Goal: Task Accomplishment & Management: Manage account settings

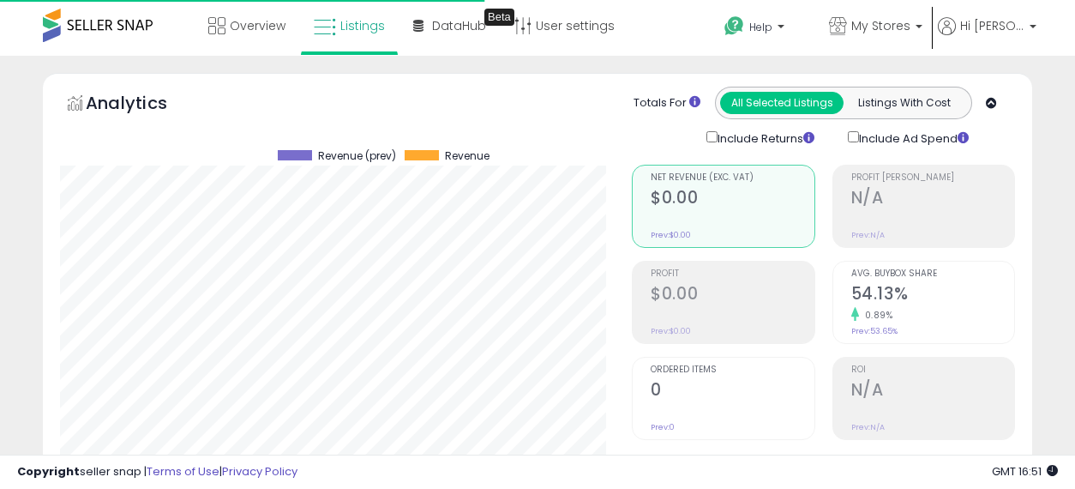
select select "**"
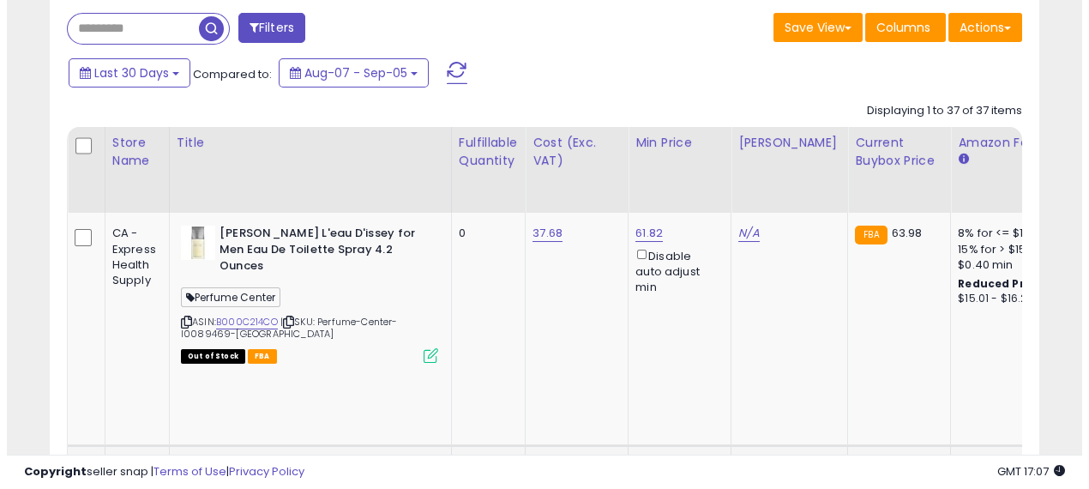
scroll to position [666, 0]
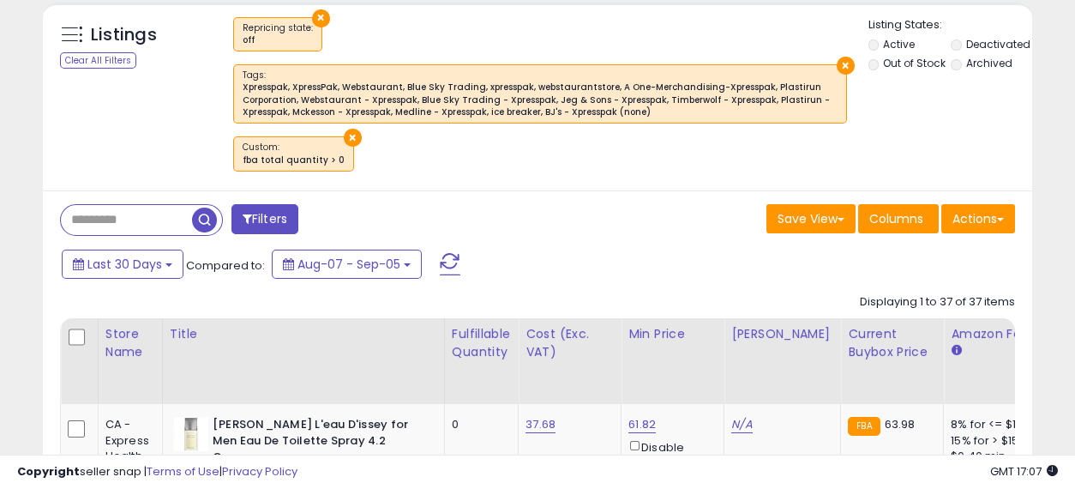
click at [206, 208] on span "button" at bounding box center [204, 219] width 25 height 25
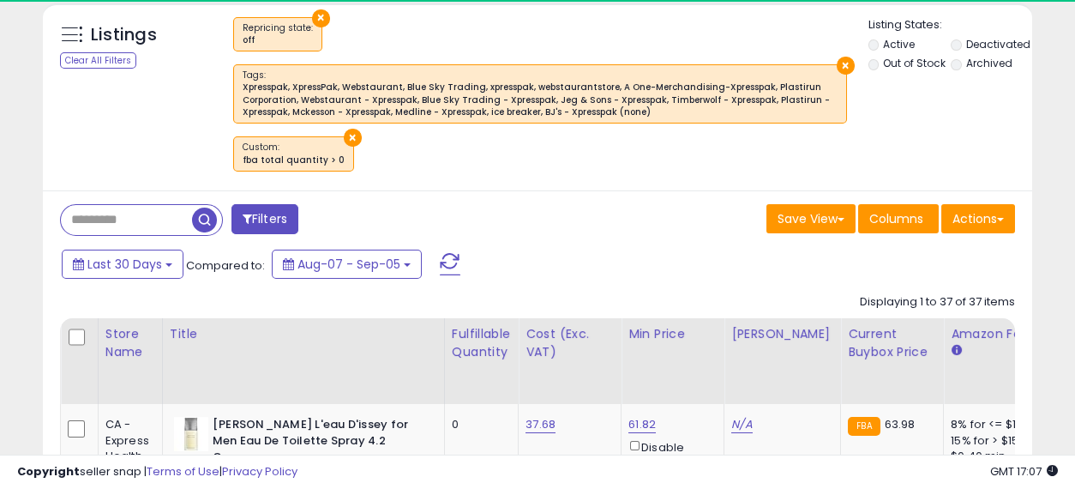
scroll to position [856853, 856632]
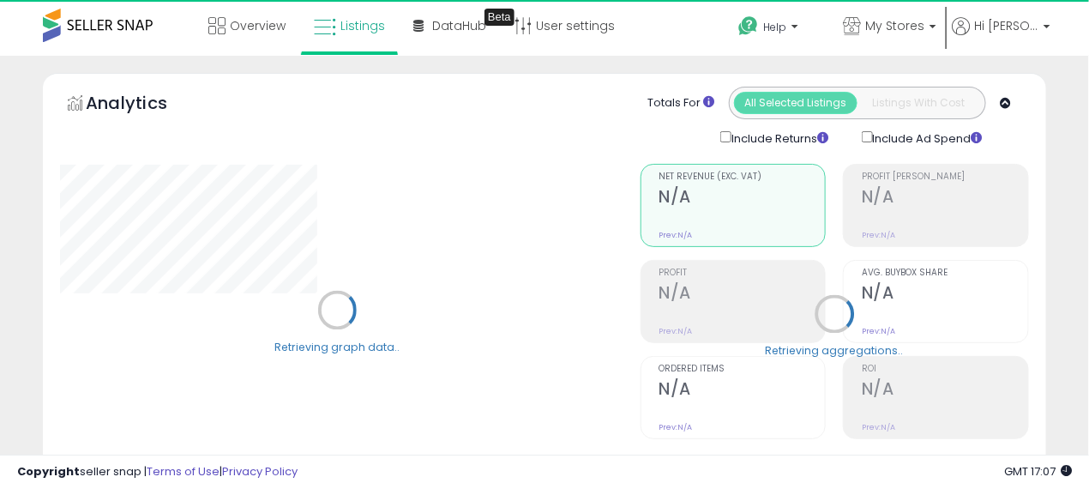
select select "**"
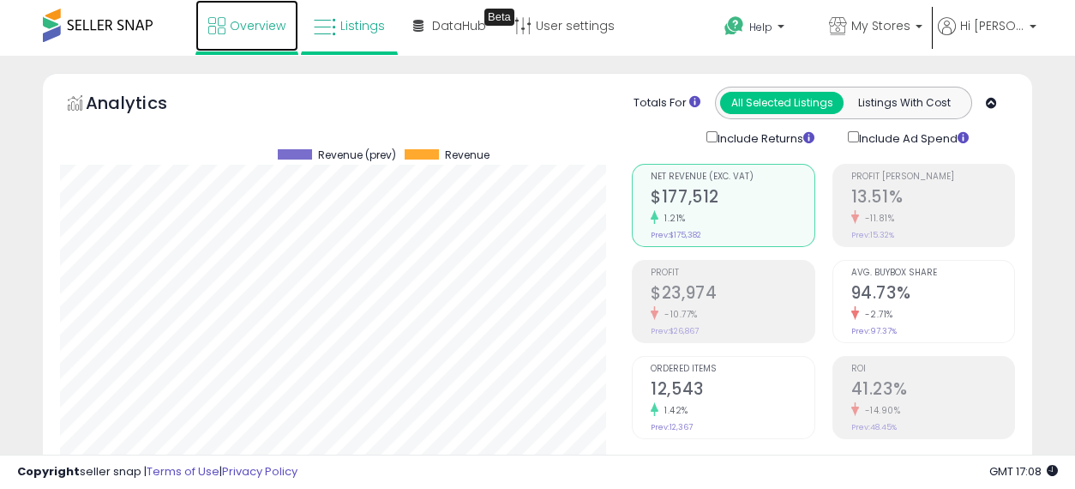
click at [246, 35] on link "Overview" at bounding box center [246, 25] width 103 height 51
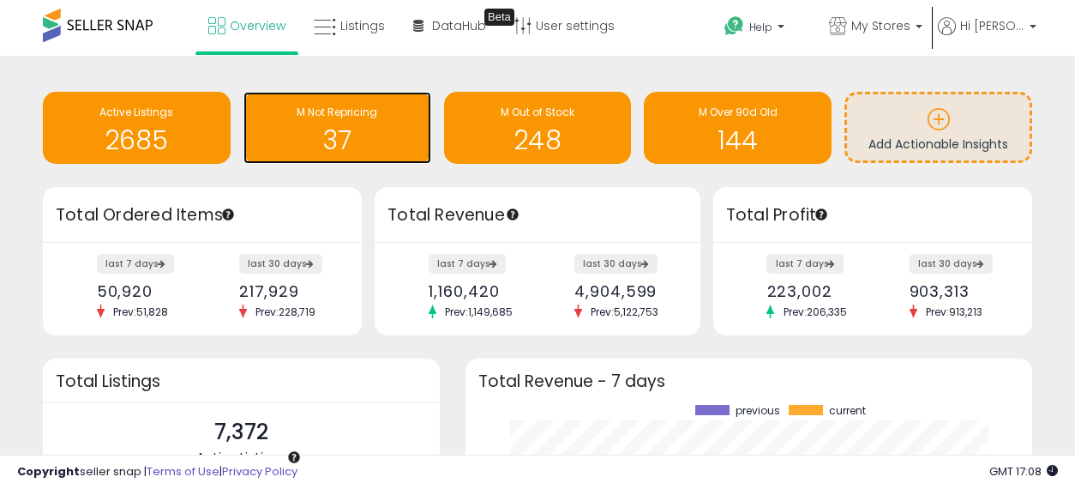
click at [368, 140] on h1 "37" at bounding box center [337, 140] width 171 height 28
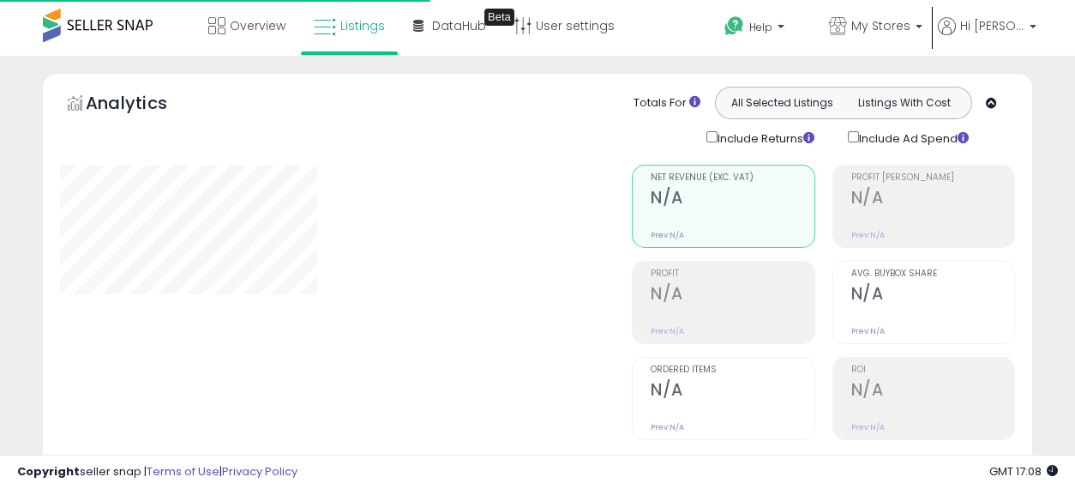
select select "**"
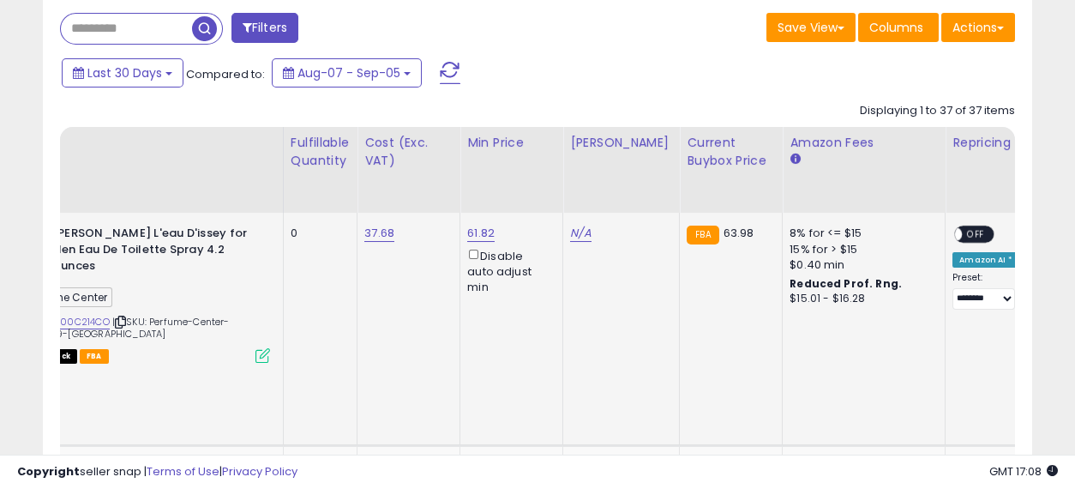
scroll to position [0, 274]
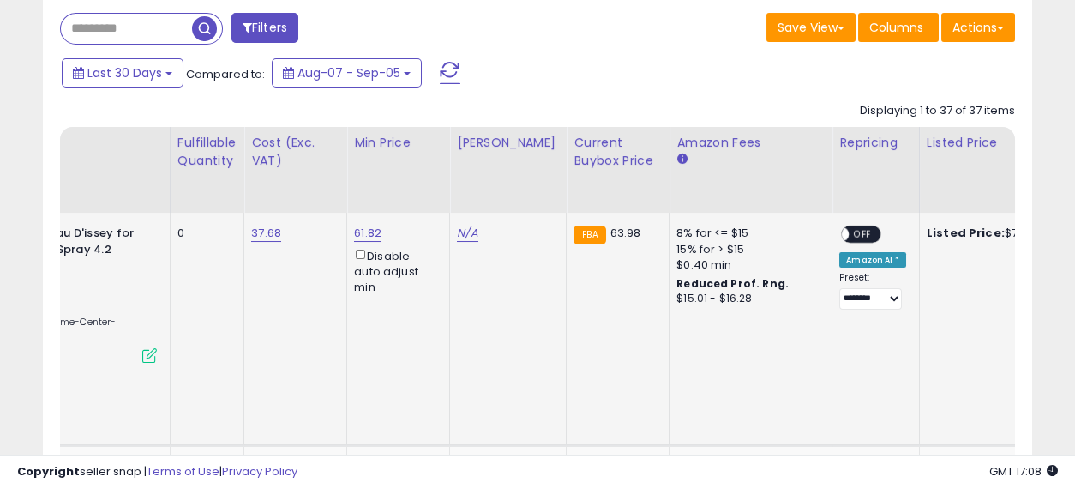
drag, startPoint x: 473, startPoint y: 288, endPoint x: 603, endPoint y: 287, distance: 129.4
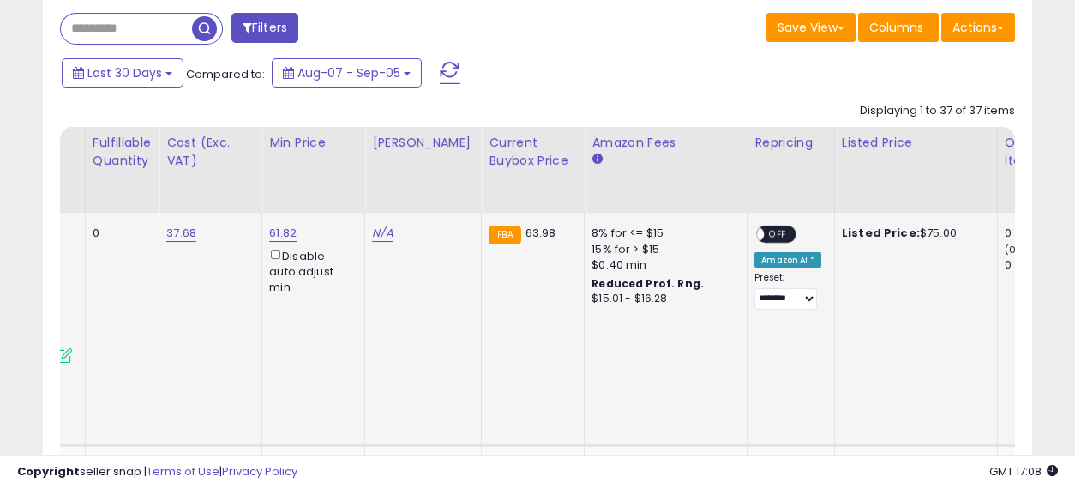
scroll to position [0, 0]
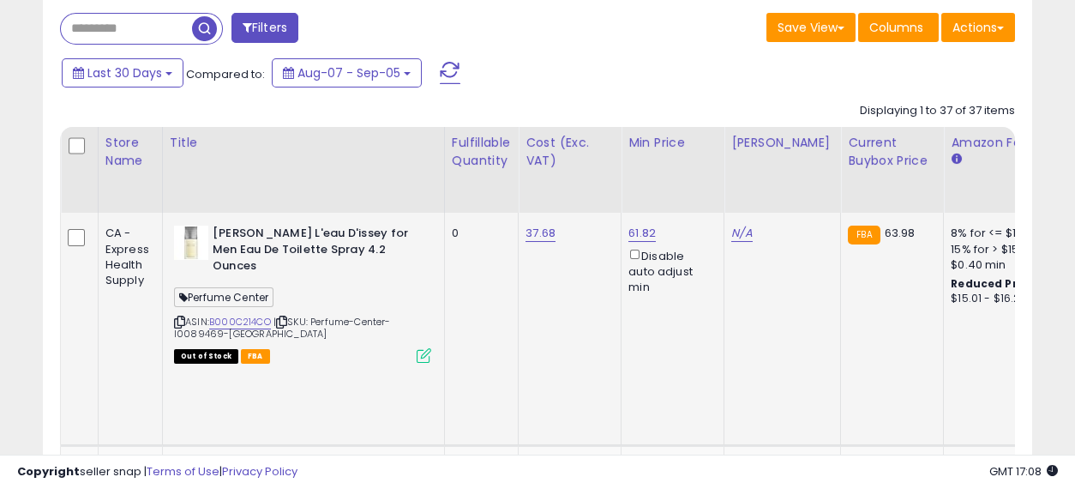
drag, startPoint x: 638, startPoint y: 308, endPoint x: 342, endPoint y: 293, distance: 296.1
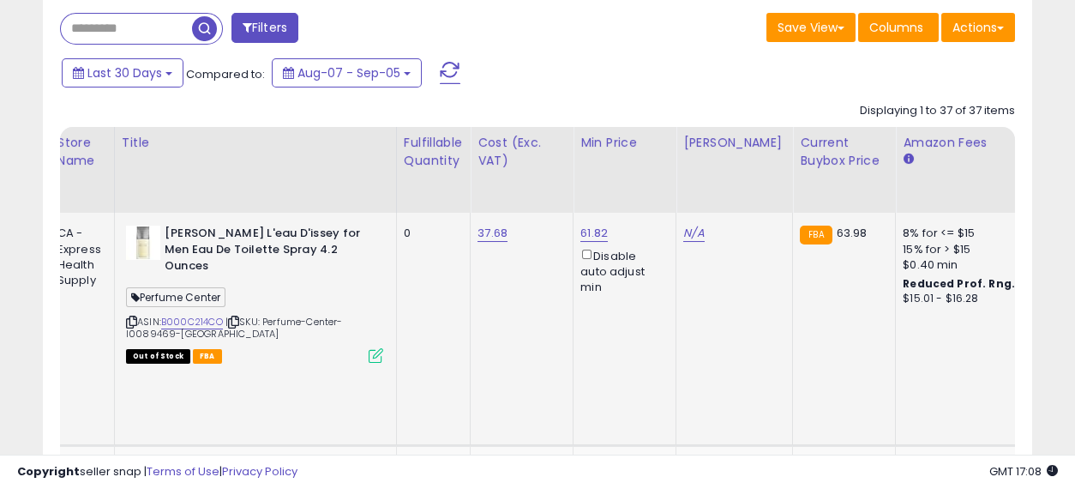
drag, startPoint x: 512, startPoint y: 291, endPoint x: 627, endPoint y: 285, distance: 115.0
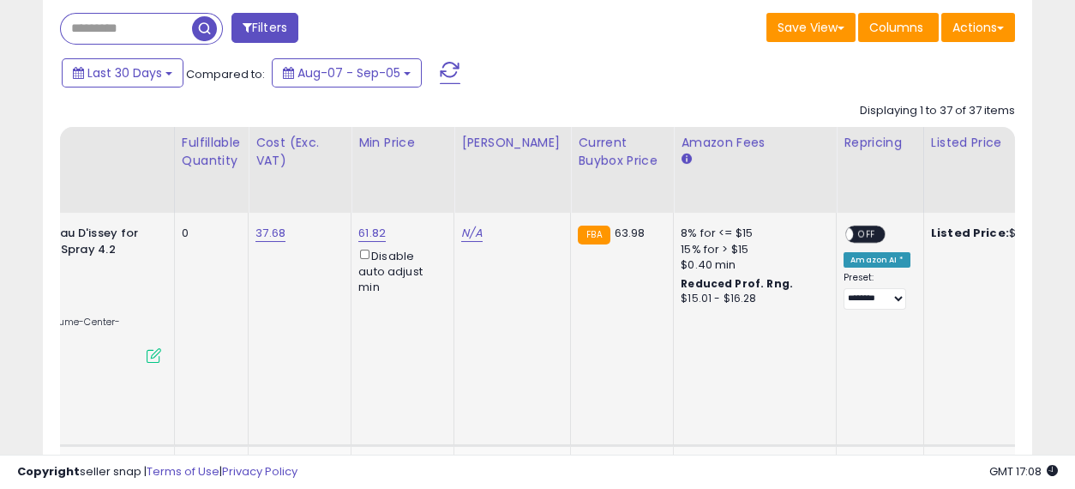
scroll to position [0, 0]
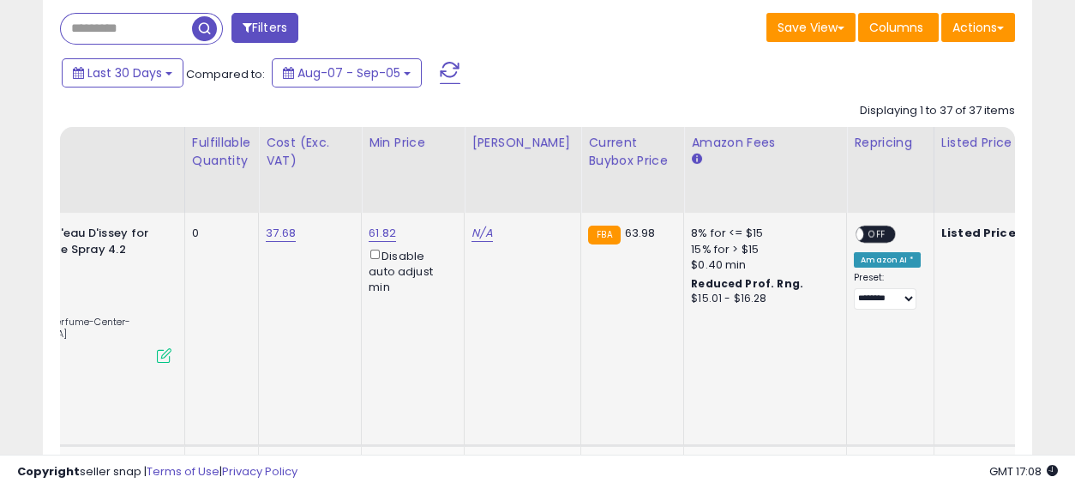
drag, startPoint x: 487, startPoint y: 315, endPoint x: 471, endPoint y: 309, distance: 16.9
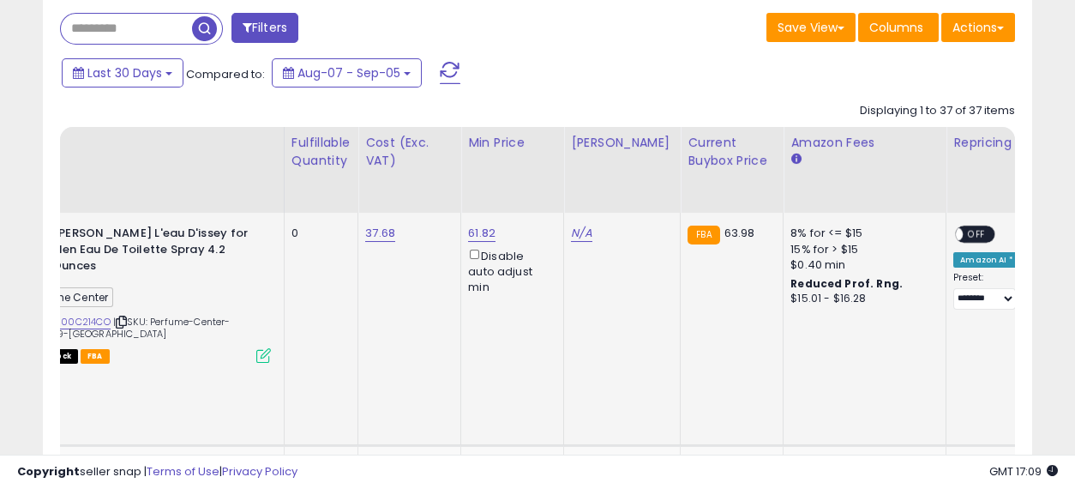
drag, startPoint x: 512, startPoint y: 312, endPoint x: 452, endPoint y: 308, distance: 60.2
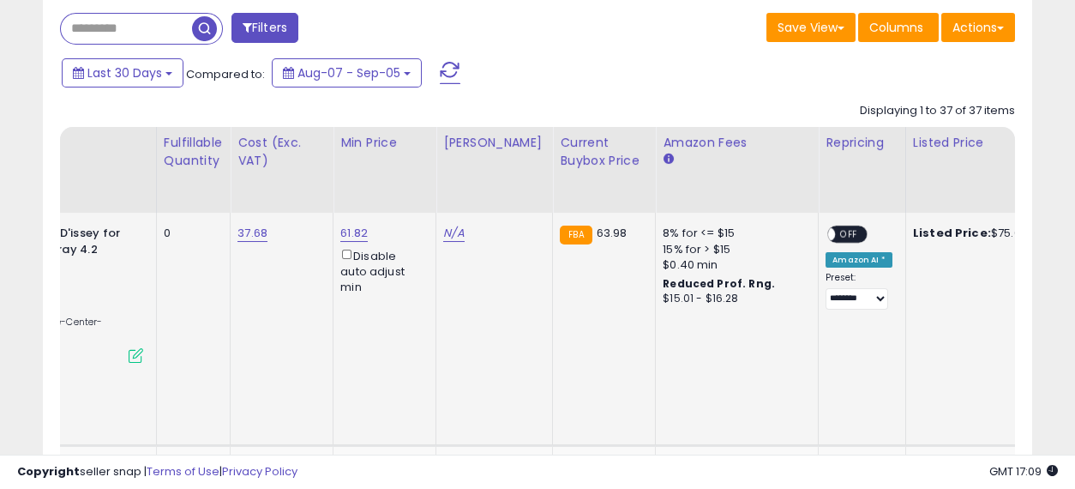
drag, startPoint x: 364, startPoint y: 312, endPoint x: 475, endPoint y: 314, distance: 110.6
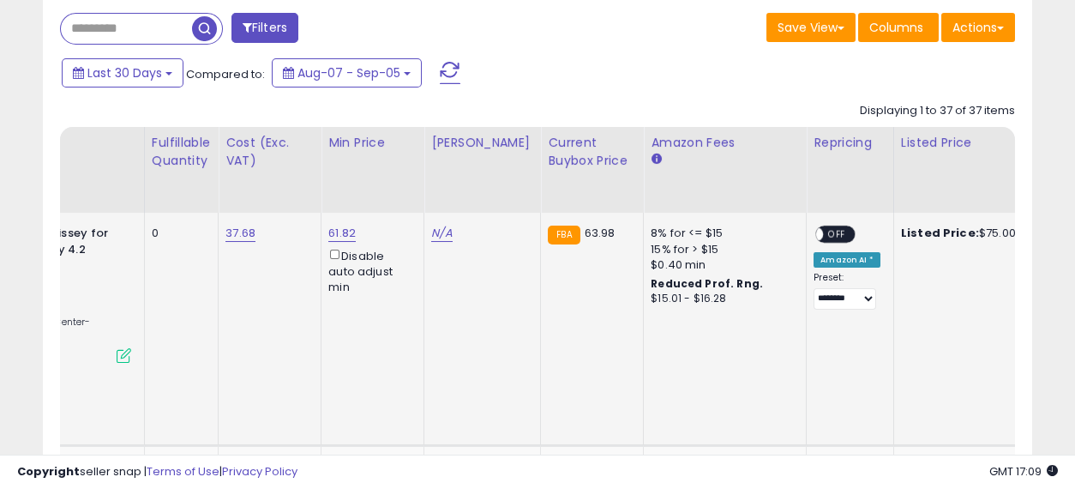
drag, startPoint x: 549, startPoint y: 315, endPoint x: 343, endPoint y: 295, distance: 207.5
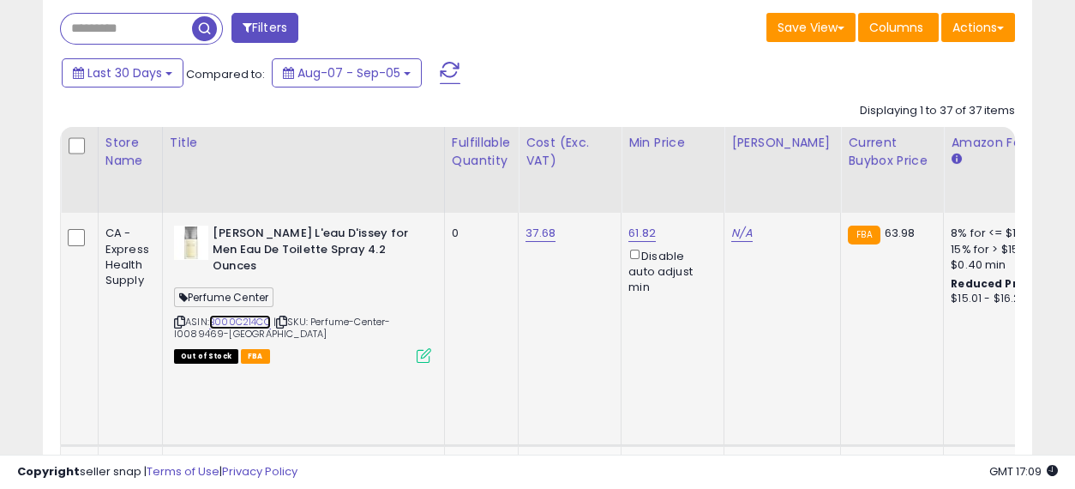
click at [246, 315] on link "B000C214CO" at bounding box center [240, 322] width 62 height 15
drag, startPoint x: 737, startPoint y: 225, endPoint x: 698, endPoint y: 179, distance: 60.8
click at [737, 225] on link "N/A" at bounding box center [741, 233] width 21 height 17
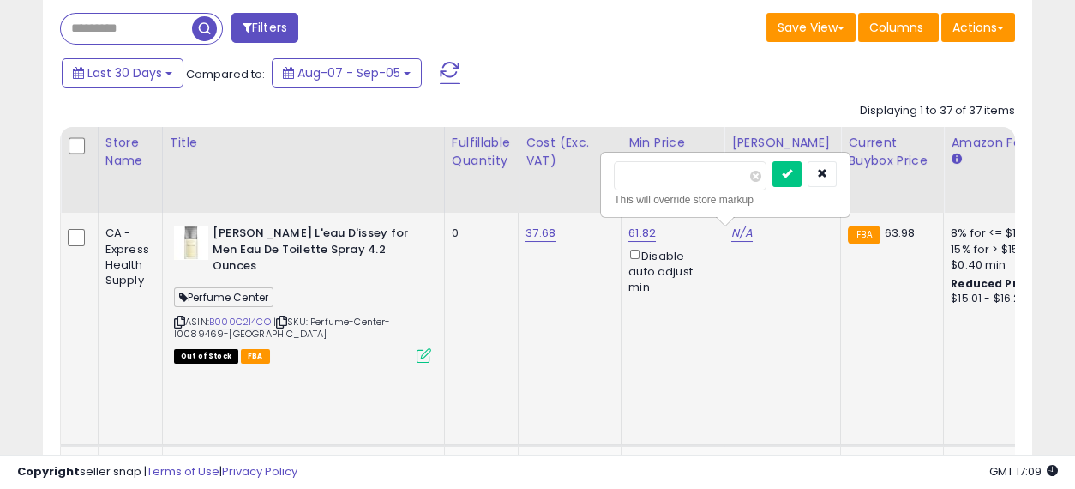
click at [687, 169] on input "number" at bounding box center [690, 175] width 153 height 29
type input "*****"
click button "submit" at bounding box center [786, 174] width 29 height 26
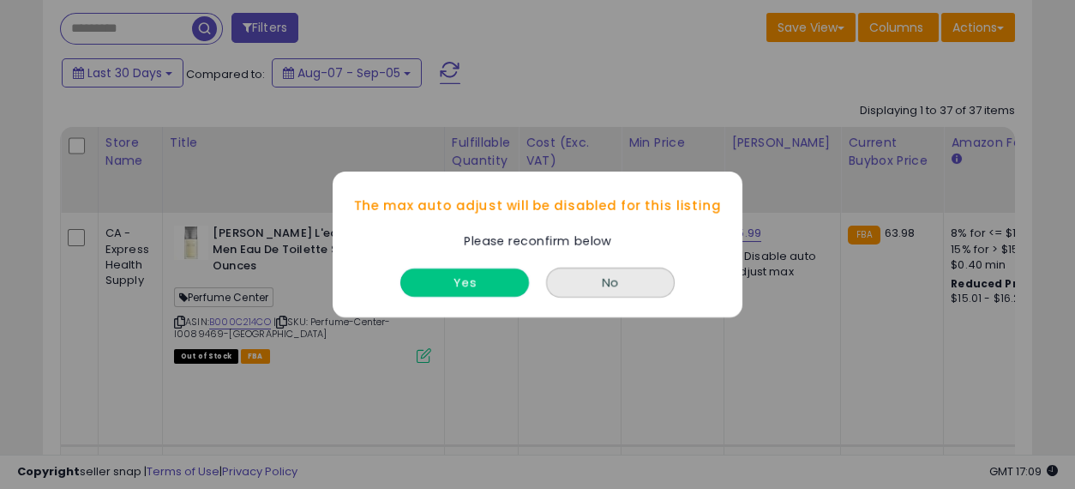
click at [487, 285] on button "Yes" at bounding box center [464, 282] width 129 height 28
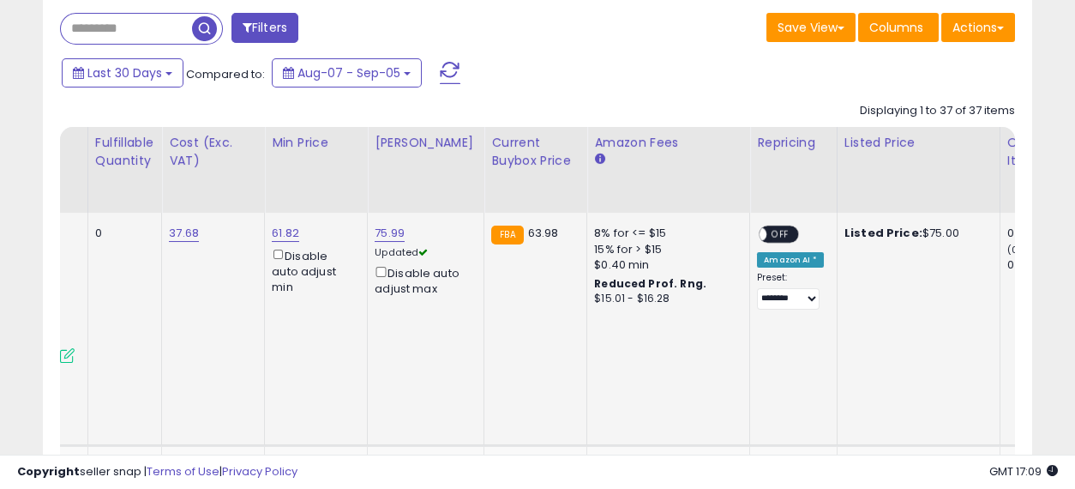
drag, startPoint x: 606, startPoint y: 298, endPoint x: 626, endPoint y: 301, distance: 19.9
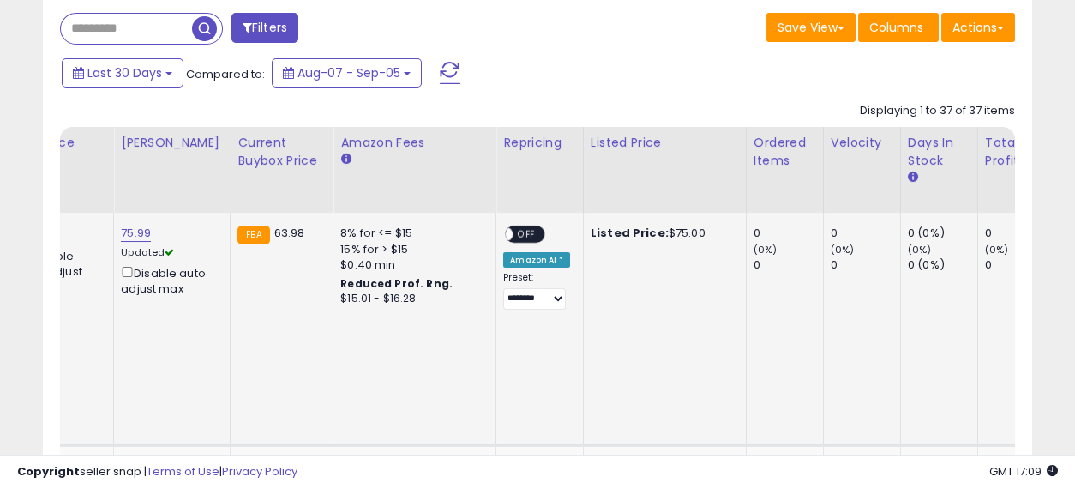
drag, startPoint x: 627, startPoint y: 322, endPoint x: 508, endPoint y: 302, distance: 120.9
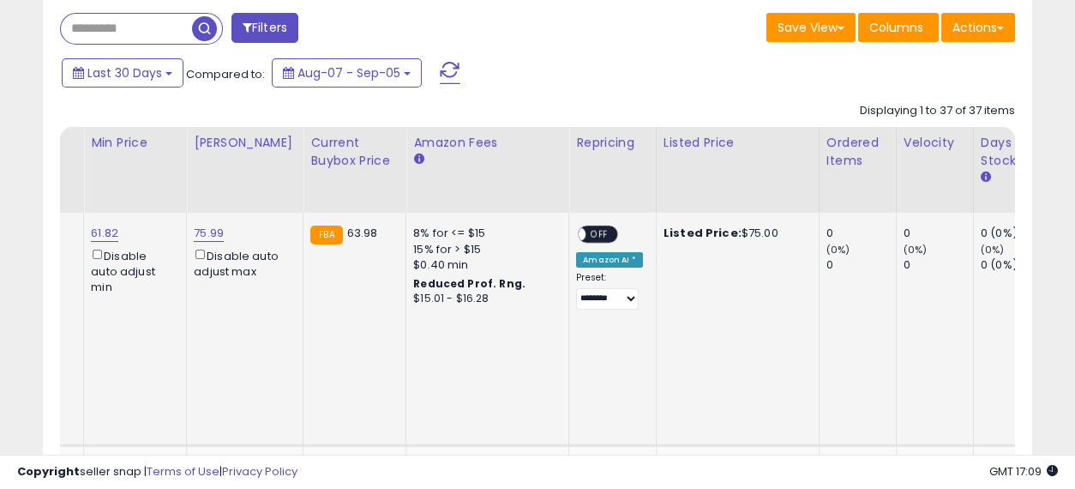
click at [586, 227] on span "OFF" at bounding box center [599, 234] width 27 height 15
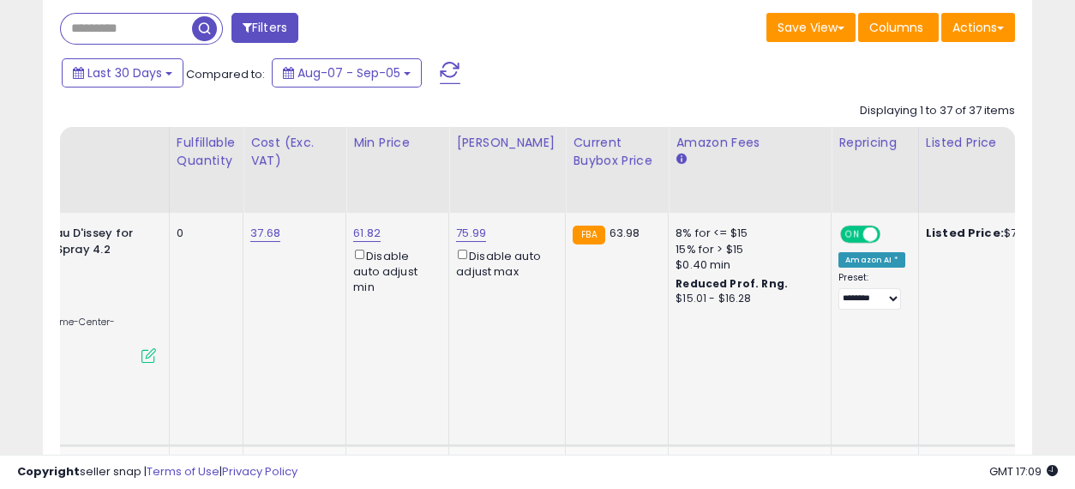
drag, startPoint x: 759, startPoint y: 302, endPoint x: 539, endPoint y: 300, distance: 219.5
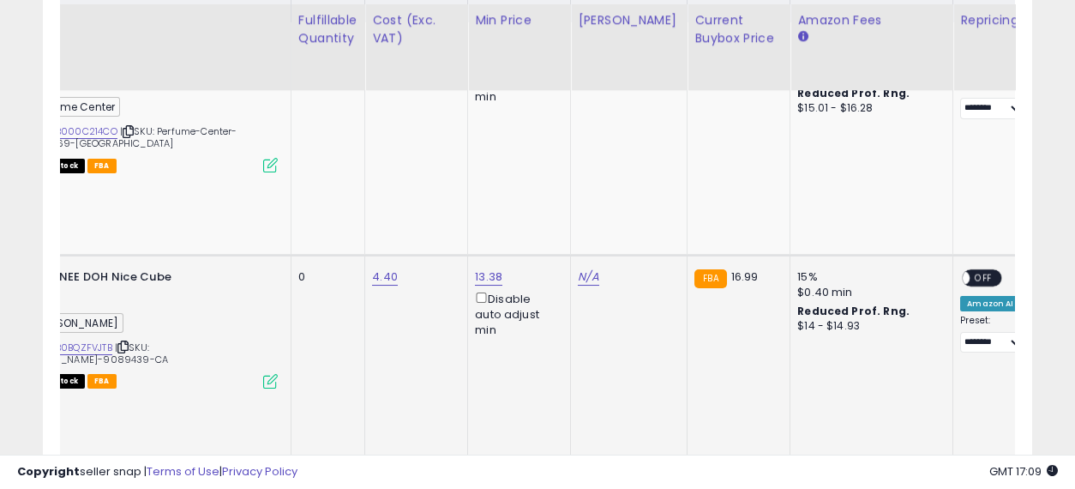
drag, startPoint x: 452, startPoint y: 276, endPoint x: 573, endPoint y: 281, distance: 121.8
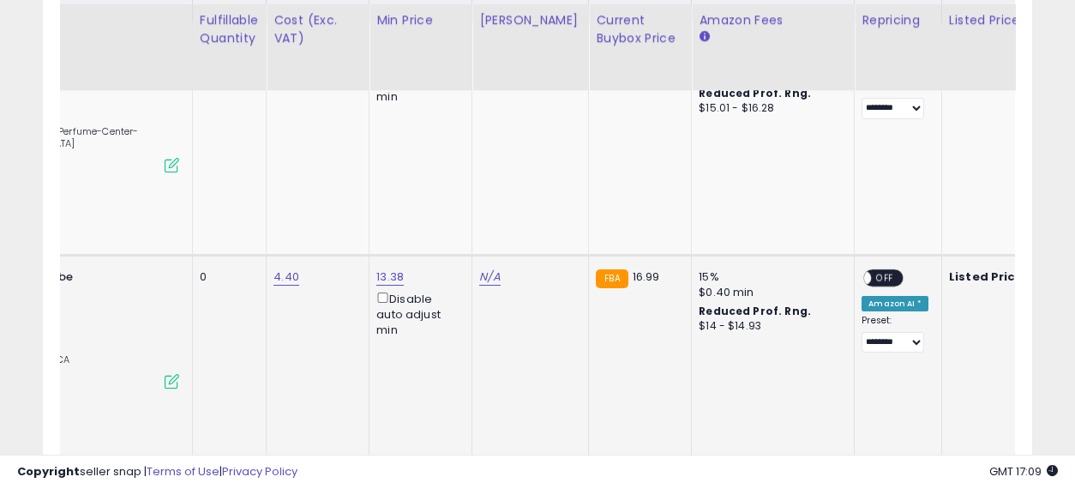
drag, startPoint x: 599, startPoint y: 289, endPoint x: 435, endPoint y: 284, distance: 164.7
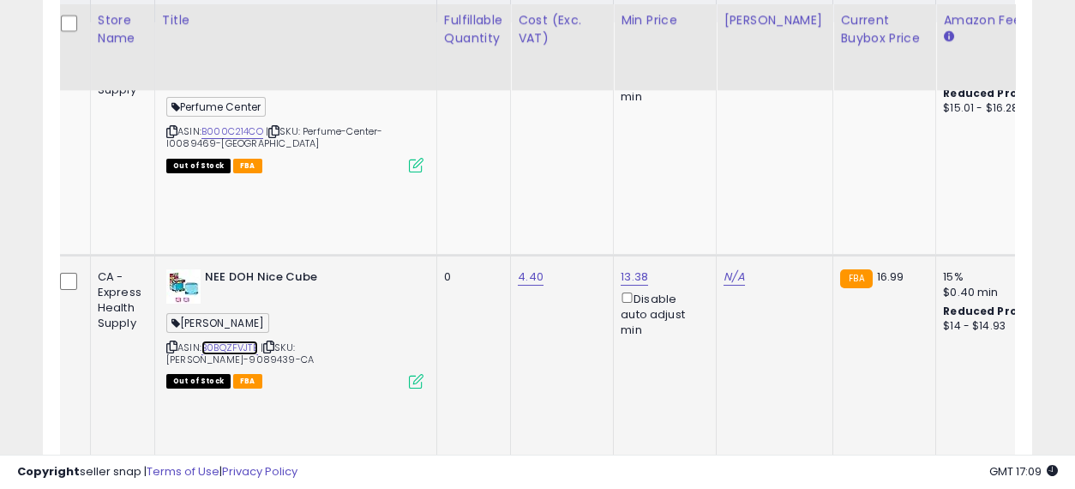
click at [233, 340] on link "B0BQZFVJTB" at bounding box center [229, 347] width 57 height 15
click at [733, 268] on link "N/A" at bounding box center [733, 276] width 21 height 17
click at [686, 145] on input "number" at bounding box center [682, 152] width 153 height 29
type input "*****"
click button "submit" at bounding box center [779, 151] width 29 height 26
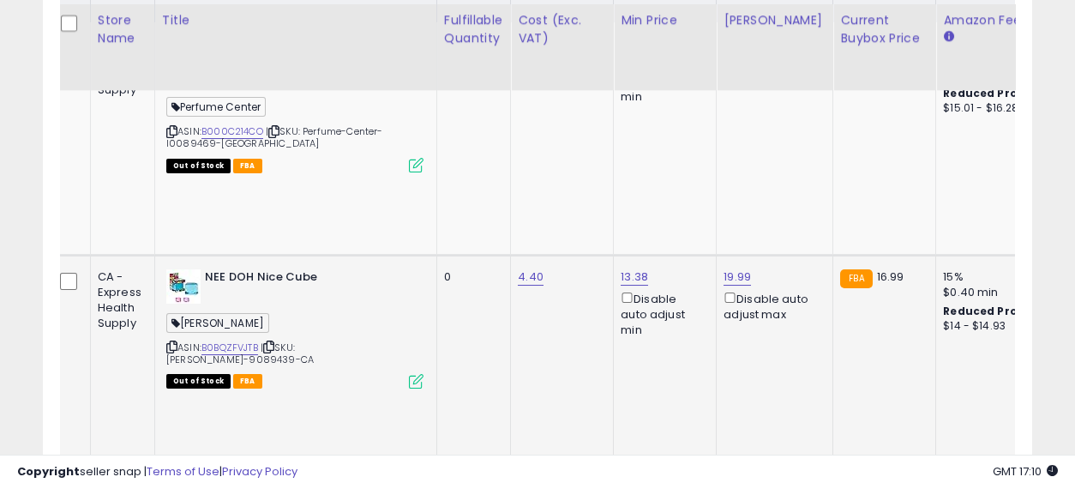
scroll to position [0, 43]
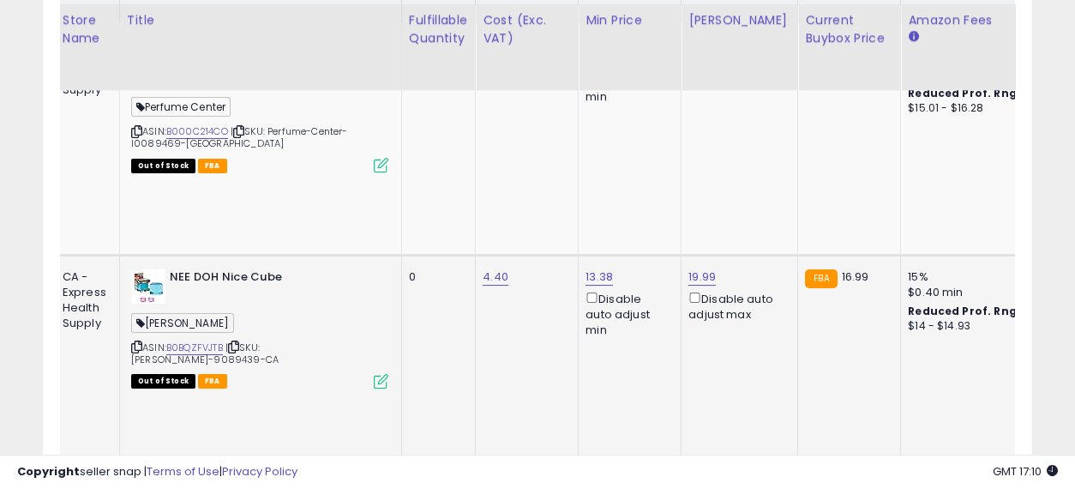
drag, startPoint x: 534, startPoint y: 255, endPoint x: 652, endPoint y: 279, distance: 120.5
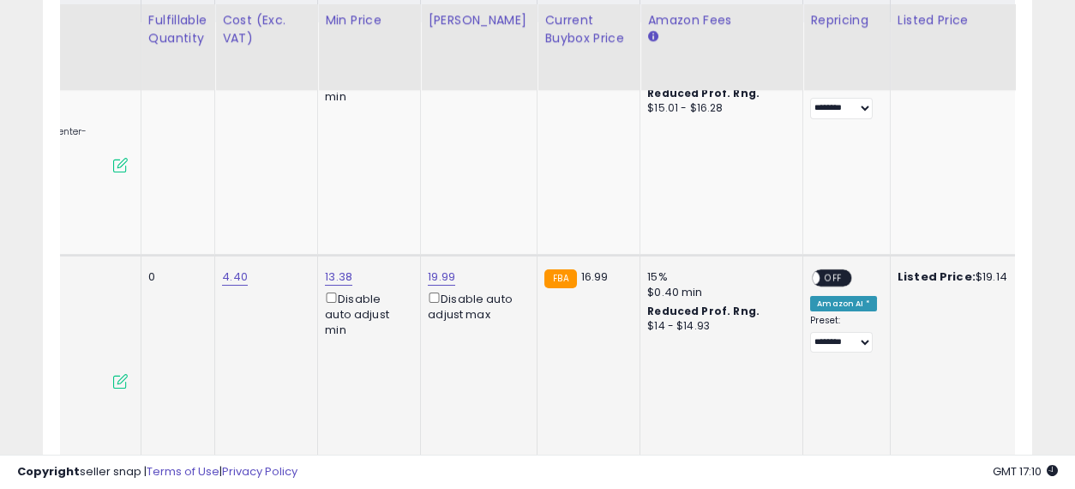
click at [819, 255] on td "**********" at bounding box center [846, 371] width 87 height 233
click at [820, 270] on span "OFF" at bounding box center [833, 277] width 27 height 15
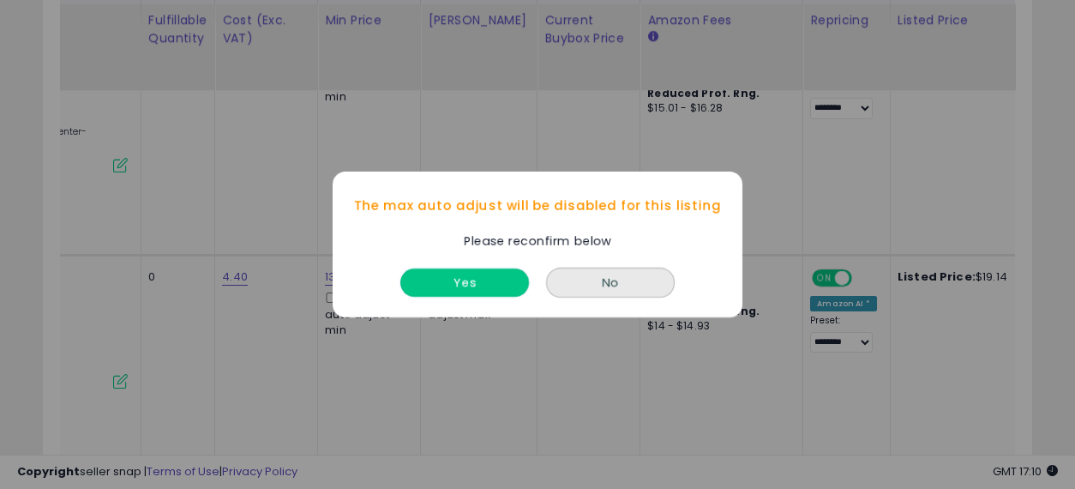
click at [456, 285] on button "Yes" at bounding box center [464, 282] width 129 height 28
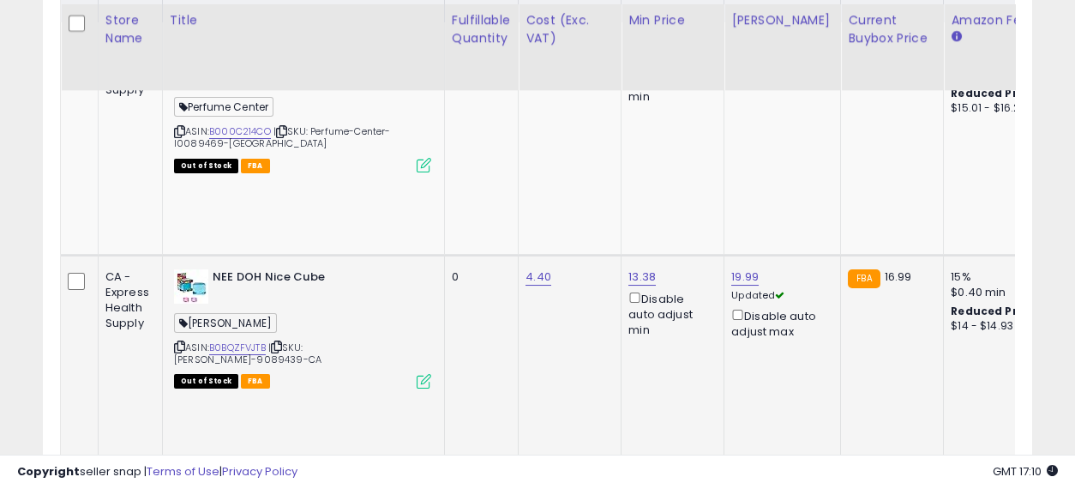
drag, startPoint x: 724, startPoint y: 319, endPoint x: 475, endPoint y: 314, distance: 249.5
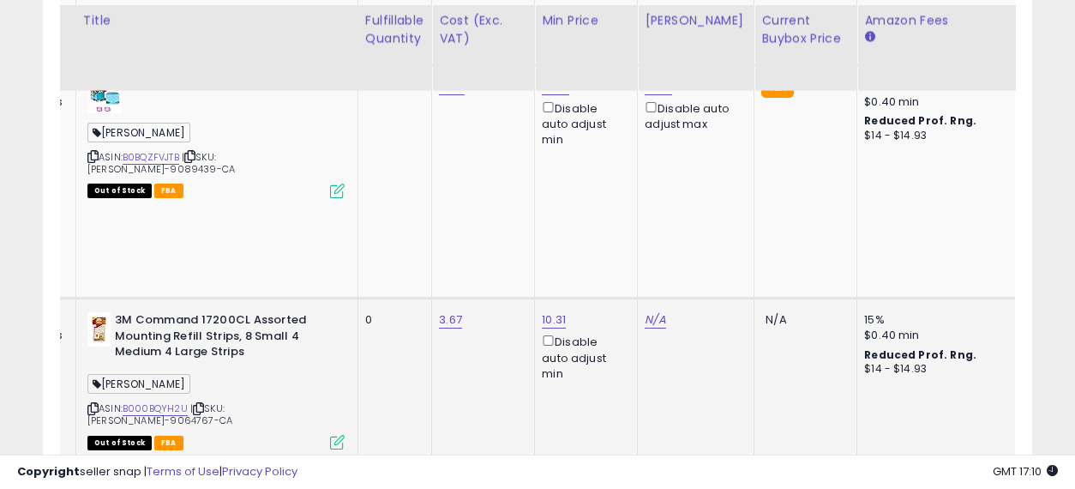
drag, startPoint x: 517, startPoint y: 273, endPoint x: 613, endPoint y: 273, distance: 96.0
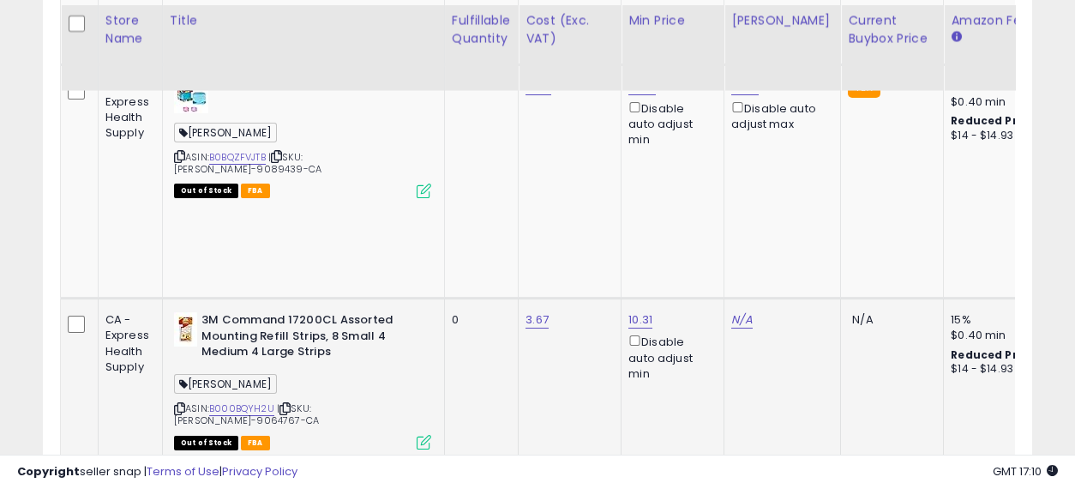
drag, startPoint x: 669, startPoint y: 275, endPoint x: 474, endPoint y: 273, distance: 194.6
click at [258, 401] on link "B000BQYH2U" at bounding box center [241, 408] width 65 height 15
click at [738, 311] on link "N/A" at bounding box center [741, 319] width 21 height 17
click at [692, 123] on input "number" at bounding box center [690, 130] width 153 height 29
type input "*****"
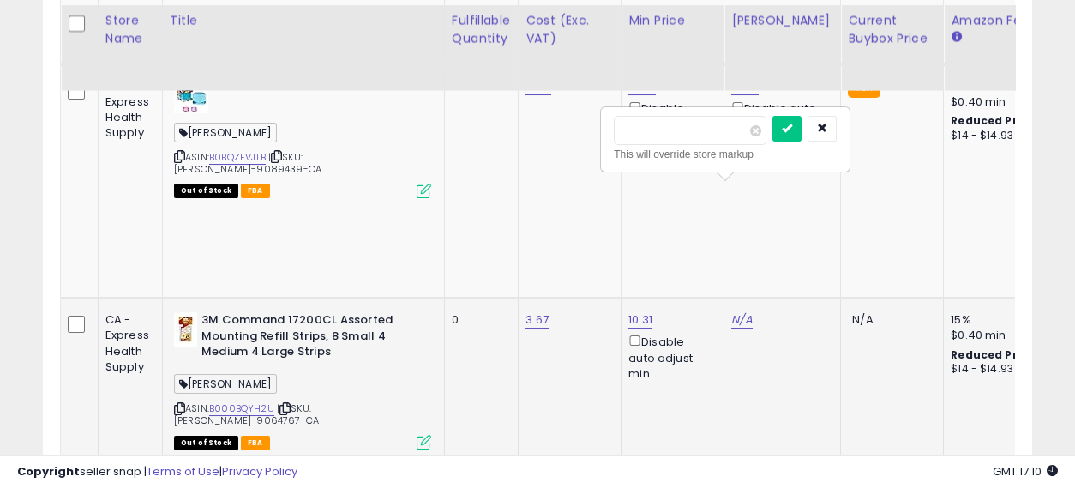
click button "submit" at bounding box center [786, 129] width 29 height 26
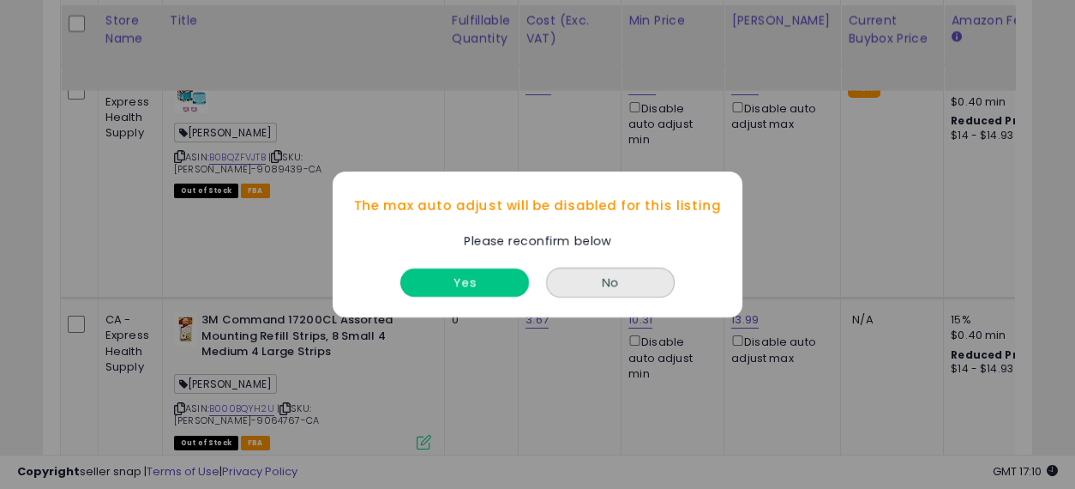
click at [482, 285] on button "Yes" at bounding box center [464, 282] width 129 height 28
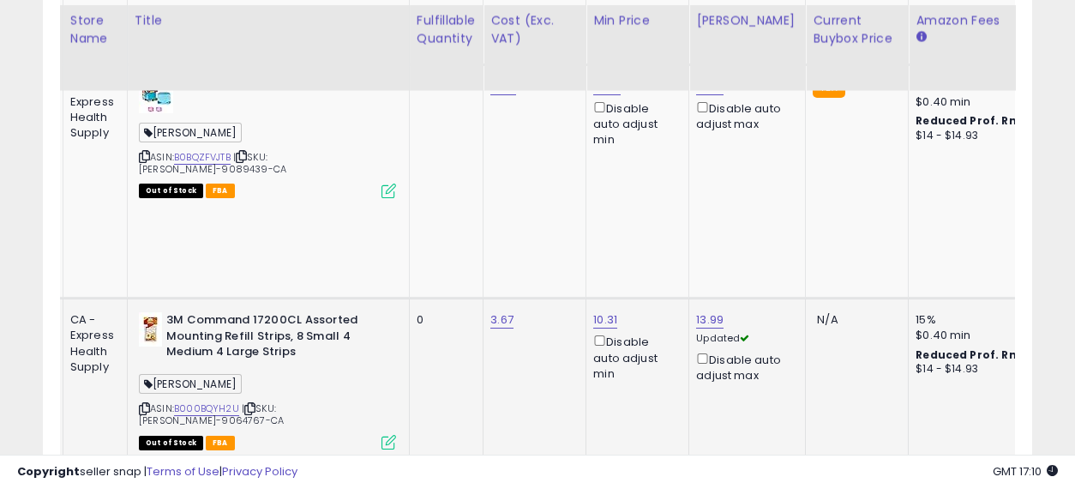
scroll to position [0, 273]
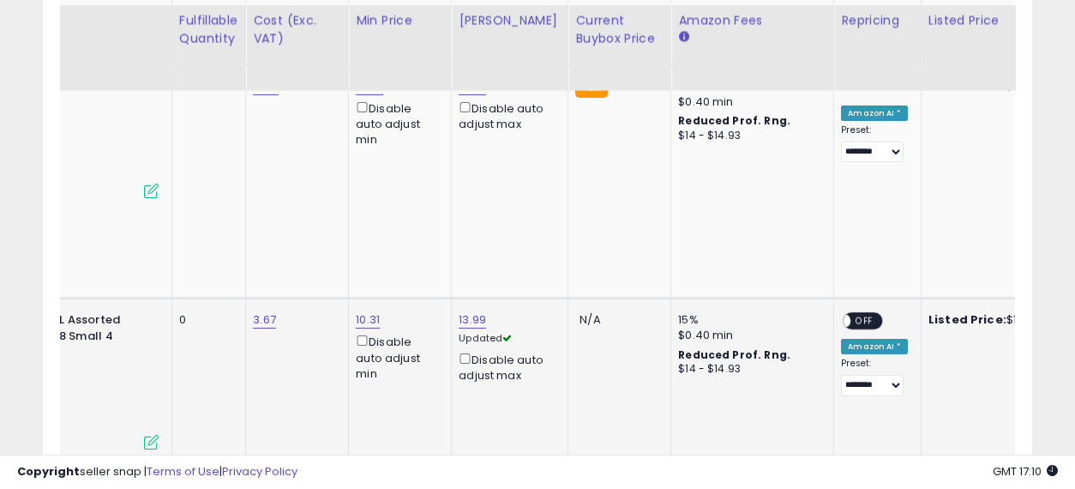
drag, startPoint x: 603, startPoint y: 290, endPoint x: 706, endPoint y: 284, distance: 103.9
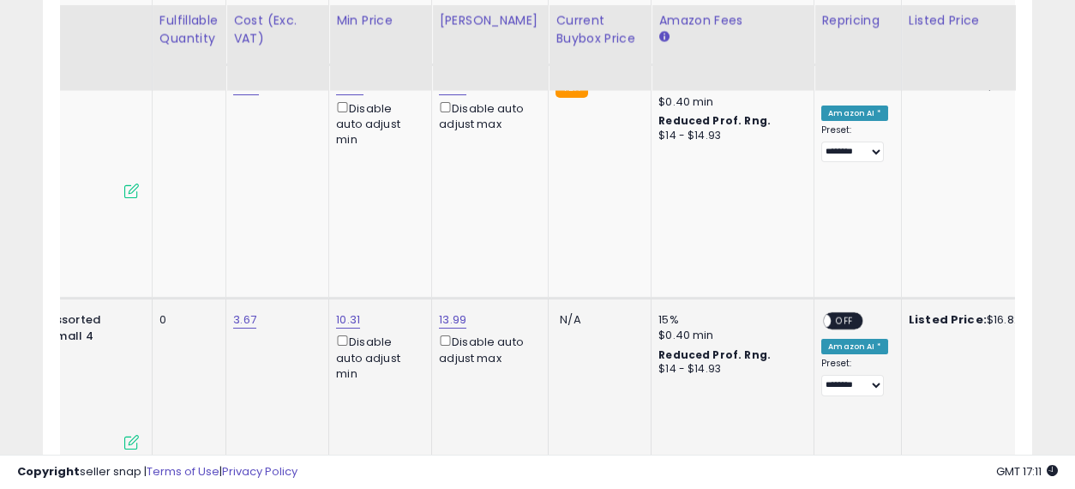
click at [831, 314] on span "OFF" at bounding box center [844, 321] width 27 height 15
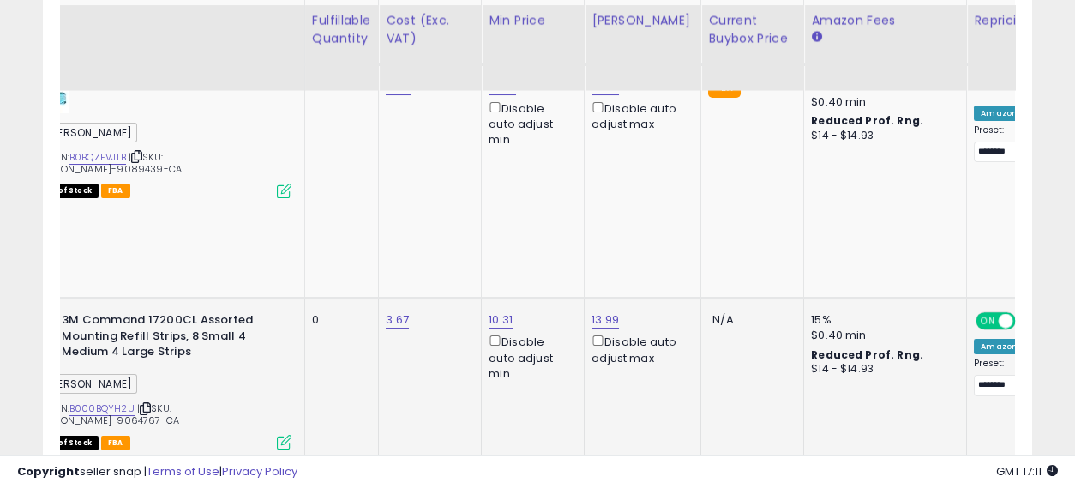
scroll to position [0, 0]
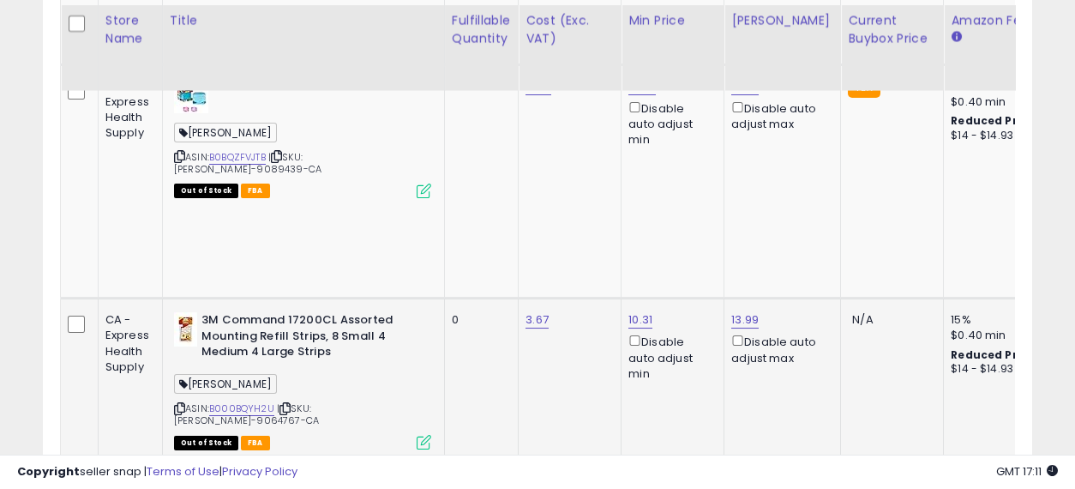
drag, startPoint x: 732, startPoint y: 271, endPoint x: 454, endPoint y: 267, distance: 277.8
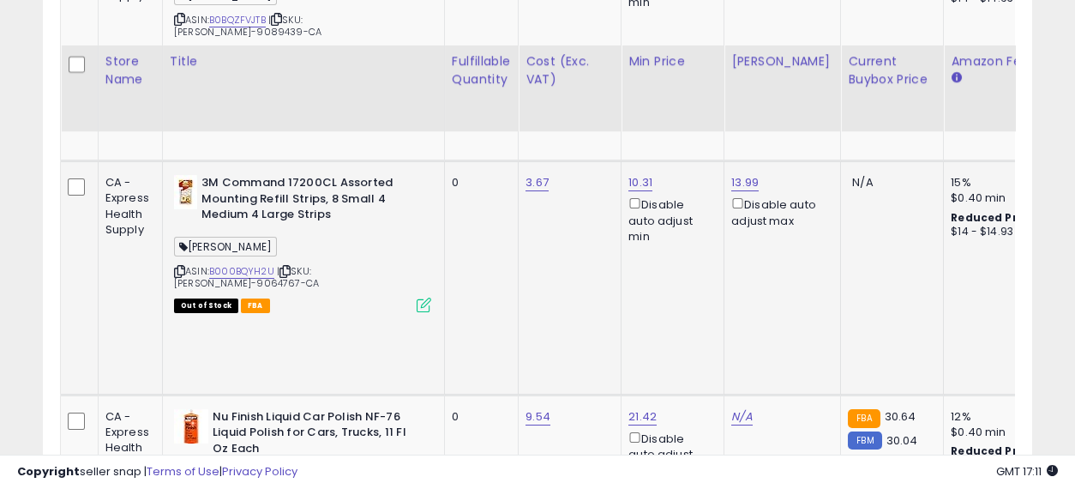
scroll to position [1428, 0]
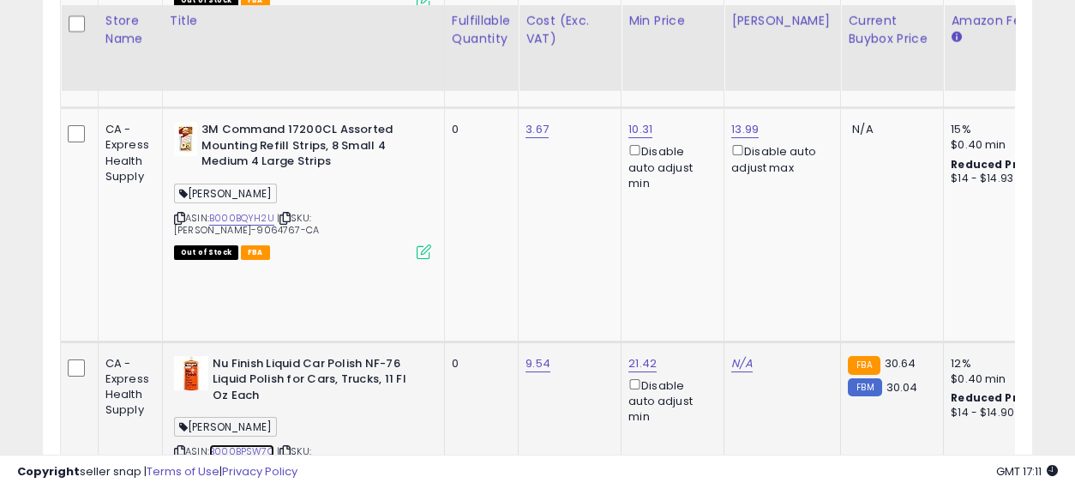
click at [244, 444] on link "B000BPSW7C" at bounding box center [241, 451] width 65 height 15
click at [739, 355] on link "N/A" at bounding box center [741, 363] width 21 height 17
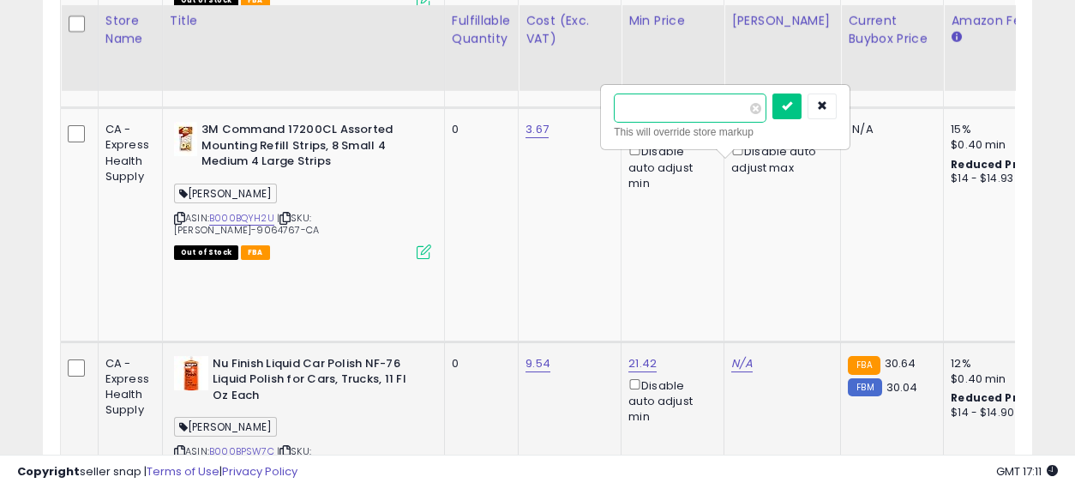
click at [671, 95] on input "number" at bounding box center [690, 107] width 153 height 29
type input "*****"
click button "submit" at bounding box center [786, 106] width 29 height 26
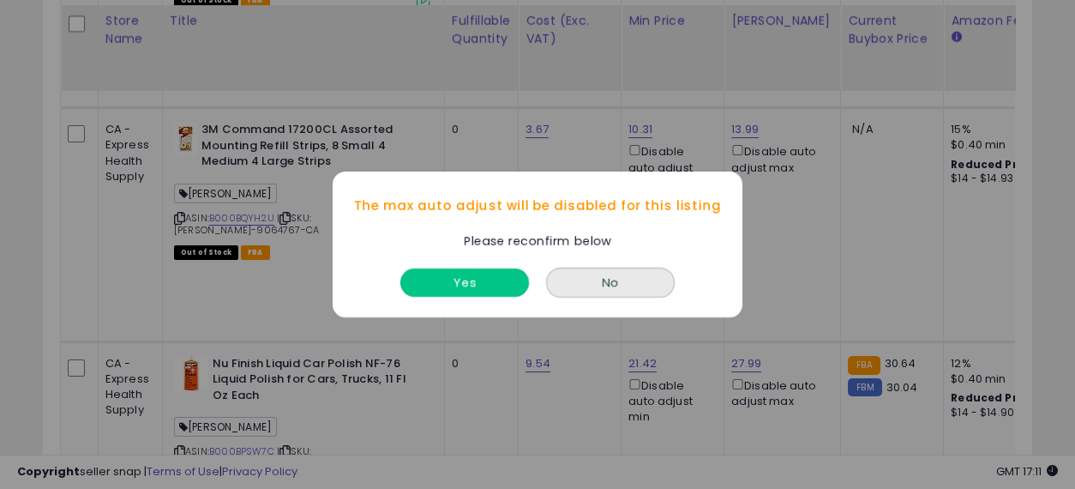
click at [476, 285] on button "Yes" at bounding box center [464, 282] width 129 height 28
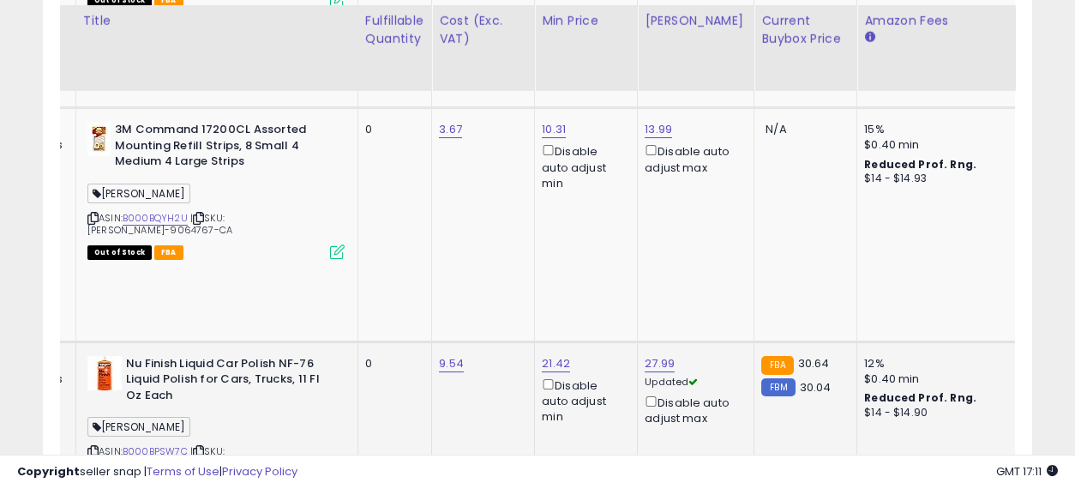
scroll to position [0, 198]
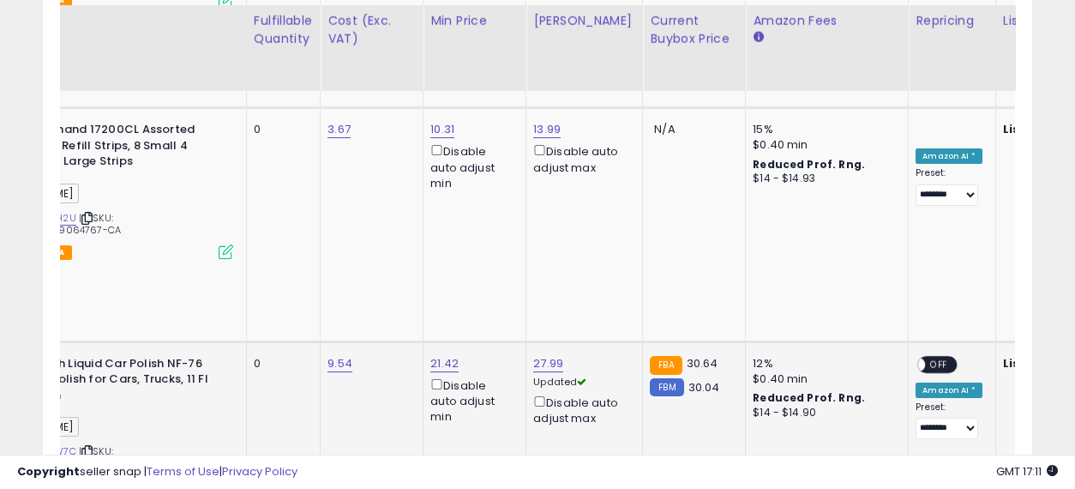
drag, startPoint x: 487, startPoint y: 266, endPoint x: 615, endPoint y: 261, distance: 128.7
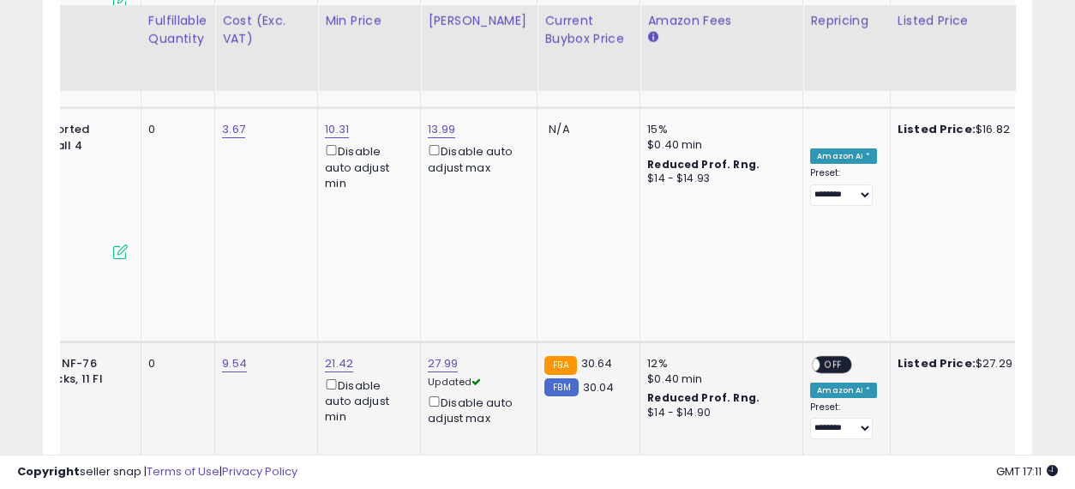
scroll to position [0, 552]
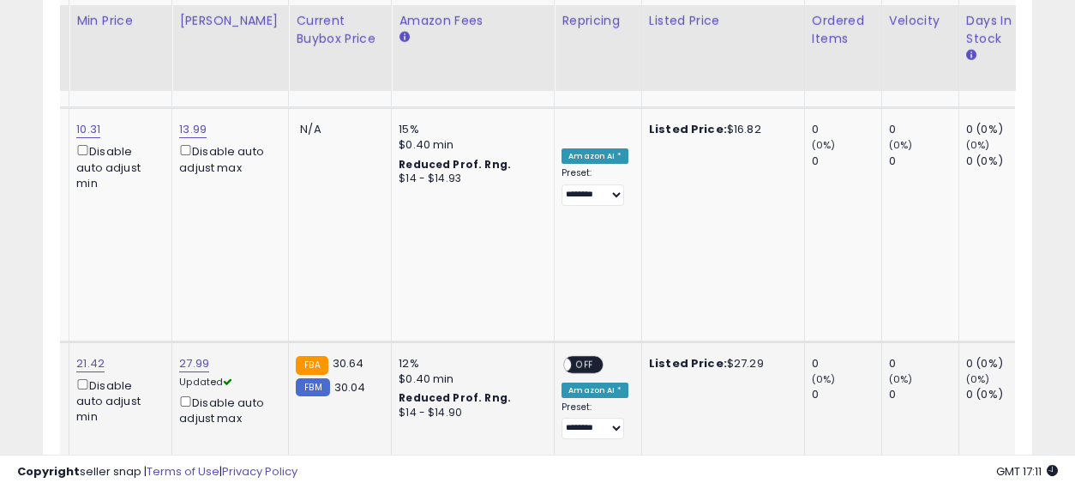
click at [576, 357] on span "OFF" at bounding box center [585, 364] width 27 height 15
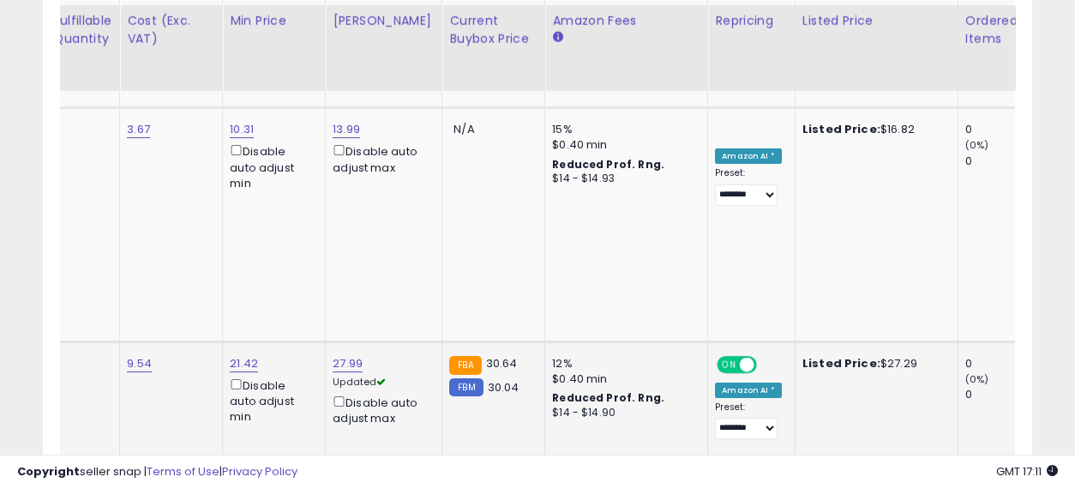
scroll to position [0, 399]
drag, startPoint x: 759, startPoint y: 225, endPoint x: 499, endPoint y: 225, distance: 259.7
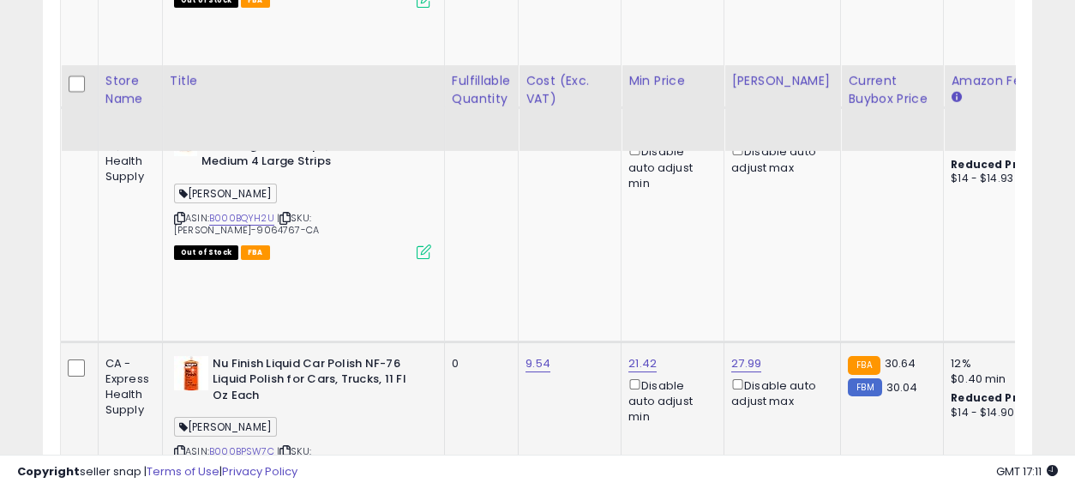
scroll to position [1618, 0]
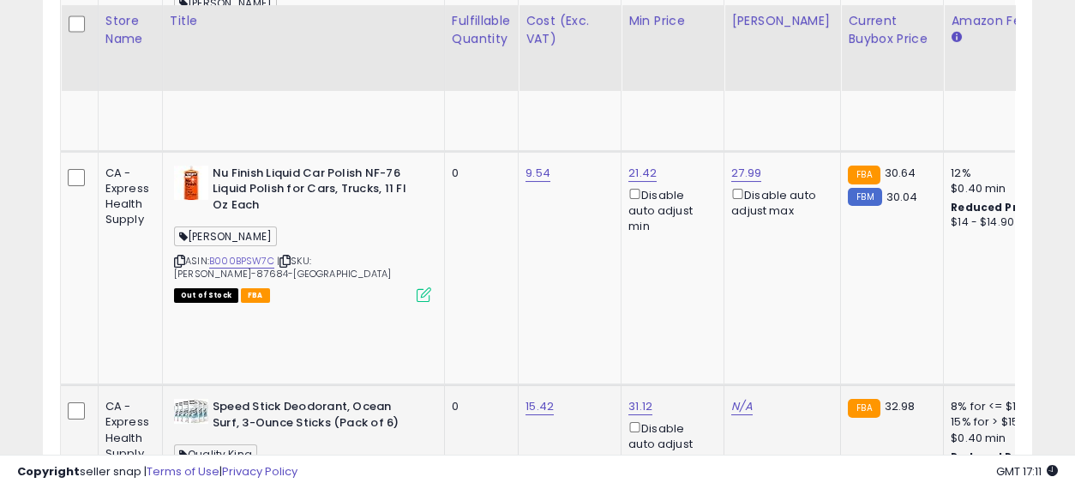
click at [243, 471] on link "B001J6O3MK" at bounding box center [239, 478] width 61 height 15
click at [750, 399] on div "N/A" at bounding box center [779, 406] width 96 height 15
click at [741, 398] on link "N/A" at bounding box center [741, 406] width 21 height 17
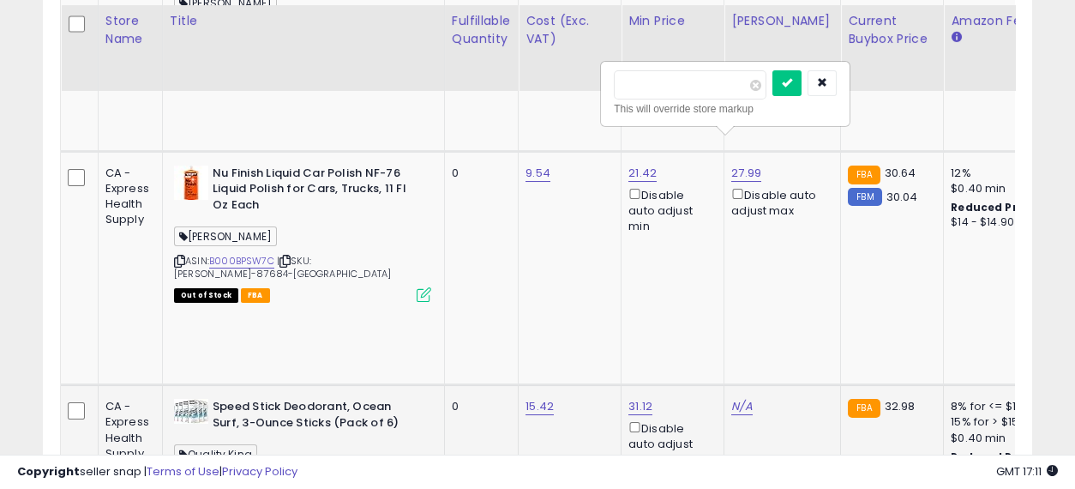
click at [673, 81] on input "number" at bounding box center [690, 84] width 153 height 29
type input "*****"
click button "submit" at bounding box center [786, 83] width 29 height 26
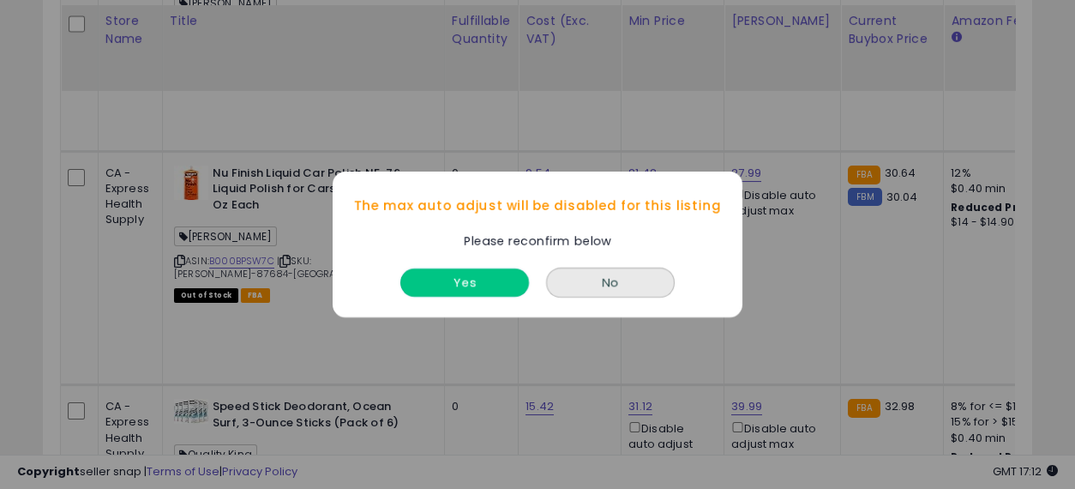
click at [492, 284] on button "Yes" at bounding box center [464, 282] width 129 height 28
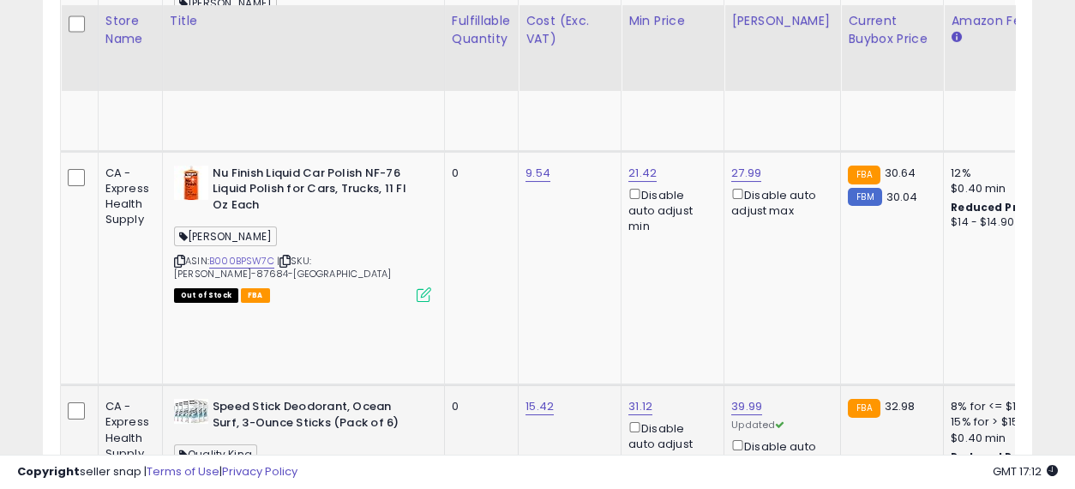
scroll to position [0, 68]
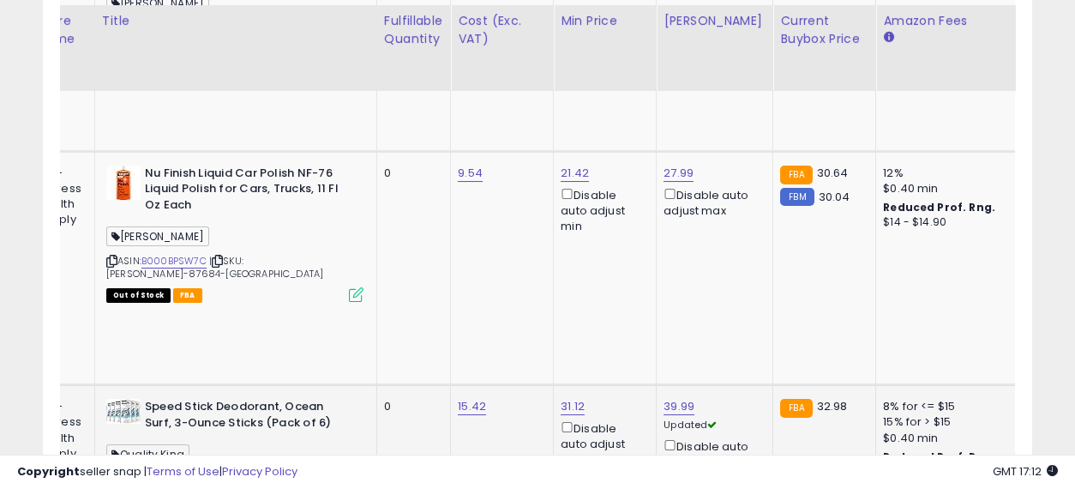
drag, startPoint x: 460, startPoint y: 244, endPoint x: 611, endPoint y: 238, distance: 151.0
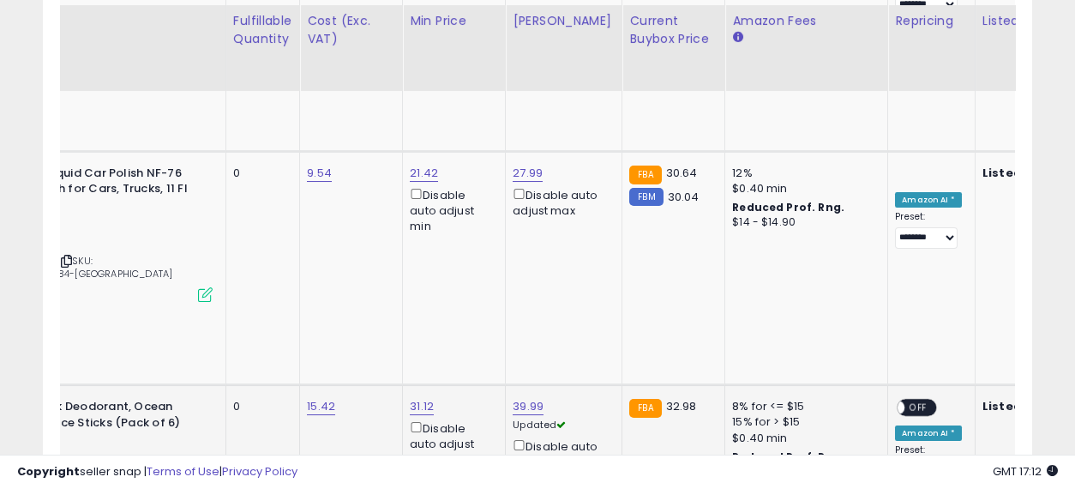
scroll to position [0, 601]
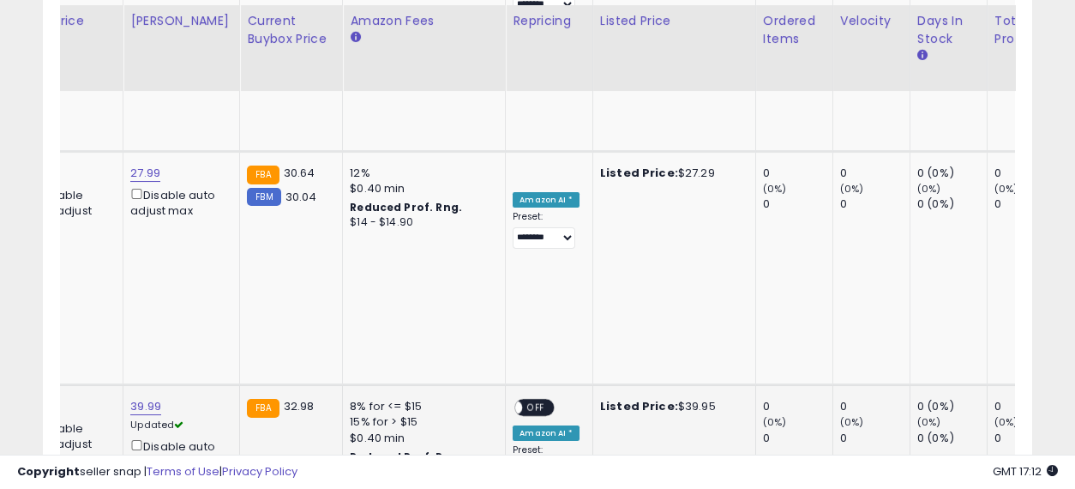
click at [523, 400] on span "OFF" at bounding box center [536, 407] width 27 height 15
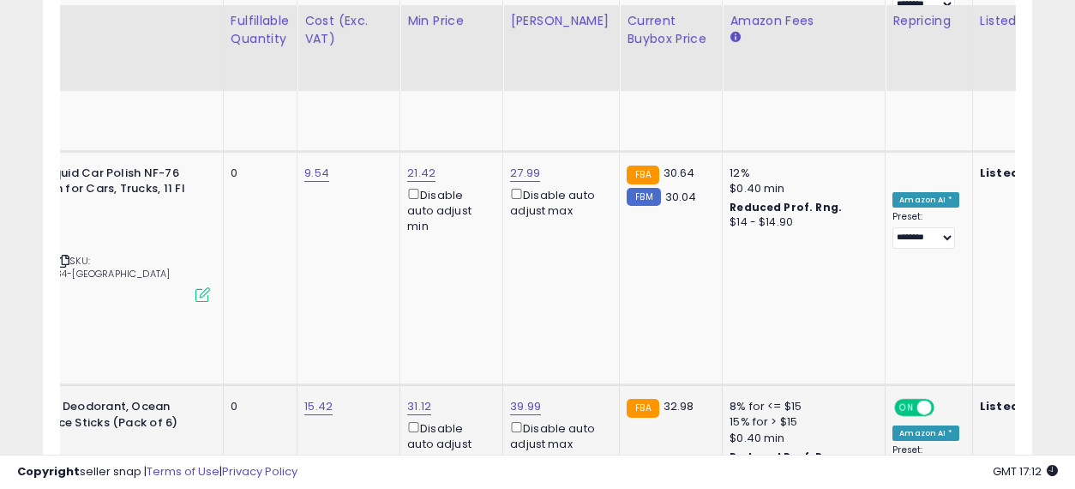
scroll to position [0, 0]
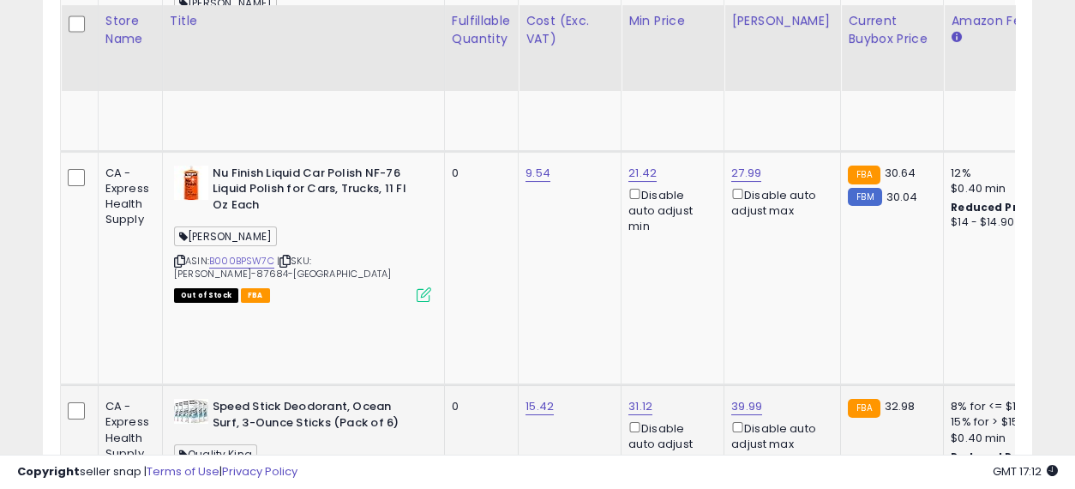
drag, startPoint x: 705, startPoint y: 230, endPoint x: 433, endPoint y: 210, distance: 272.4
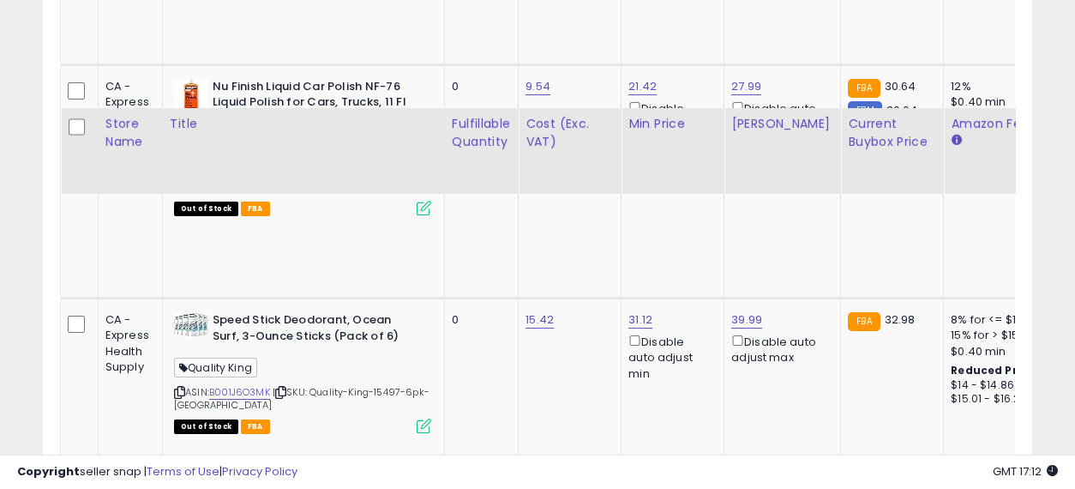
scroll to position [1810, 0]
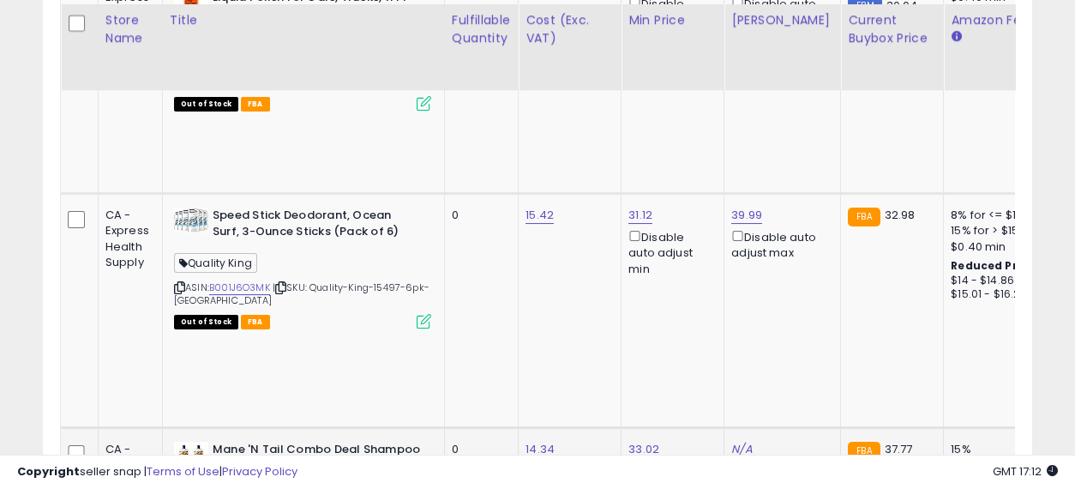
click at [735, 441] on link "N/A" at bounding box center [741, 449] width 21 height 17
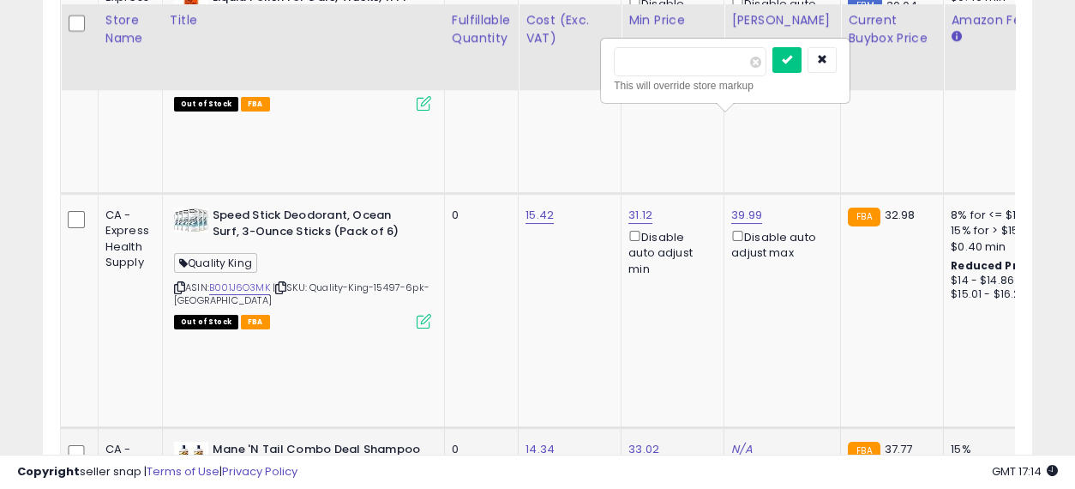
click at [644, 51] on input "number" at bounding box center [690, 61] width 153 height 29
type input "*****"
click button "submit" at bounding box center [786, 60] width 29 height 26
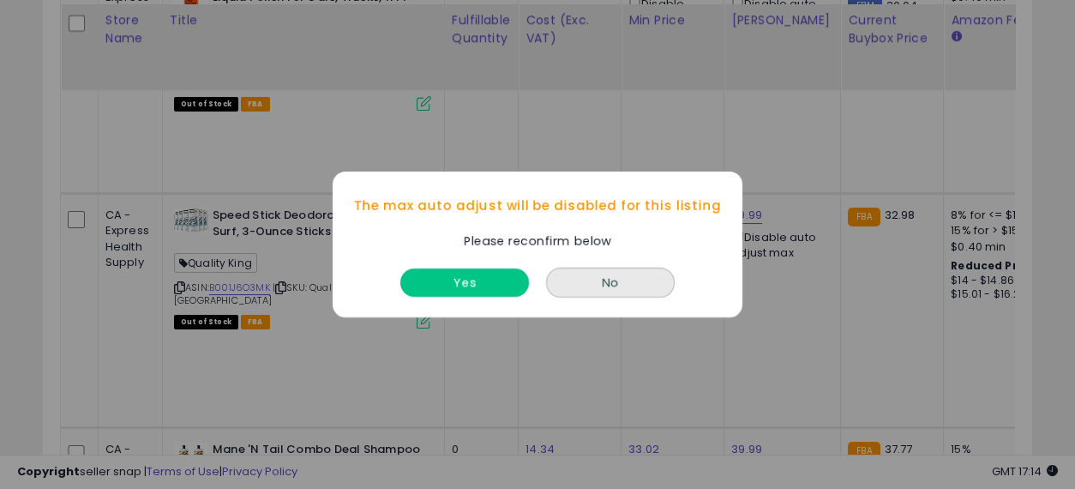
click at [471, 276] on button "Yes" at bounding box center [464, 282] width 129 height 28
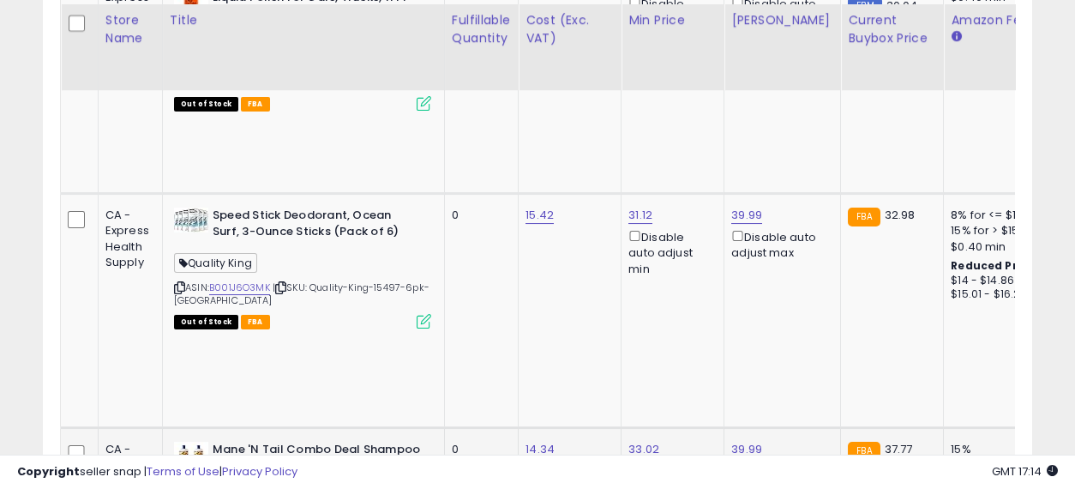
scroll to position [0, 55]
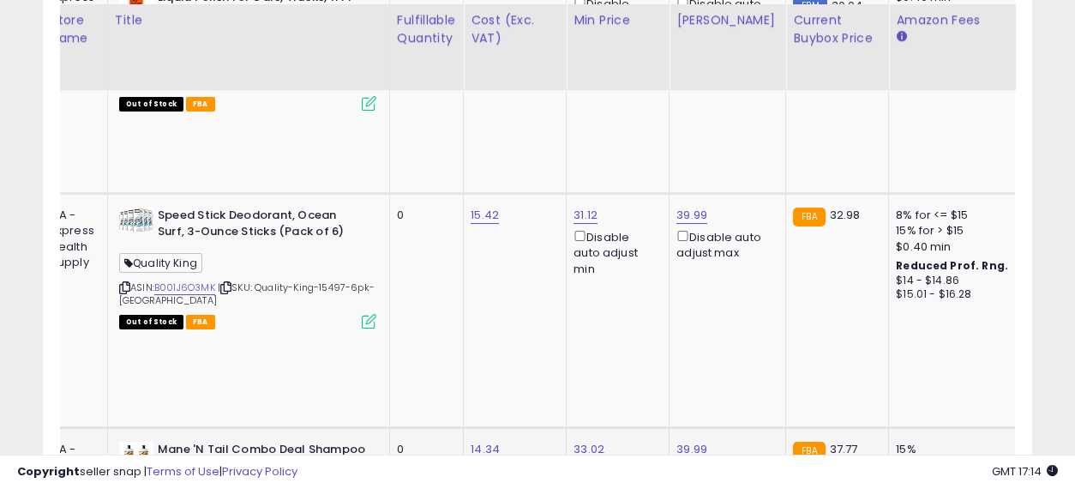
drag, startPoint x: 492, startPoint y: 221, endPoint x: 641, endPoint y: 221, distance: 149.2
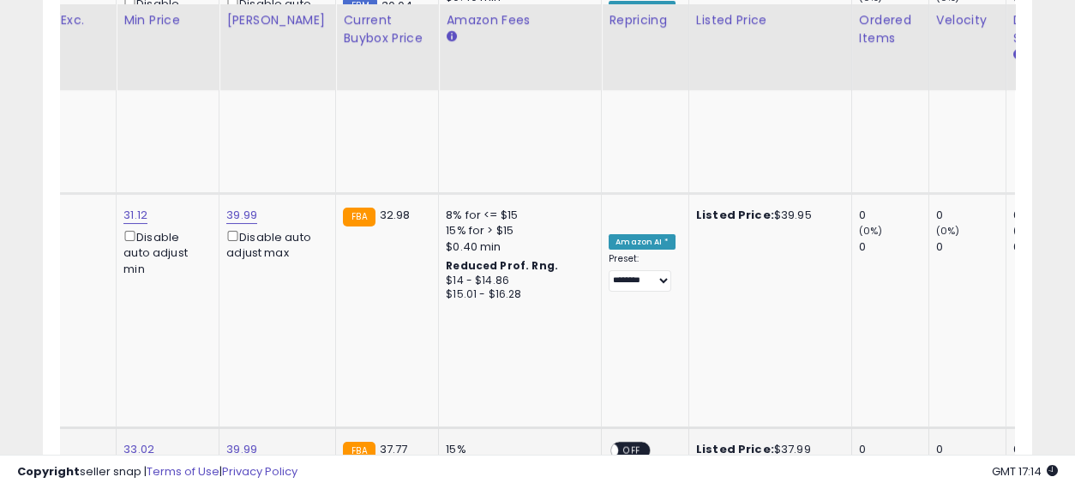
click at [620, 442] on span "OFF" at bounding box center [632, 449] width 27 height 15
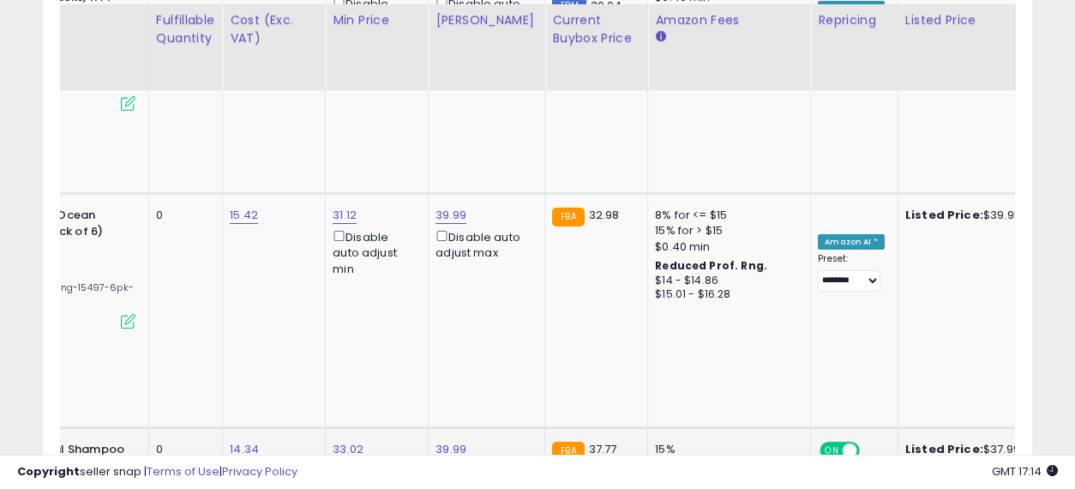
scroll to position [0, 0]
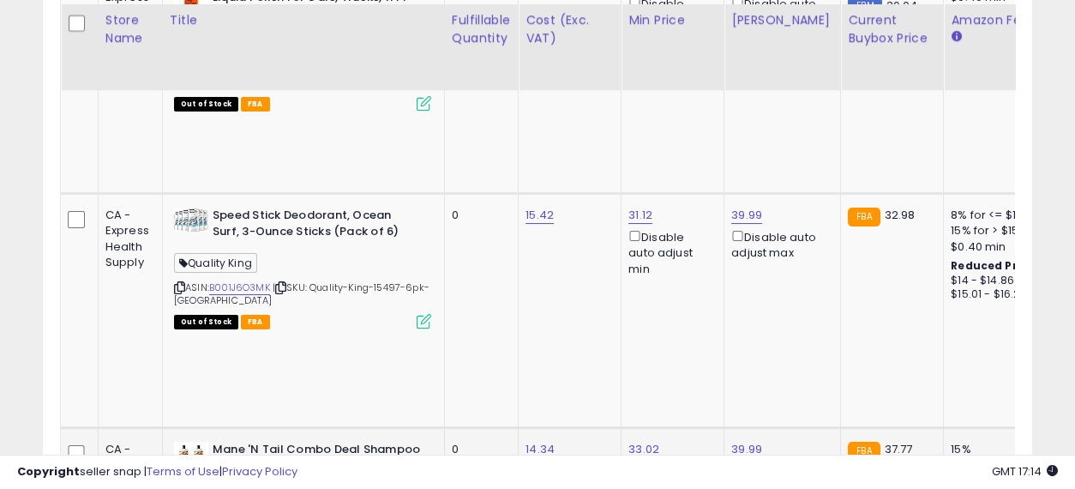
drag, startPoint x: 749, startPoint y: 199, endPoint x: 519, endPoint y: 195, distance: 230.6
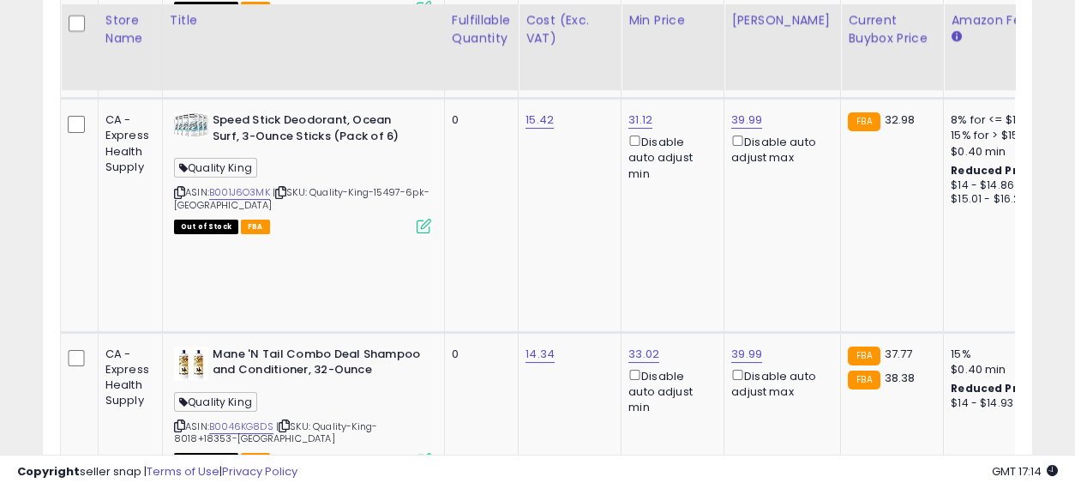
scroll to position [0, 29]
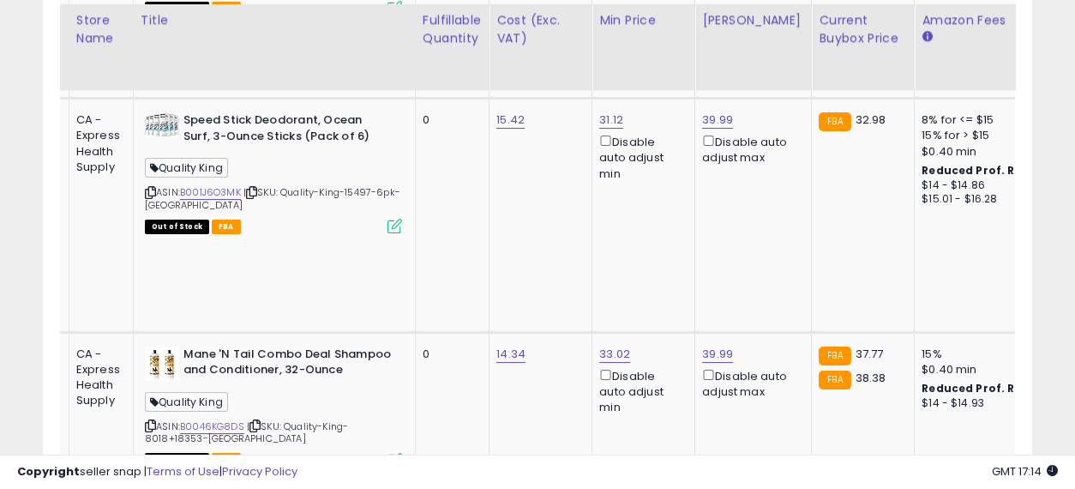
drag, startPoint x: 539, startPoint y: 252, endPoint x: 636, endPoint y: 261, distance: 97.2
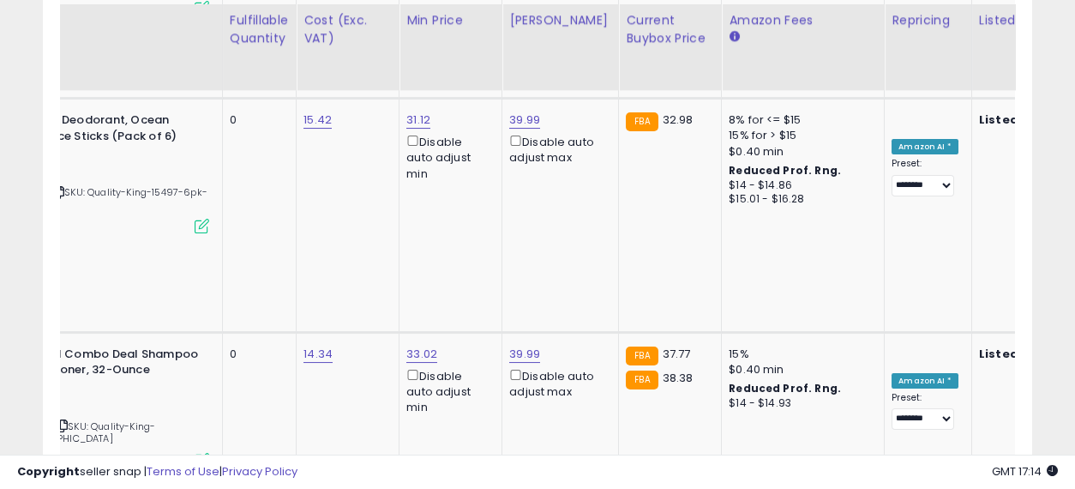
scroll to position [0, 396]
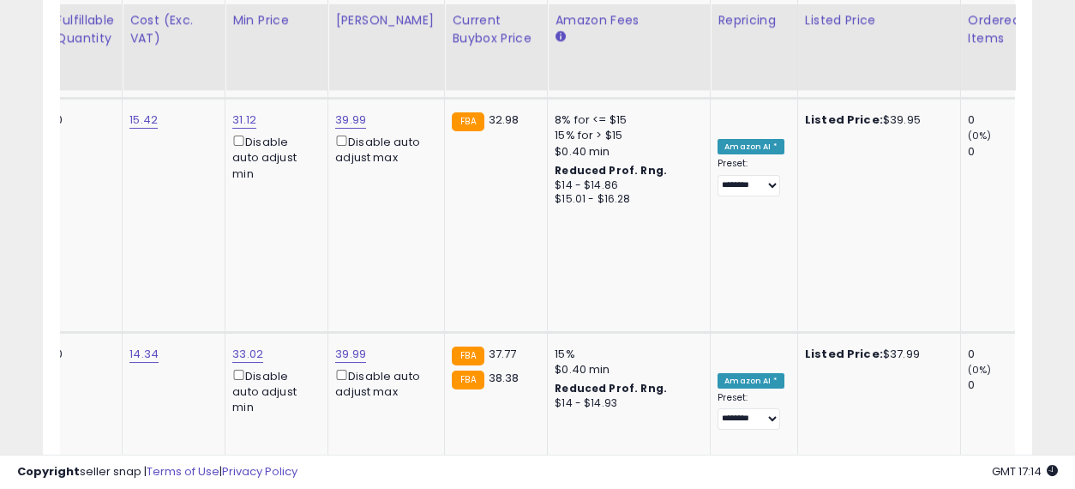
drag, startPoint x: 697, startPoint y: 266, endPoint x: 843, endPoint y: 269, distance: 146.6
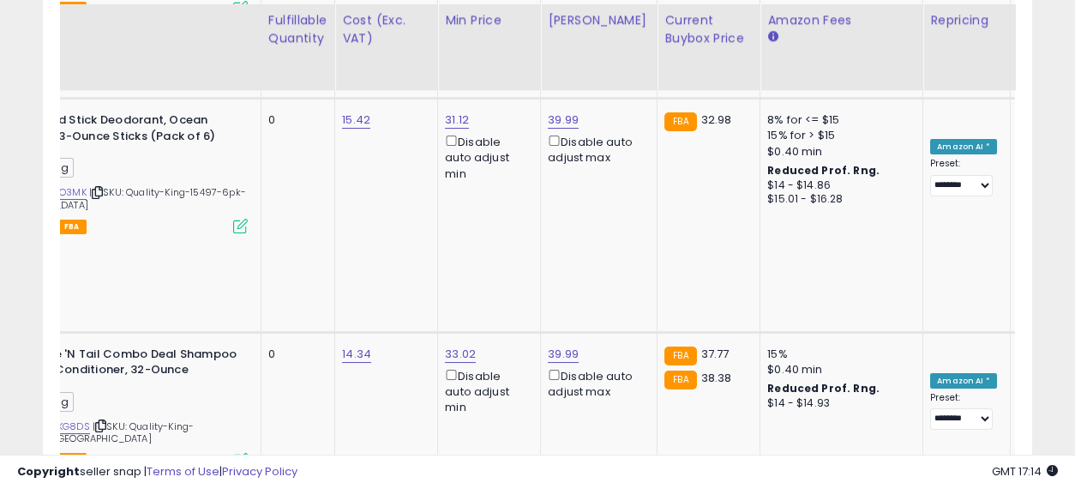
scroll to position [0, 0]
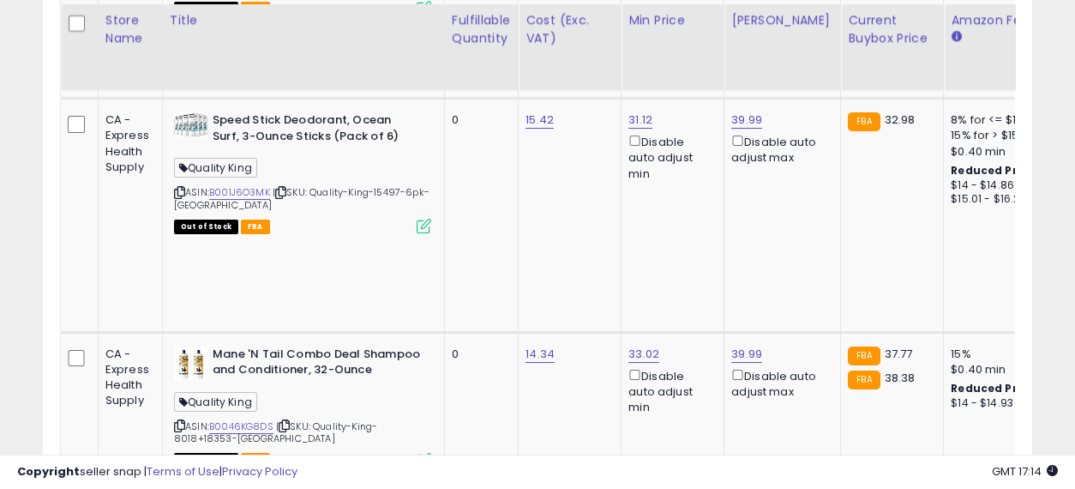
drag, startPoint x: 790, startPoint y: 262, endPoint x: 501, endPoint y: 253, distance: 289.0
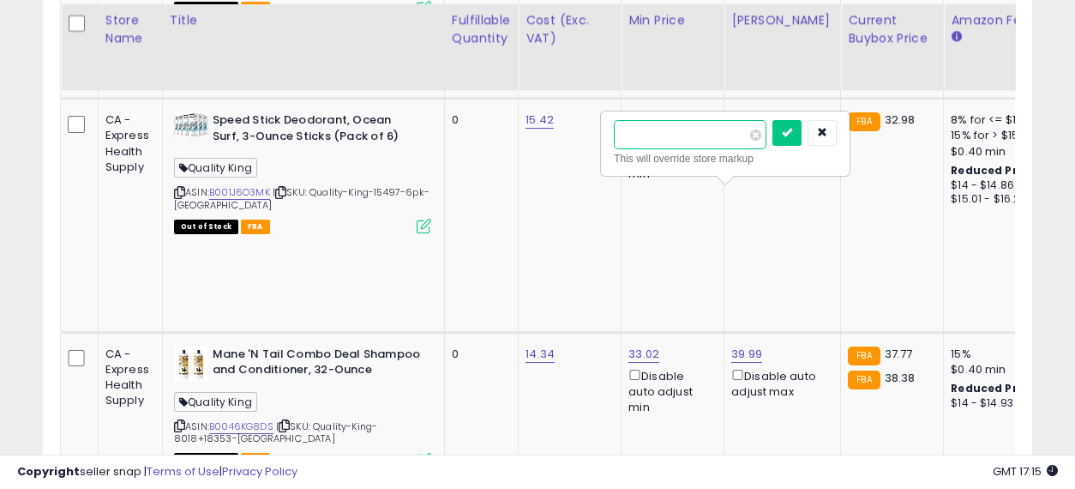
click at [670, 131] on input "number" at bounding box center [690, 134] width 153 height 29
type input "*****"
click button "submit" at bounding box center [786, 133] width 29 height 26
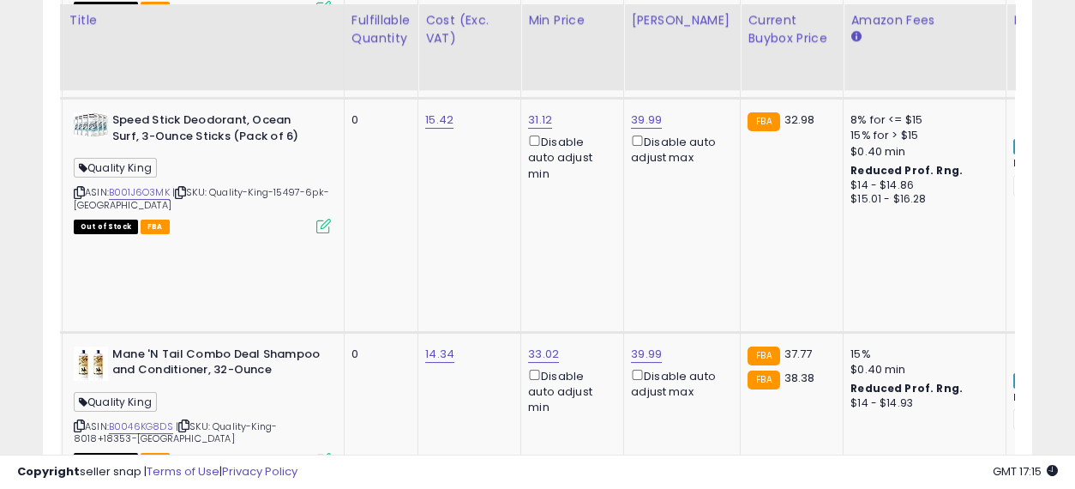
scroll to position [0, 152]
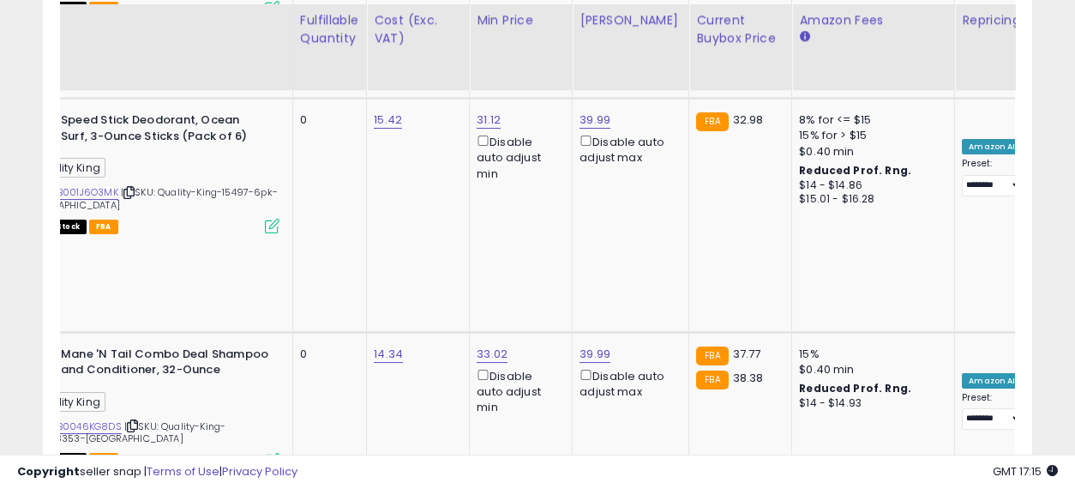
drag, startPoint x: 579, startPoint y: 243, endPoint x: 669, endPoint y: 250, distance: 90.3
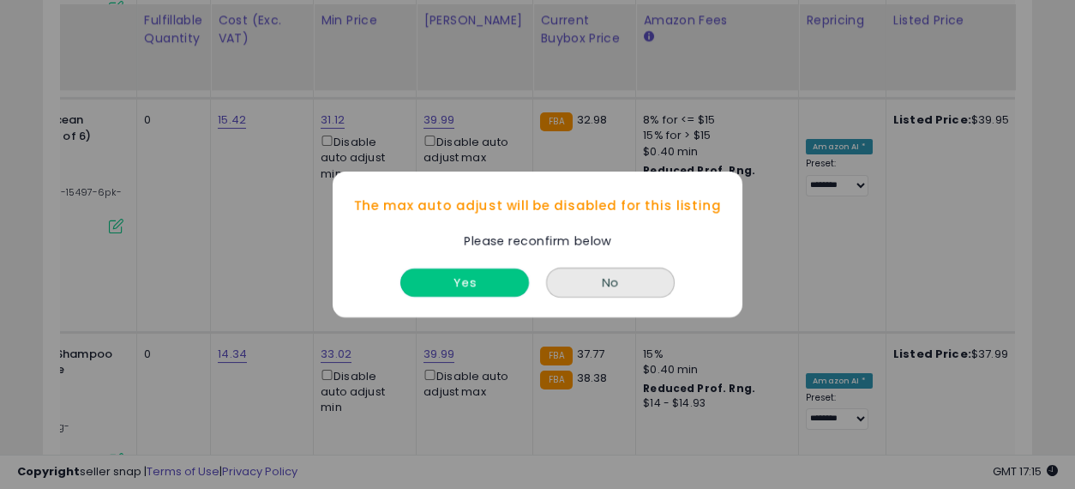
click at [459, 286] on button "Yes" at bounding box center [464, 282] width 129 height 28
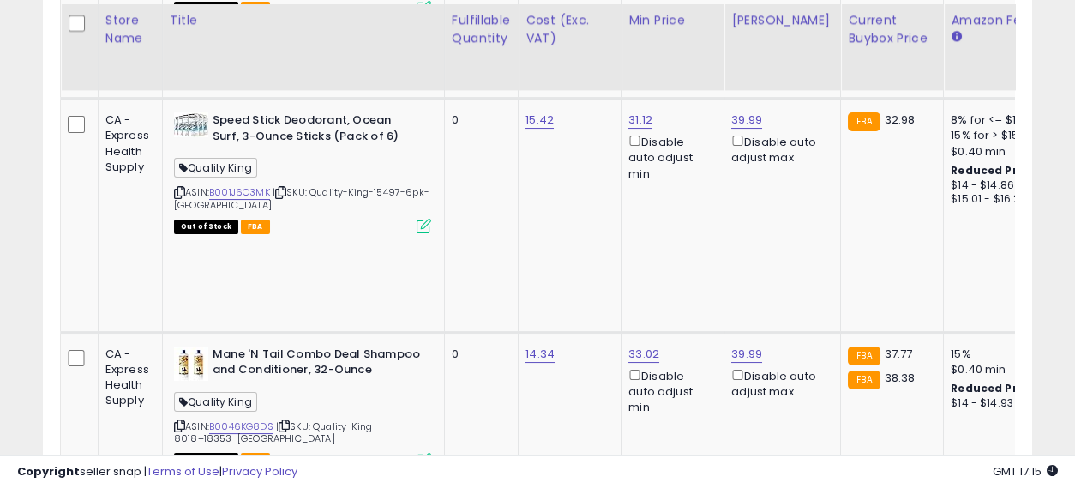
drag, startPoint x: 657, startPoint y: 294, endPoint x: 455, endPoint y: 296, distance: 201.5
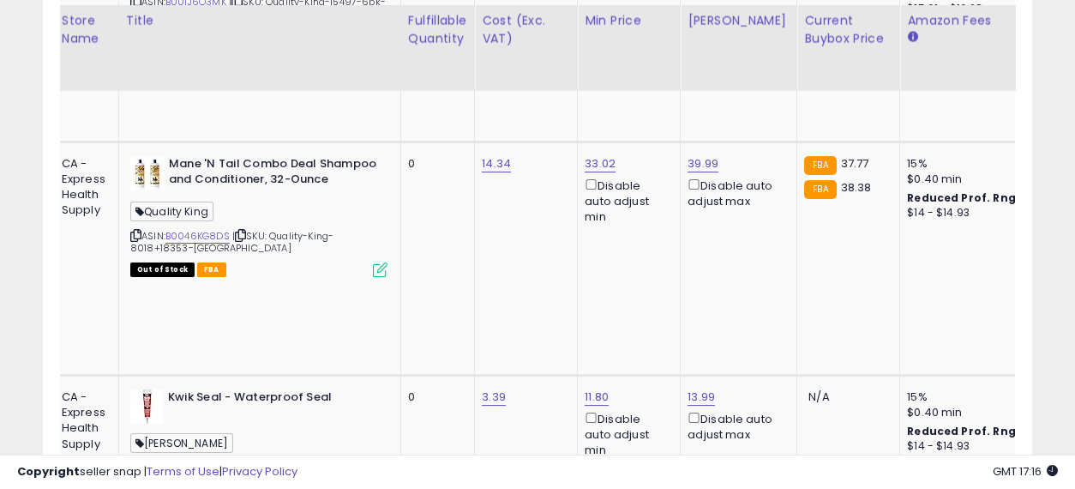
scroll to position [0, 116]
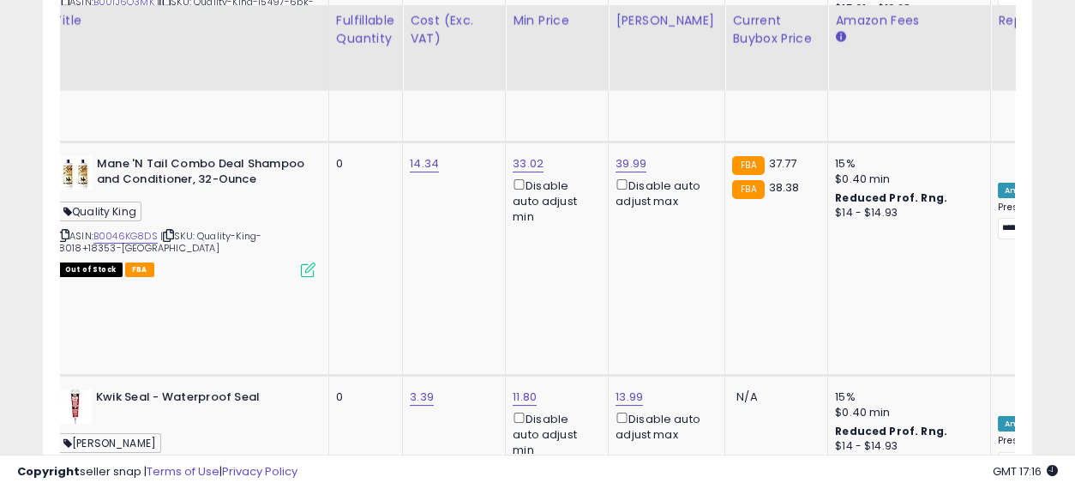
drag, startPoint x: 721, startPoint y: 217, endPoint x: 824, endPoint y: 223, distance: 103.0
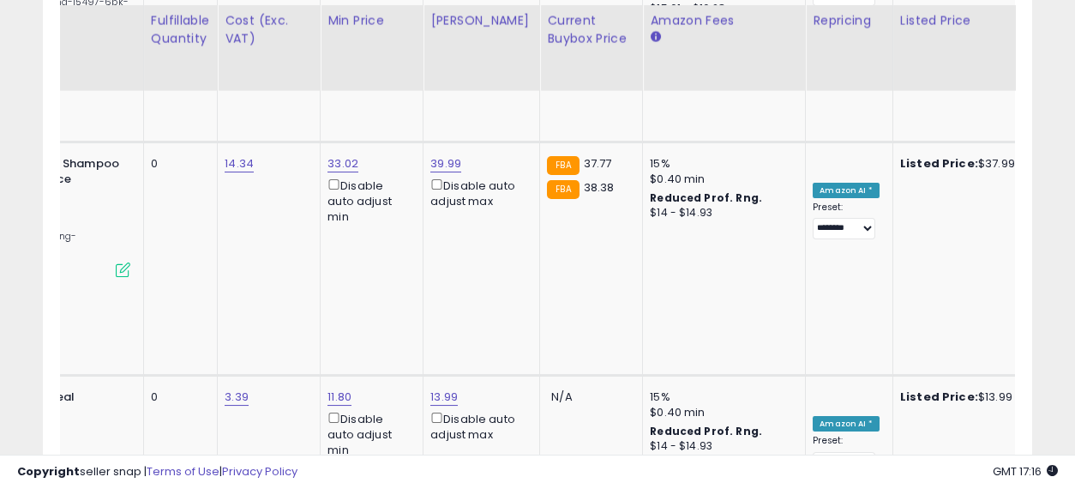
drag, startPoint x: 954, startPoint y: 238, endPoint x: 503, endPoint y: 239, distance: 450.9
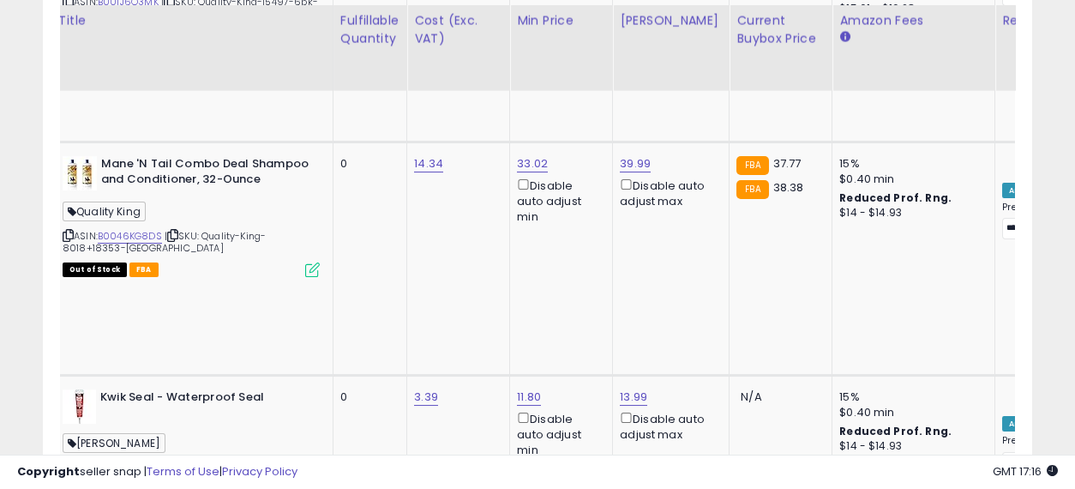
drag, startPoint x: 663, startPoint y: 240, endPoint x: 375, endPoint y: 234, distance: 288.1
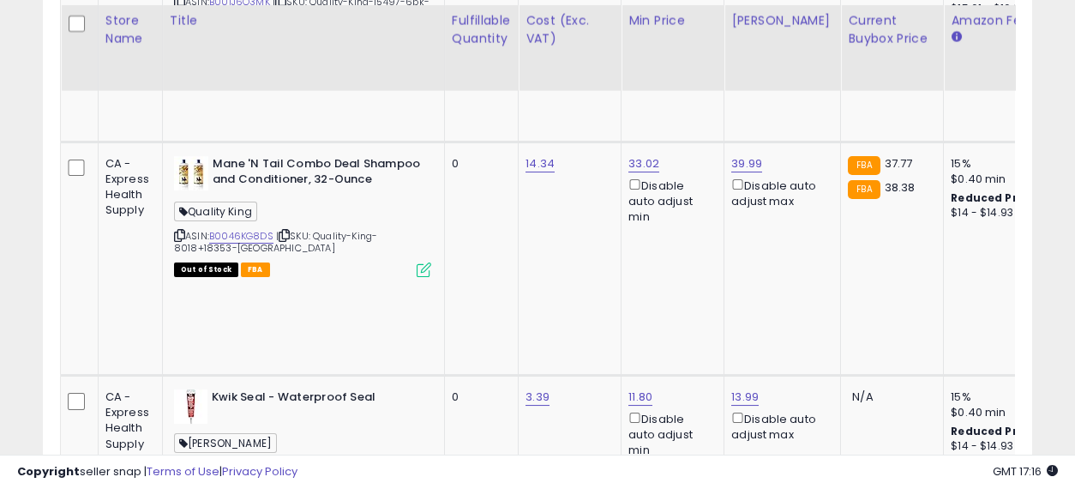
click at [645, 108] on input "number" at bounding box center [690, 111] width 153 height 29
type input "*****"
click button "submit" at bounding box center [786, 110] width 29 height 26
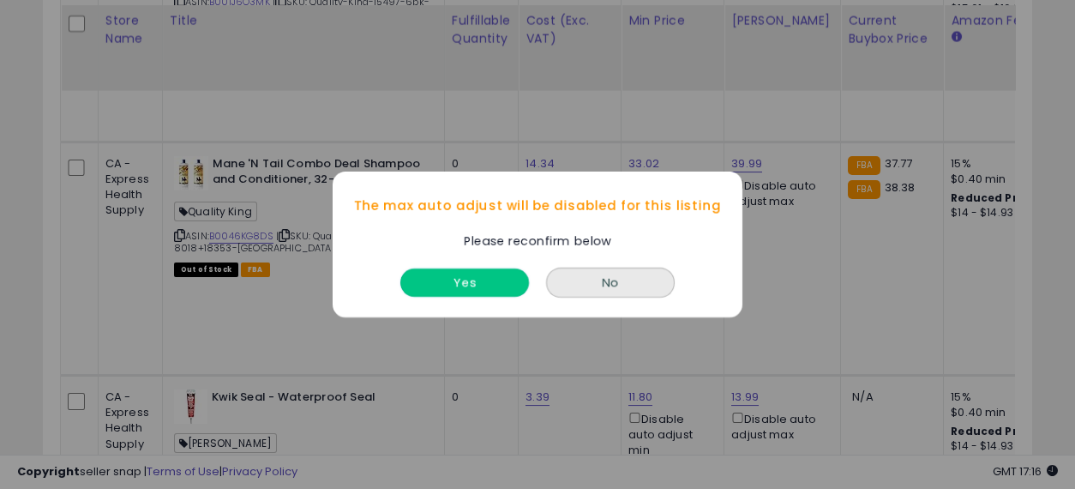
click at [488, 280] on button "Yes" at bounding box center [464, 282] width 129 height 28
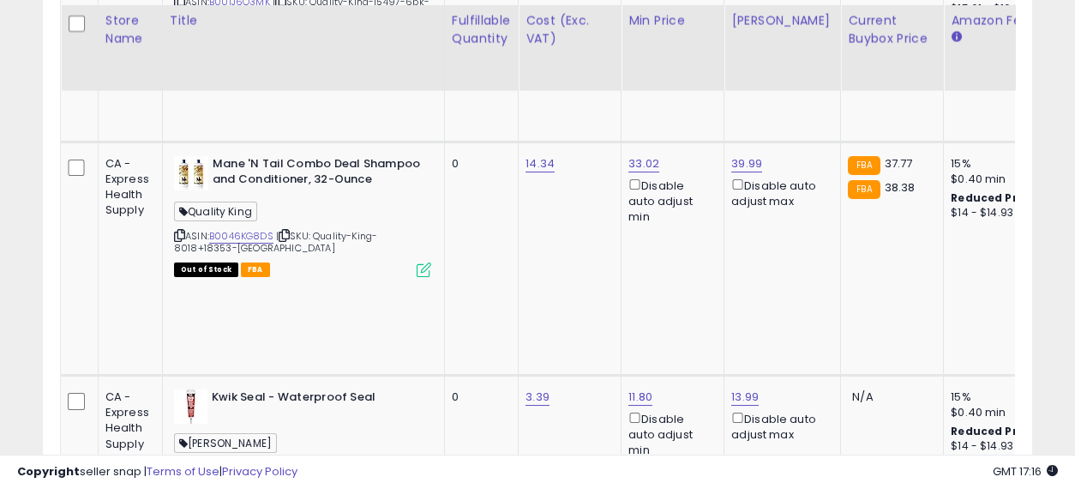
scroll to position [0, 81]
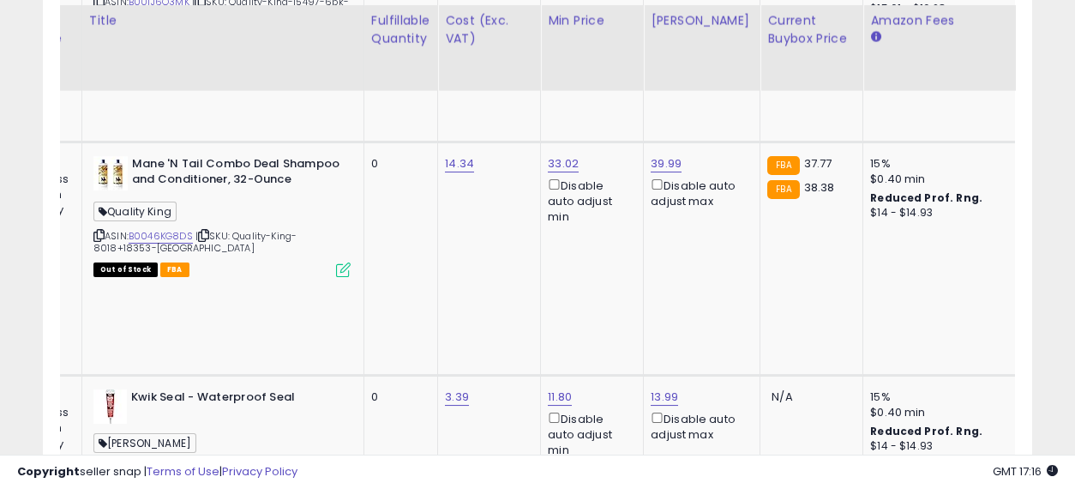
drag, startPoint x: 505, startPoint y: 243, endPoint x: 627, endPoint y: 261, distance: 122.9
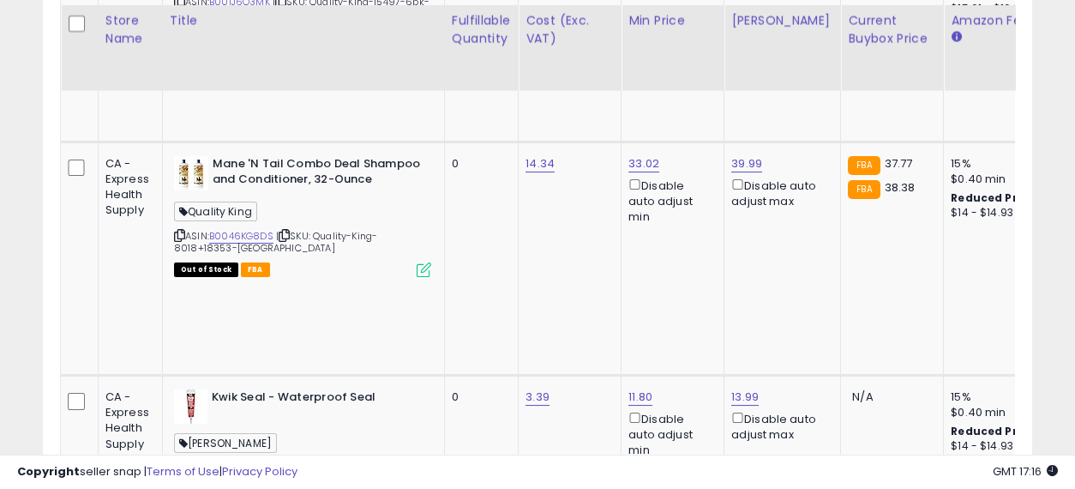
drag, startPoint x: 888, startPoint y: 231, endPoint x: 553, endPoint y: 233, distance: 335.2
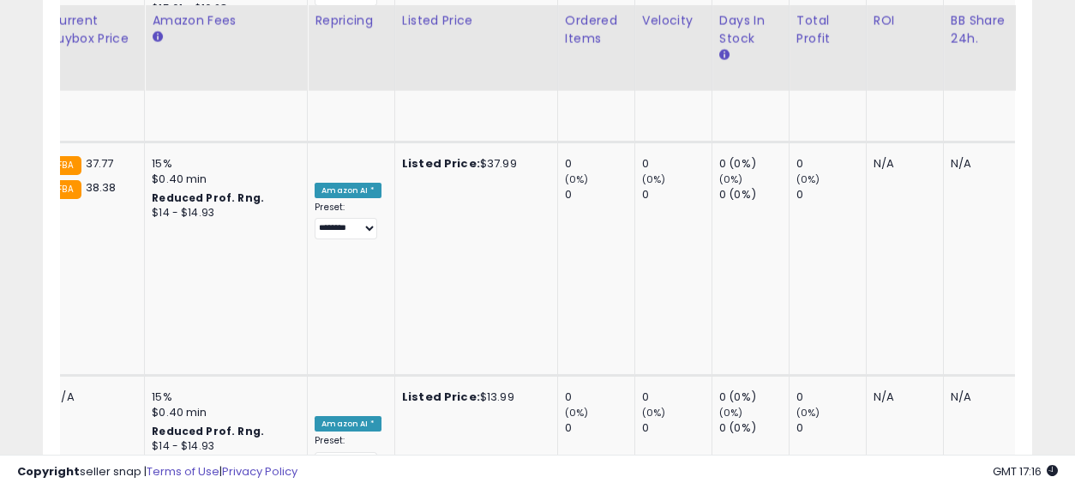
scroll to position [0, 799]
drag, startPoint x: 484, startPoint y: 229, endPoint x: 645, endPoint y: 243, distance: 161.8
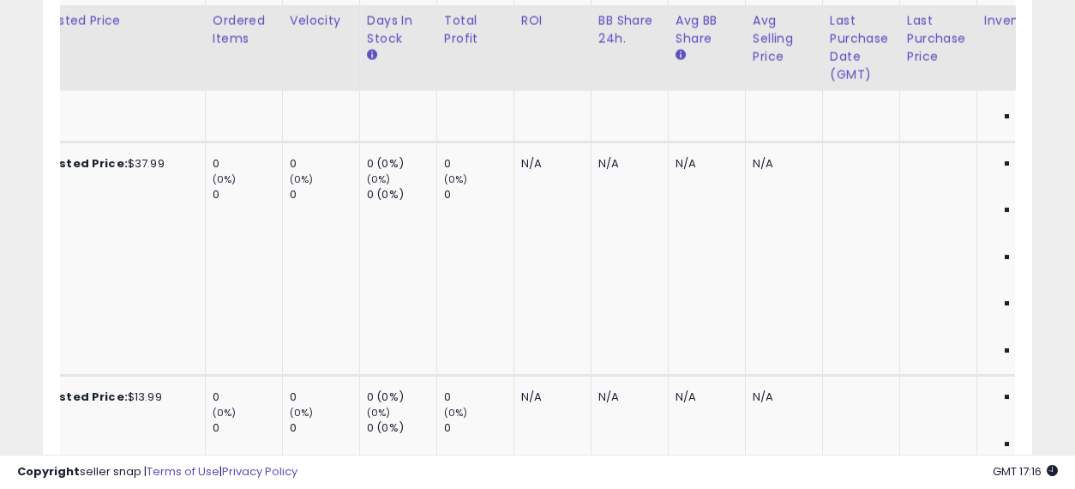
scroll to position [0, 1607]
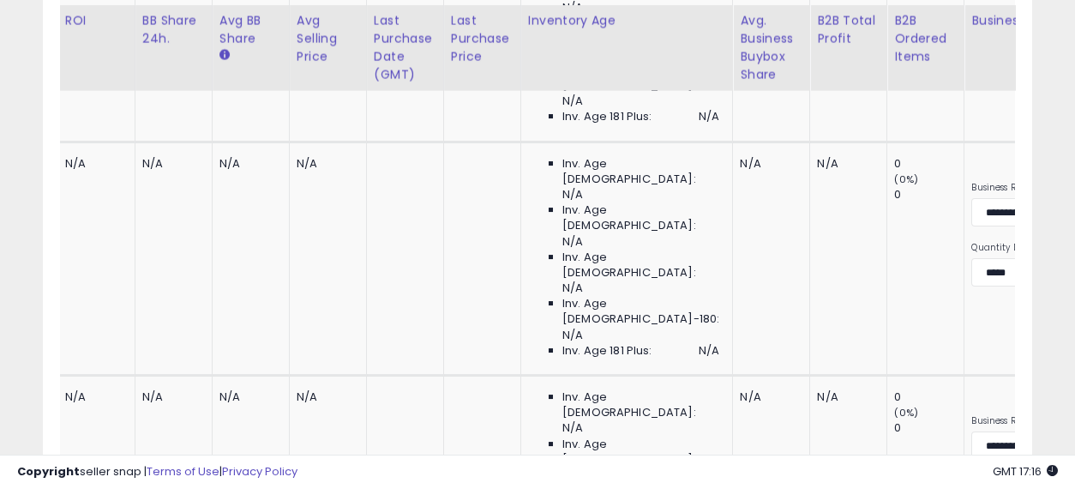
drag, startPoint x: 465, startPoint y: 243, endPoint x: 710, endPoint y: 246, distance: 244.3
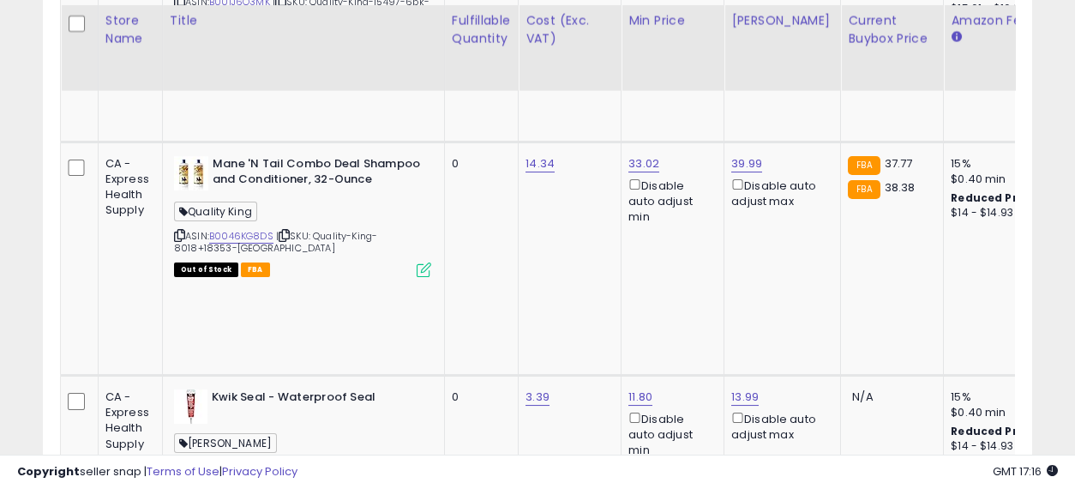
drag, startPoint x: 812, startPoint y: 254, endPoint x: 326, endPoint y: 234, distance: 486.4
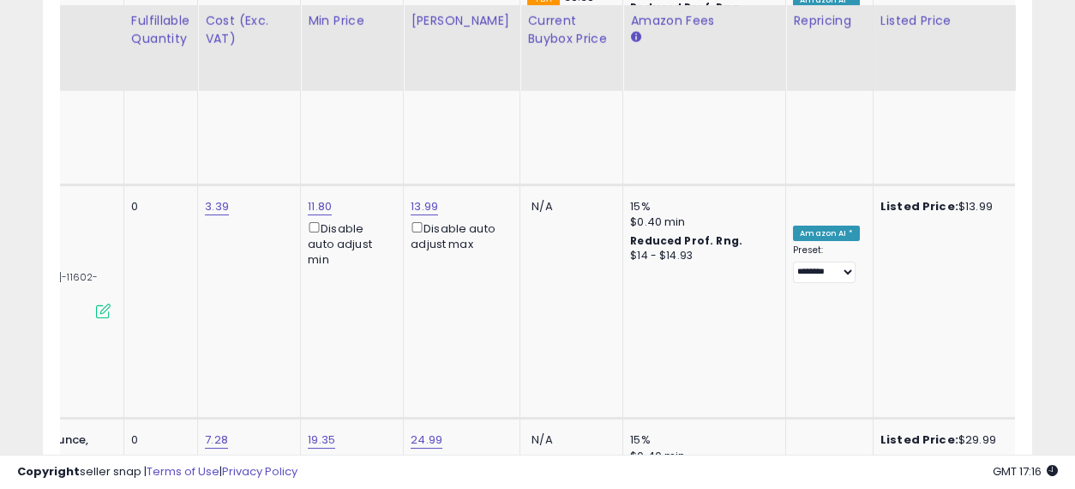
drag, startPoint x: 503, startPoint y: 225, endPoint x: 585, endPoint y: 232, distance: 82.6
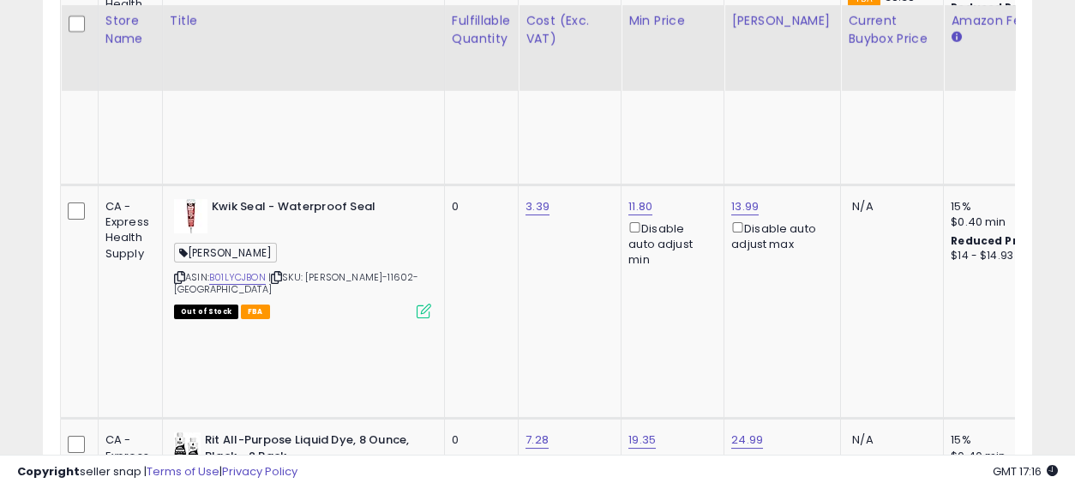
drag, startPoint x: 803, startPoint y: 242, endPoint x: 447, endPoint y: 227, distance: 356.9
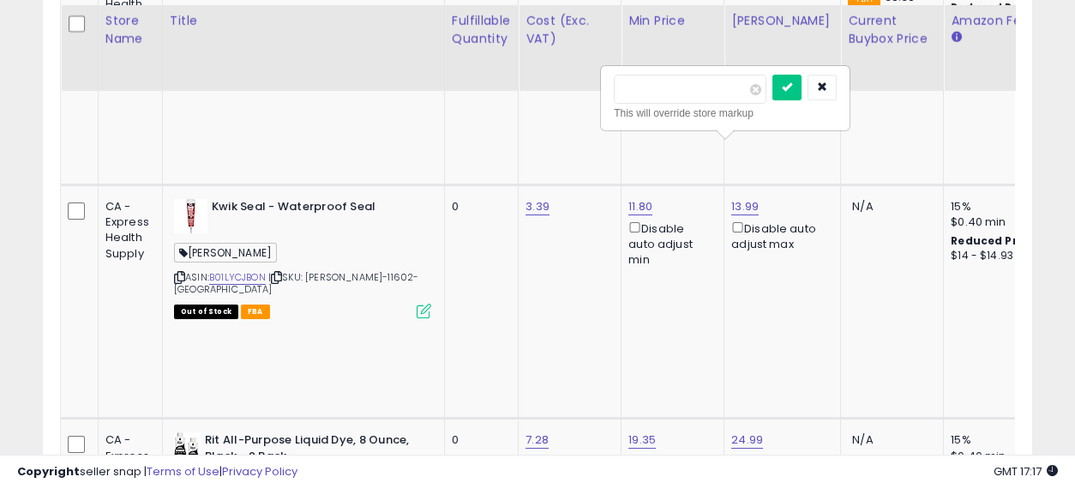
click at [683, 82] on input "number" at bounding box center [690, 89] width 153 height 29
type input "*****"
click button "submit" at bounding box center [786, 88] width 29 height 26
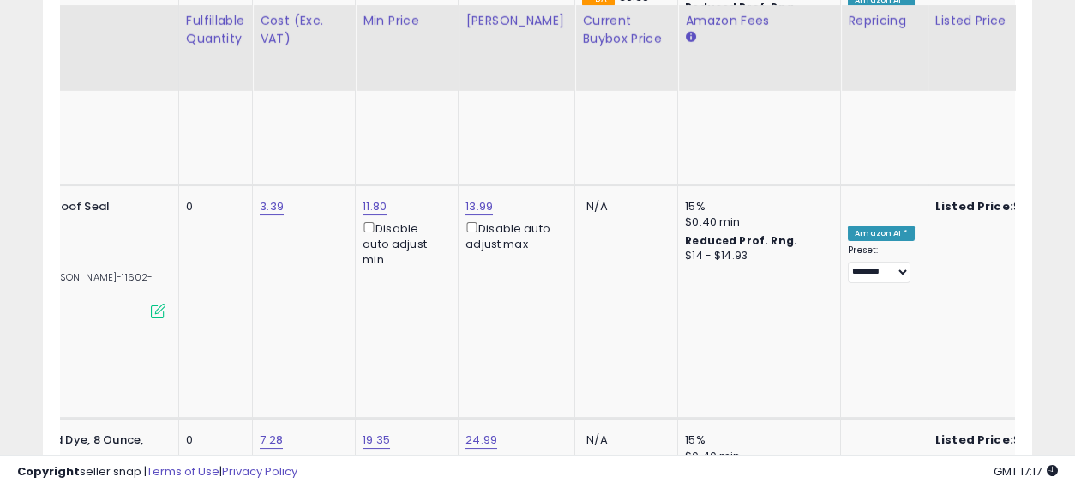
drag, startPoint x: 671, startPoint y: 250, endPoint x: 777, endPoint y: 251, distance: 105.4
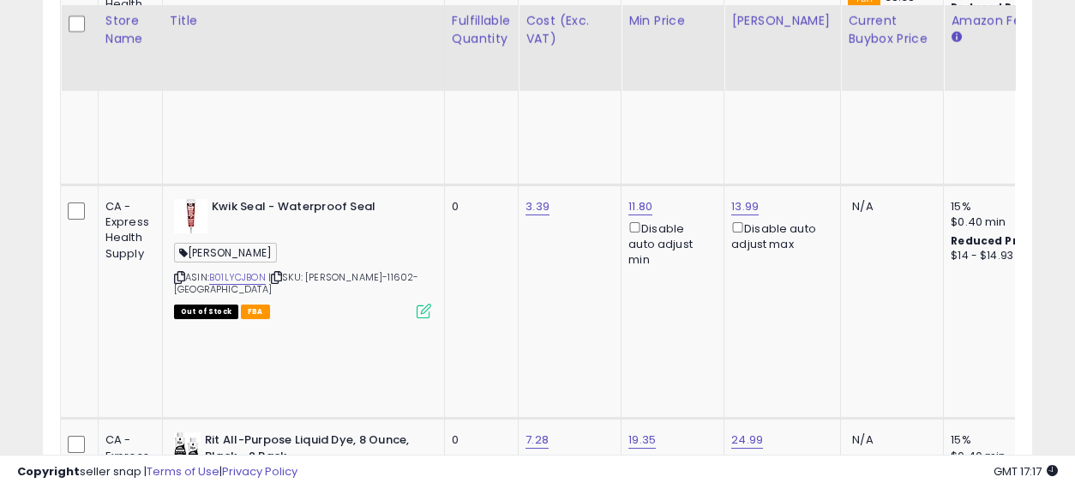
drag, startPoint x: 788, startPoint y: 234, endPoint x: 474, endPoint y: 255, distance: 314.5
drag, startPoint x: 422, startPoint y: 207, endPoint x: 210, endPoint y: 136, distance: 223.4
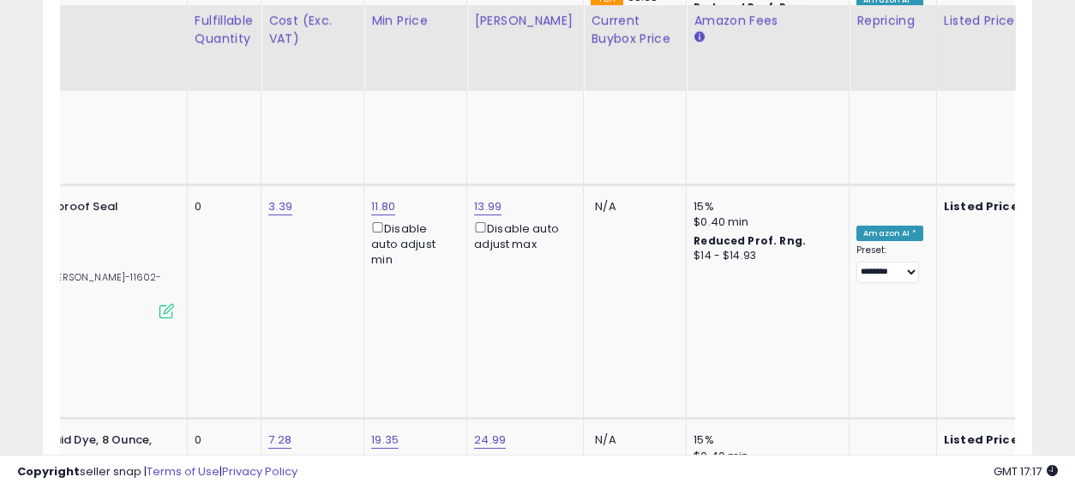
scroll to position [0, 377]
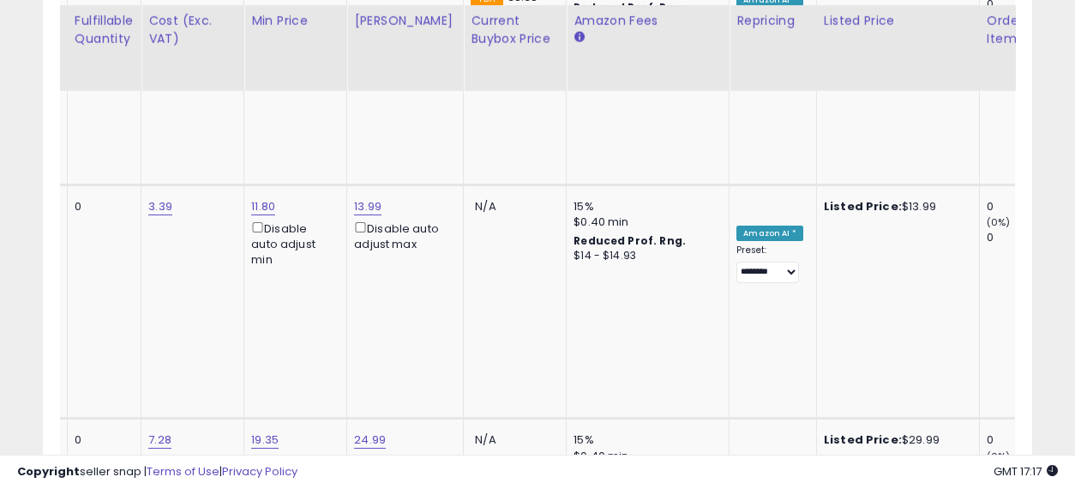
drag, startPoint x: 535, startPoint y: 232, endPoint x: 668, endPoint y: 232, distance: 132.9
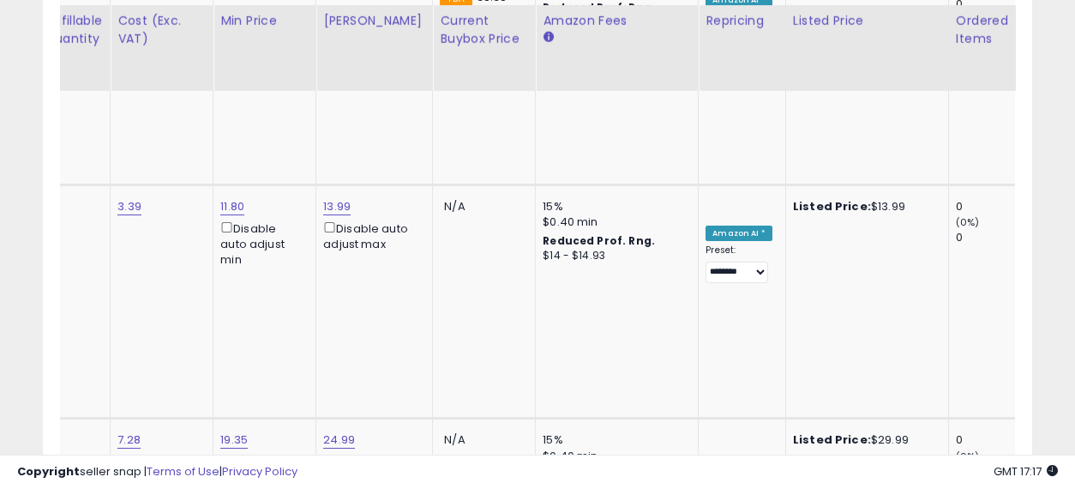
scroll to position [0, 0]
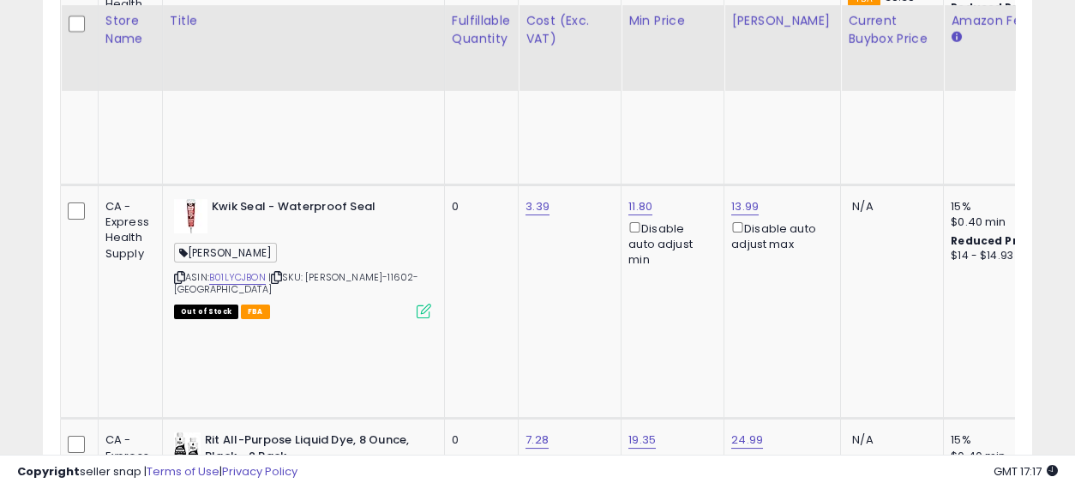
drag, startPoint x: 741, startPoint y: 229, endPoint x: 552, endPoint y: 222, distance: 189.6
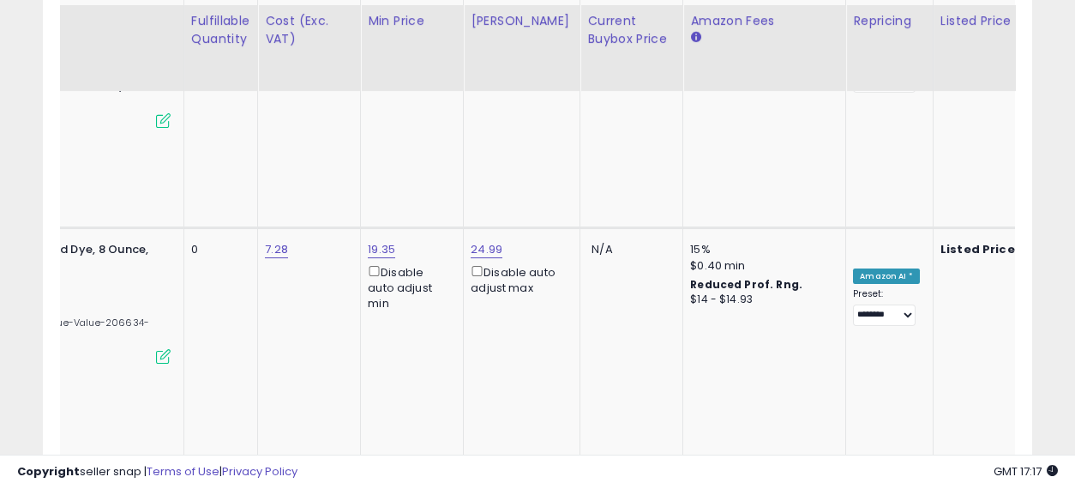
scroll to position [0, 448]
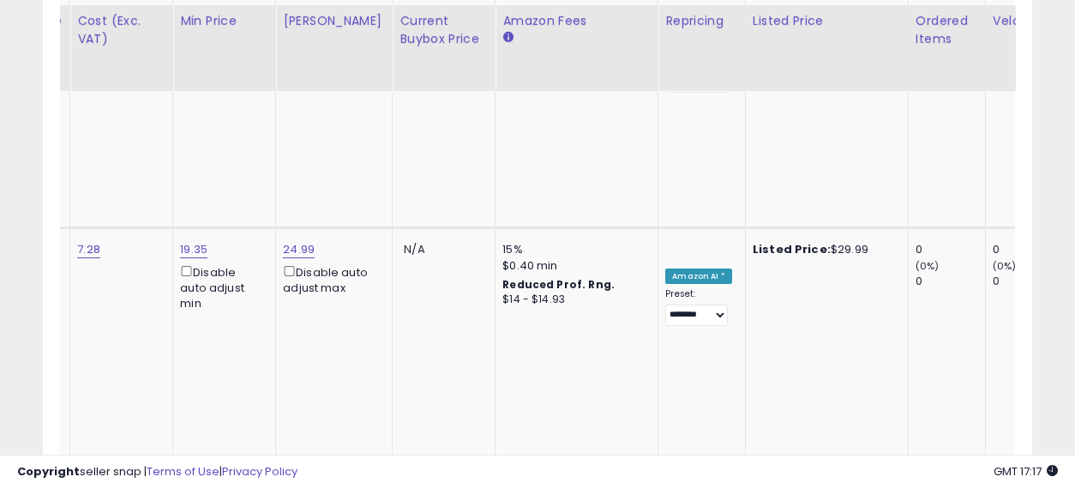
drag, startPoint x: 500, startPoint y: 205, endPoint x: 631, endPoint y: 214, distance: 131.5
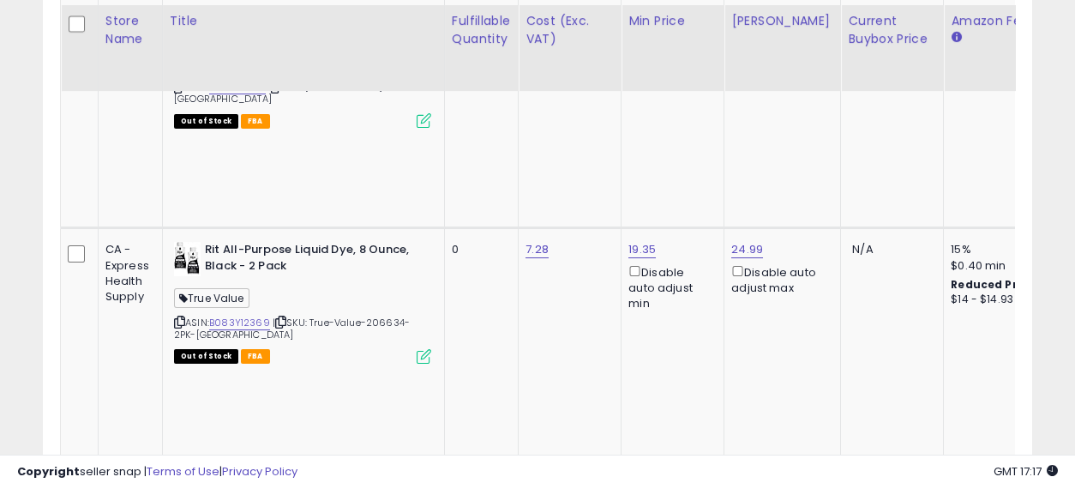
drag, startPoint x: 726, startPoint y: 209, endPoint x: 438, endPoint y: 213, distance: 288.0
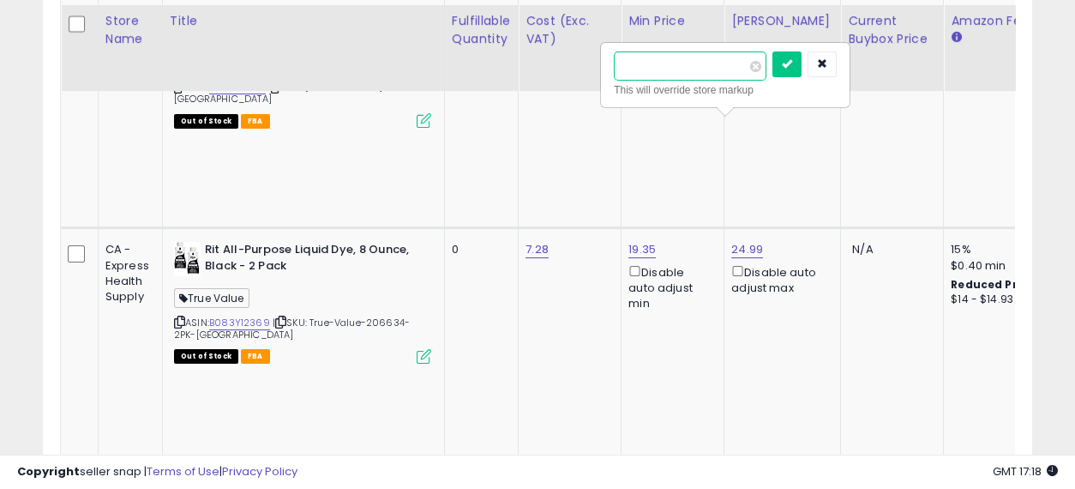
click at [645, 58] on input "number" at bounding box center [690, 65] width 153 height 29
type input "*****"
click button "submit" at bounding box center [786, 64] width 29 height 26
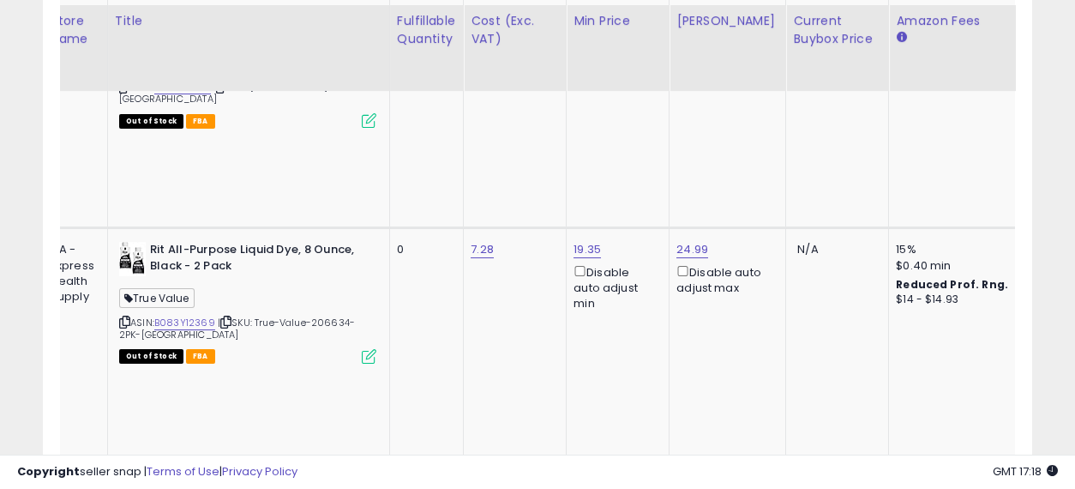
scroll to position [0, 172]
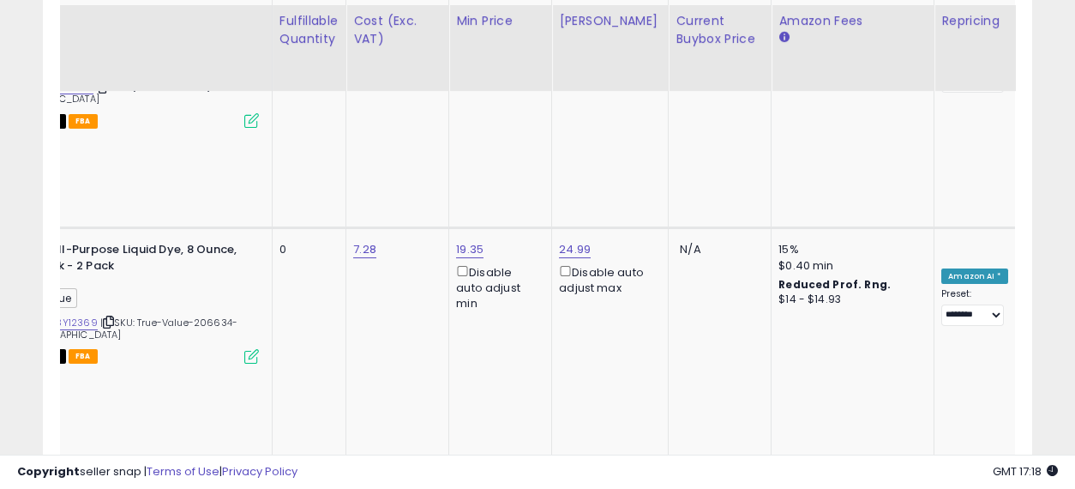
drag, startPoint x: 558, startPoint y: 194, endPoint x: 689, endPoint y: 215, distance: 132.9
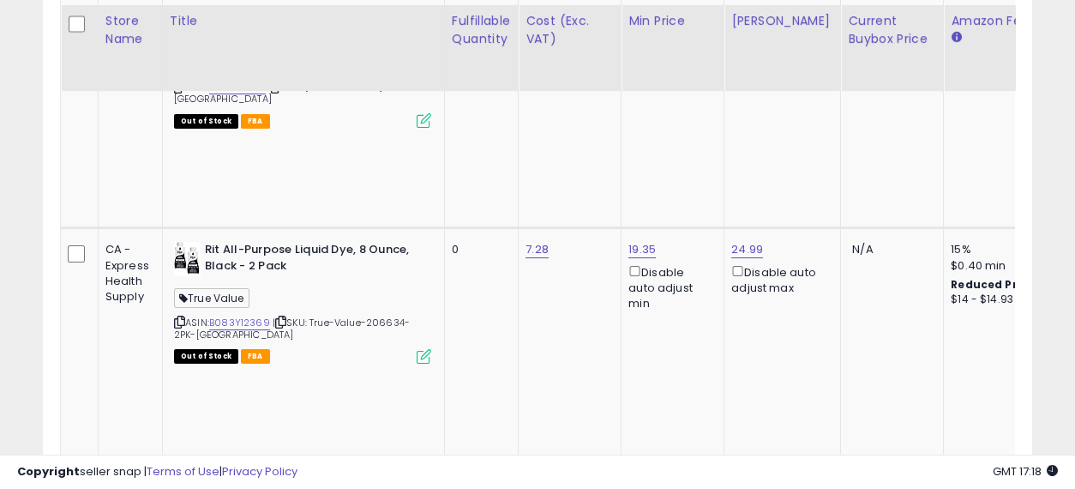
drag, startPoint x: 713, startPoint y: 213, endPoint x: 513, endPoint y: 192, distance: 200.9
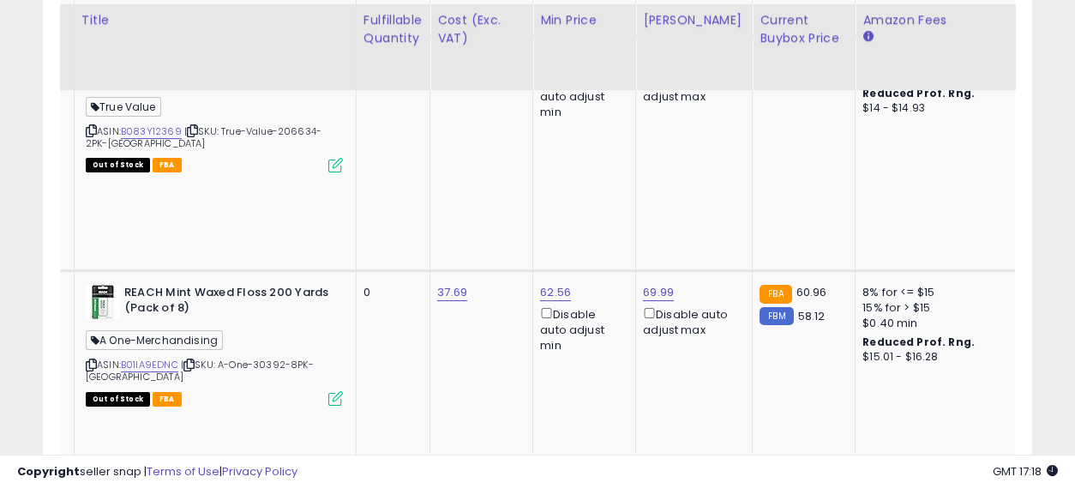
drag, startPoint x: 620, startPoint y: 177, endPoint x: 713, endPoint y: 191, distance: 94.6
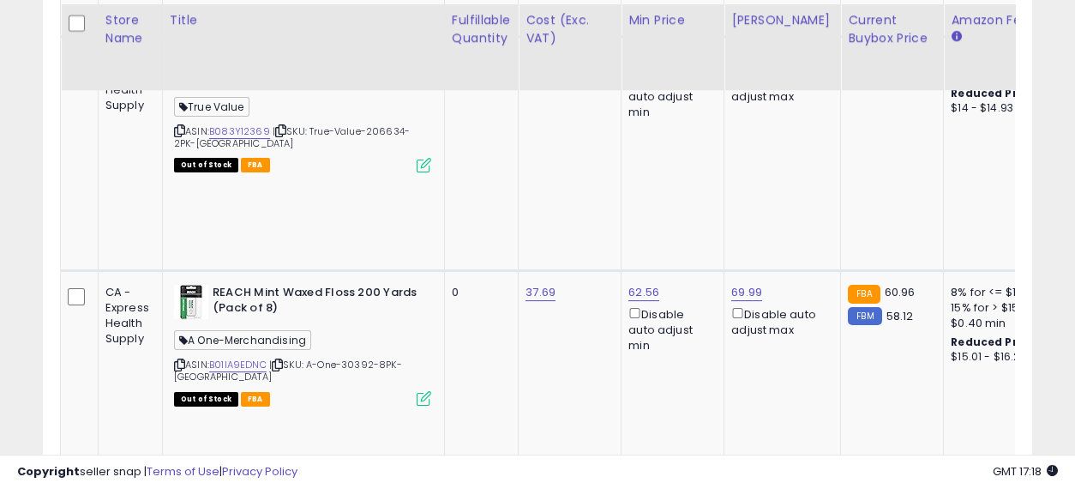
drag, startPoint x: 789, startPoint y: 206, endPoint x: 590, endPoint y: 177, distance: 201.8
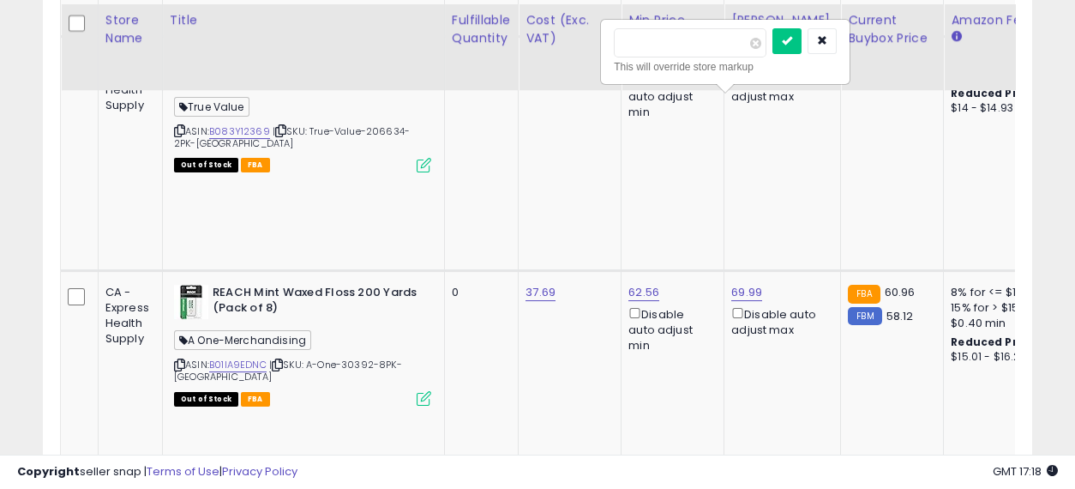
click at [679, 40] on input "number" at bounding box center [690, 42] width 153 height 29
type input "*****"
click button "submit" at bounding box center [786, 41] width 29 height 26
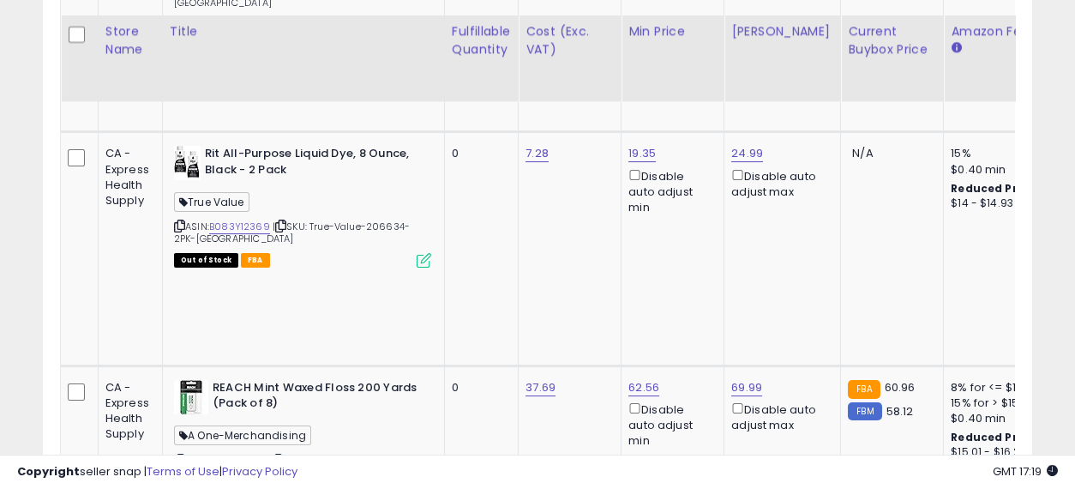
scroll to position [2762, 0]
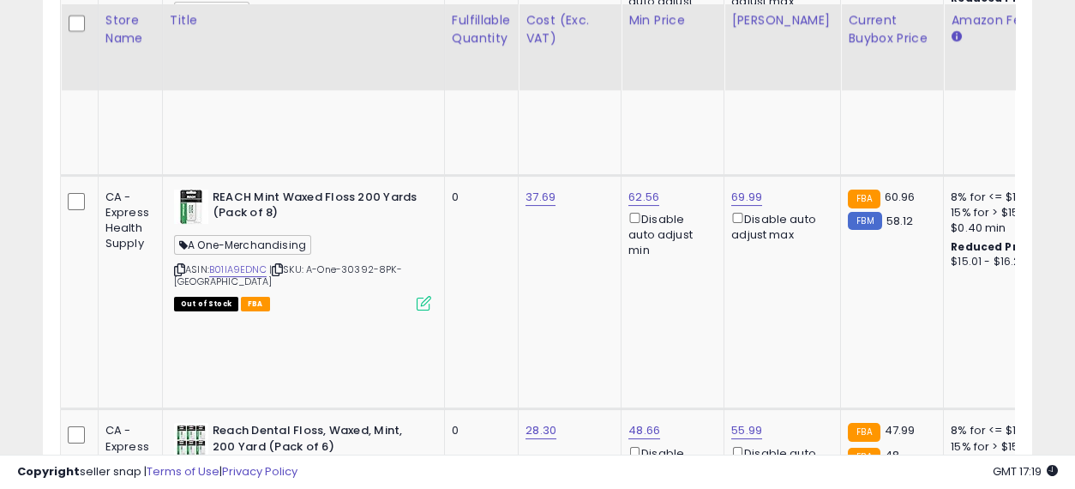
click at [681, 108] on input "number" at bounding box center [690, 115] width 153 height 29
type input "*****"
click button "submit" at bounding box center [786, 114] width 29 height 26
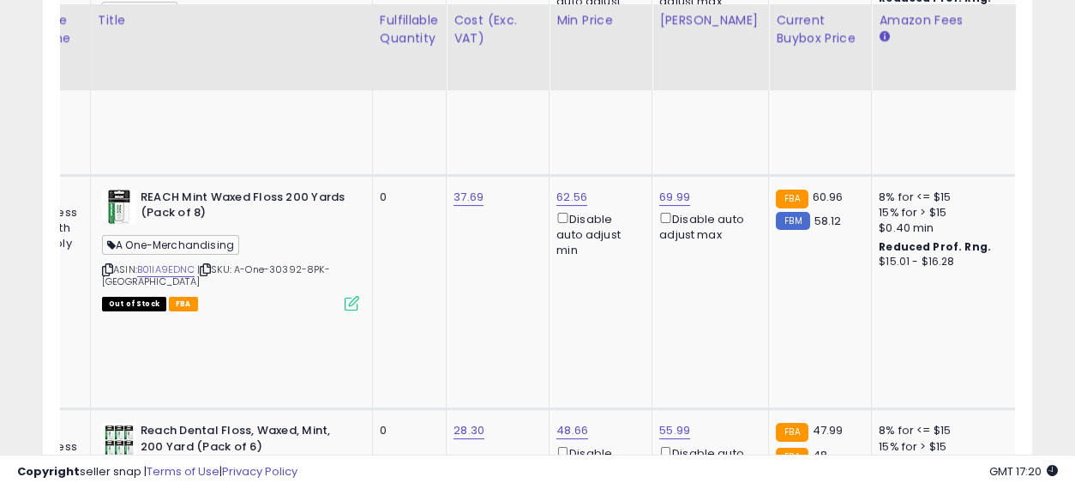
scroll to position [0, 284]
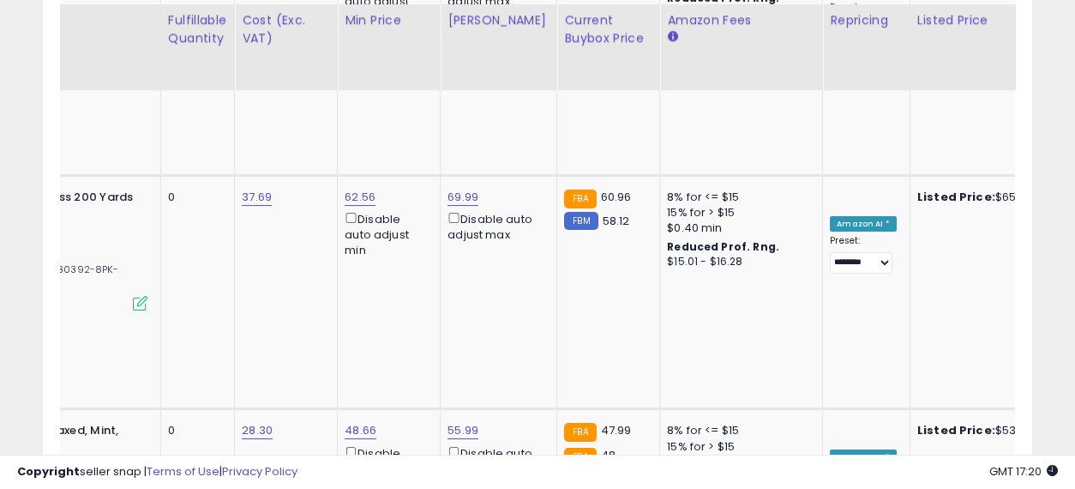
drag, startPoint x: 501, startPoint y: 267, endPoint x: 630, endPoint y: 273, distance: 128.7
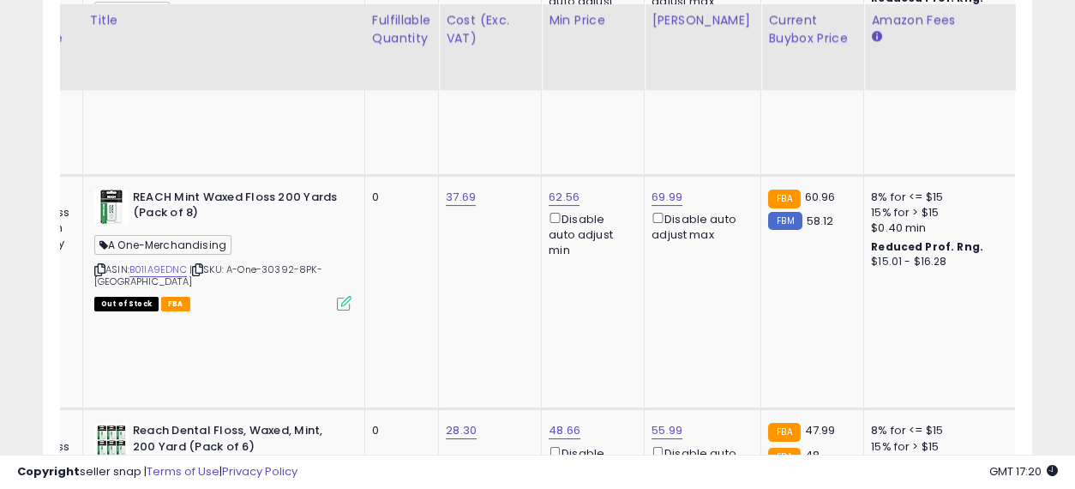
scroll to position [0, 0]
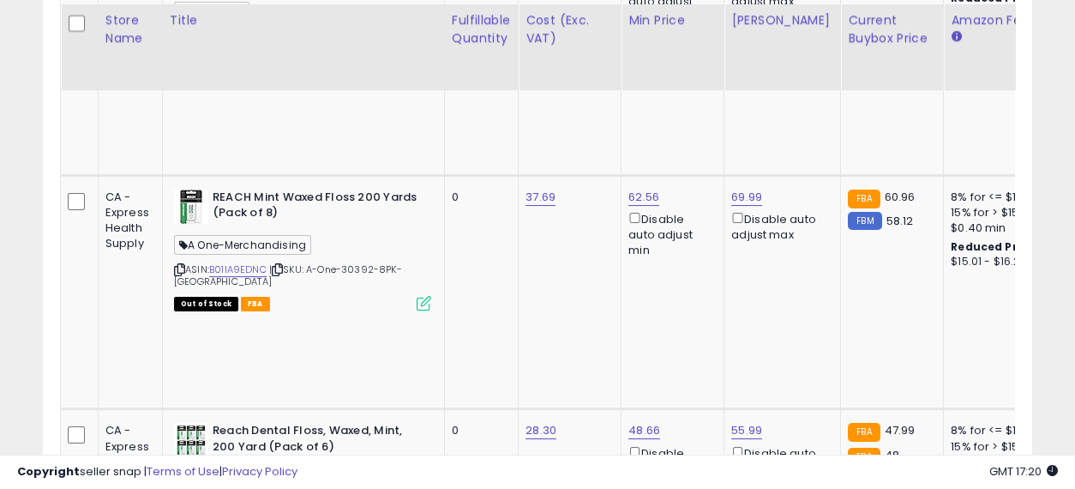
drag, startPoint x: 644, startPoint y: 236, endPoint x: 506, endPoint y: 229, distance: 138.2
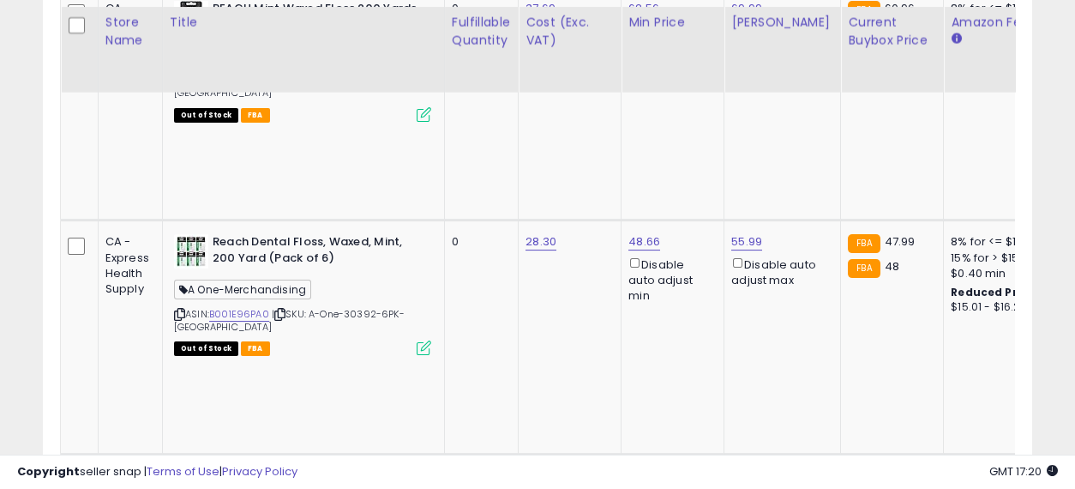
scroll to position [2952, 0]
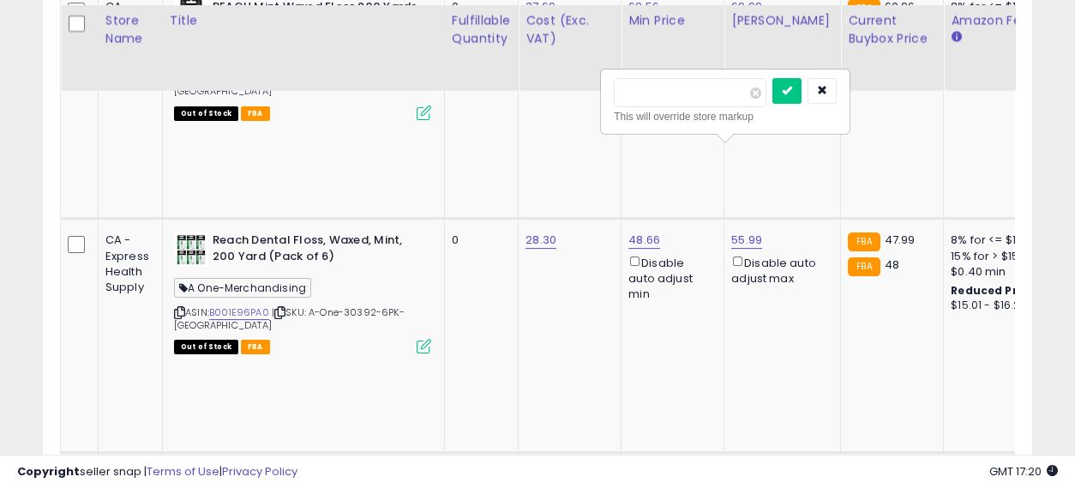
click at [689, 81] on input "number" at bounding box center [690, 92] width 153 height 29
type input "*****"
click button "submit" at bounding box center [786, 91] width 29 height 26
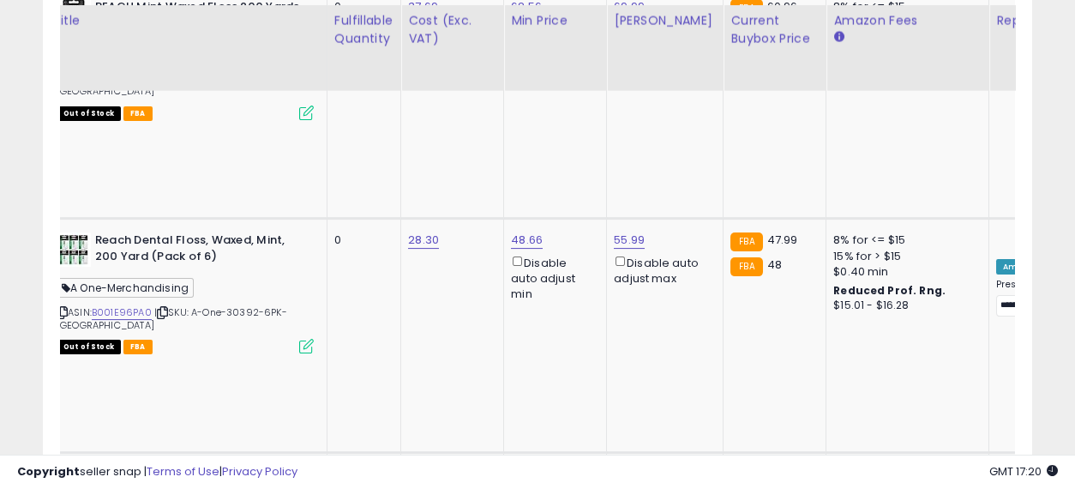
scroll to position [0, 269]
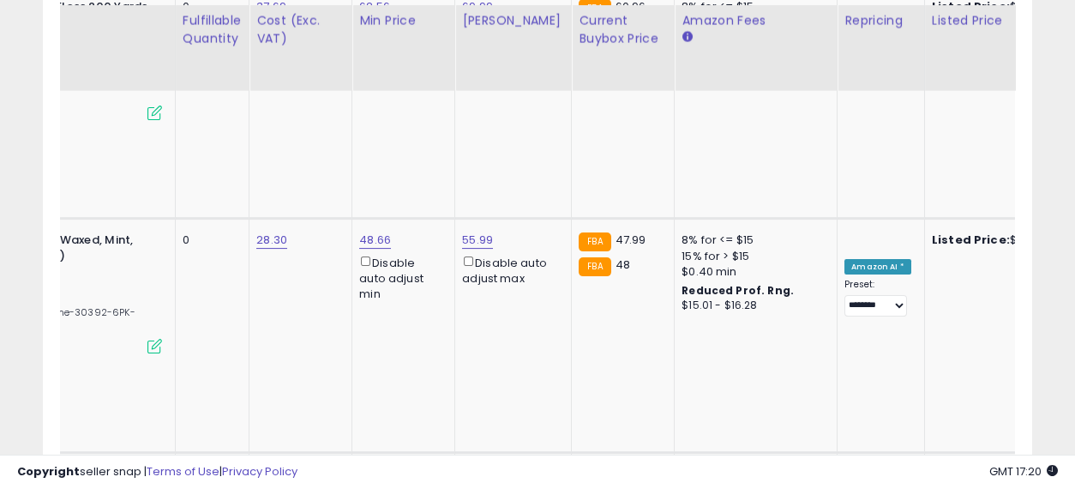
drag, startPoint x: 647, startPoint y: 203, endPoint x: 747, endPoint y: 237, distance: 105.7
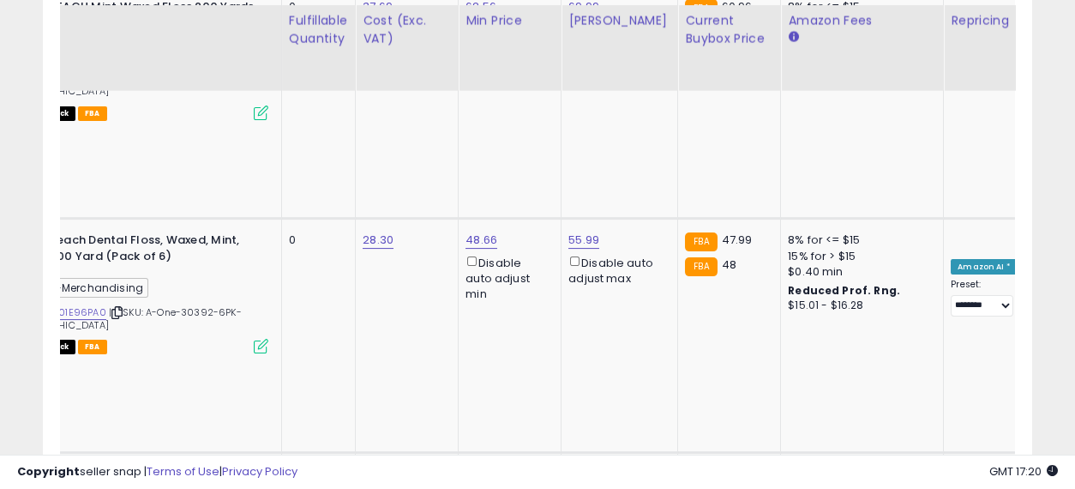
scroll to position [0, 0]
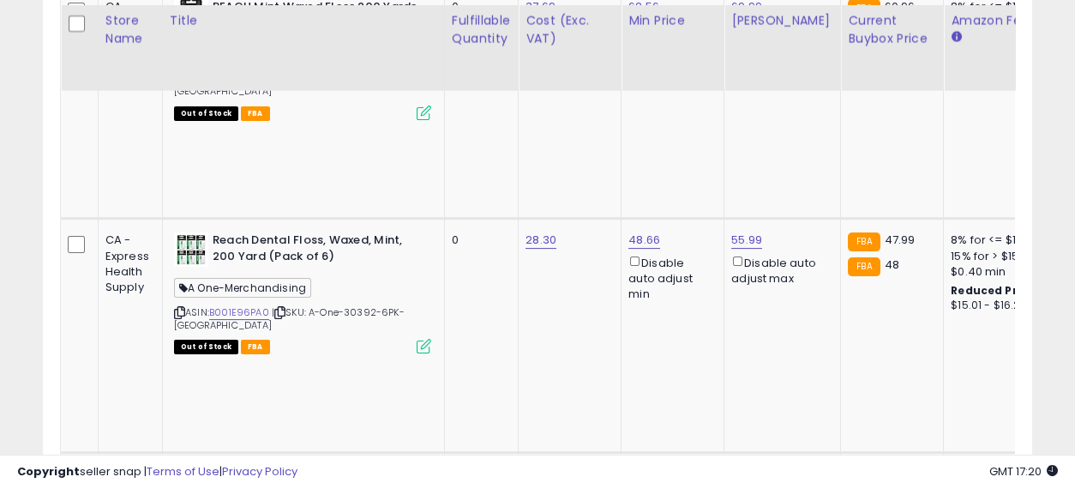
drag, startPoint x: 675, startPoint y: 204, endPoint x: 531, endPoint y: 206, distance: 144.0
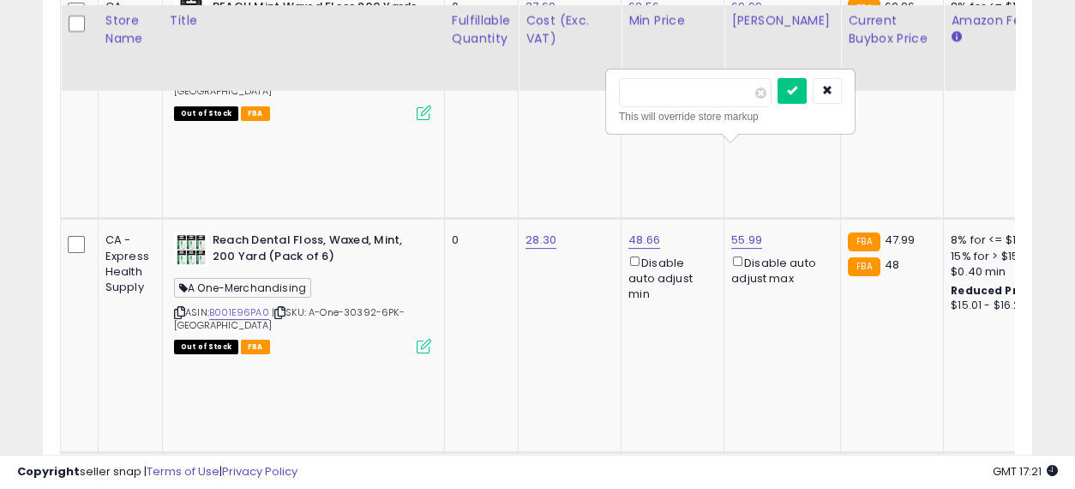
click at [642, 84] on input "*****" at bounding box center [695, 92] width 153 height 29
type input "*****"
click button "submit" at bounding box center [791, 91] width 29 height 26
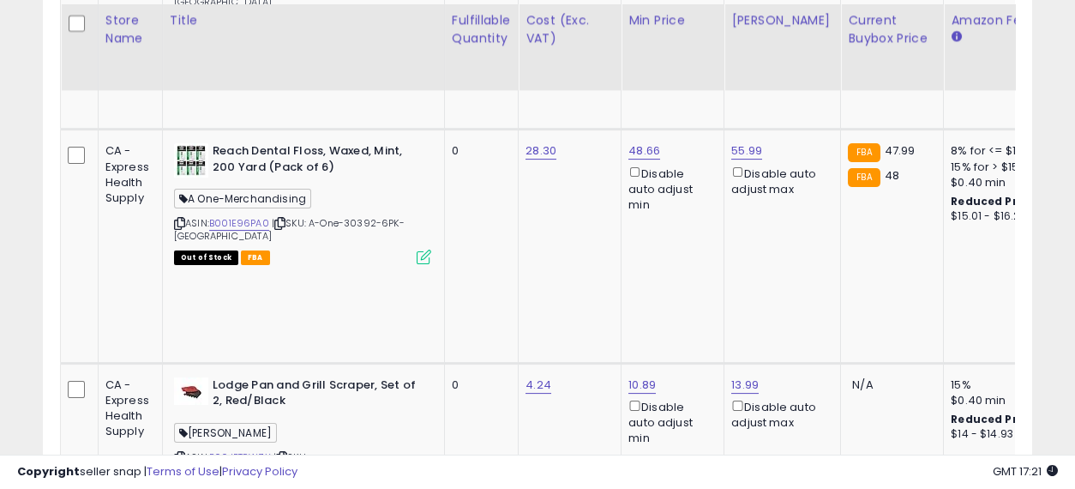
scroll to position [3143, 0]
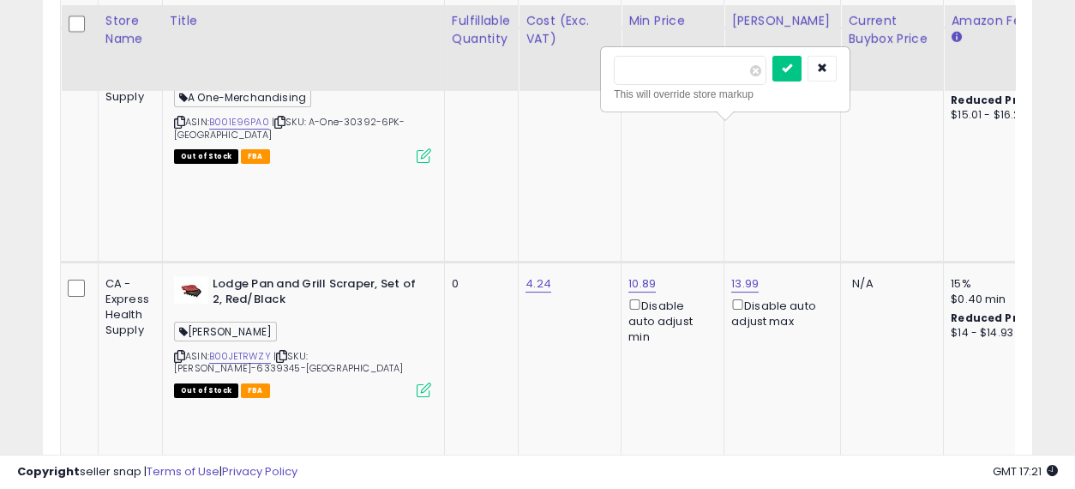
click at [684, 69] on input "number" at bounding box center [690, 70] width 153 height 29
type input "*****"
click button "submit" at bounding box center [786, 69] width 29 height 26
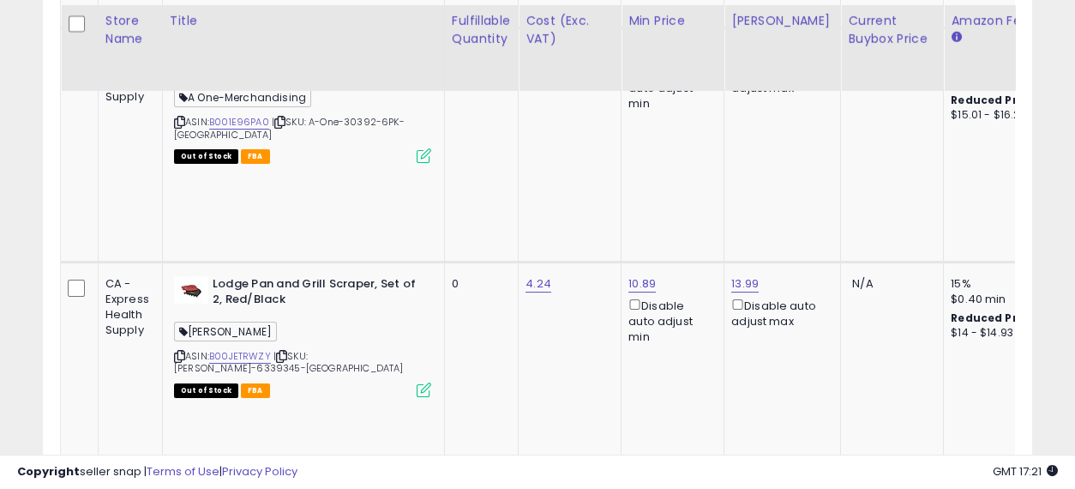
scroll to position [0, 100]
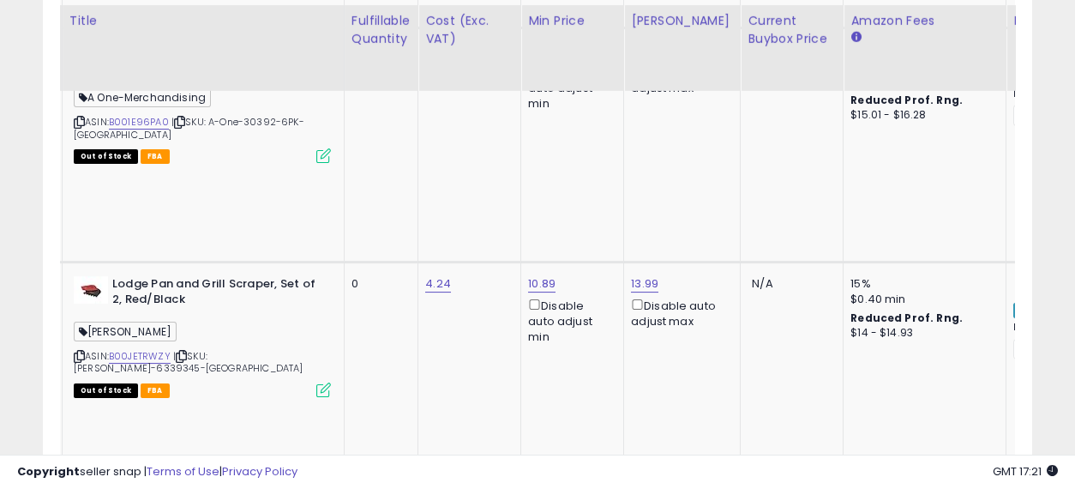
drag, startPoint x: 571, startPoint y: 214, endPoint x: 735, endPoint y: 243, distance: 166.3
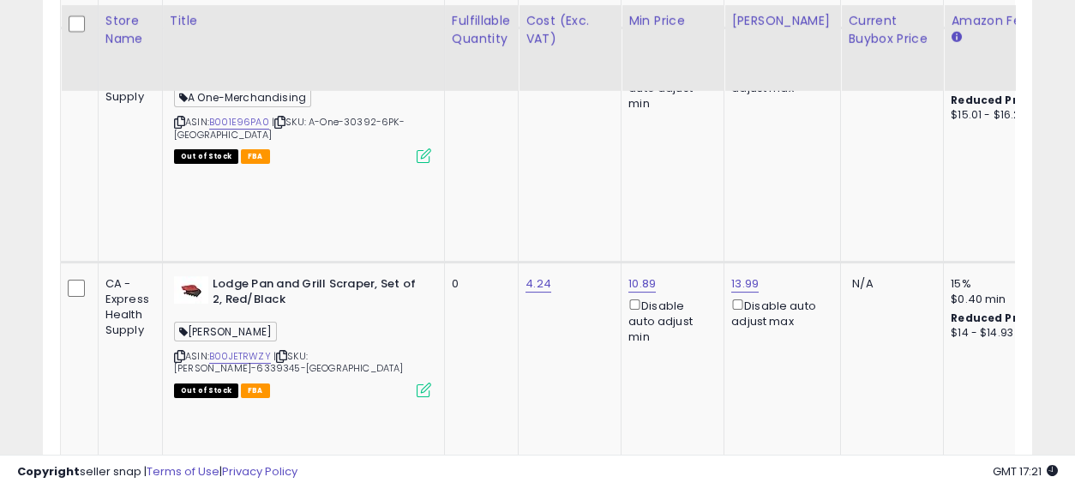
drag, startPoint x: 696, startPoint y: 225, endPoint x: 420, endPoint y: 225, distance: 276.0
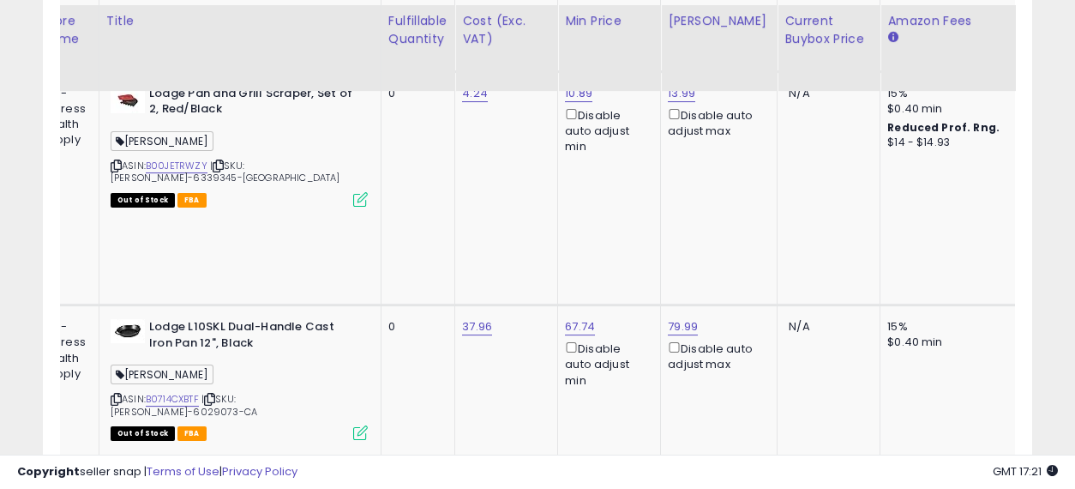
scroll to position [0, 159]
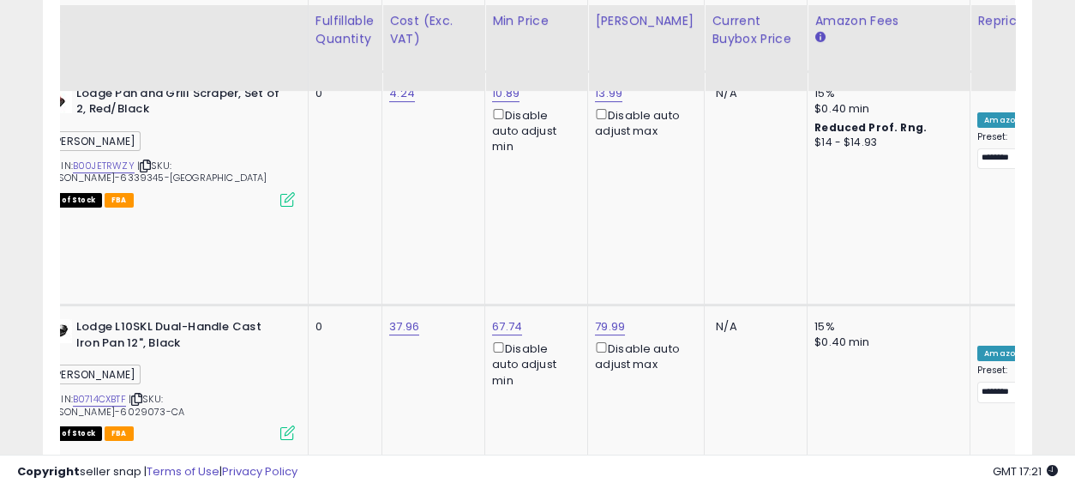
drag, startPoint x: 537, startPoint y: 218, endPoint x: 654, endPoint y: 242, distance: 119.0
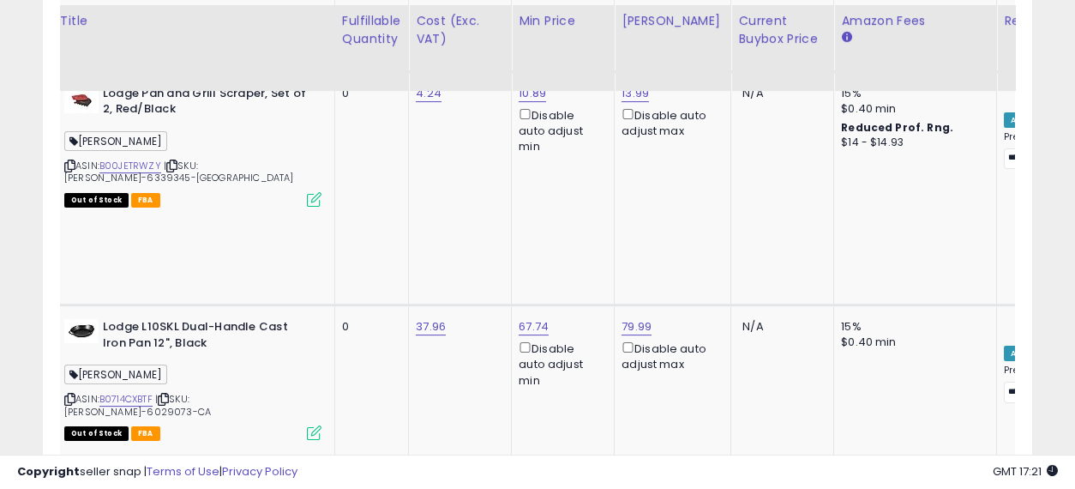
scroll to position [0, 0]
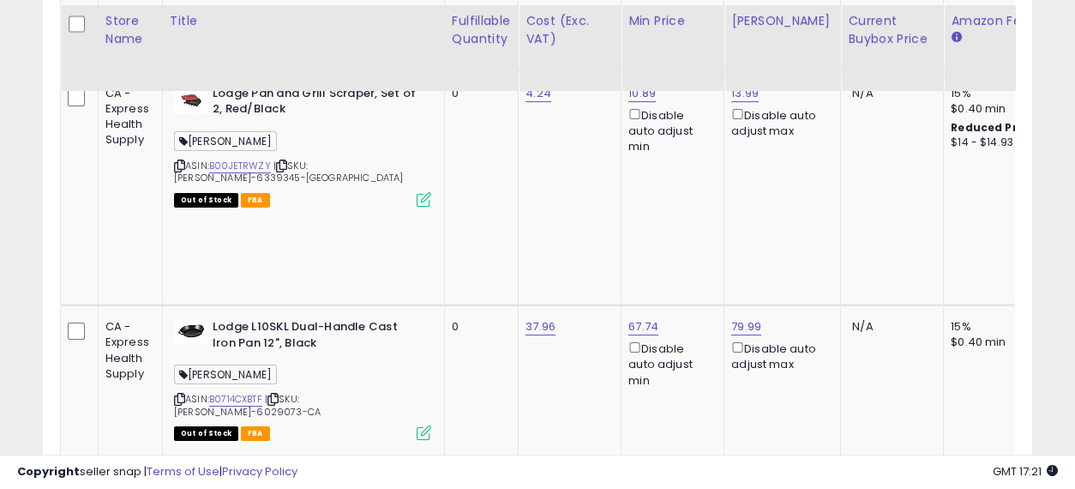
drag, startPoint x: 679, startPoint y: 226, endPoint x: 509, endPoint y: 215, distance: 170.1
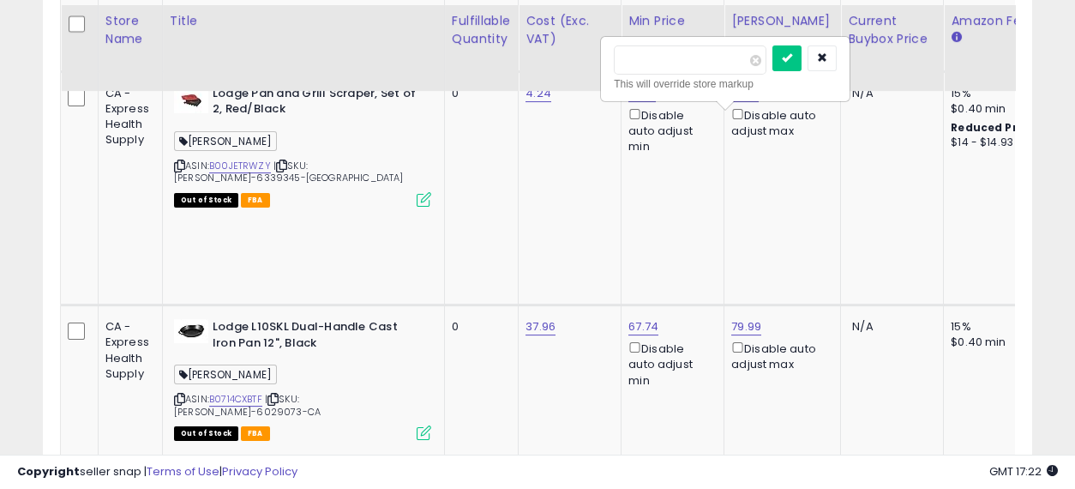
click at [685, 55] on input "number" at bounding box center [690, 59] width 153 height 29
type input "*****"
click button "submit" at bounding box center [786, 58] width 29 height 26
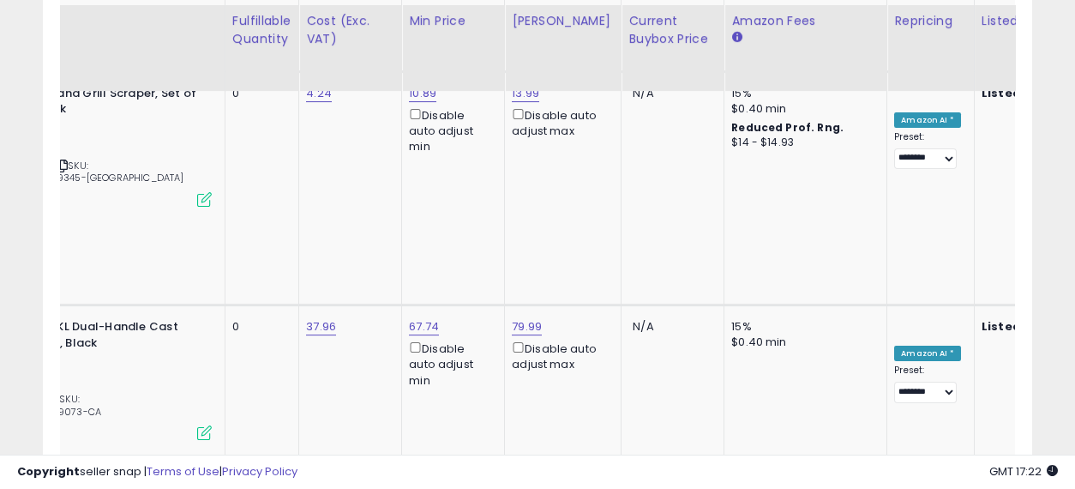
scroll to position [0, 306]
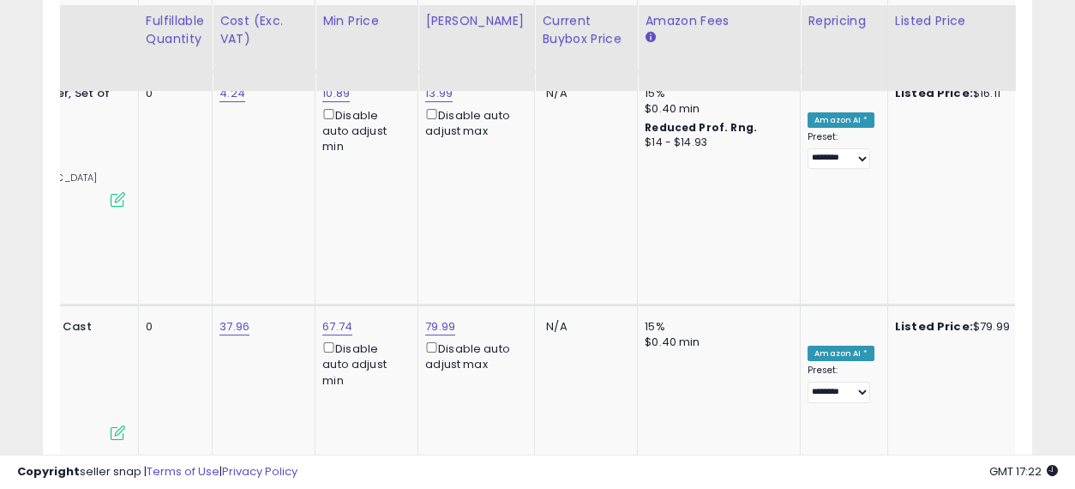
drag, startPoint x: 626, startPoint y: 189, endPoint x: 734, endPoint y: 213, distance: 110.8
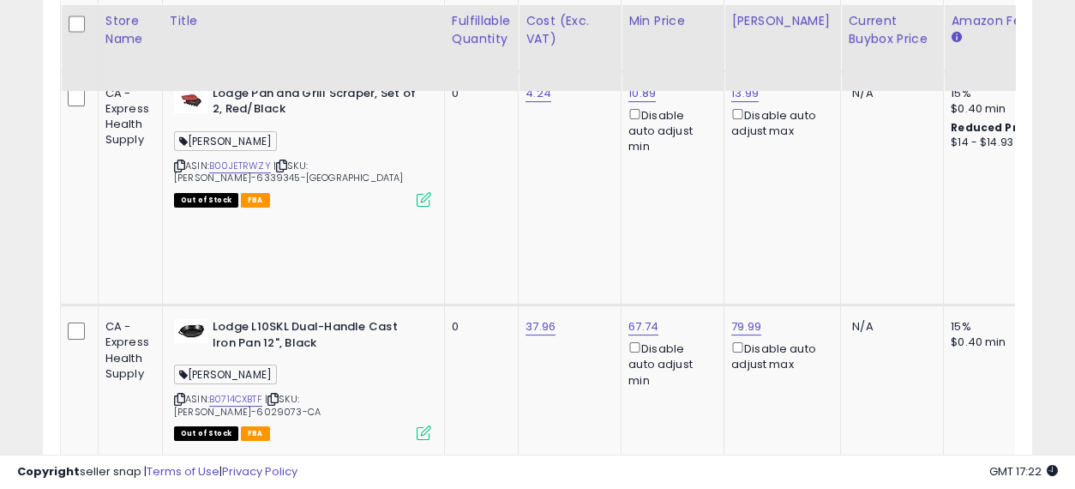
drag, startPoint x: 790, startPoint y: 212, endPoint x: 586, endPoint y: 195, distance: 204.7
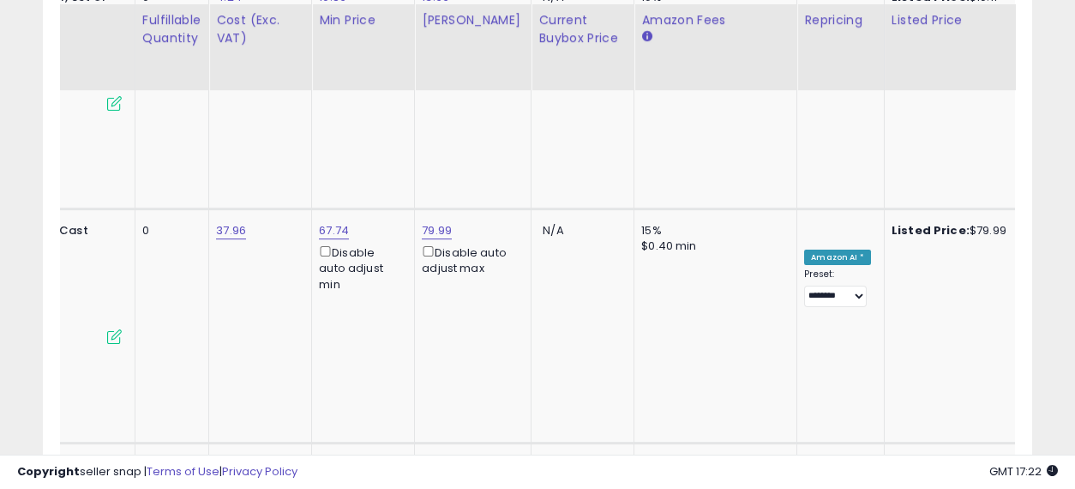
drag, startPoint x: 471, startPoint y: 280, endPoint x: 596, endPoint y: 277, distance: 125.2
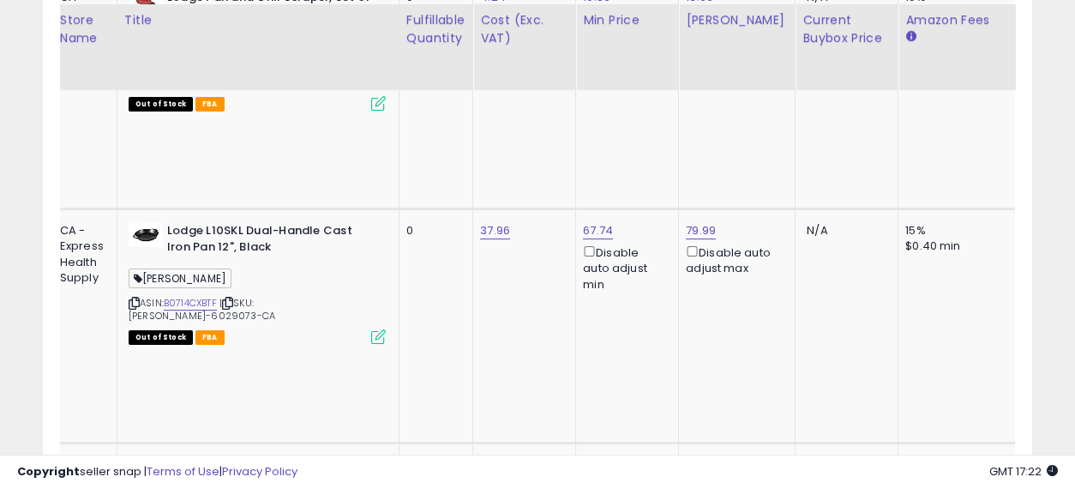
drag, startPoint x: 666, startPoint y: 282, endPoint x: 465, endPoint y: 255, distance: 203.3
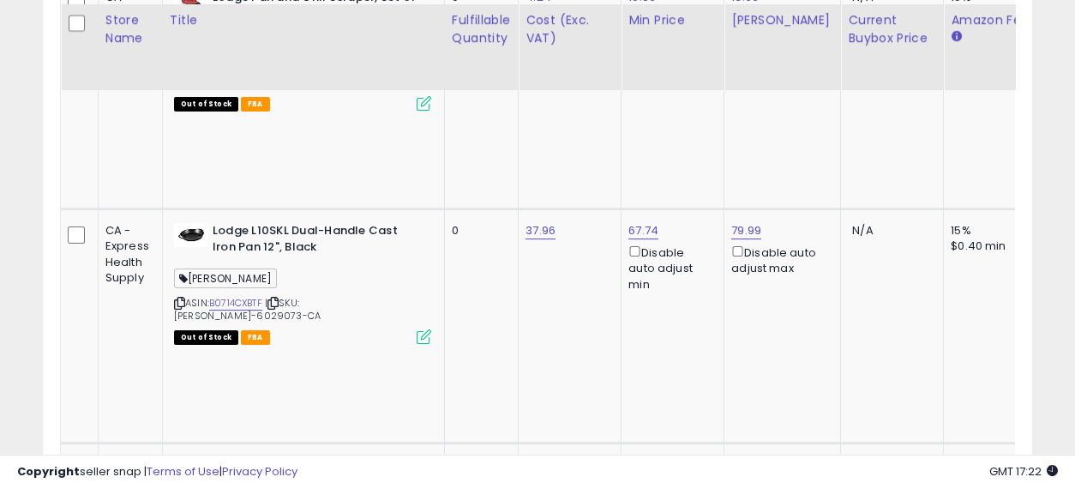
click at [681, 125] on input "number" at bounding box center [690, 131] width 153 height 29
type input "*****"
click button "submit" at bounding box center [786, 130] width 29 height 26
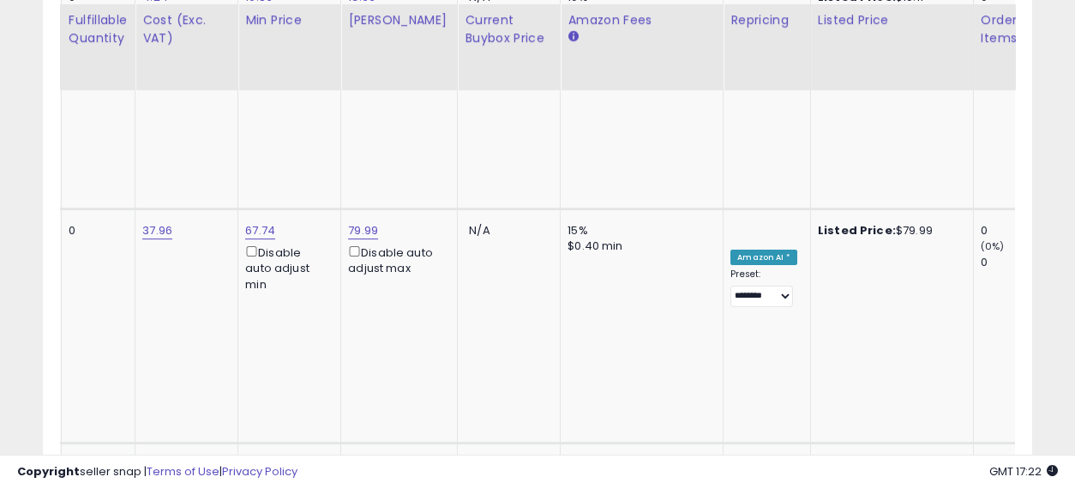
drag, startPoint x: 696, startPoint y: 261, endPoint x: 800, endPoint y: 261, distance: 103.7
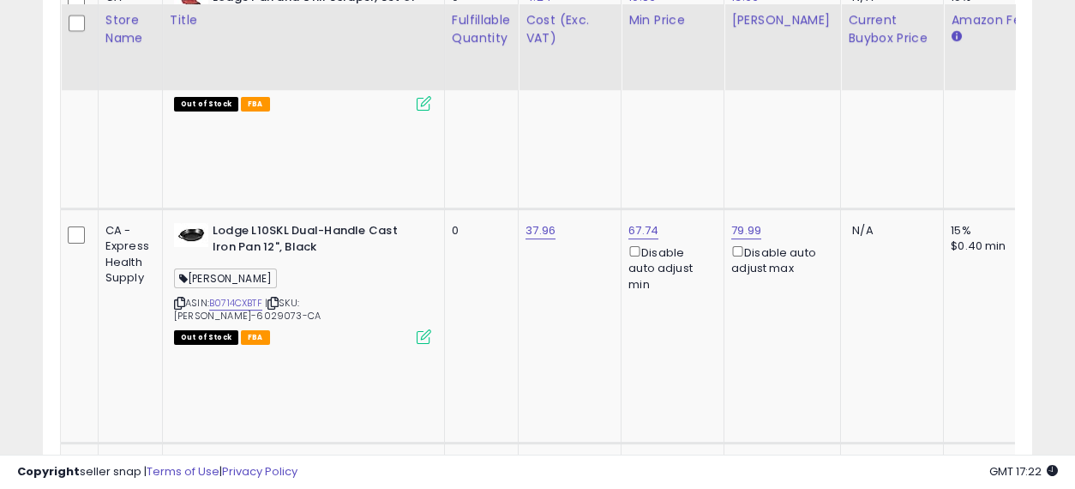
drag, startPoint x: 852, startPoint y: 247, endPoint x: 590, endPoint y: 242, distance: 262.4
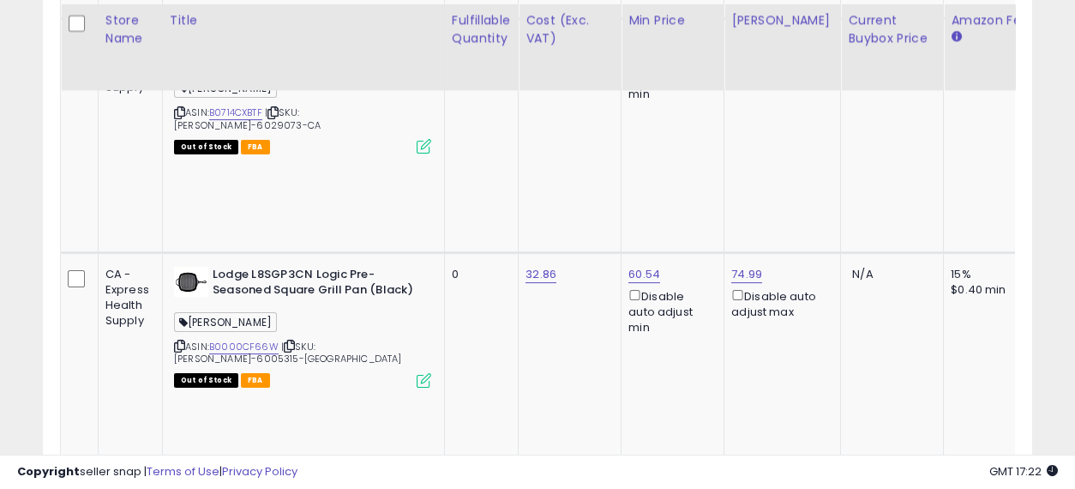
click at [695, 111] on input "number" at bounding box center [690, 108] width 153 height 29
type input "*****"
click button "submit" at bounding box center [786, 107] width 29 height 26
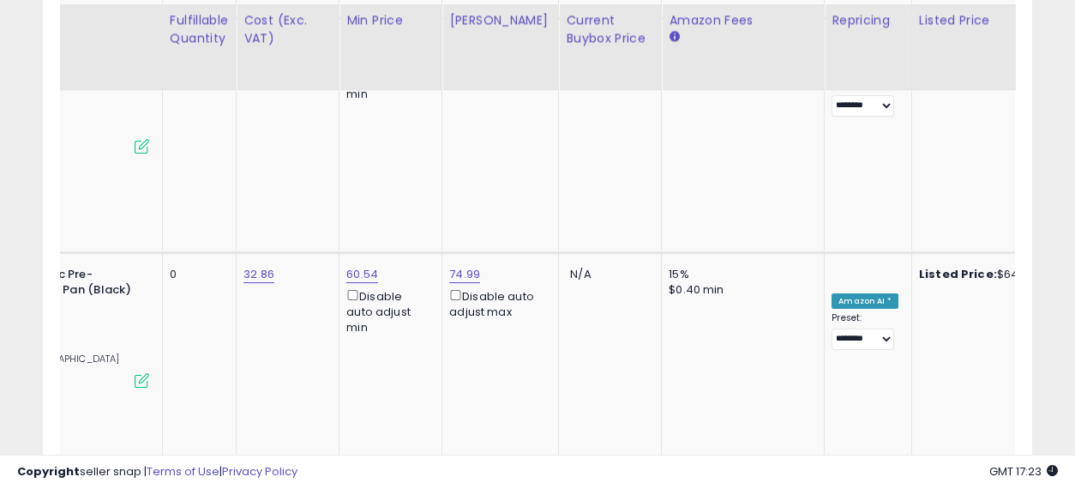
drag, startPoint x: 604, startPoint y: 243, endPoint x: 706, endPoint y: 255, distance: 102.6
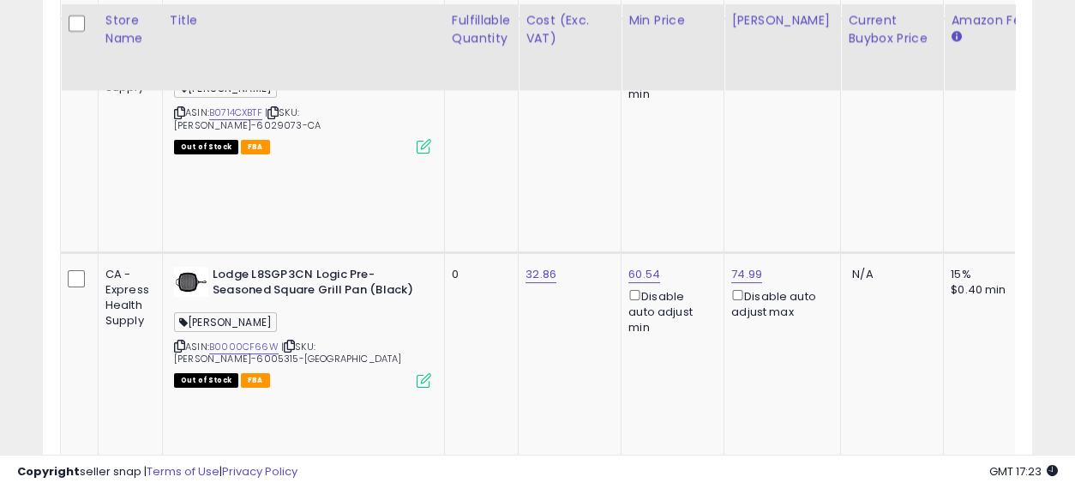
drag, startPoint x: 751, startPoint y: 242, endPoint x: 477, endPoint y: 236, distance: 274.4
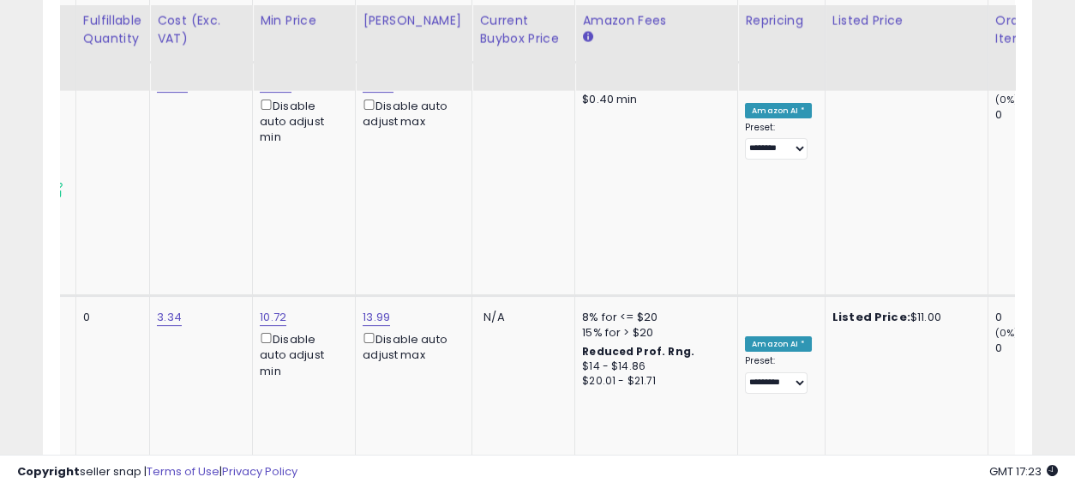
drag, startPoint x: 507, startPoint y: 225, endPoint x: 617, endPoint y: 242, distance: 111.8
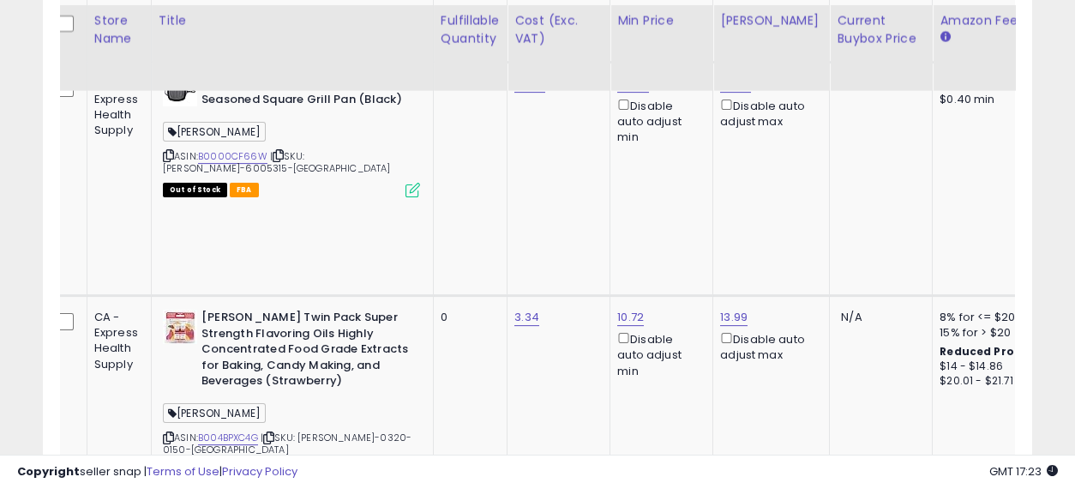
drag, startPoint x: 674, startPoint y: 249, endPoint x: 481, endPoint y: 225, distance: 194.4
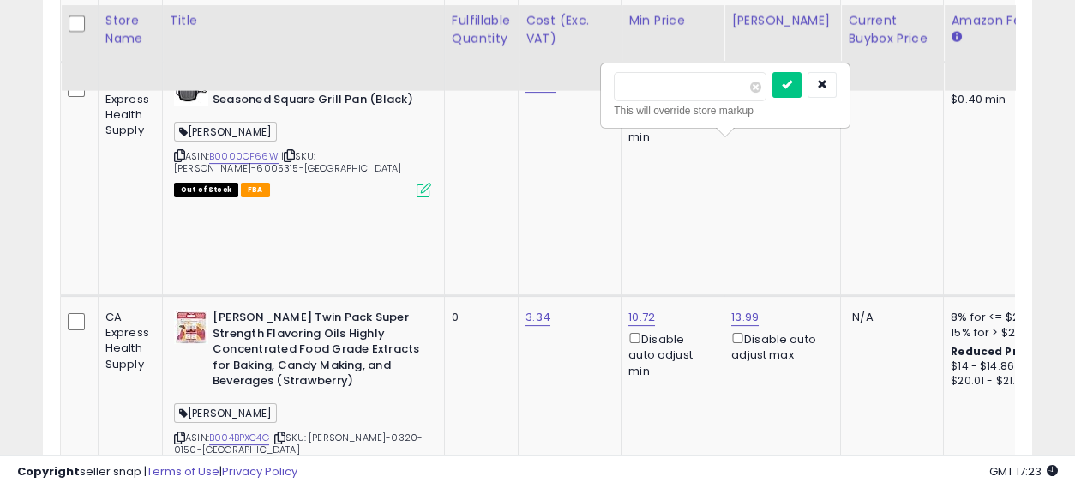
click at [689, 75] on input "number" at bounding box center [690, 86] width 153 height 29
type input "*****"
click button "submit" at bounding box center [786, 85] width 29 height 26
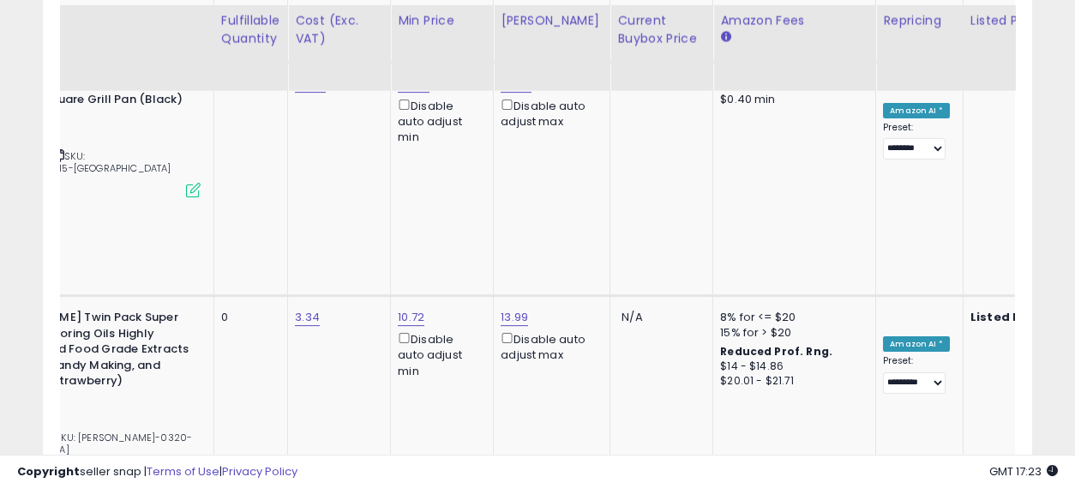
drag, startPoint x: 580, startPoint y: 185, endPoint x: 671, endPoint y: 190, distance: 91.0
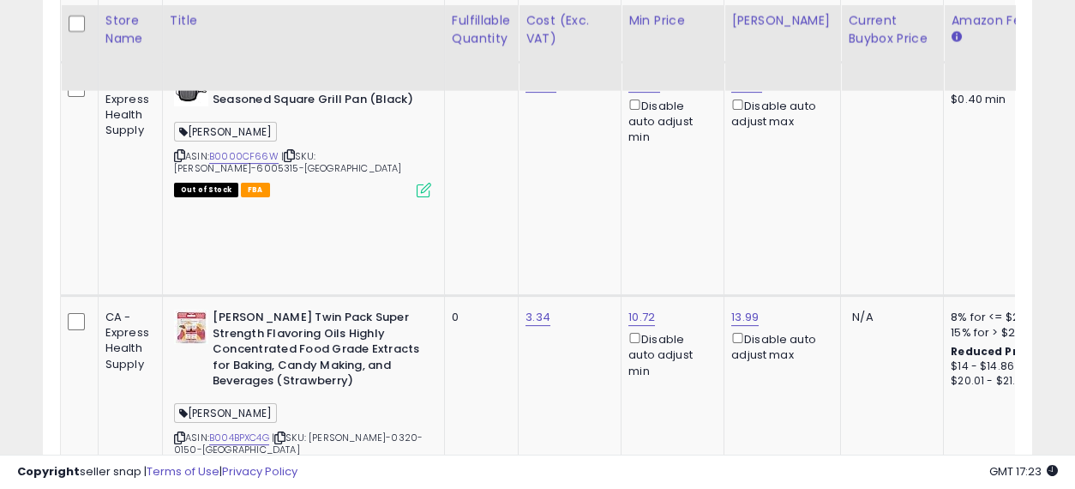
drag, startPoint x: 741, startPoint y: 210, endPoint x: 508, endPoint y: 204, distance: 233.2
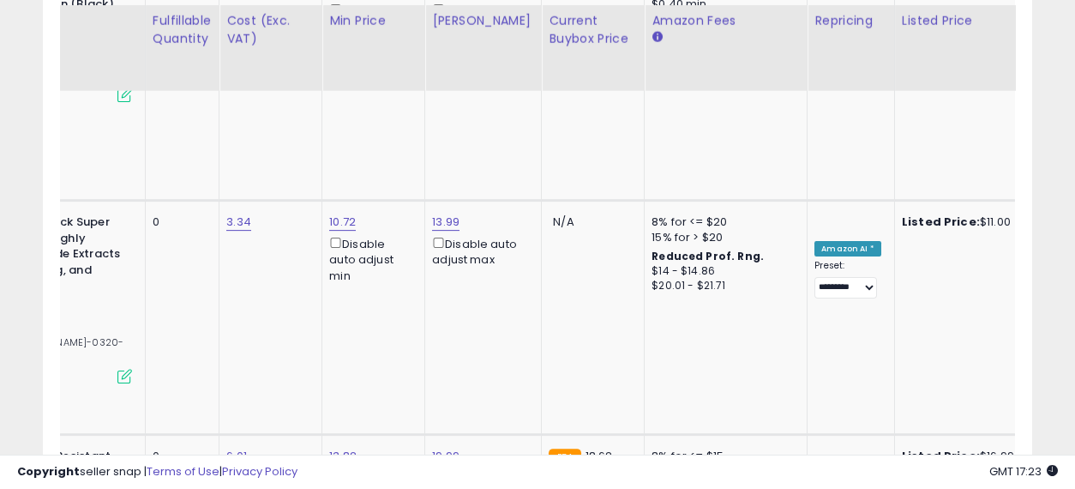
drag, startPoint x: 490, startPoint y: 276, endPoint x: 572, endPoint y: 302, distance: 85.4
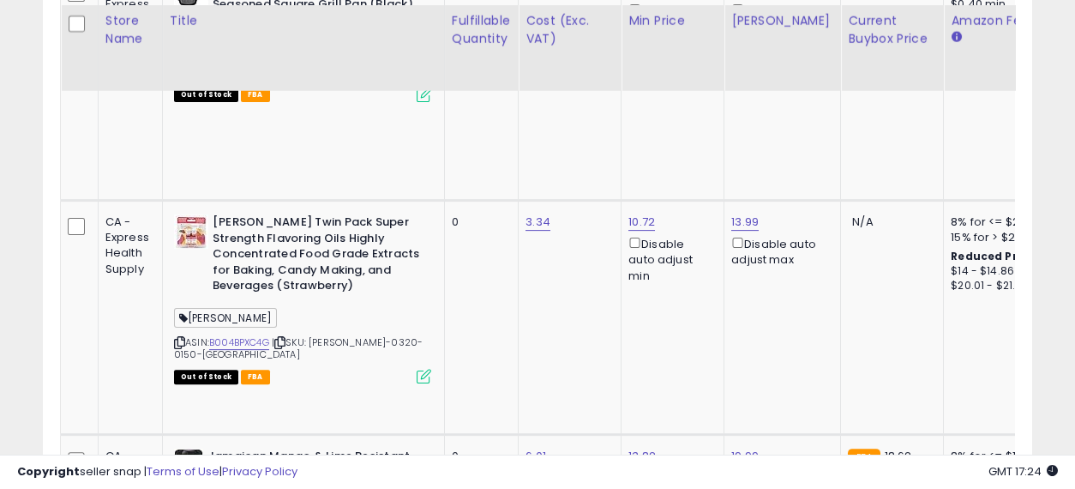
drag, startPoint x: 655, startPoint y: 302, endPoint x: 511, endPoint y: 291, distance: 144.4
click at [693, 153] on input "number" at bounding box center [690, 159] width 153 height 29
type input "*****"
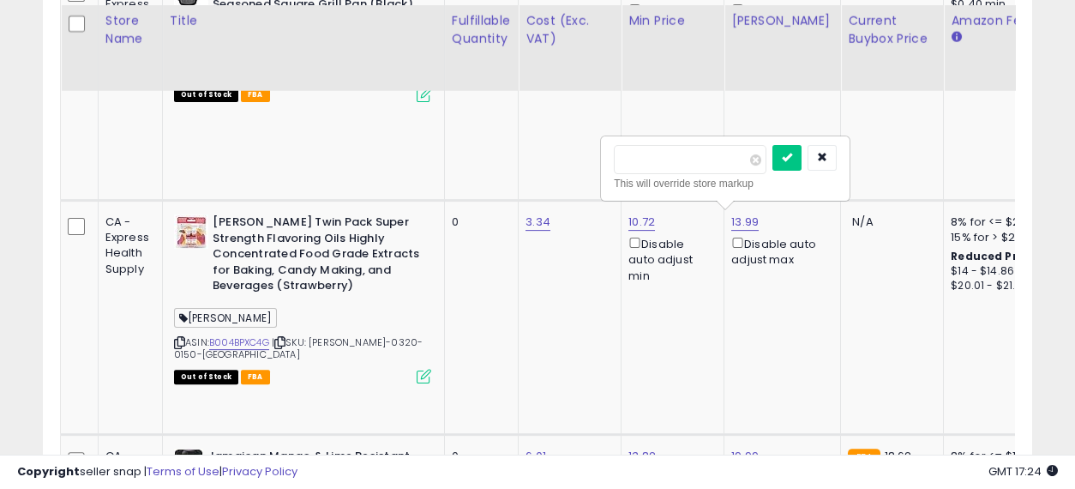
click button "submit" at bounding box center [786, 158] width 29 height 26
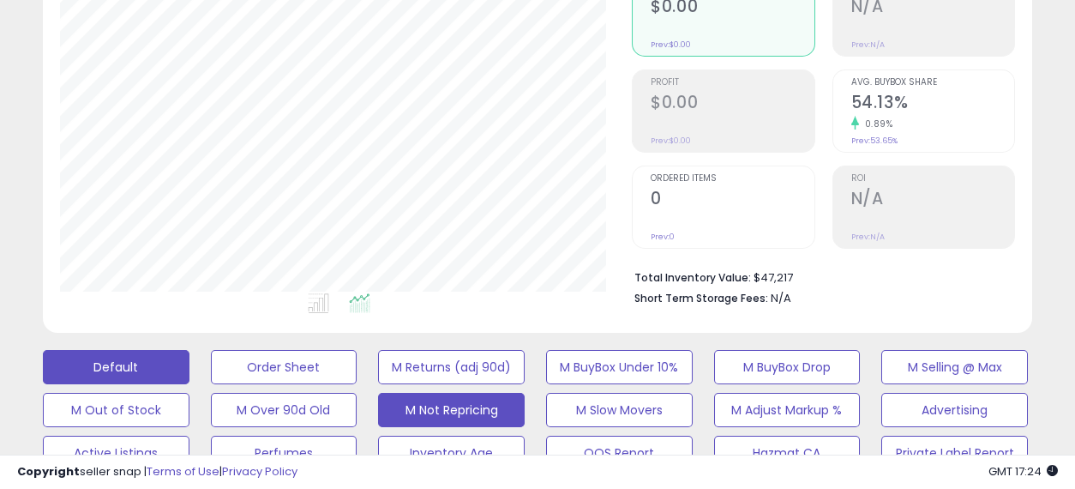
click at [147, 358] on button "Default" at bounding box center [116, 367] width 147 height 34
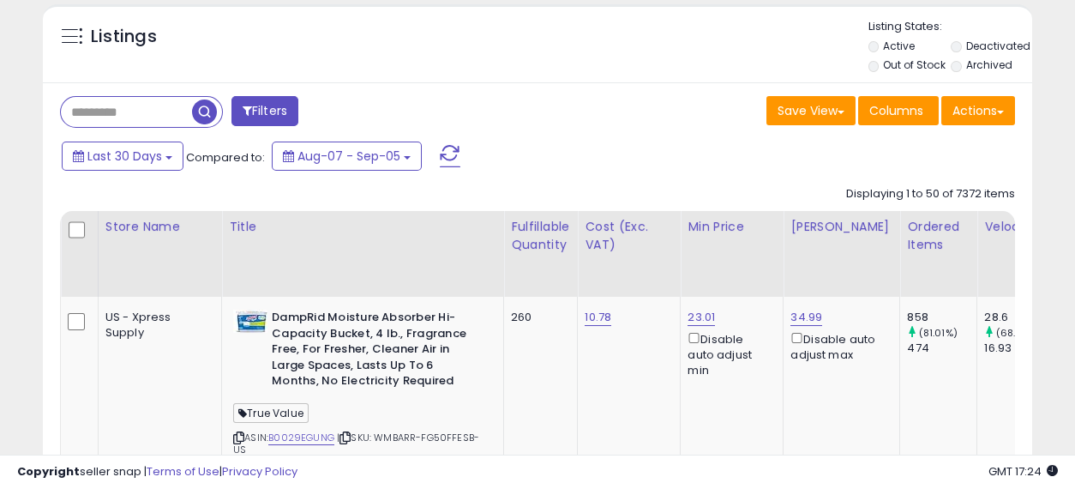
scroll to position [666, 0]
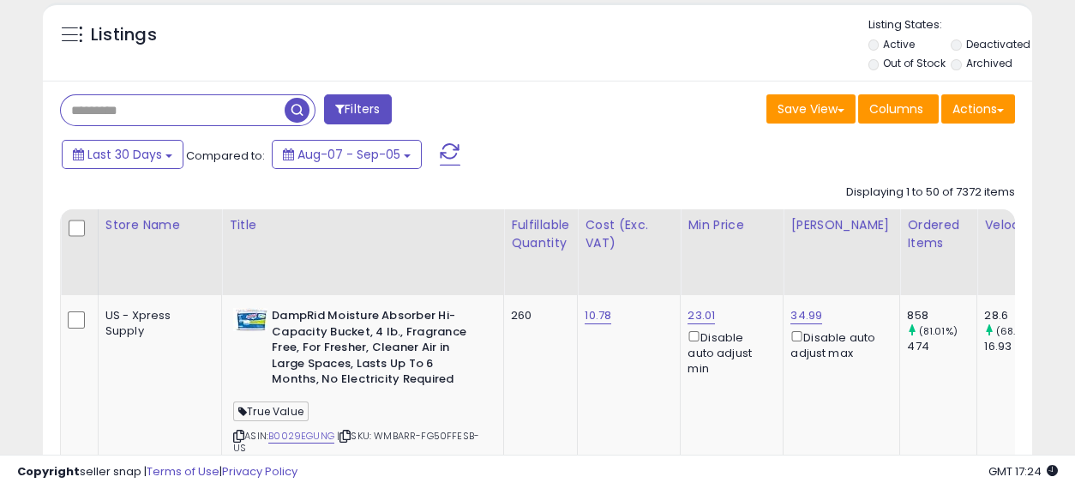
click at [142, 111] on input "text" at bounding box center [173, 110] width 224 height 30
type input "*******"
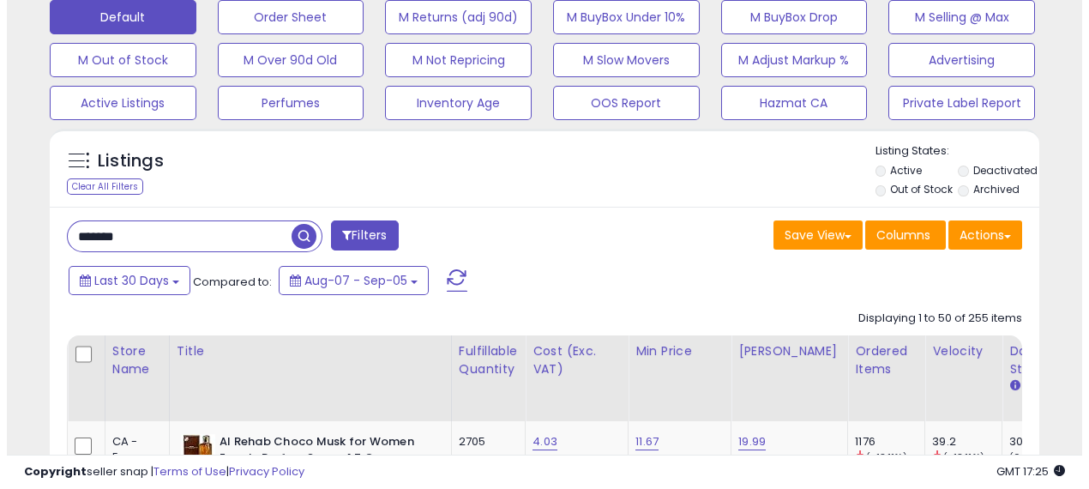
scroll to position [539, 0]
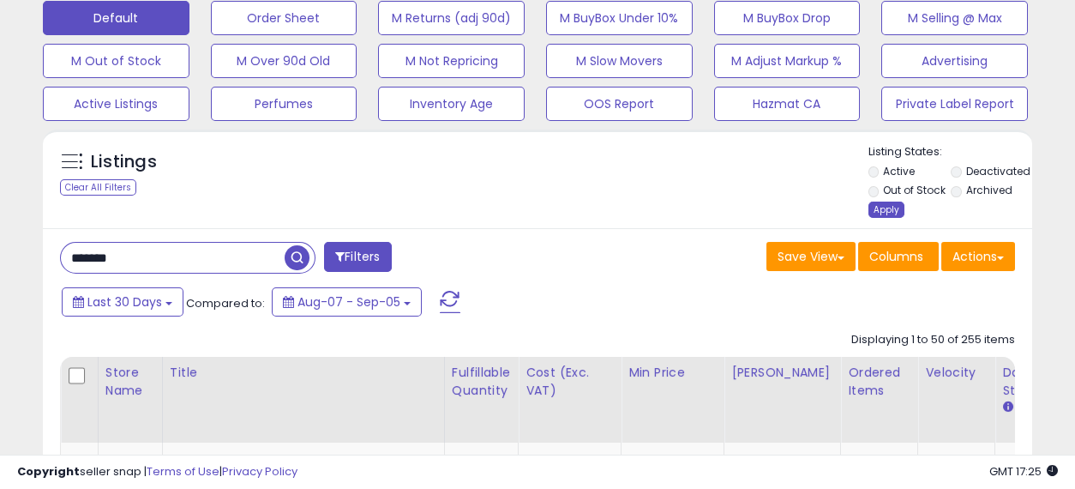
click at [875, 208] on div "Apply" at bounding box center [886, 209] width 36 height 16
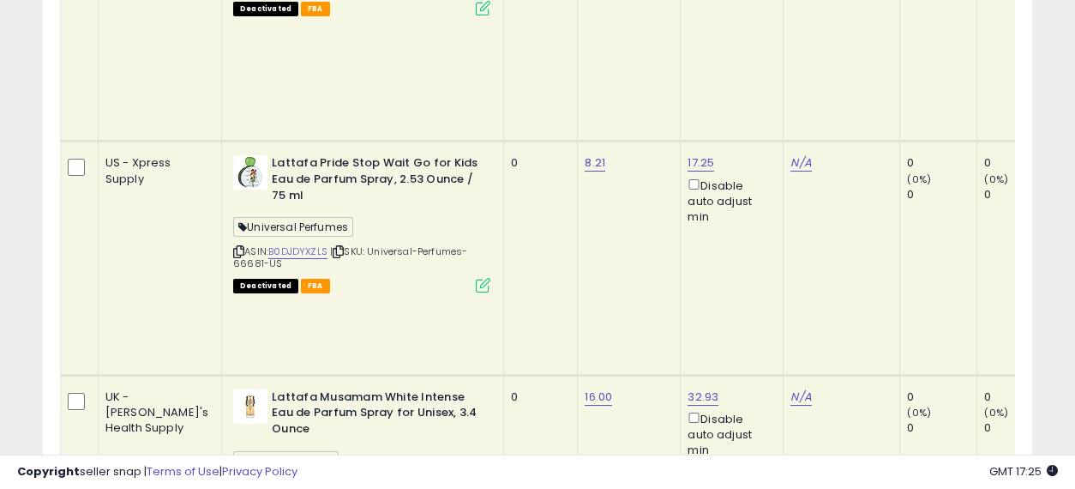
scroll to position [1288, 0]
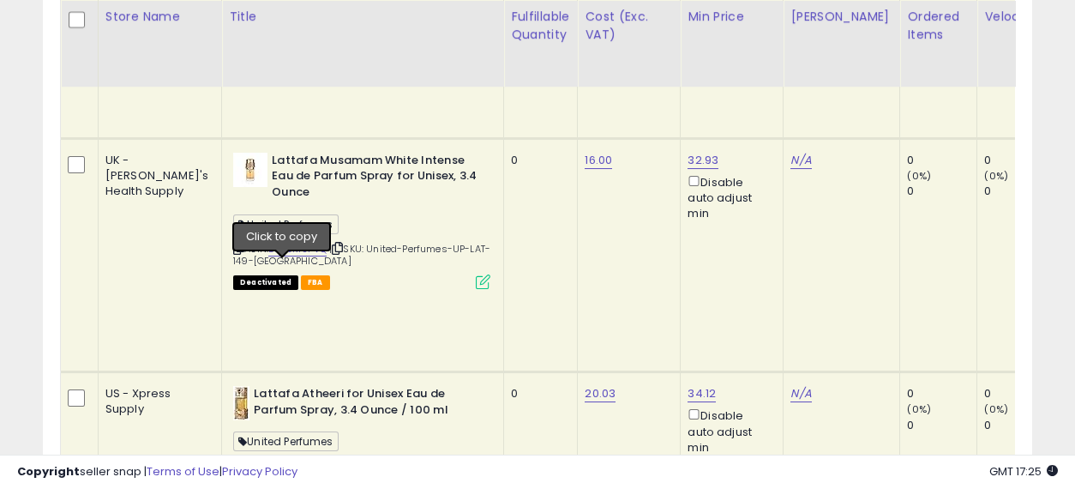
click at [333, 461] on icon at bounding box center [338, 465] width 11 height 9
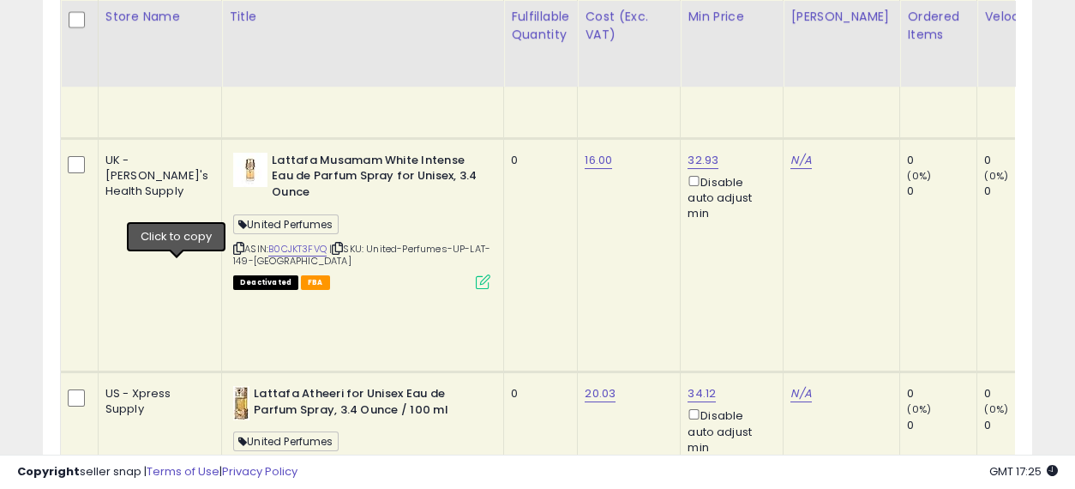
click at [233, 461] on icon at bounding box center [238, 465] width 11 height 9
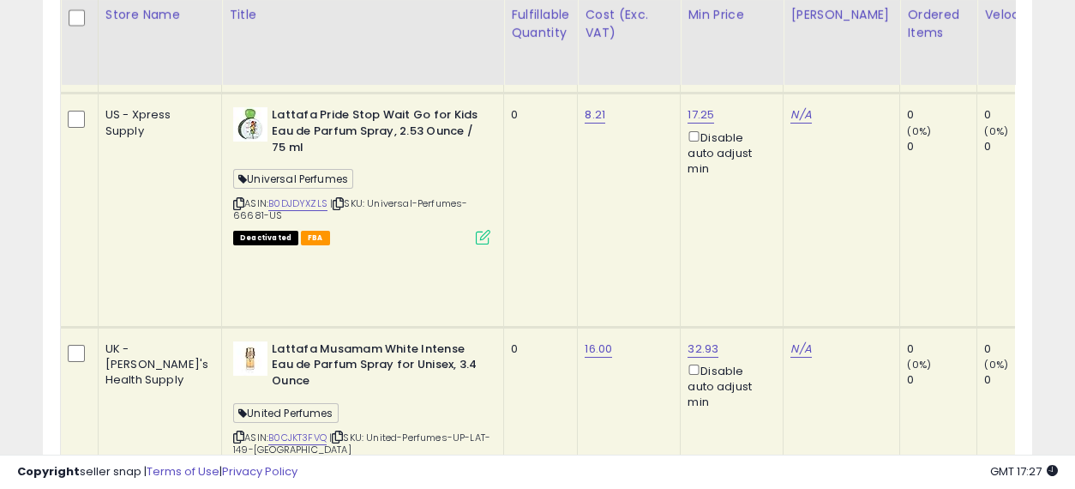
scroll to position [1098, 0]
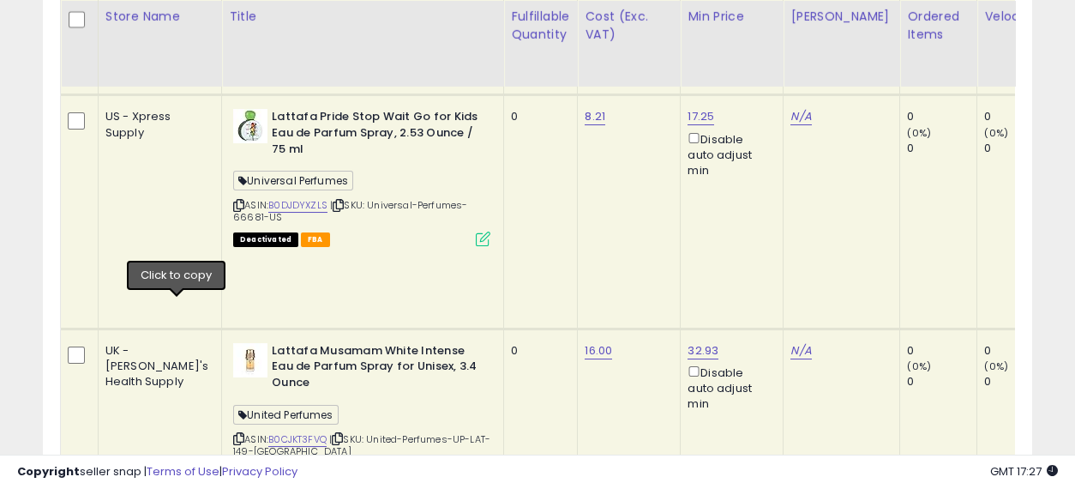
click at [233, 434] on icon at bounding box center [238, 438] width 11 height 9
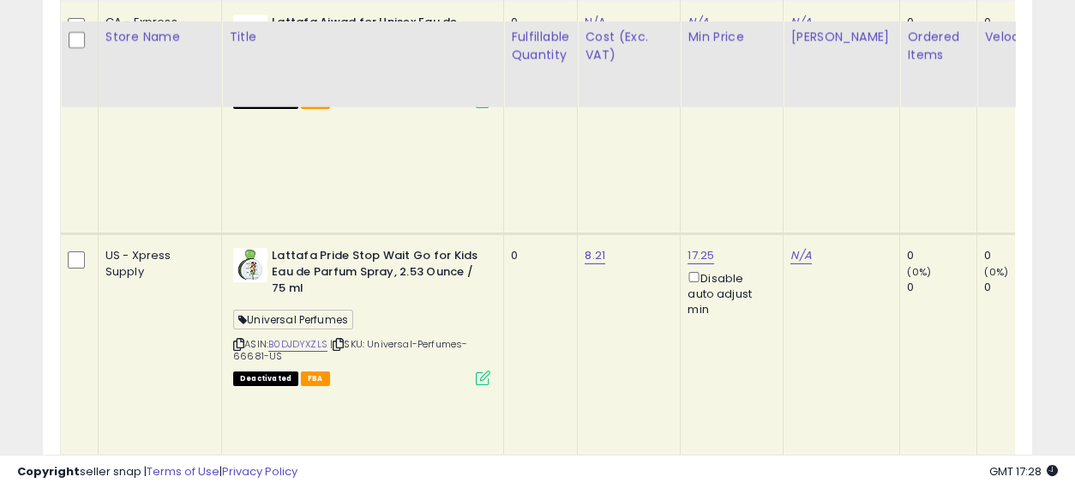
scroll to position [907, 0]
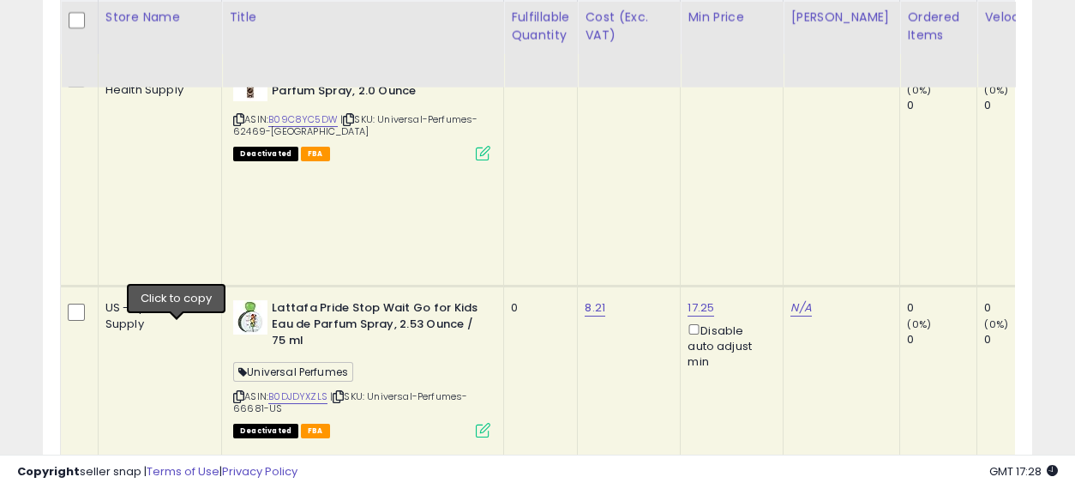
click at [233, 392] on icon at bounding box center [238, 396] width 11 height 9
click at [268, 389] on link "B0DJDYXZLS" at bounding box center [297, 396] width 59 height 15
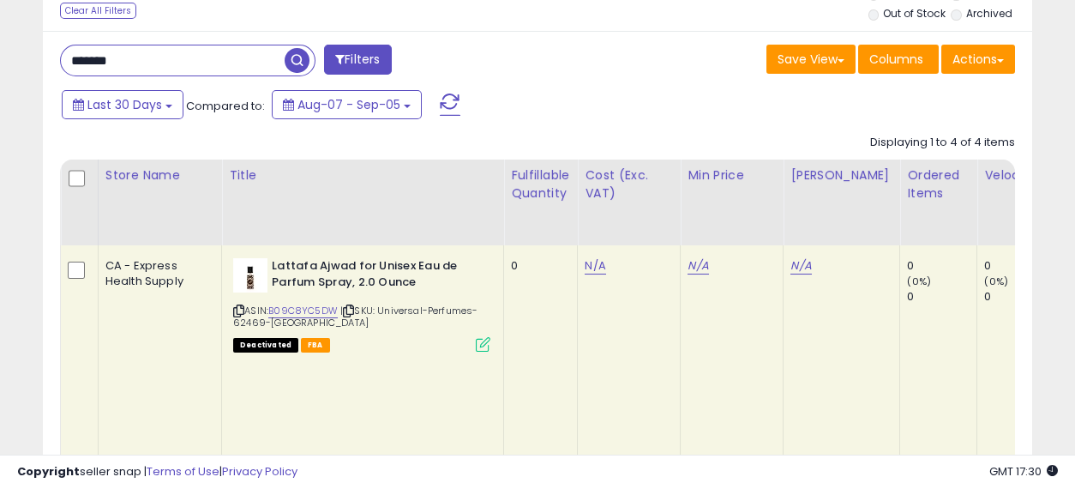
scroll to position [717, 0]
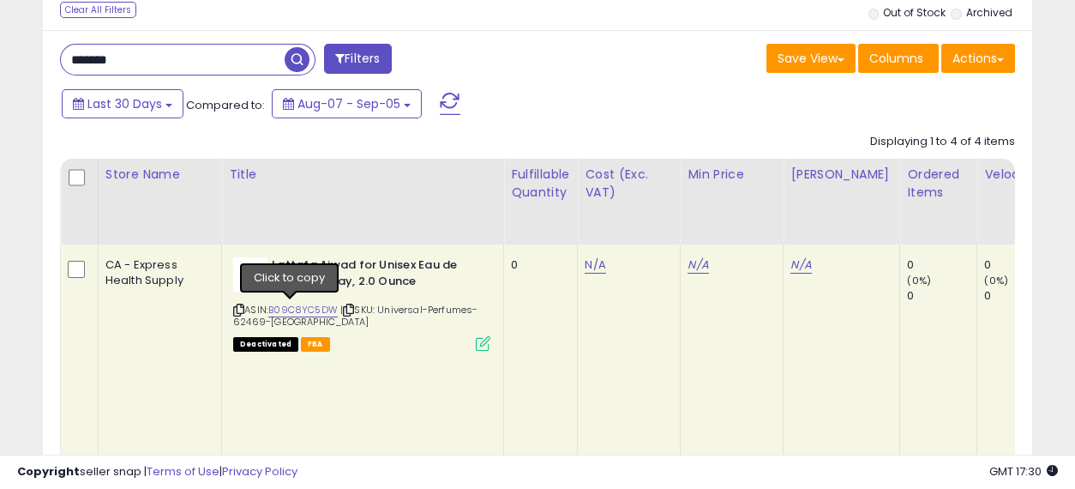
click at [343, 306] on icon at bounding box center [348, 309] width 11 height 9
click at [343, 308] on icon at bounding box center [348, 309] width 11 height 9
drag, startPoint x: 770, startPoint y: 261, endPoint x: 489, endPoint y: 267, distance: 281.2
click at [603, 309] on td "N/A" at bounding box center [629, 360] width 103 height 232
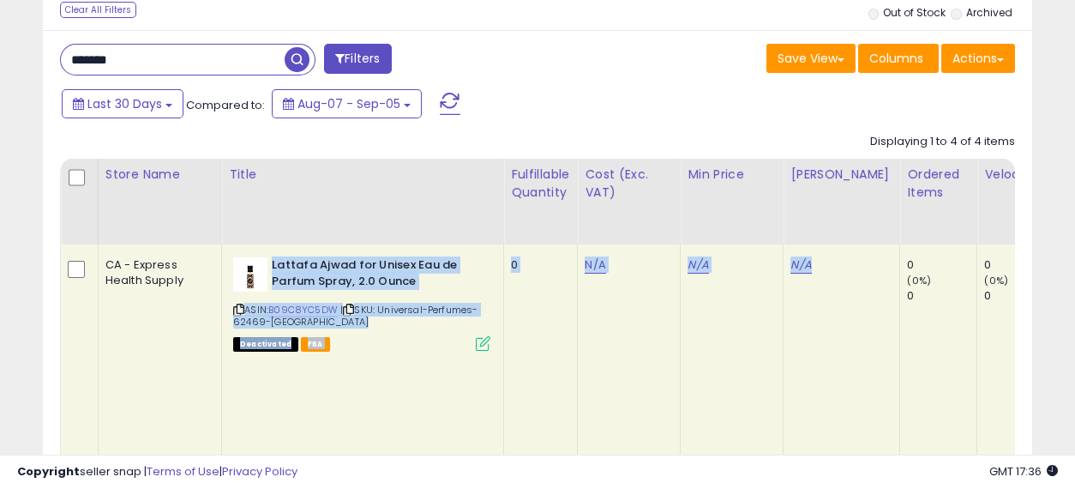
drag, startPoint x: 761, startPoint y: 263, endPoint x: 209, endPoint y: 264, distance: 552.0
click at [506, 333] on td "0" at bounding box center [541, 360] width 74 height 232
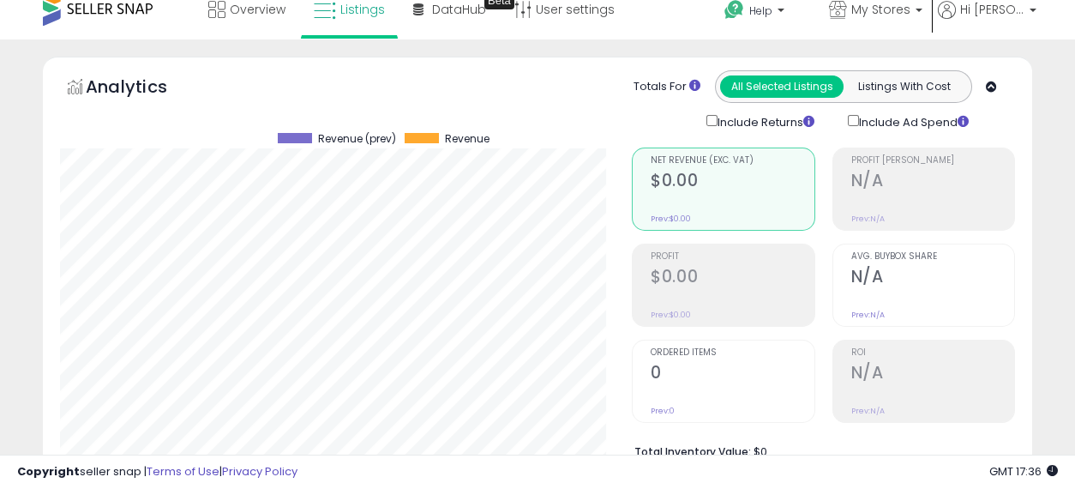
scroll to position [0, 0]
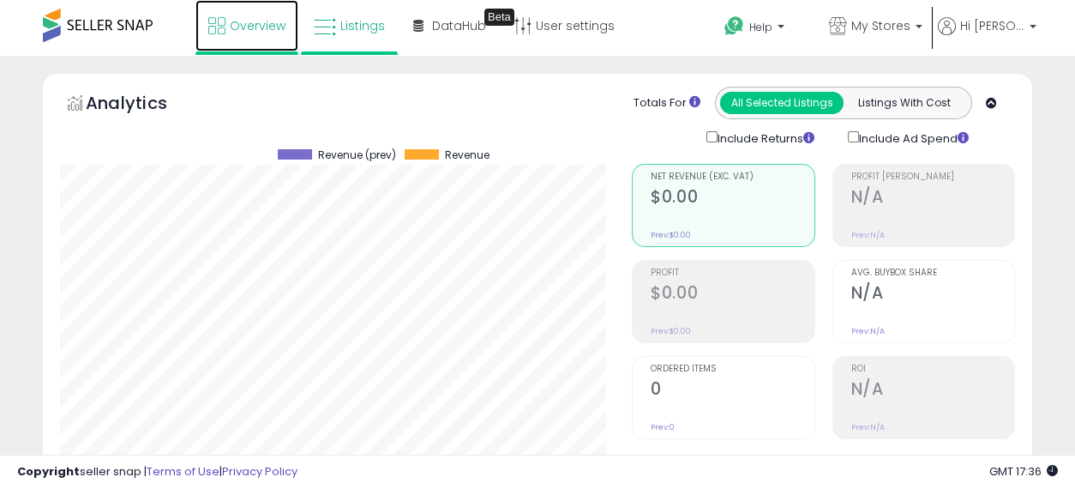
click at [237, 34] on link "Overview" at bounding box center [246, 25] width 103 height 51
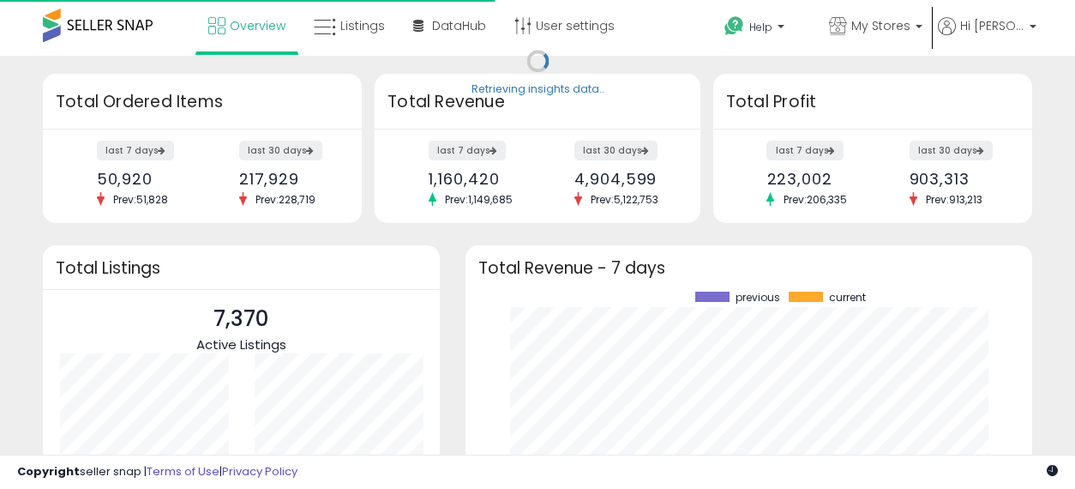
scroll to position [238, 532]
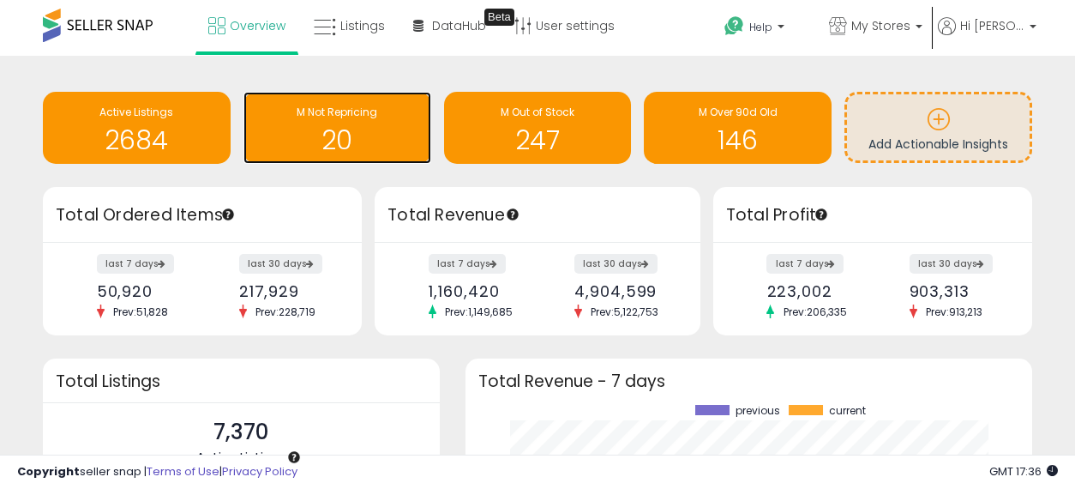
click at [363, 143] on h1 "20" at bounding box center [337, 140] width 171 height 28
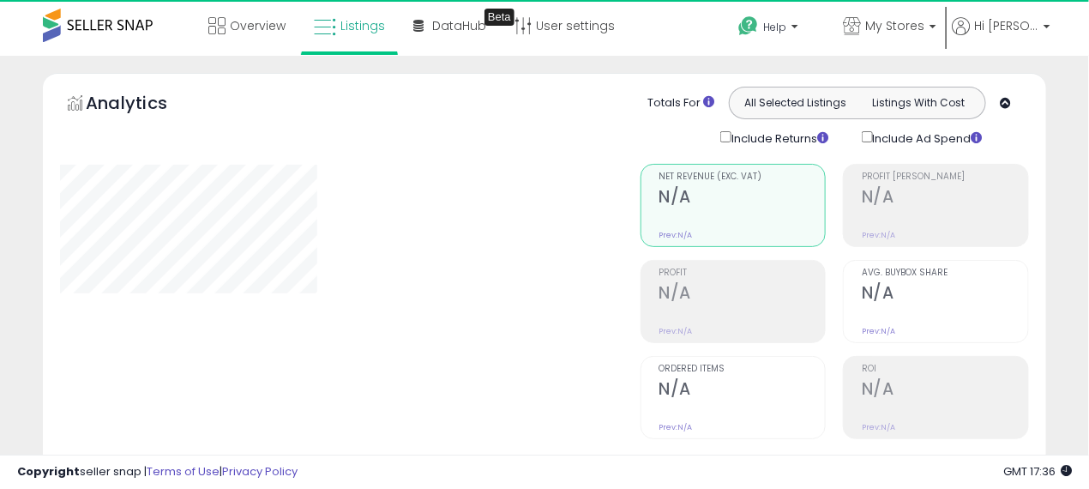
select select "**"
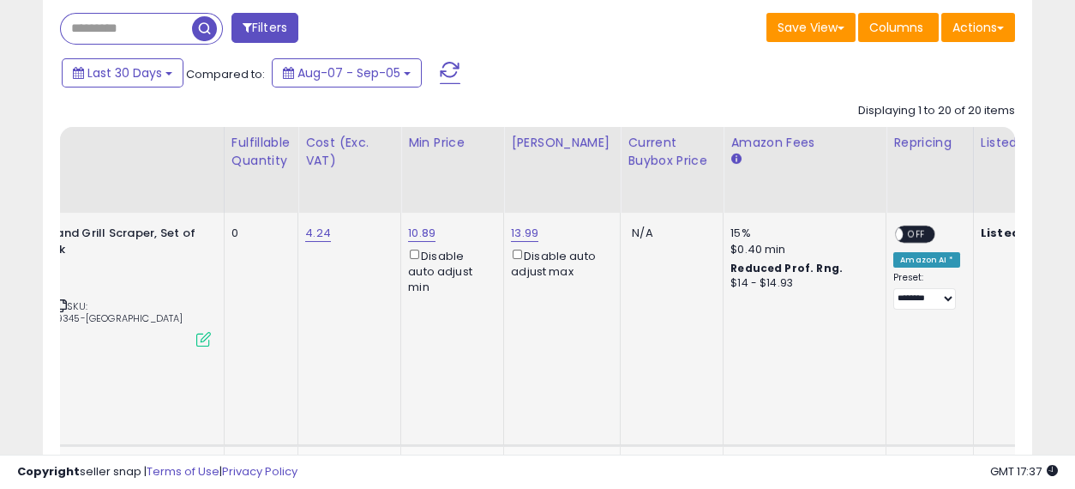
scroll to position [0, 279]
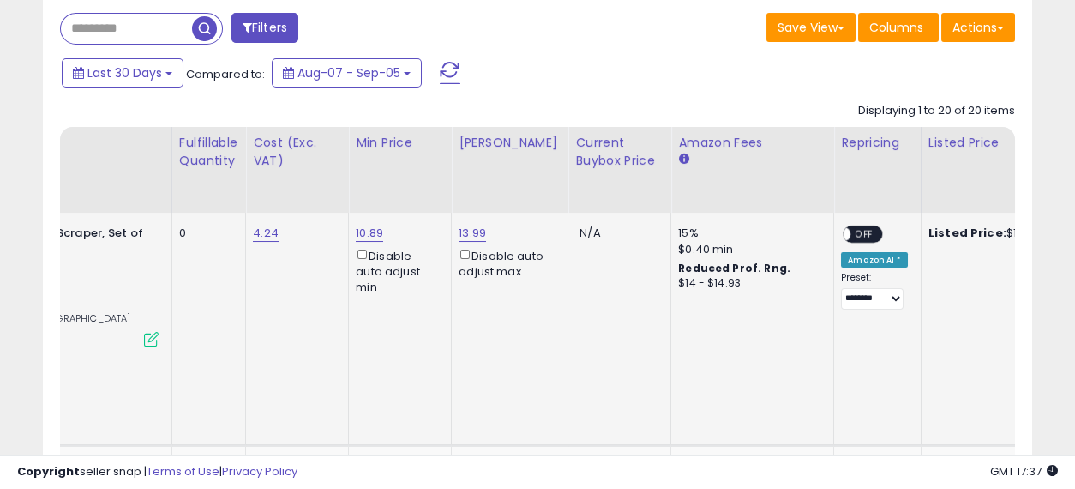
drag, startPoint x: 499, startPoint y: 304, endPoint x: 603, endPoint y: 315, distance: 105.1
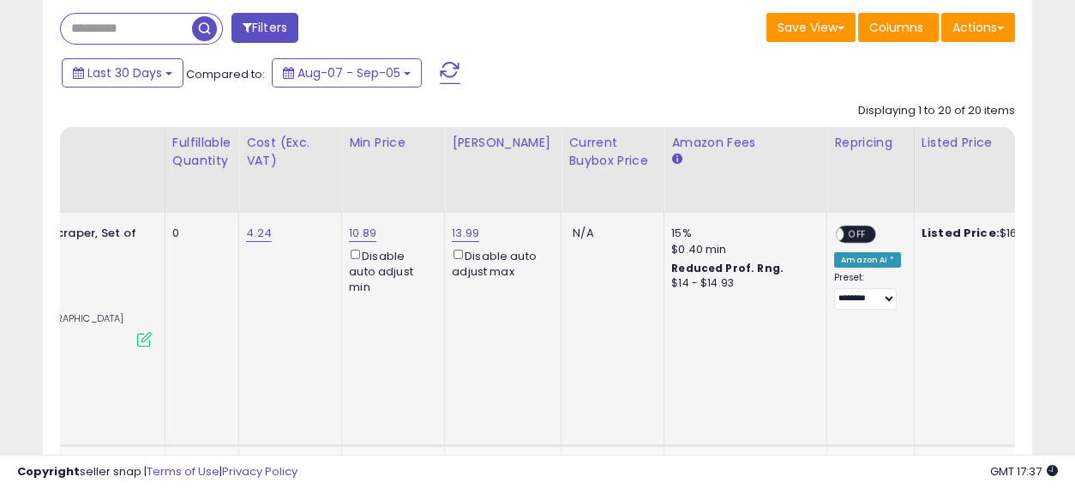
click at [844, 227] on span "OFF" at bounding box center [857, 234] width 27 height 15
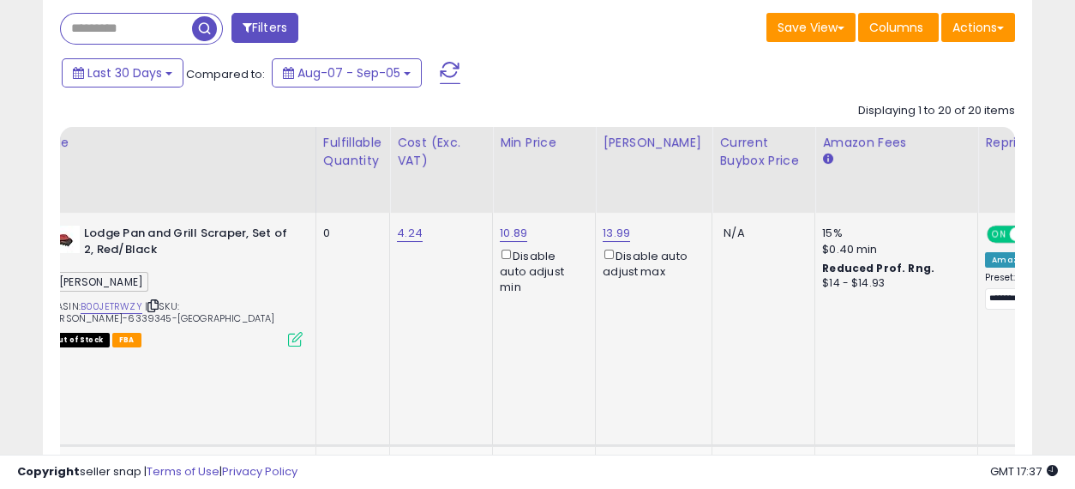
scroll to position [0, 0]
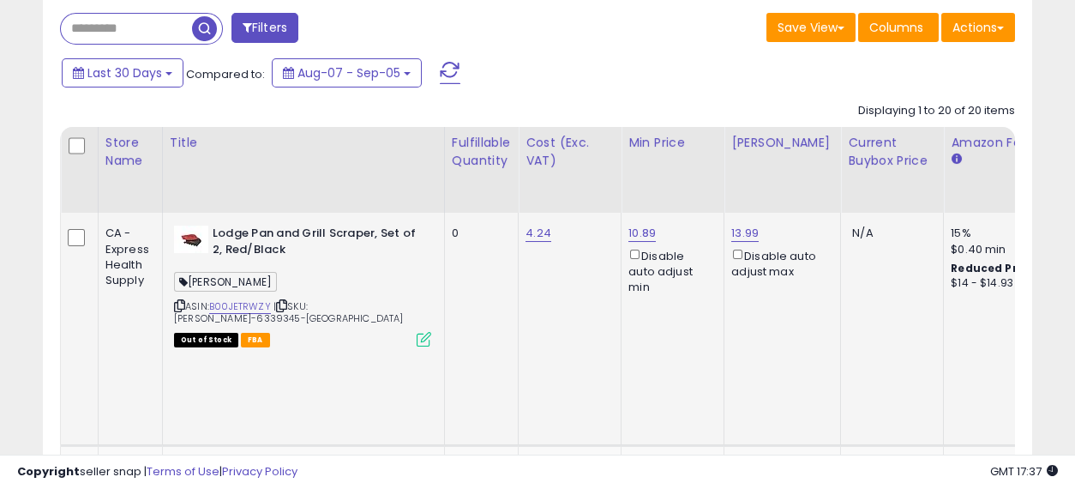
drag, startPoint x: 735, startPoint y: 299, endPoint x: 438, endPoint y: 305, distance: 296.7
click at [246, 299] on link "B00JETRWZY" at bounding box center [240, 306] width 62 height 15
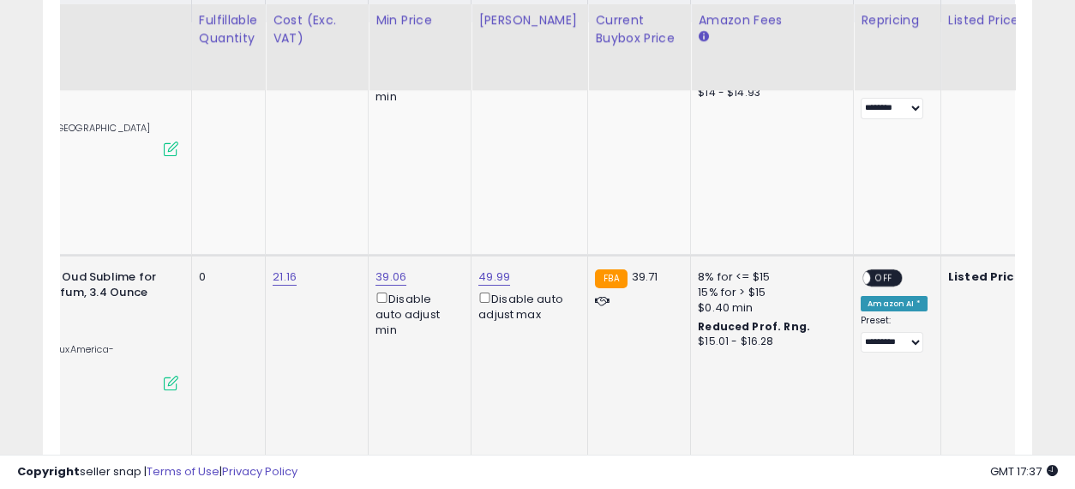
scroll to position [0, 294]
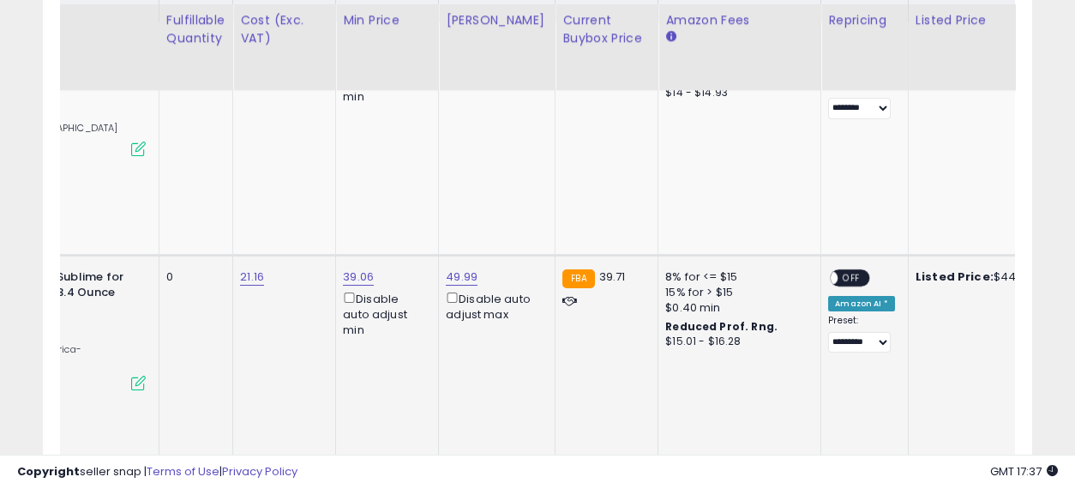
drag, startPoint x: 436, startPoint y: 284, endPoint x: 519, endPoint y: 310, distance: 86.5
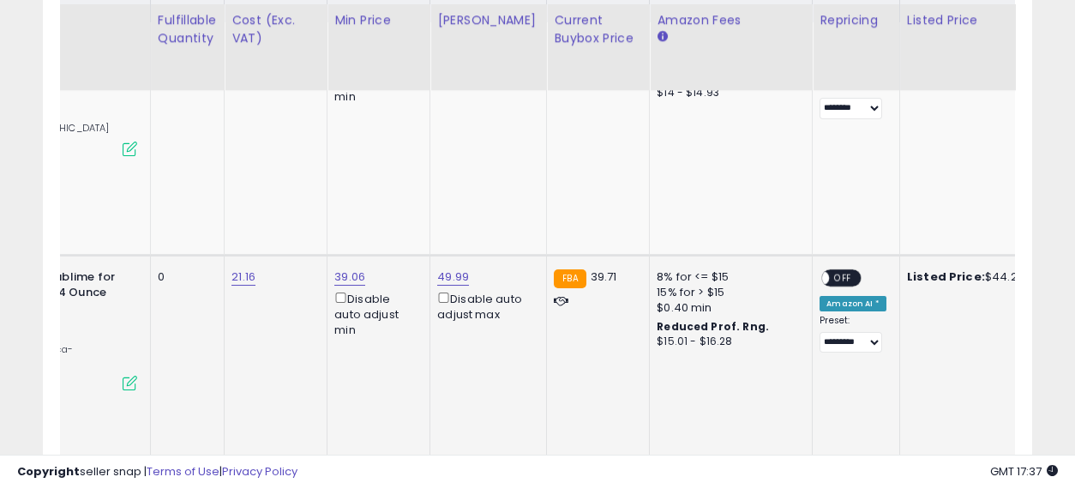
click at [838, 268] on div "ON OFF" at bounding box center [841, 277] width 40 height 18
click at [830, 270] on span "OFF" at bounding box center [843, 277] width 27 height 15
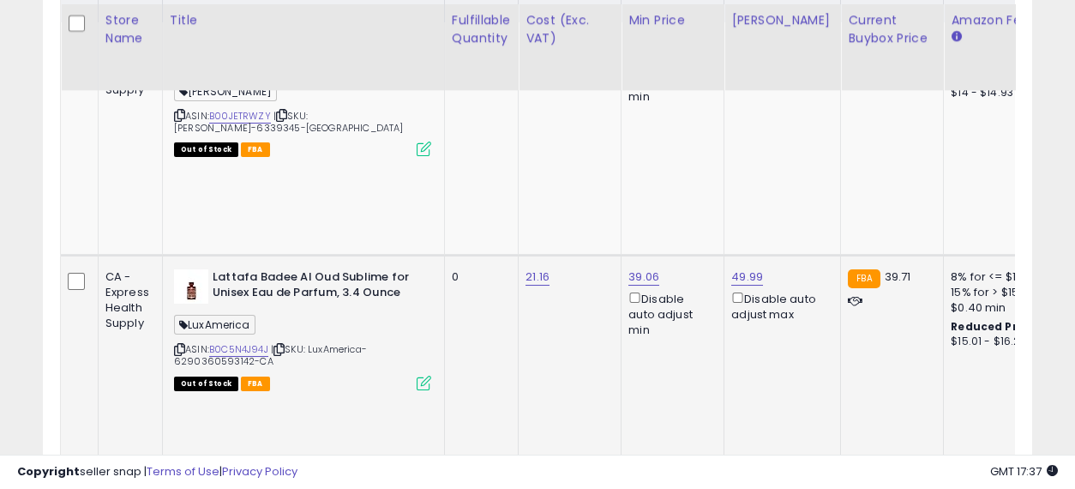
drag, startPoint x: 680, startPoint y: 291, endPoint x: 591, endPoint y: 289, distance: 89.2
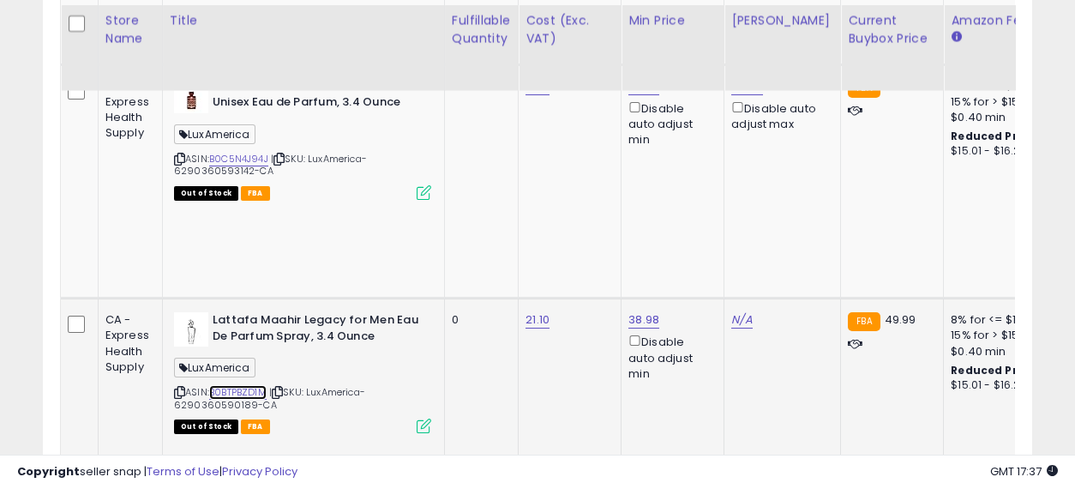
click at [231, 385] on link "B0BTPBZD1M" at bounding box center [237, 392] width 57 height 15
click at [736, 311] on link "N/A" at bounding box center [741, 319] width 21 height 17
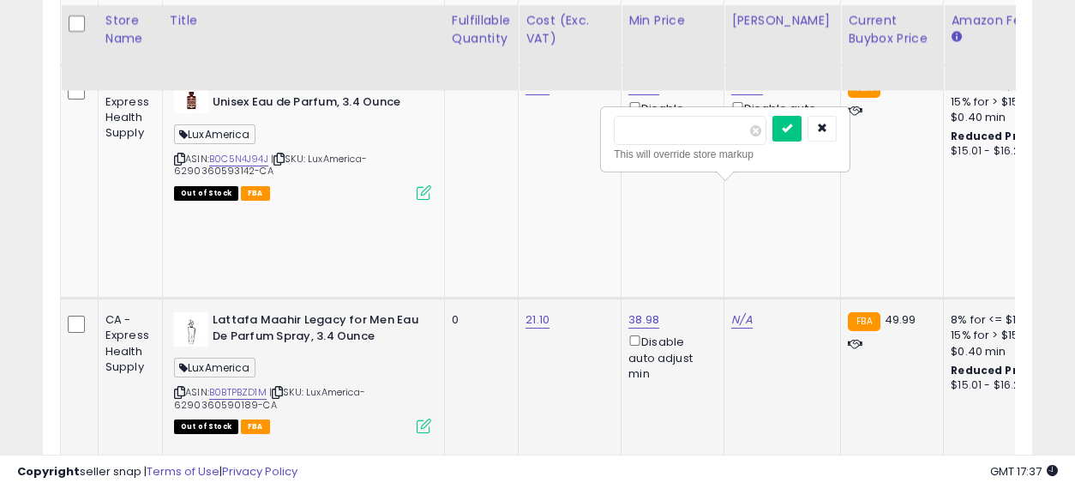
click at [684, 121] on input "number" at bounding box center [690, 130] width 153 height 29
type input "*****"
click button "submit" at bounding box center [786, 129] width 29 height 26
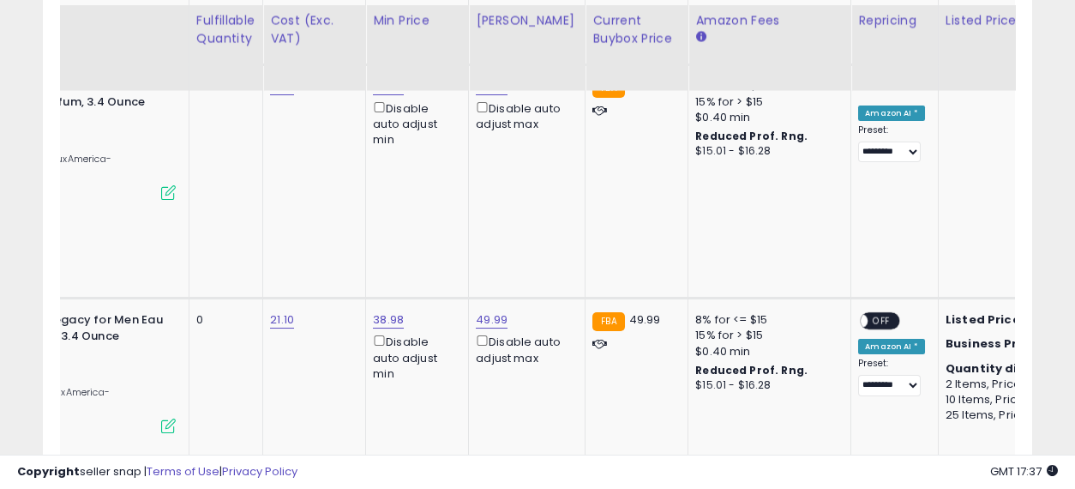
drag, startPoint x: 629, startPoint y: 260, endPoint x: 747, endPoint y: 284, distance: 120.7
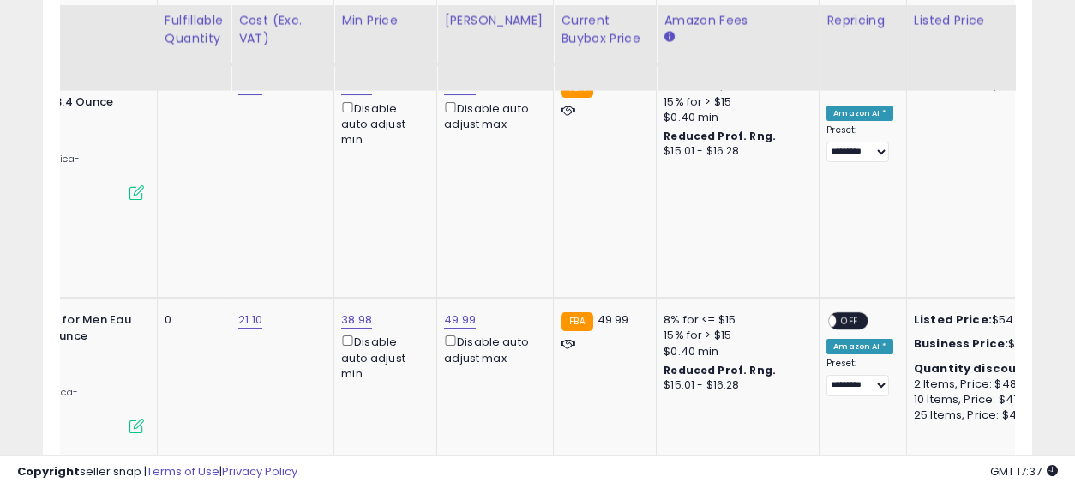
click at [837, 314] on span "OFF" at bounding box center [850, 321] width 27 height 15
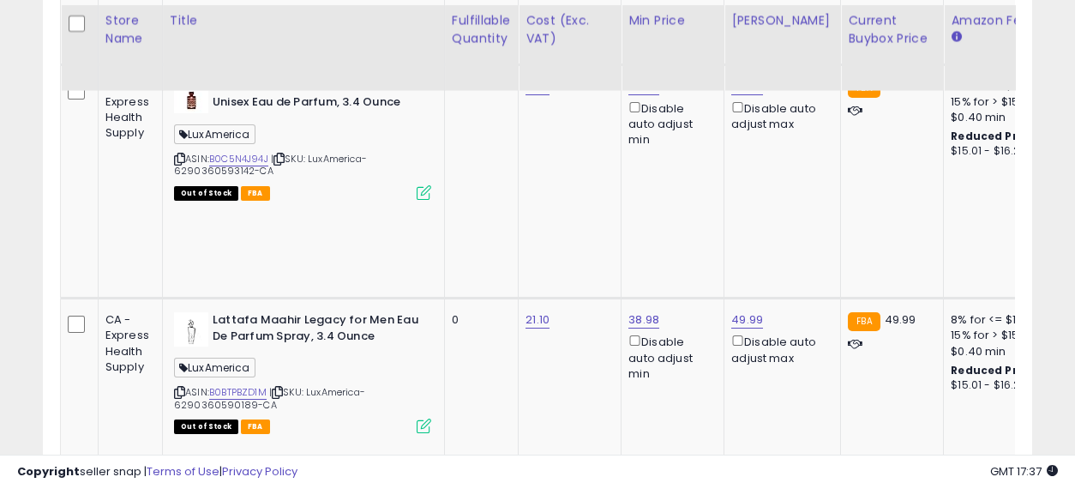
drag, startPoint x: 765, startPoint y: 296, endPoint x: 579, endPoint y: 271, distance: 187.7
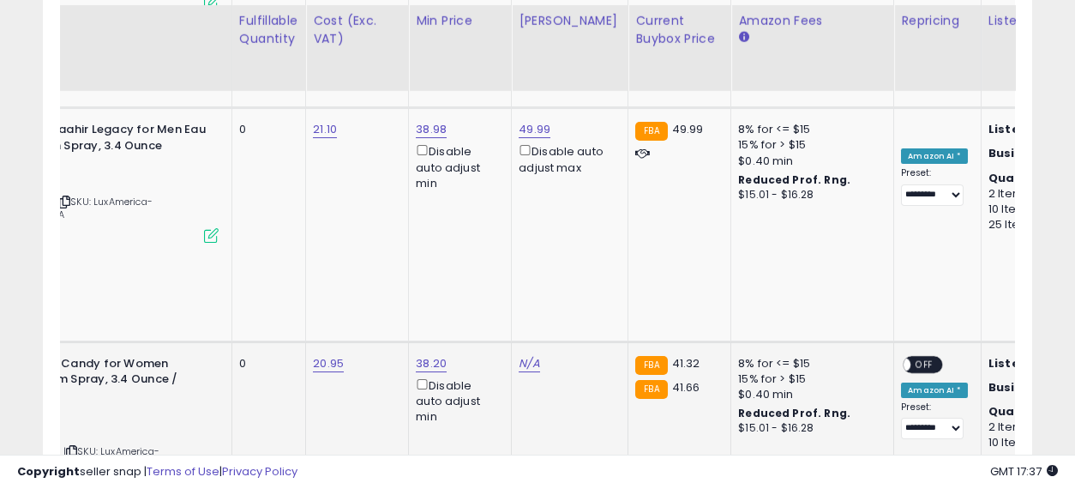
drag, startPoint x: 591, startPoint y: 235, endPoint x: 717, endPoint y: 243, distance: 127.2
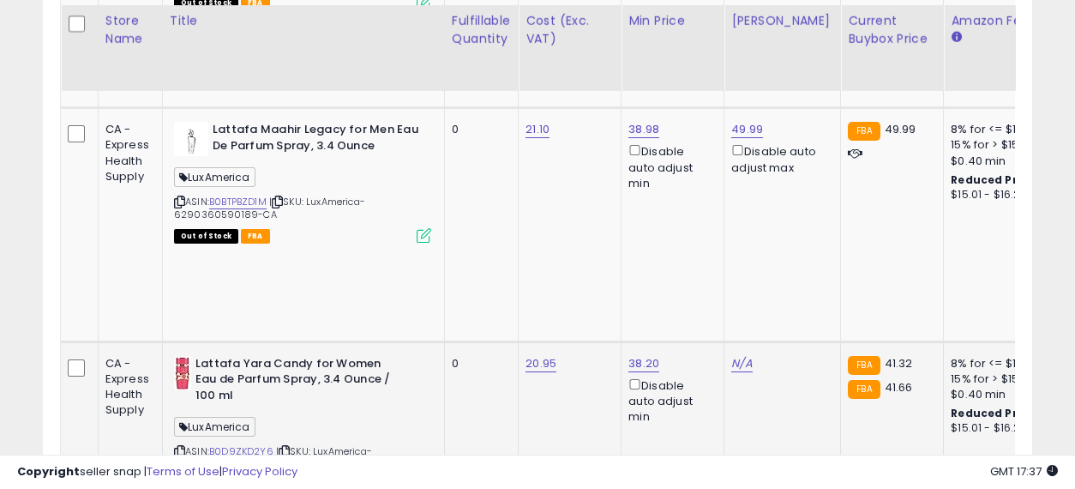
drag, startPoint x: 689, startPoint y: 257, endPoint x: 392, endPoint y: 245, distance: 297.7
click at [239, 444] on link "B0D9ZKD2Y6" at bounding box center [241, 451] width 64 height 15
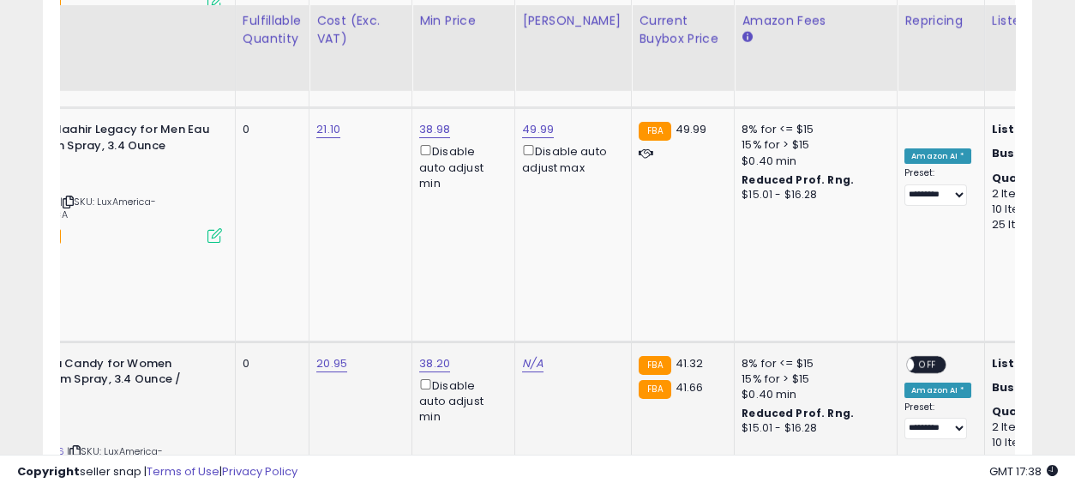
drag, startPoint x: 455, startPoint y: 233, endPoint x: 616, endPoint y: 240, distance: 161.3
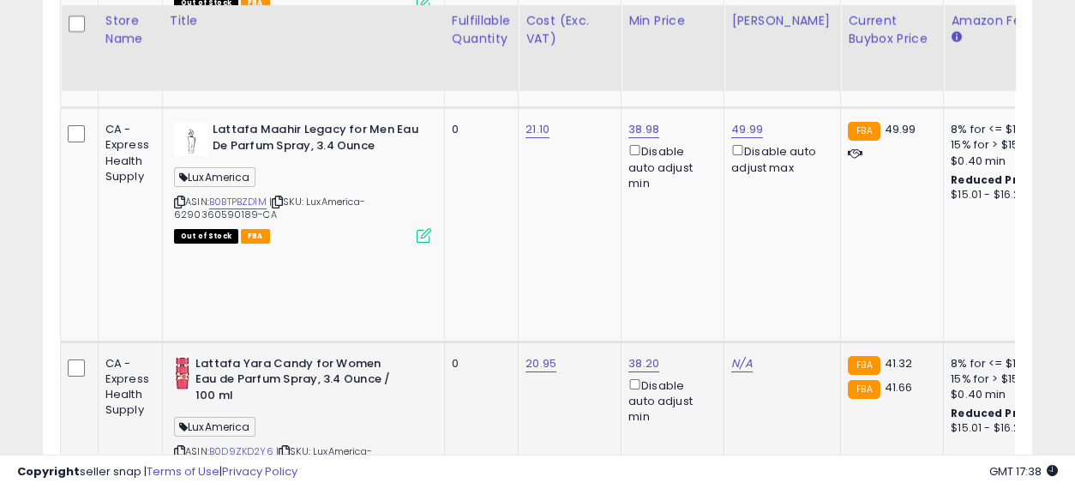
drag, startPoint x: 703, startPoint y: 255, endPoint x: 474, endPoint y: 247, distance: 229.0
click at [741, 355] on link "N/A" at bounding box center [741, 363] width 21 height 17
click at [697, 95] on input "number" at bounding box center [690, 107] width 153 height 29
type input "*"
type input "*****"
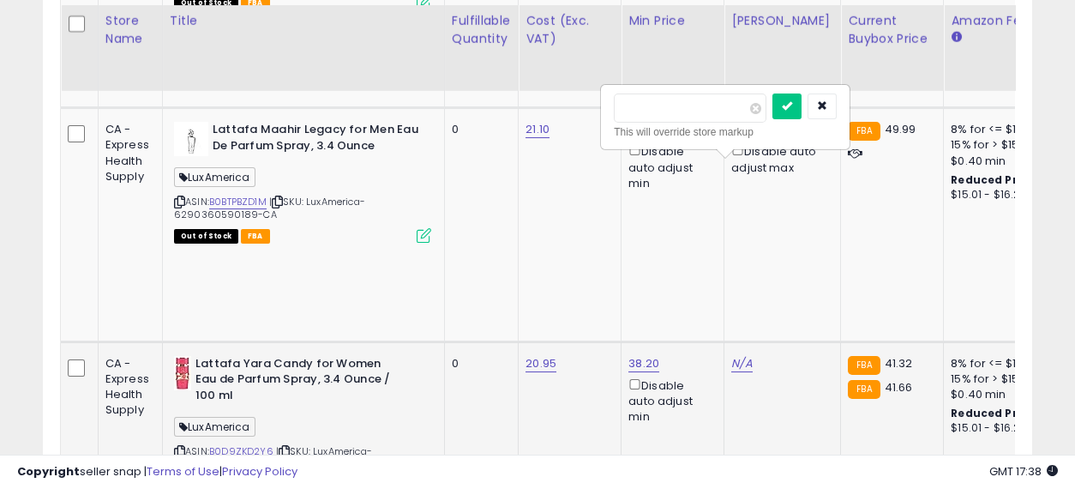
click button "submit" at bounding box center [786, 106] width 29 height 26
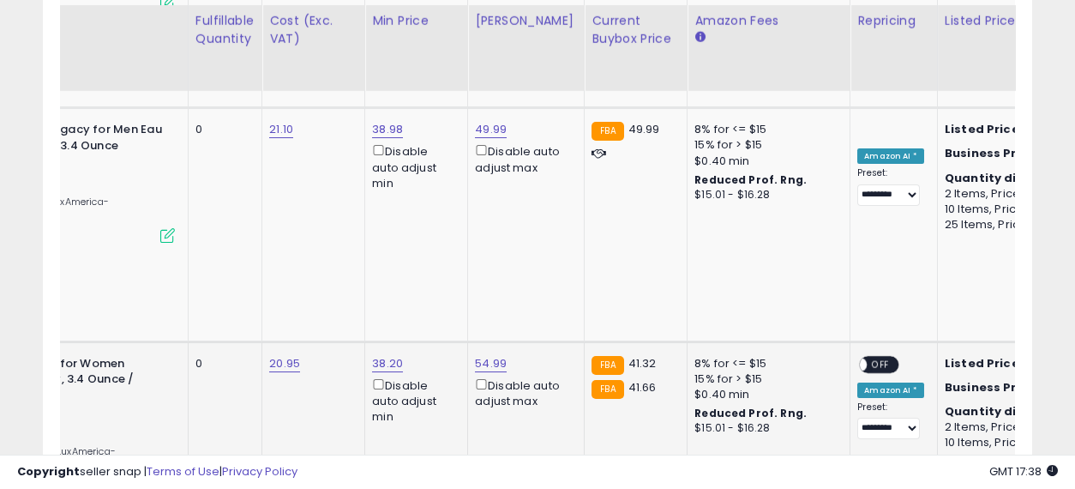
drag, startPoint x: 541, startPoint y: 219, endPoint x: 665, endPoint y: 232, distance: 125.0
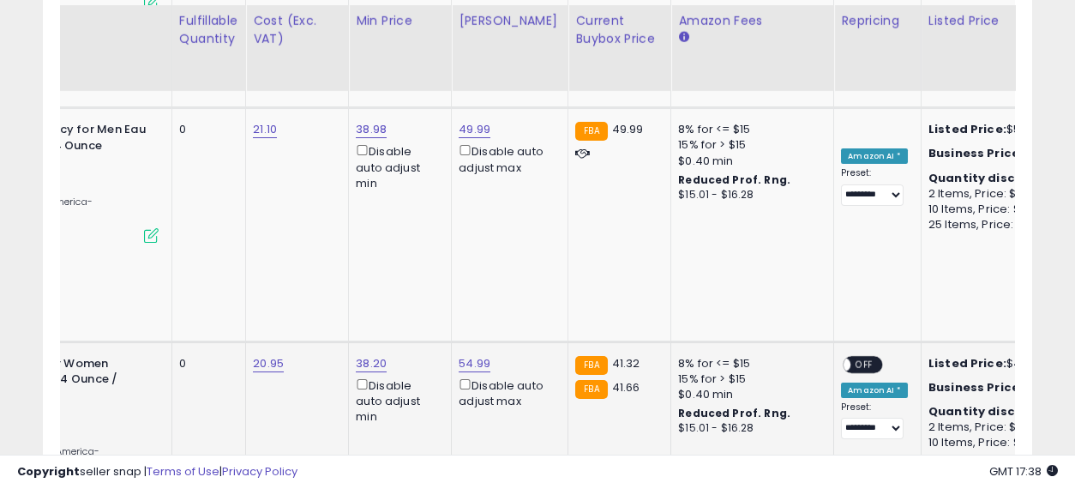
click at [851, 357] on span "OFF" at bounding box center [864, 364] width 27 height 15
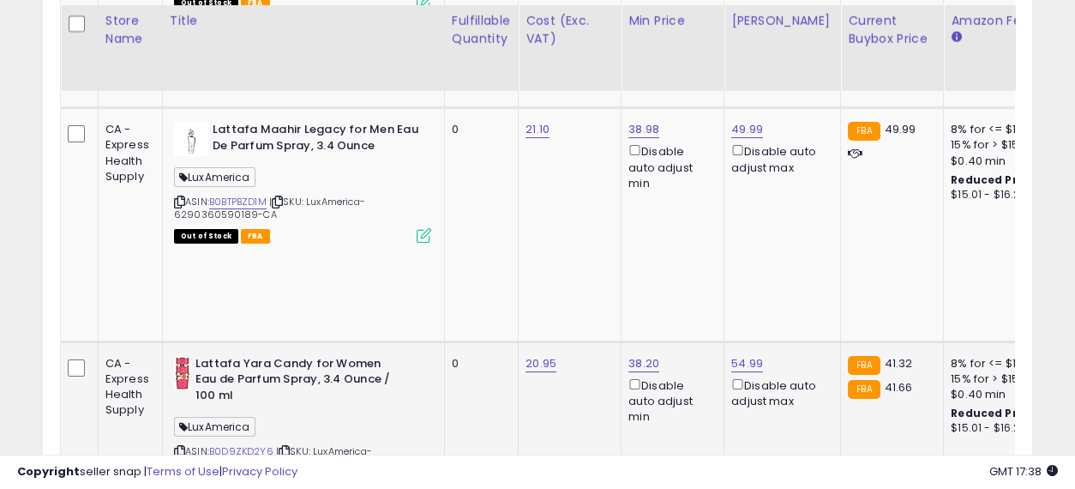
drag, startPoint x: 571, startPoint y: 264, endPoint x: 471, endPoint y: 237, distance: 104.0
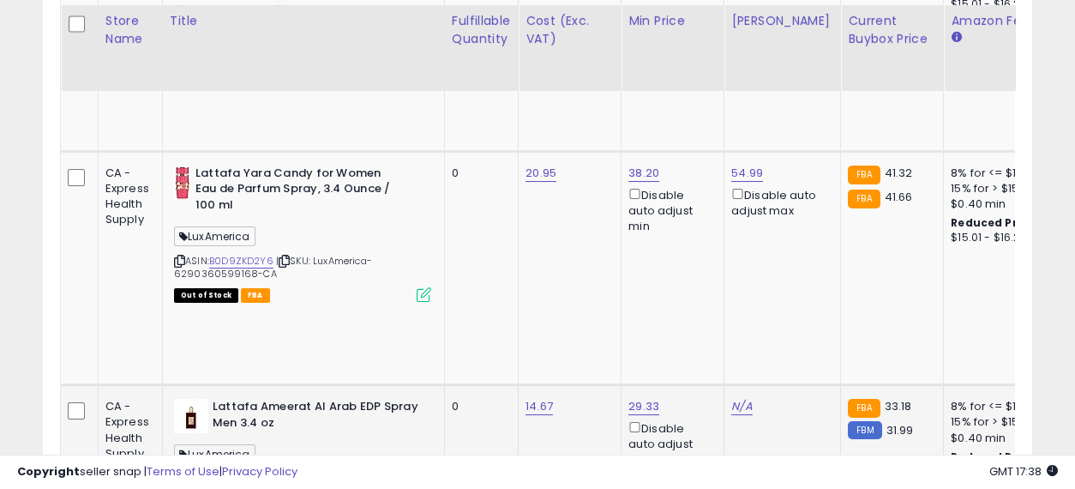
click at [243, 471] on link "B082G2VYRP" at bounding box center [240, 478] width 63 height 15
click at [732, 398] on link "N/A" at bounding box center [741, 406] width 21 height 17
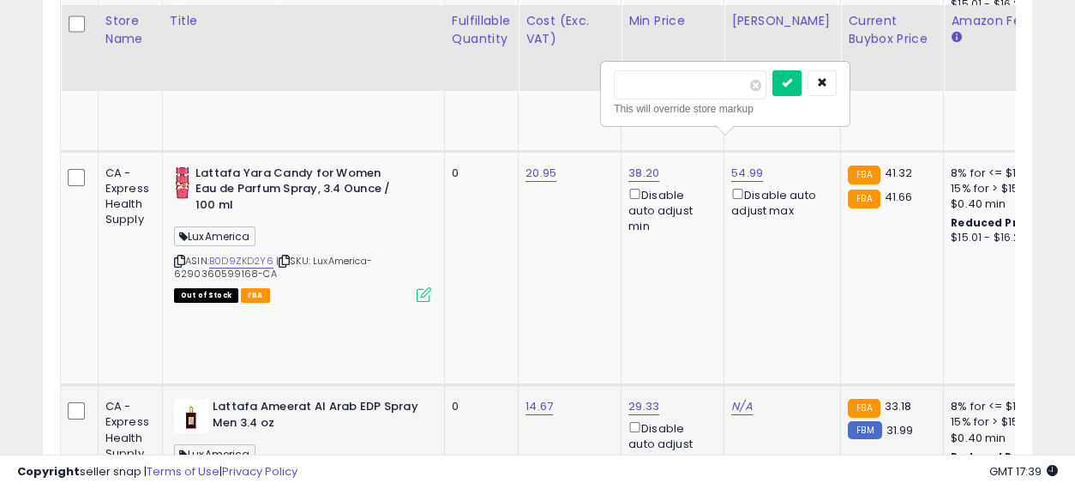
click at [679, 74] on input "number" at bounding box center [690, 84] width 153 height 29
type input "*****"
click button "submit" at bounding box center [786, 83] width 29 height 26
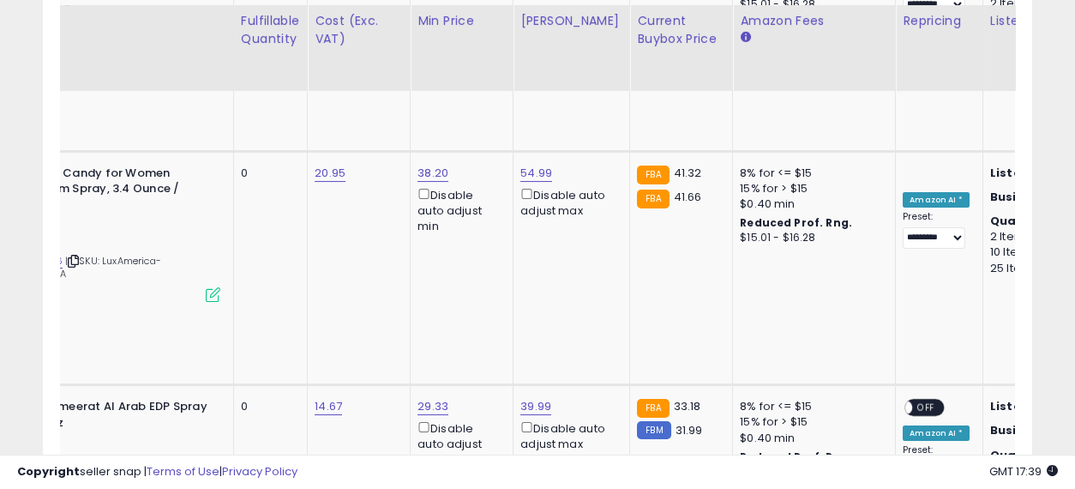
drag, startPoint x: 537, startPoint y: 222, endPoint x: 668, endPoint y: 250, distance: 133.3
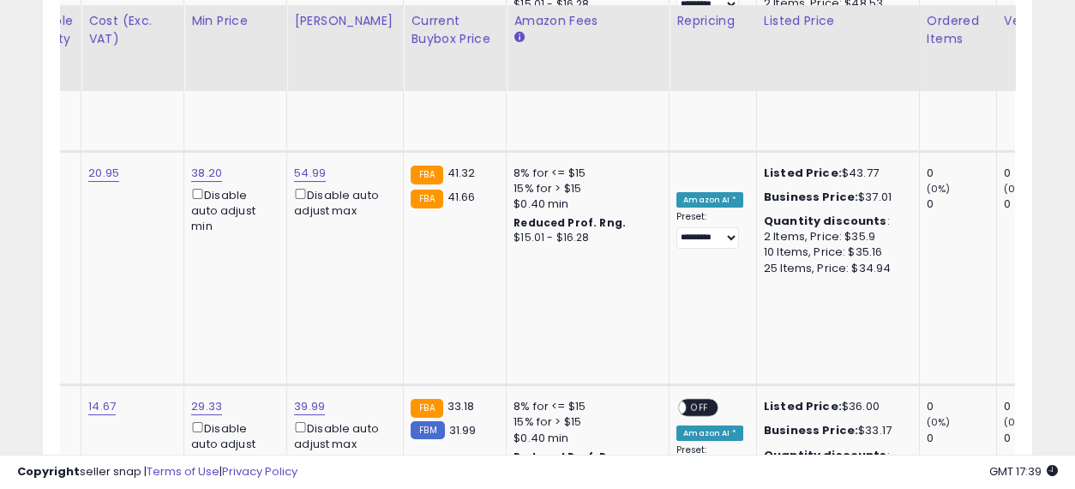
click at [687, 400] on span "OFF" at bounding box center [700, 407] width 27 height 15
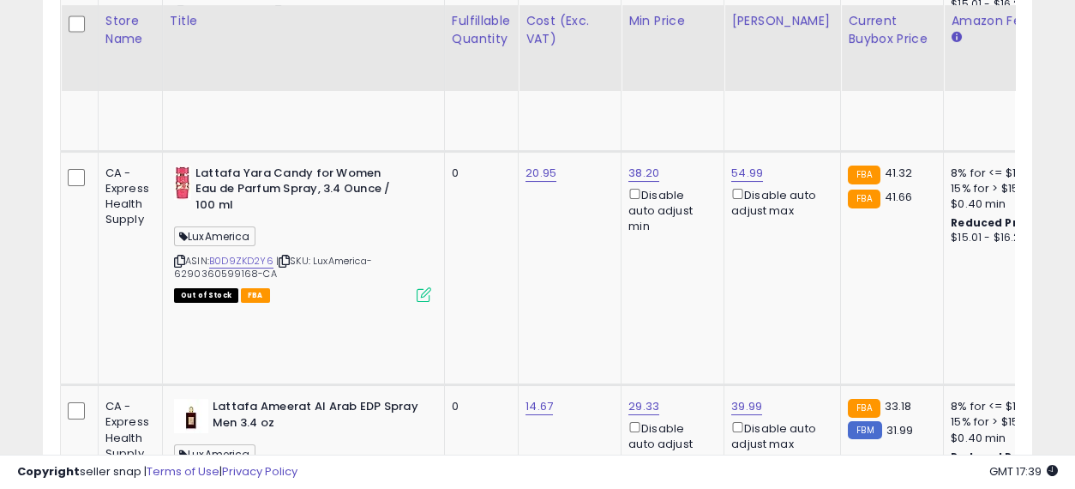
drag, startPoint x: 664, startPoint y: 235, endPoint x: 459, endPoint y: 226, distance: 205.9
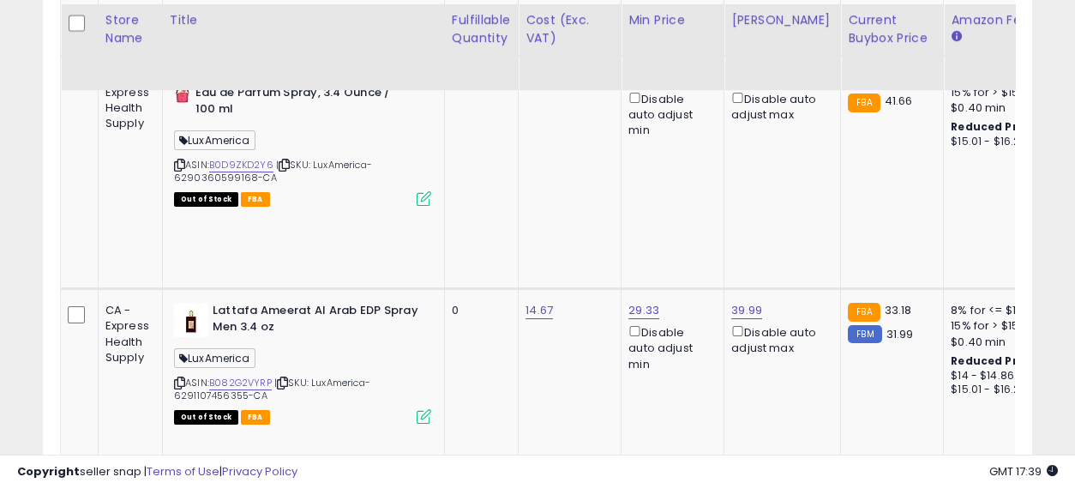
click at [684, 151] on input "number" at bounding box center [690, 156] width 153 height 29
type input "*****"
click button "submit" at bounding box center [786, 155] width 29 height 26
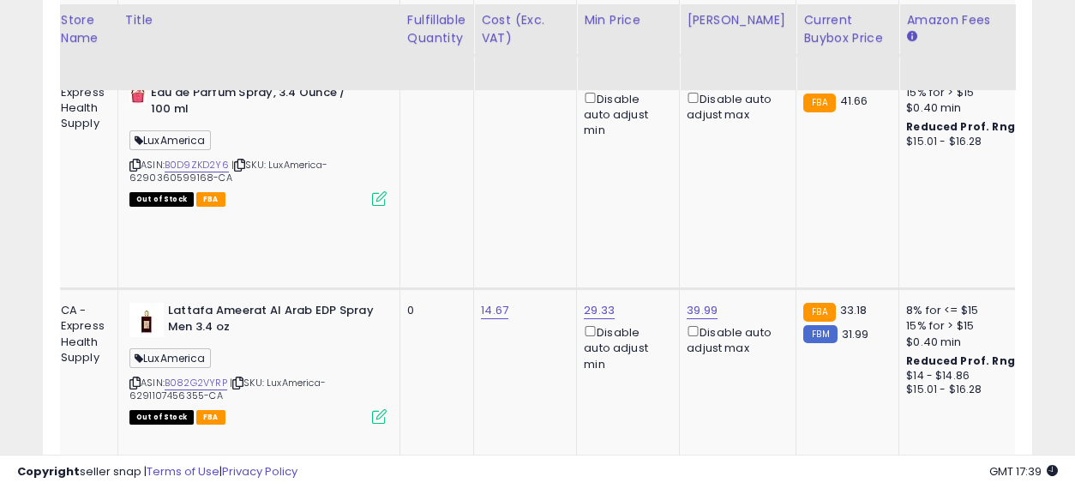
scroll to position [0, 195]
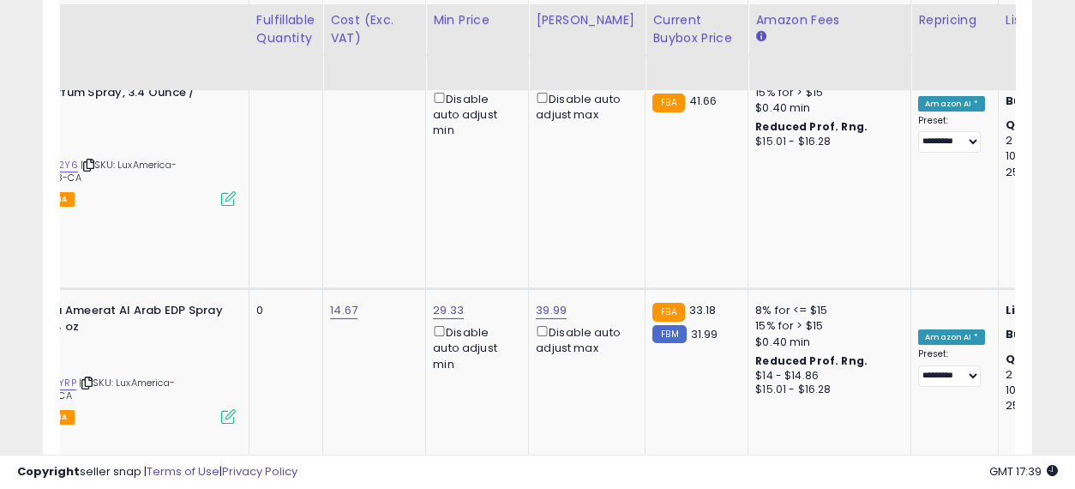
drag, startPoint x: 542, startPoint y: 268, endPoint x: 661, endPoint y: 299, distance: 123.1
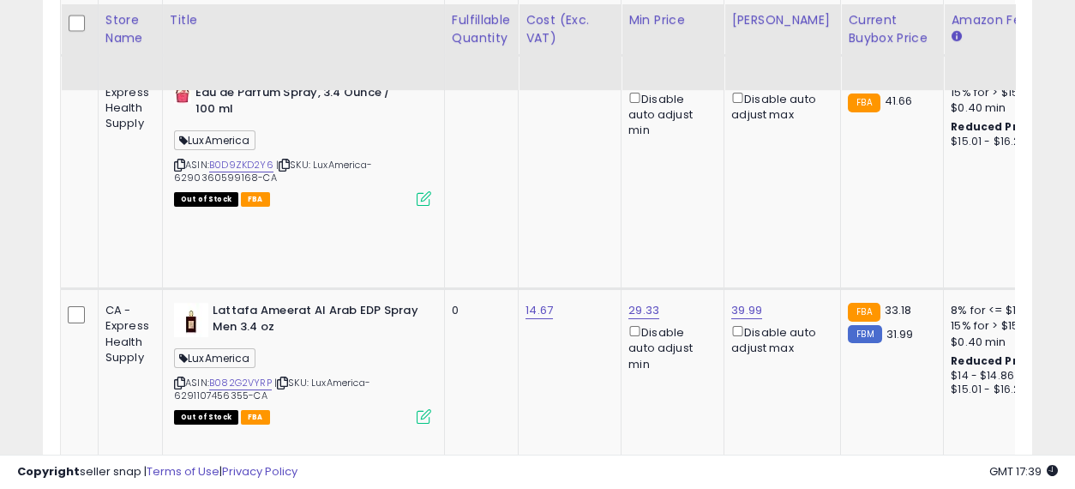
drag, startPoint x: 670, startPoint y: 312, endPoint x: 480, endPoint y: 308, distance: 190.3
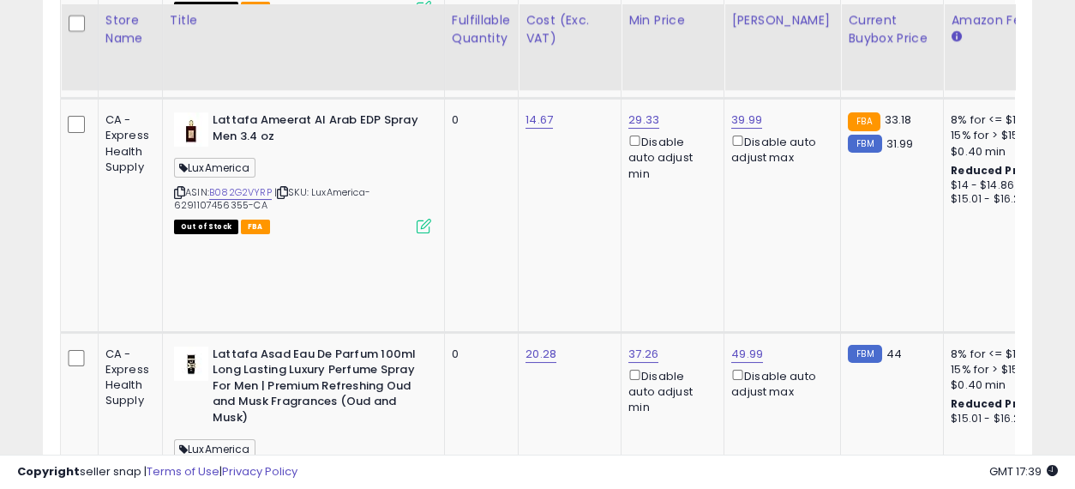
click at [686, 154] on input "number" at bounding box center [690, 158] width 153 height 29
type input "*****"
click button "submit" at bounding box center [786, 157] width 29 height 26
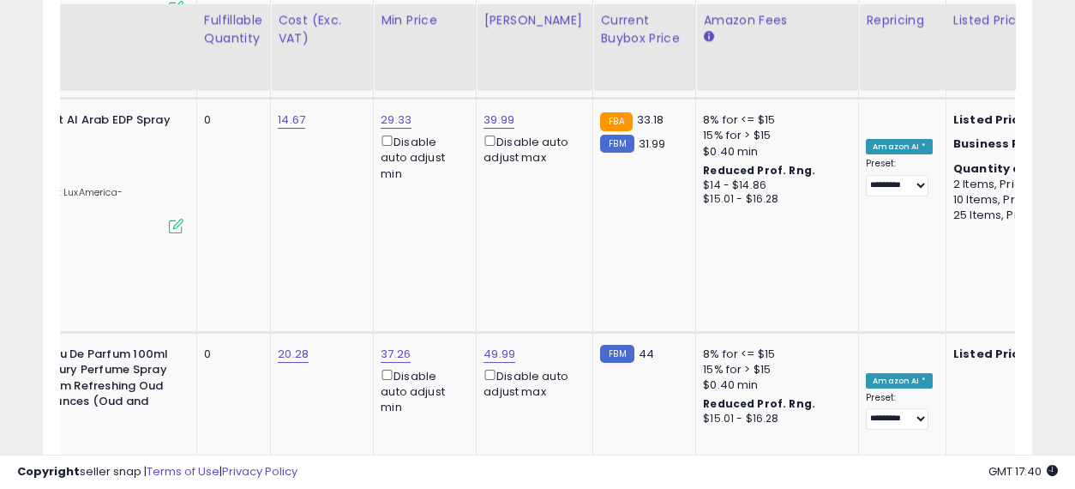
scroll to position [0, 383]
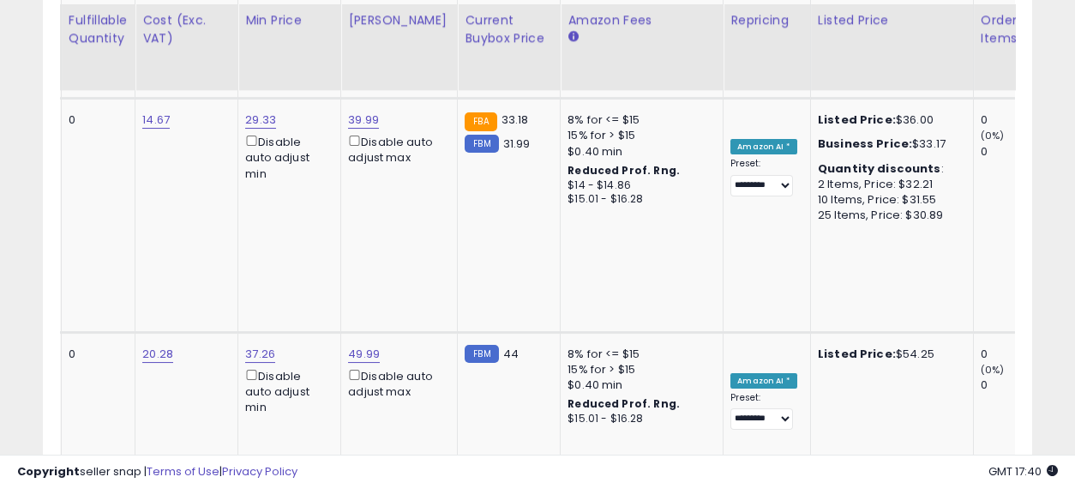
drag, startPoint x: 515, startPoint y: 267, endPoint x: 649, endPoint y: 291, distance: 135.9
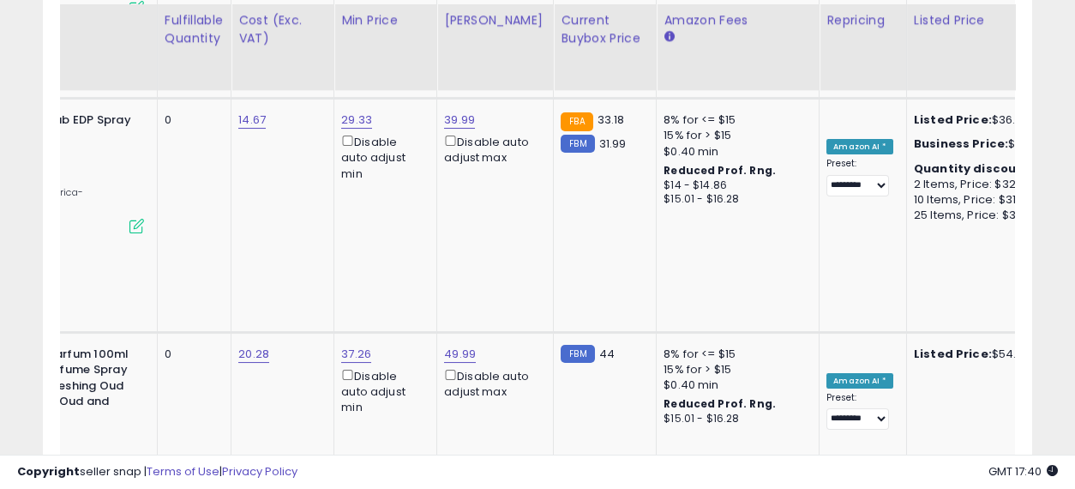
scroll to position [0, 0]
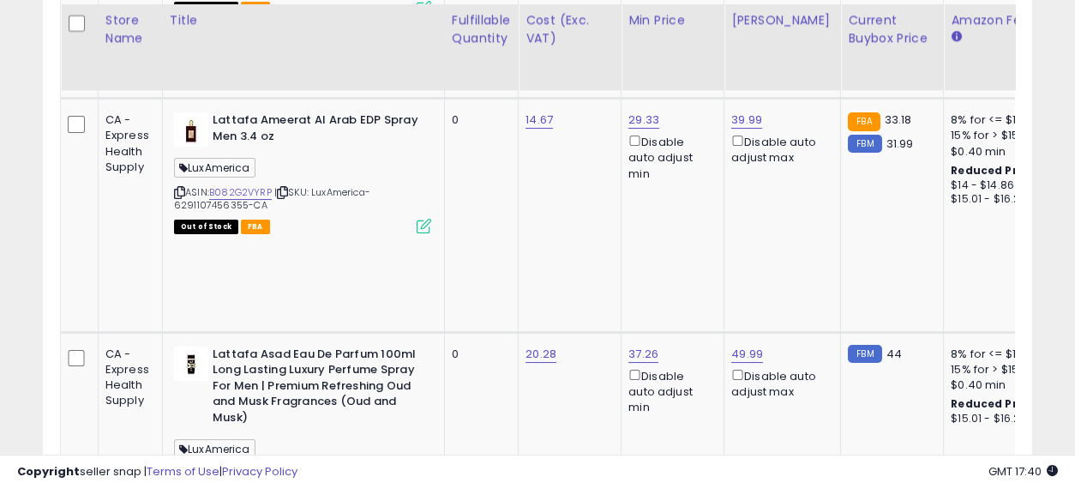
drag, startPoint x: 637, startPoint y: 301, endPoint x: 446, endPoint y: 282, distance: 192.1
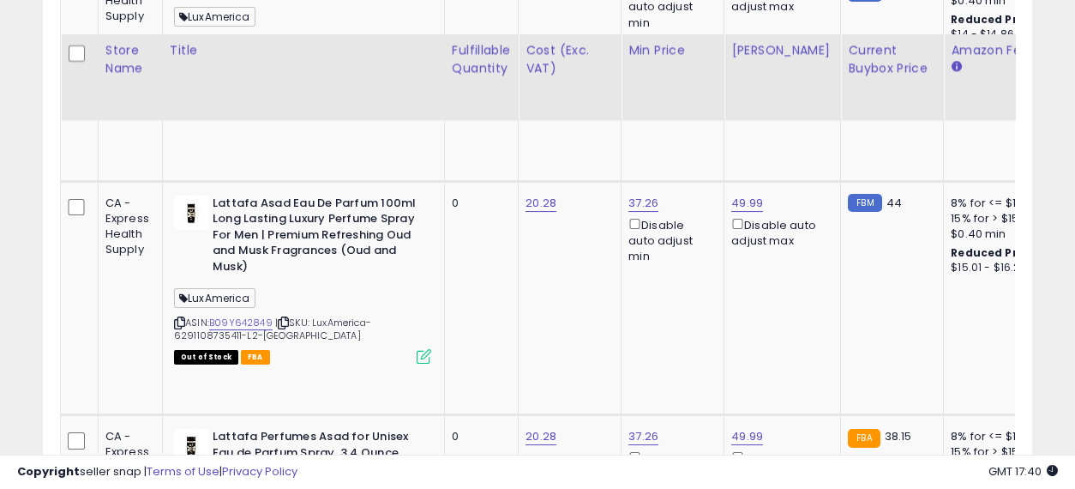
scroll to position [2095, 0]
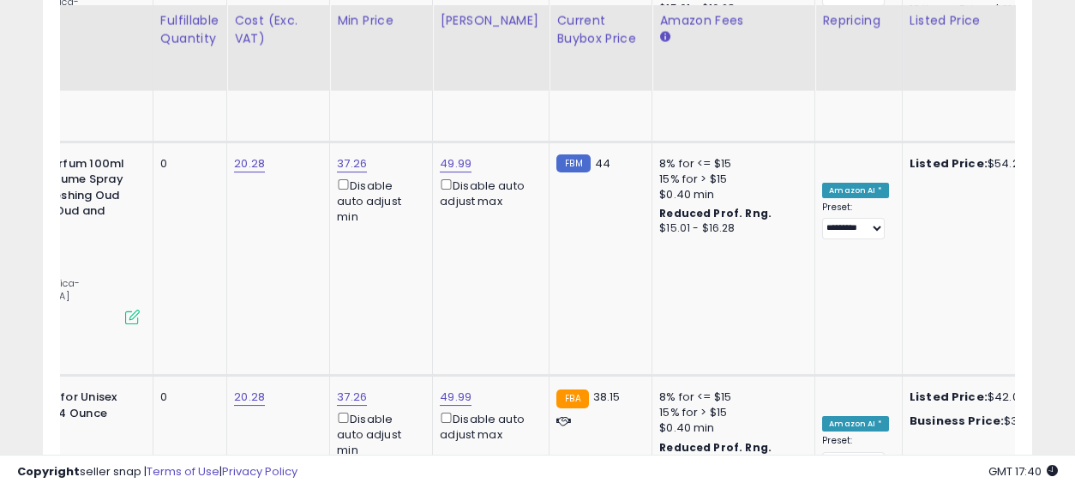
scroll to position [0, 570]
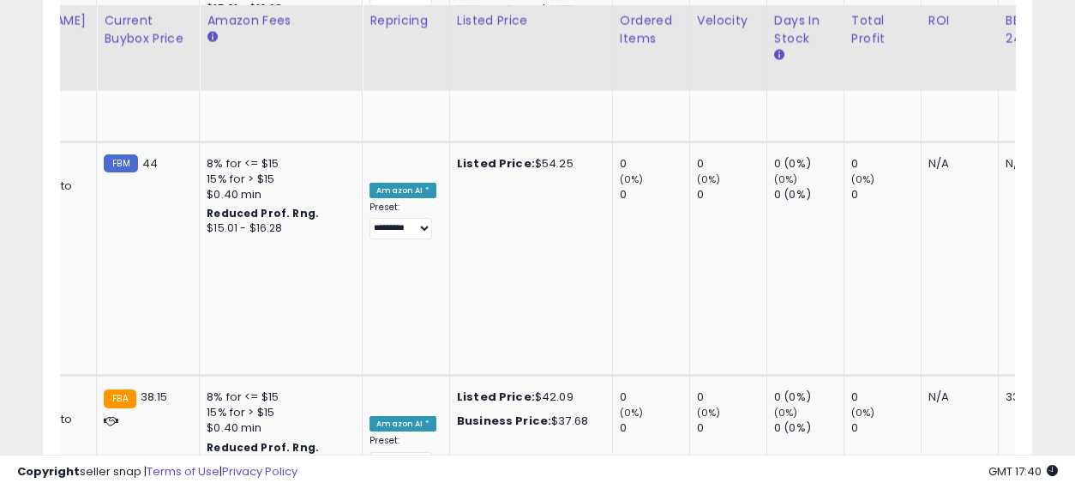
drag, startPoint x: 649, startPoint y: 238, endPoint x: 773, endPoint y: 265, distance: 127.1
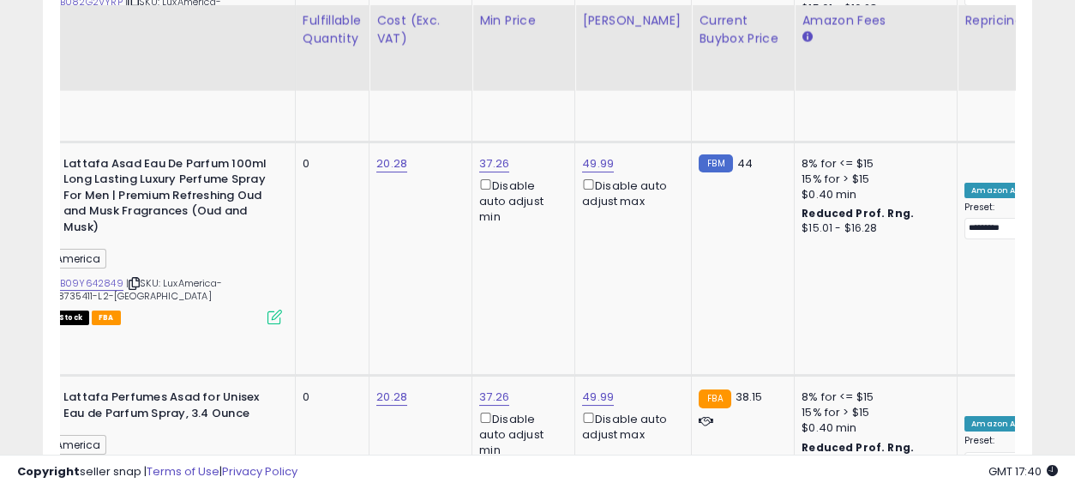
drag, startPoint x: 693, startPoint y: 266, endPoint x: 659, endPoint y: 264, distance: 34.3
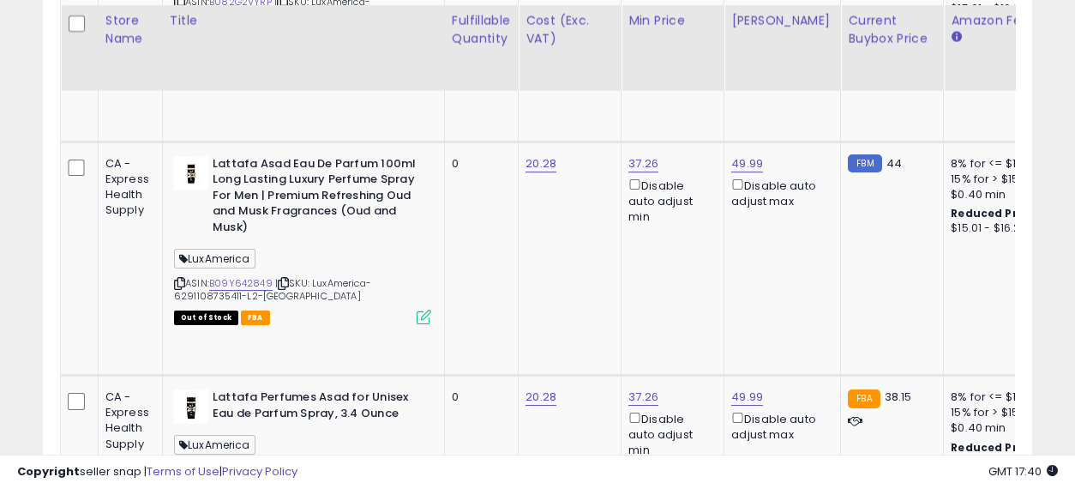
drag, startPoint x: 774, startPoint y: 287, endPoint x: 531, endPoint y: 278, distance: 242.8
click at [673, 122] on input "number" at bounding box center [690, 136] width 153 height 29
type input "*****"
click button "submit" at bounding box center [786, 135] width 29 height 26
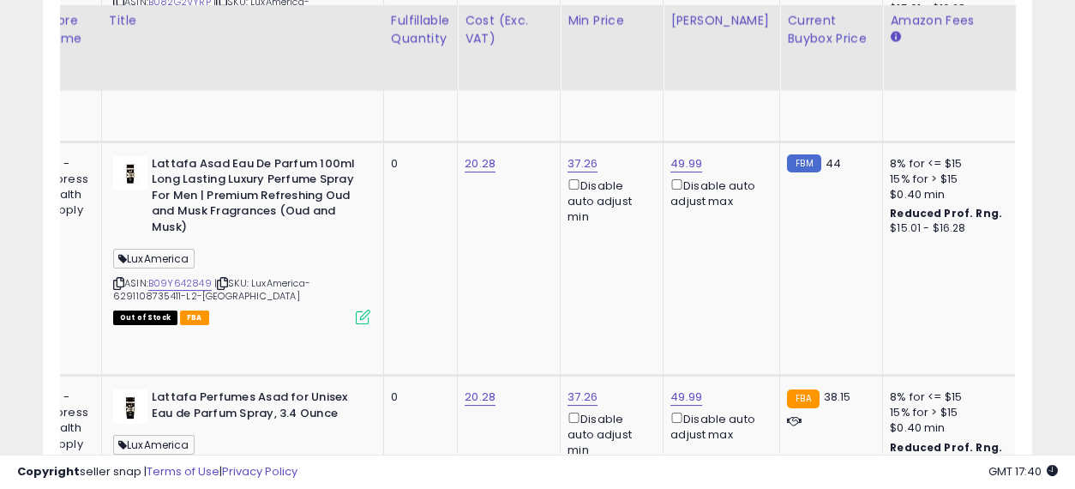
drag, startPoint x: 511, startPoint y: 247, endPoint x: 681, endPoint y: 271, distance: 171.4
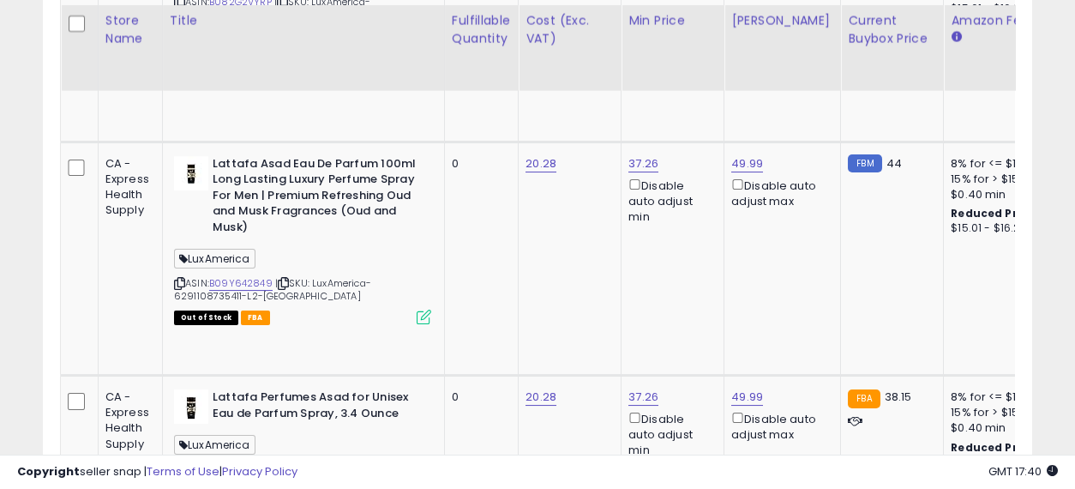
drag, startPoint x: 801, startPoint y: 254, endPoint x: 510, endPoint y: 255, distance: 291.5
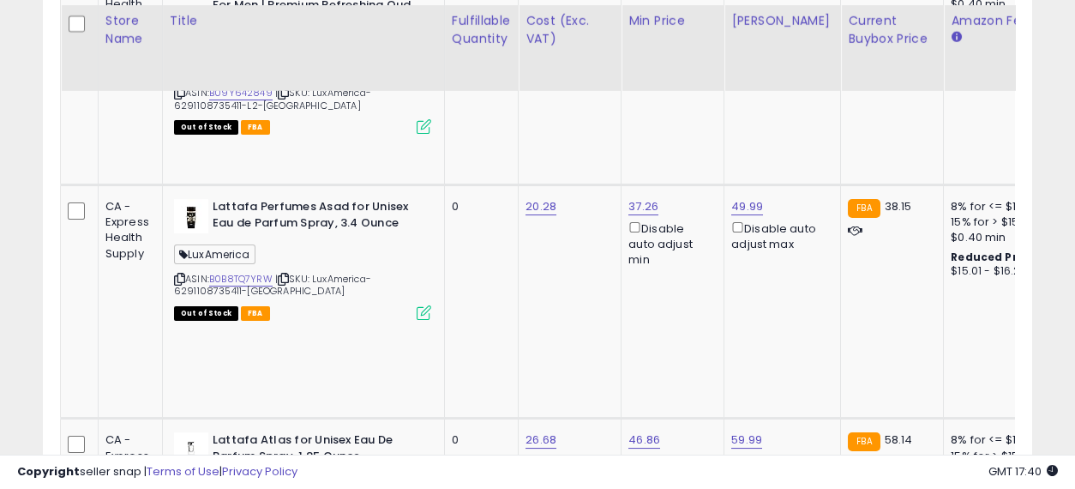
click at [694, 111] on input "number" at bounding box center [690, 113] width 153 height 29
type input "*****"
click button "submit" at bounding box center [786, 112] width 29 height 26
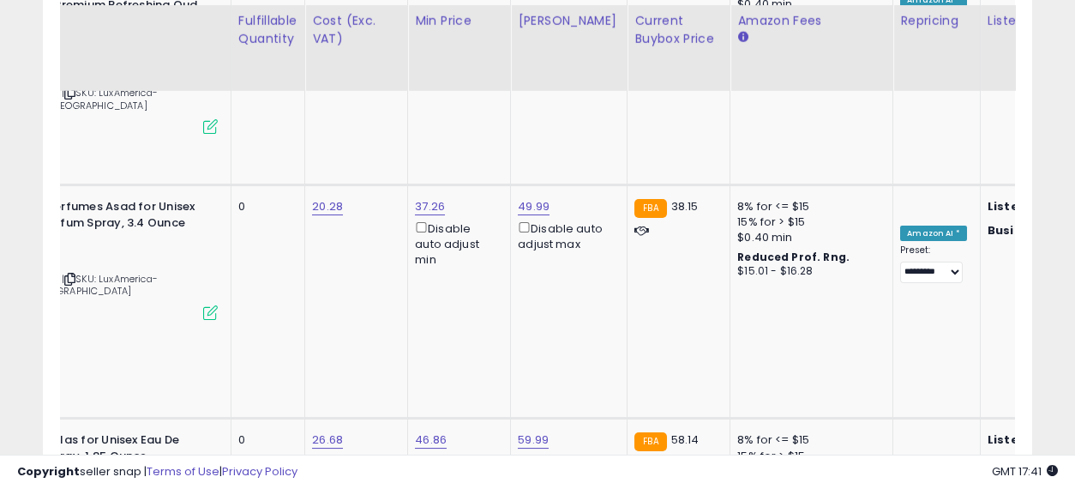
drag, startPoint x: 682, startPoint y: 267, endPoint x: 743, endPoint y: 274, distance: 61.2
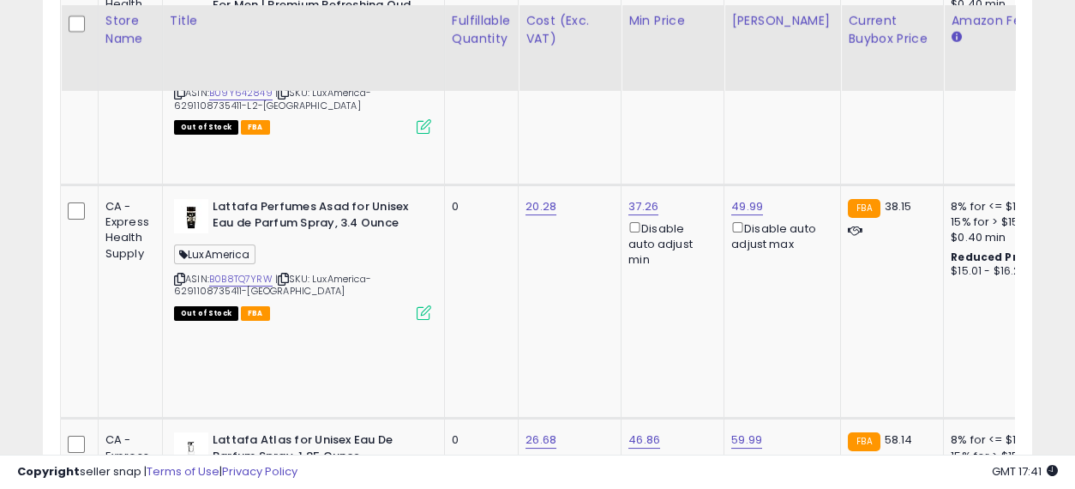
drag, startPoint x: 775, startPoint y: 254, endPoint x: 561, endPoint y: 253, distance: 214.3
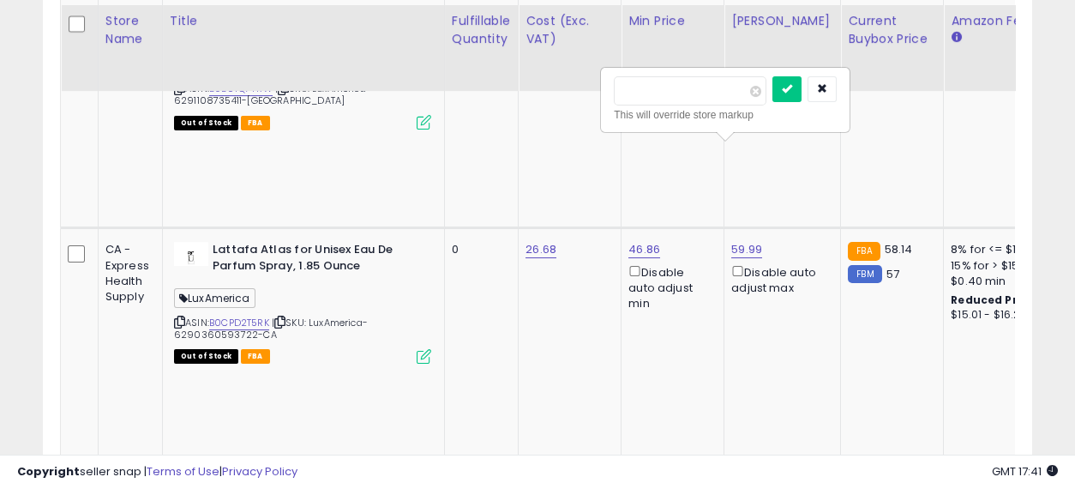
click at [674, 80] on input "number" at bounding box center [690, 90] width 153 height 29
type input "*****"
click button "submit" at bounding box center [786, 89] width 29 height 26
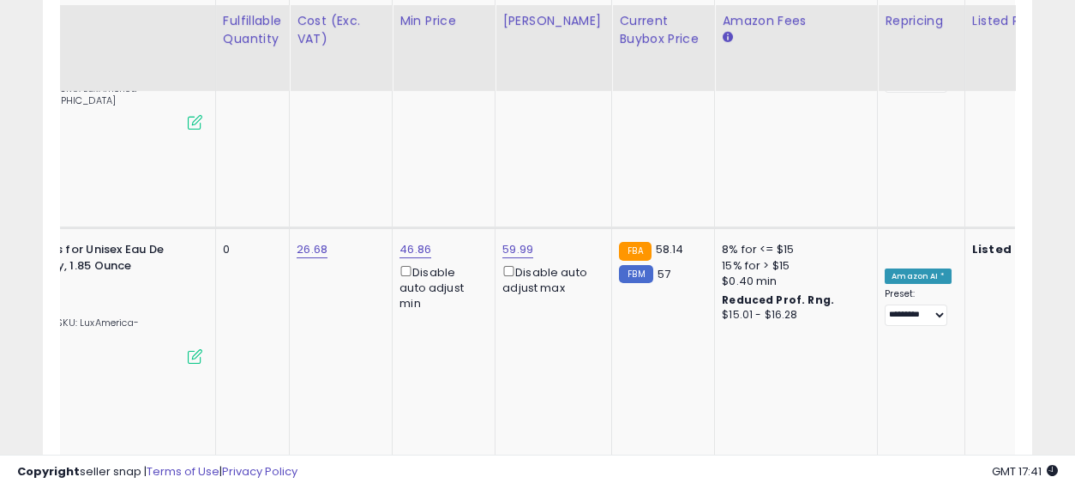
drag, startPoint x: 532, startPoint y: 207, endPoint x: 681, endPoint y: 229, distance: 150.0
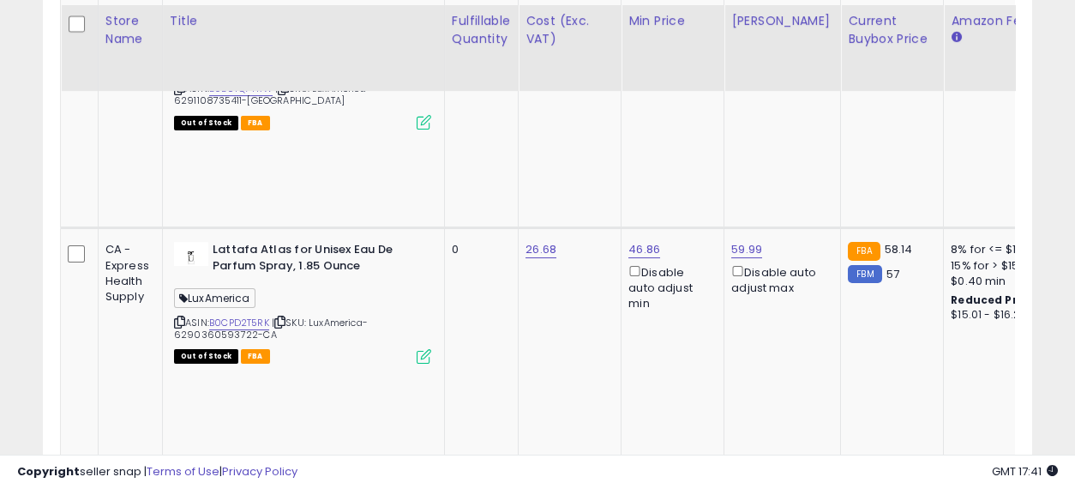
drag, startPoint x: 717, startPoint y: 252, endPoint x: 399, endPoint y: 242, distance: 317.3
drag, startPoint x: 266, startPoint y: 228, endPoint x: 207, endPoint y: 141, distance: 104.4
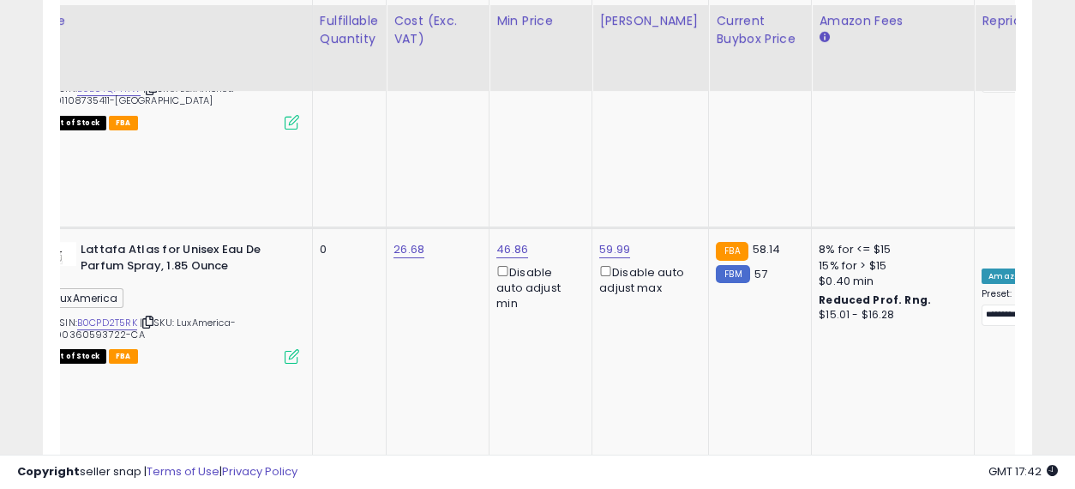
scroll to position [0, 297]
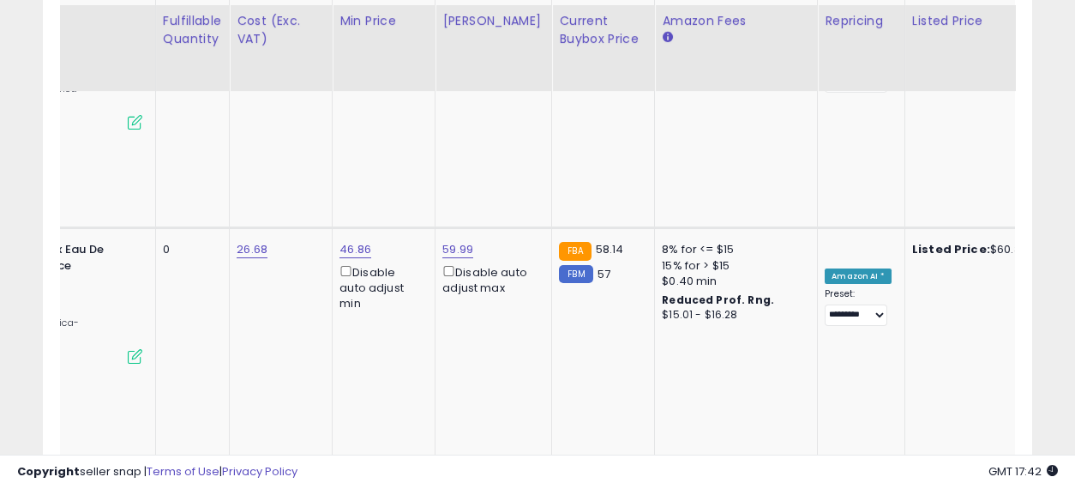
drag, startPoint x: 517, startPoint y: 211, endPoint x: 588, endPoint y: 231, distance: 74.1
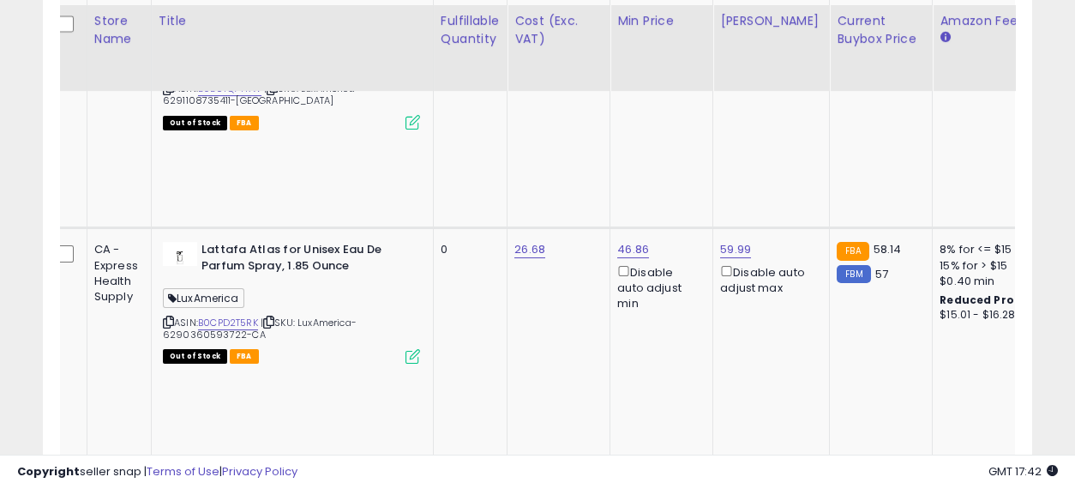
drag, startPoint x: 647, startPoint y: 227, endPoint x: 490, endPoint y: 227, distance: 156.9
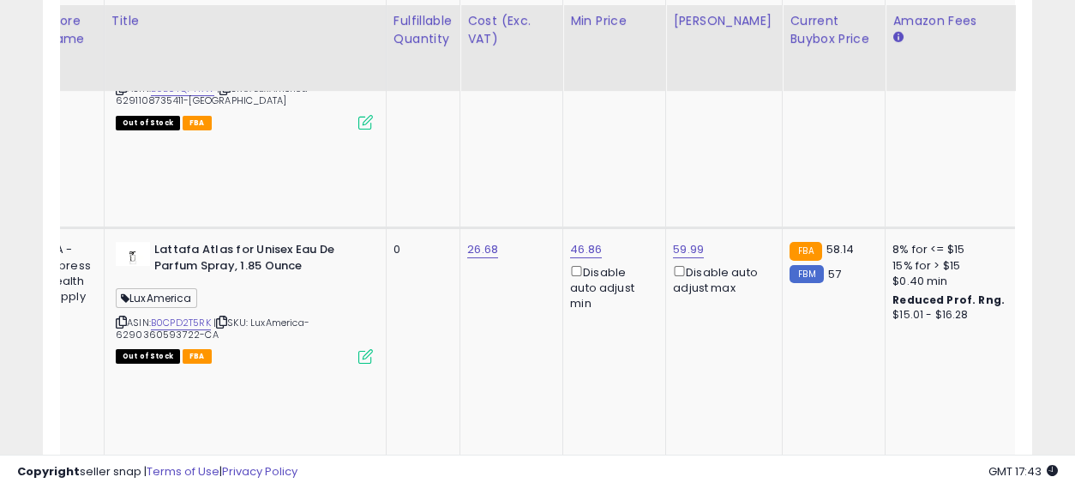
scroll to position [0, 225]
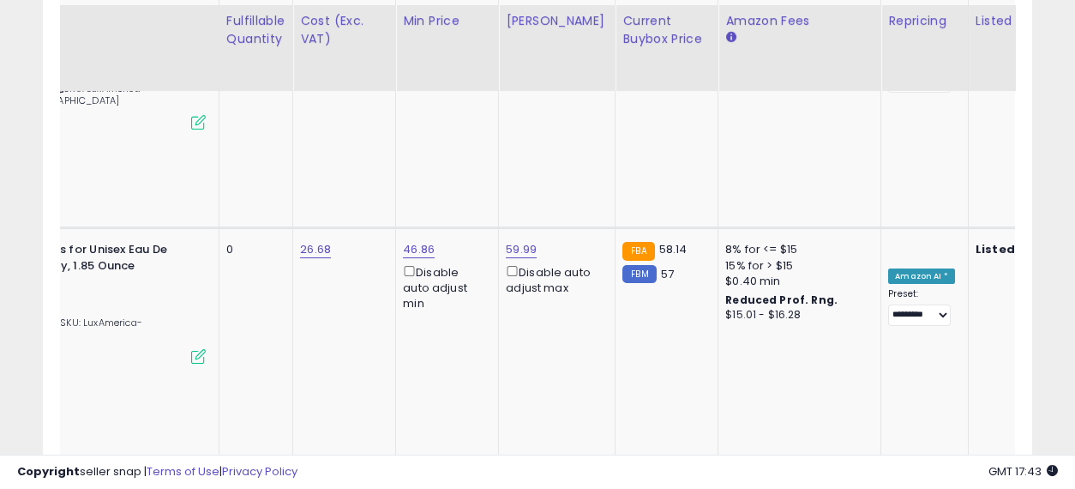
drag, startPoint x: 596, startPoint y: 233, endPoint x: 744, endPoint y: 239, distance: 148.4
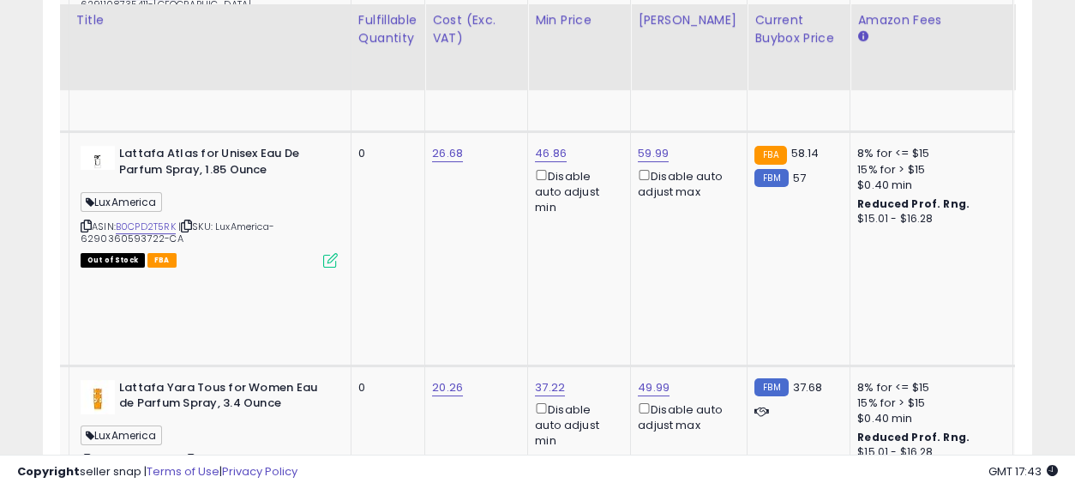
scroll to position [0, 0]
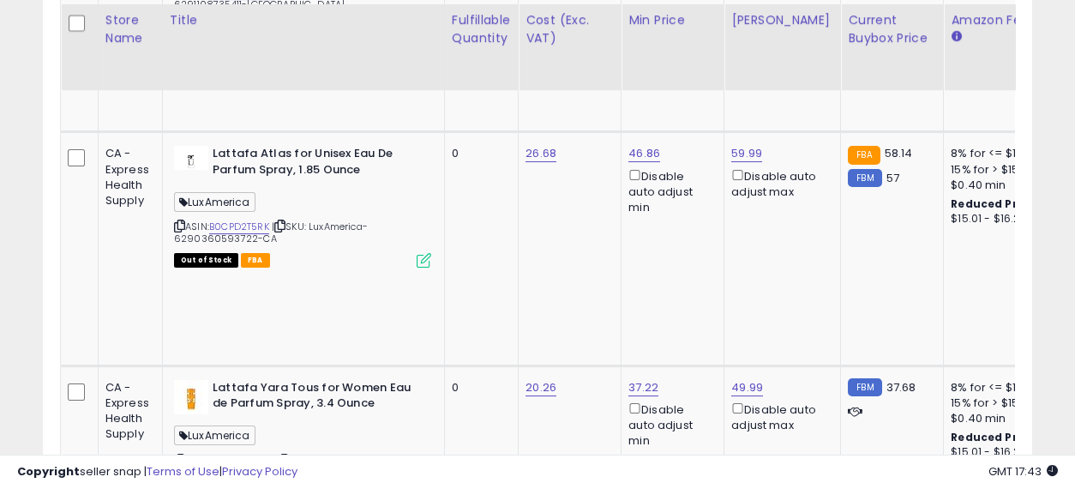
drag, startPoint x: 641, startPoint y: 291, endPoint x: 477, endPoint y: 291, distance: 164.6
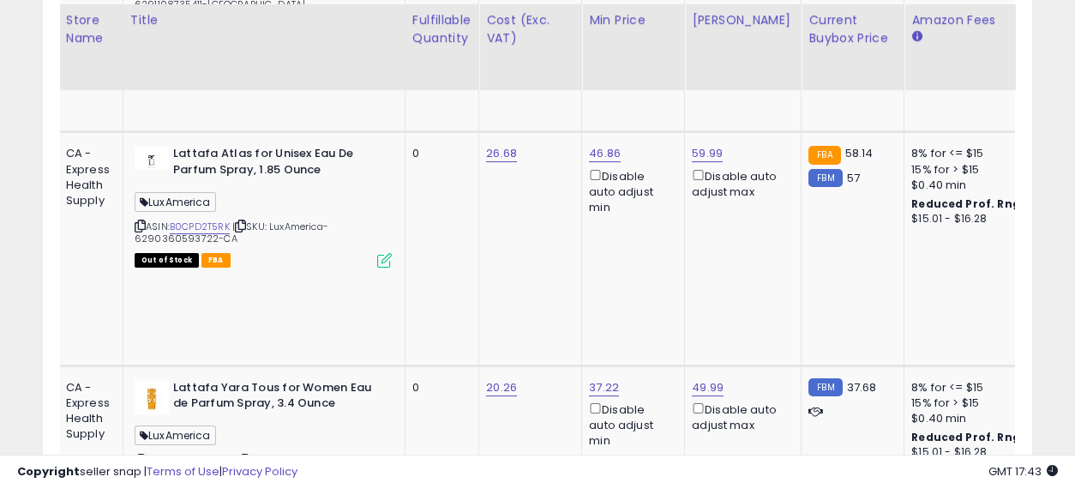
scroll to position [0, 120]
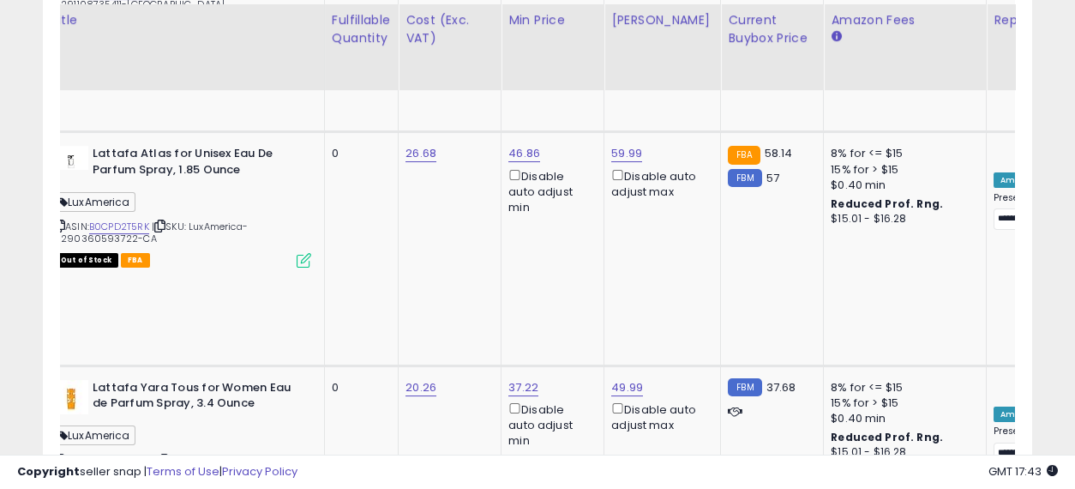
drag, startPoint x: 451, startPoint y: 286, endPoint x: 575, endPoint y: 309, distance: 126.3
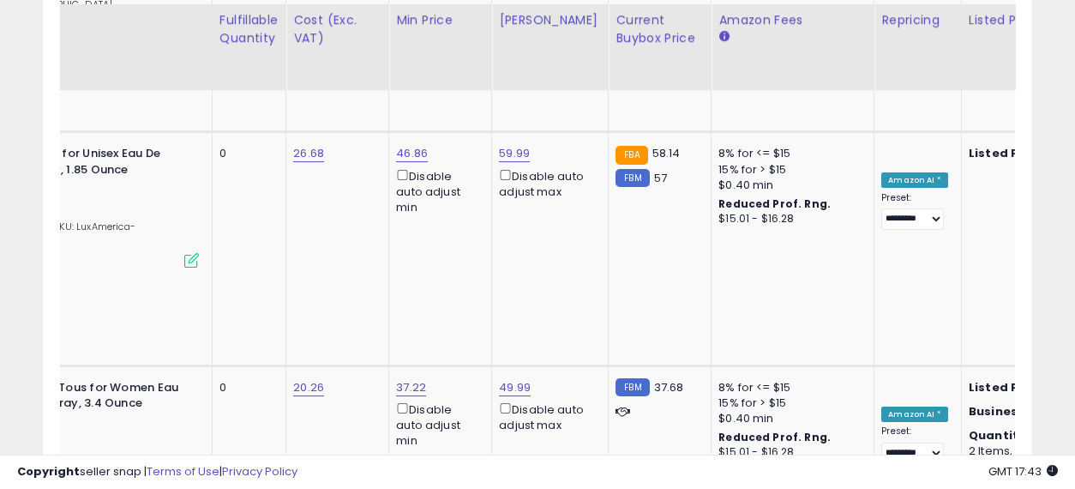
scroll to position [0, 0]
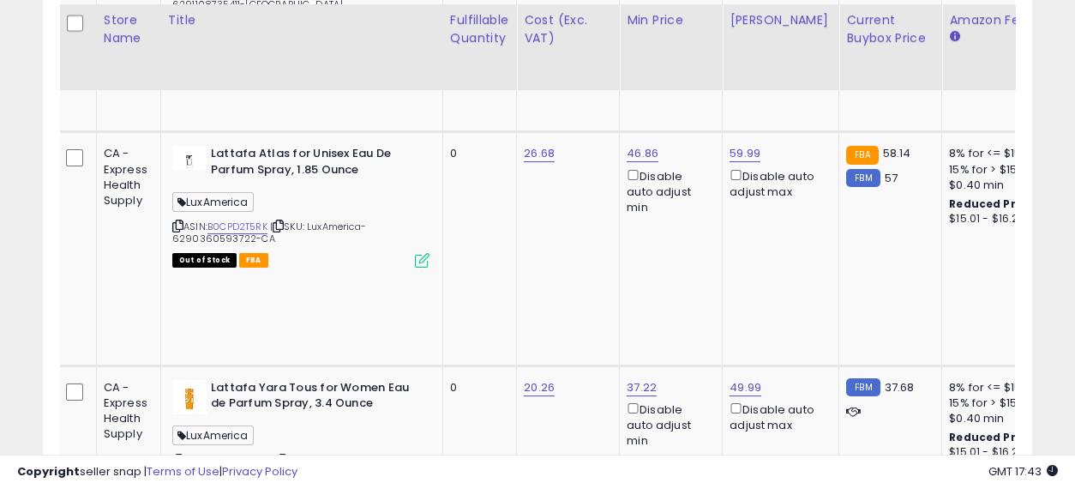
drag, startPoint x: 613, startPoint y: 307, endPoint x: 403, endPoint y: 290, distance: 210.7
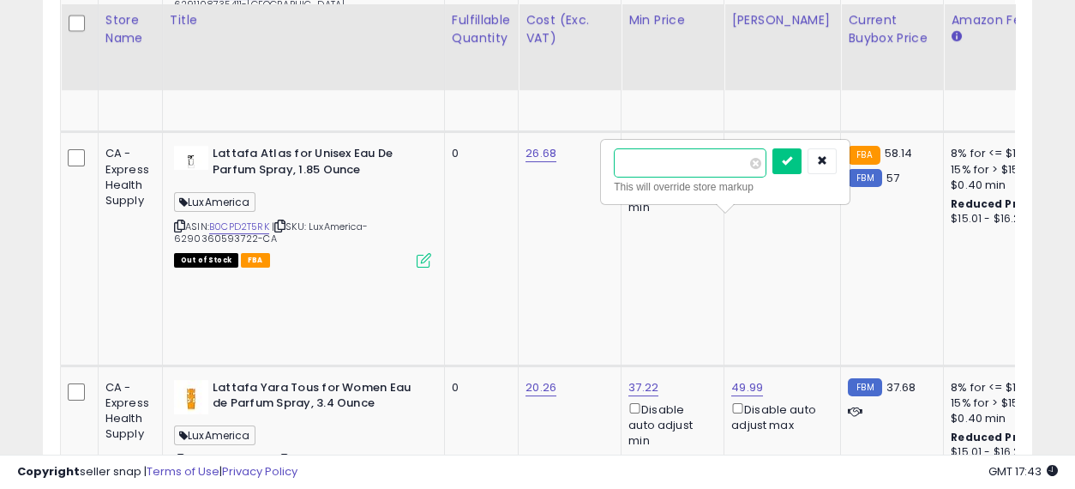
click at [646, 148] on input "number" at bounding box center [690, 162] width 153 height 29
click at [651, 152] on input "number" at bounding box center [690, 162] width 153 height 29
type input "*****"
click button "submit" at bounding box center [786, 161] width 29 height 26
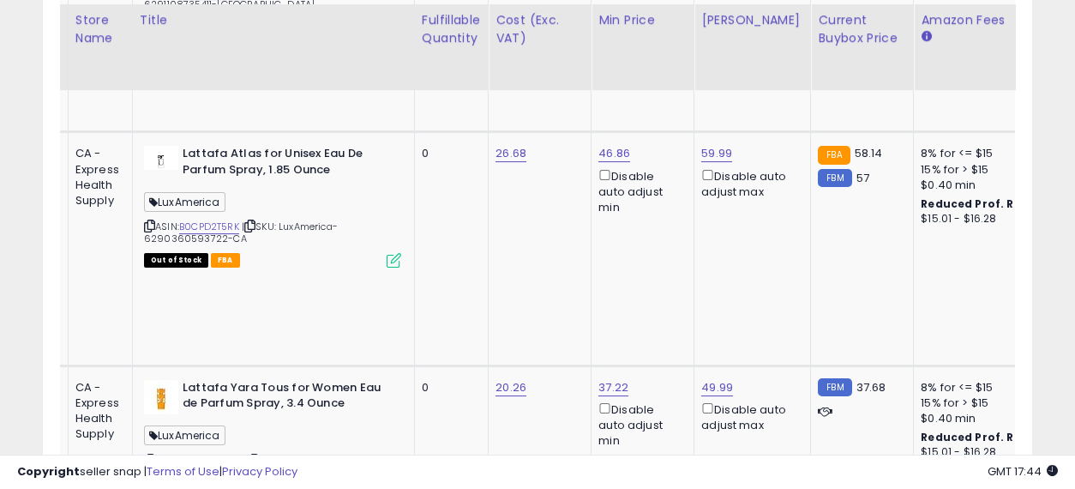
scroll to position [0, 259]
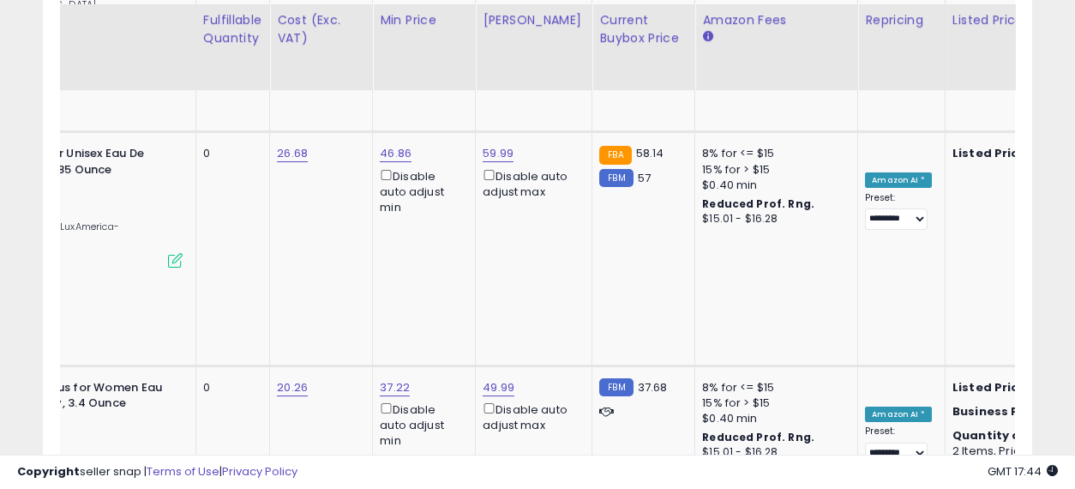
drag, startPoint x: 573, startPoint y: 279, endPoint x: 714, endPoint y: 315, distance: 145.1
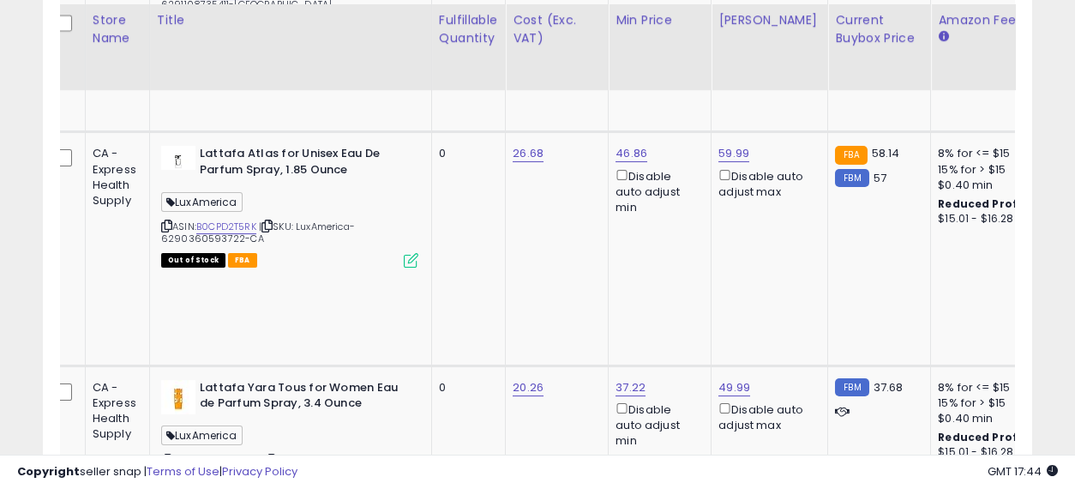
drag, startPoint x: 779, startPoint y: 289, endPoint x: 480, endPoint y: 293, distance: 299.2
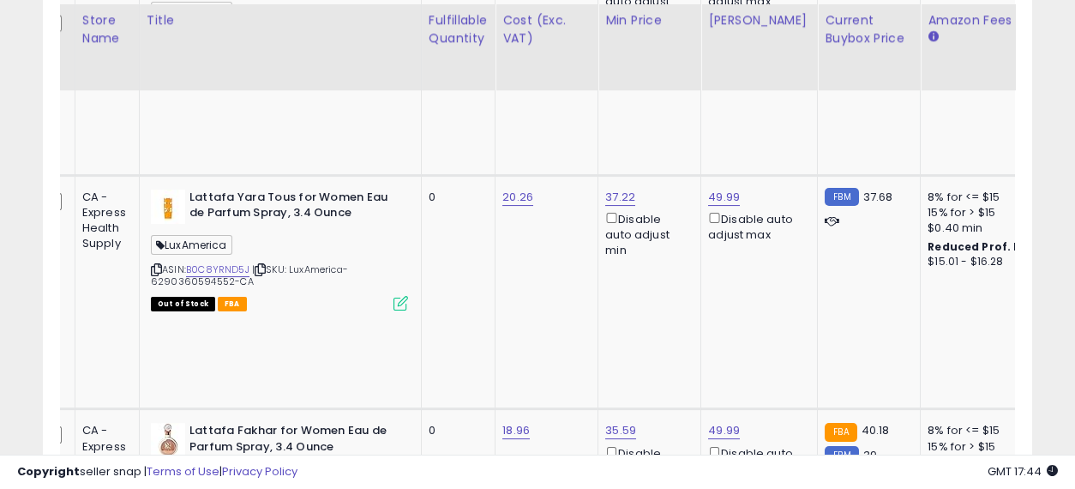
drag, startPoint x: 529, startPoint y: 279, endPoint x: 580, endPoint y: 291, distance: 52.6
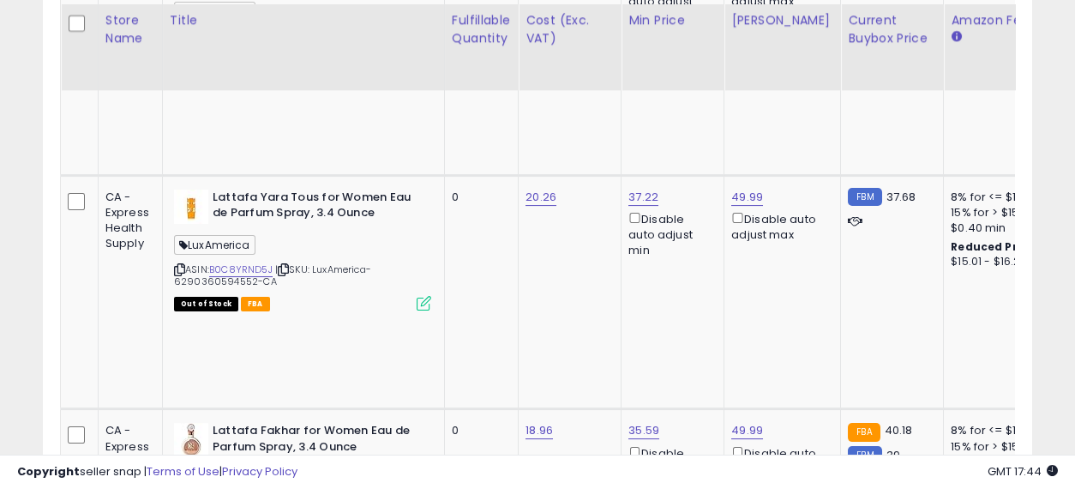
drag, startPoint x: 495, startPoint y: 275, endPoint x: 383, endPoint y: 267, distance: 111.8
click at [691, 130] on input "number" at bounding box center [690, 139] width 153 height 29
type input "*****"
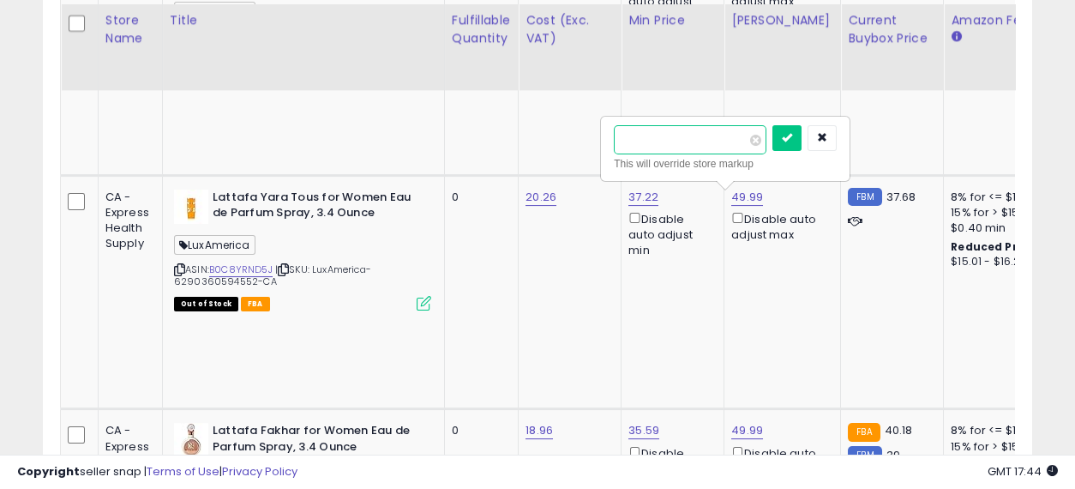
click button "submit" at bounding box center [786, 138] width 29 height 26
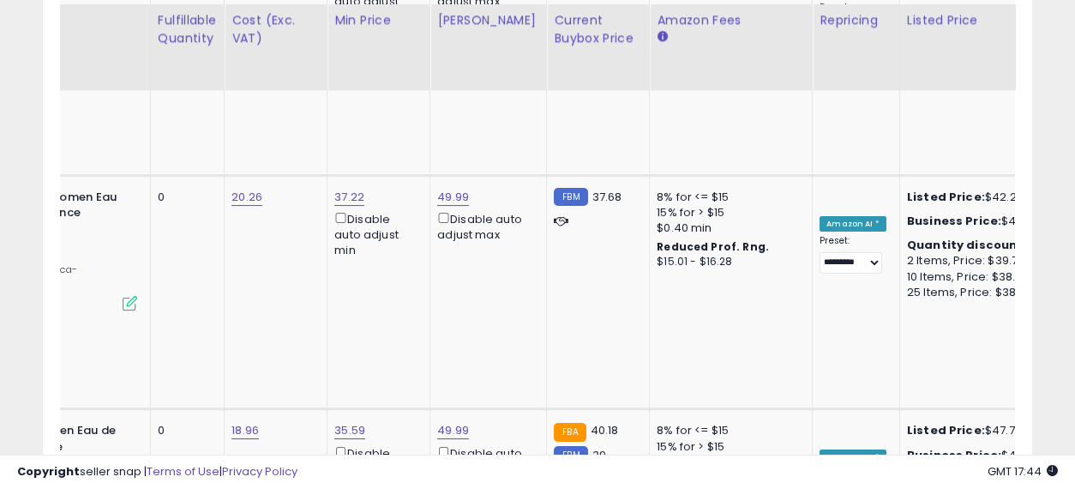
drag, startPoint x: 555, startPoint y: 255, endPoint x: 659, endPoint y: 284, distance: 107.5
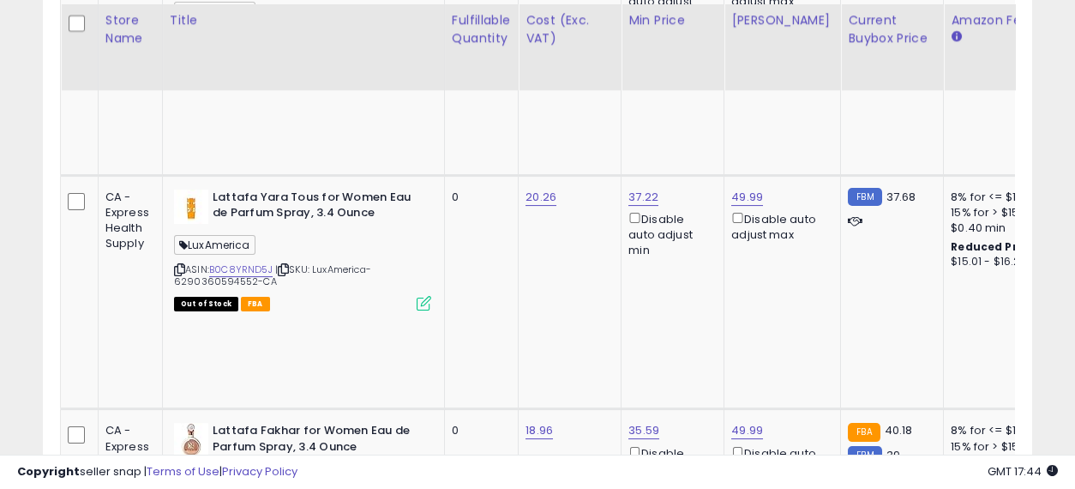
drag, startPoint x: 744, startPoint y: 284, endPoint x: 453, endPoint y: 291, distance: 290.7
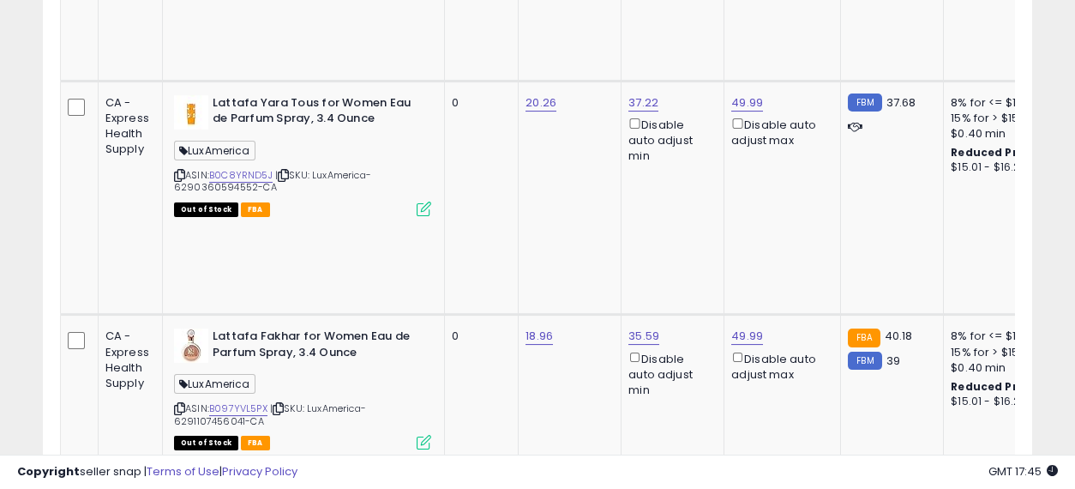
scroll to position [2857, 0]
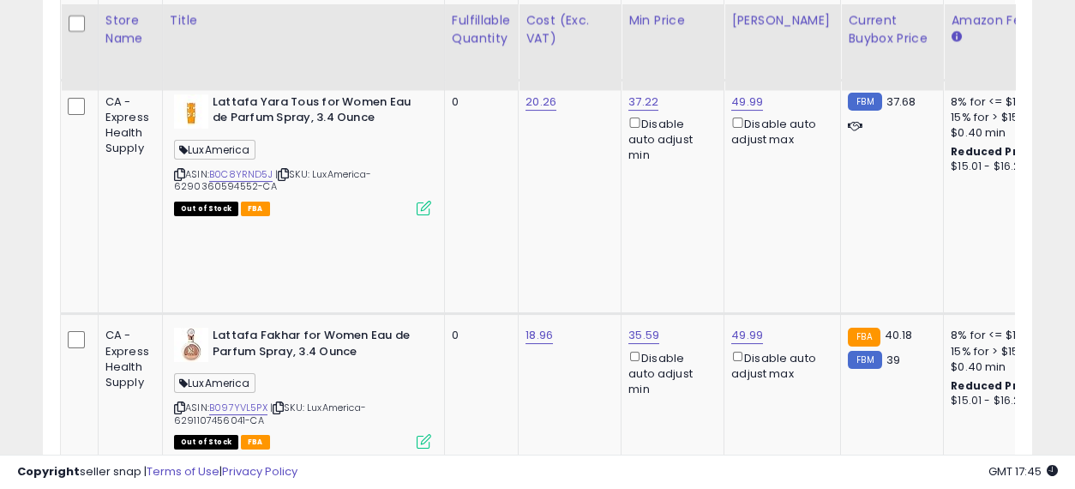
drag, startPoint x: 738, startPoint y: 267, endPoint x: 703, endPoint y: 237, distance: 46.8
click at [681, 208] on input "number" at bounding box center [690, 212] width 153 height 29
type input "*****"
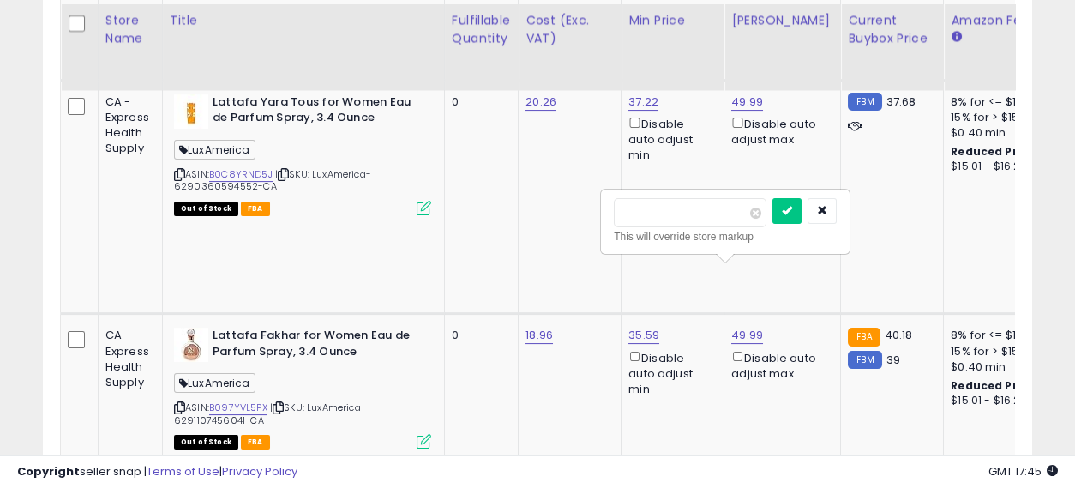
click button "submit" at bounding box center [786, 211] width 29 height 26
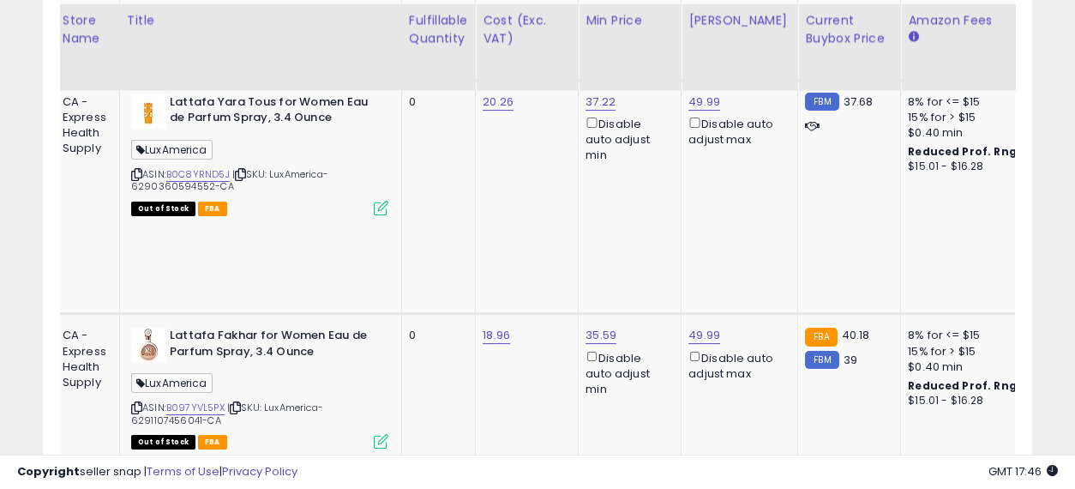
scroll to position [0, 129]
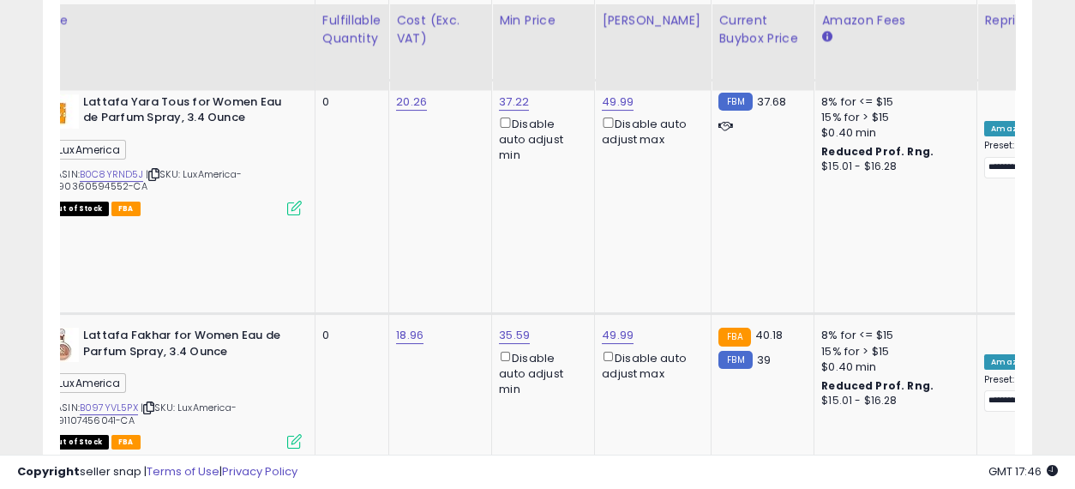
drag, startPoint x: 564, startPoint y: 309, endPoint x: 708, endPoint y: 321, distance: 144.4
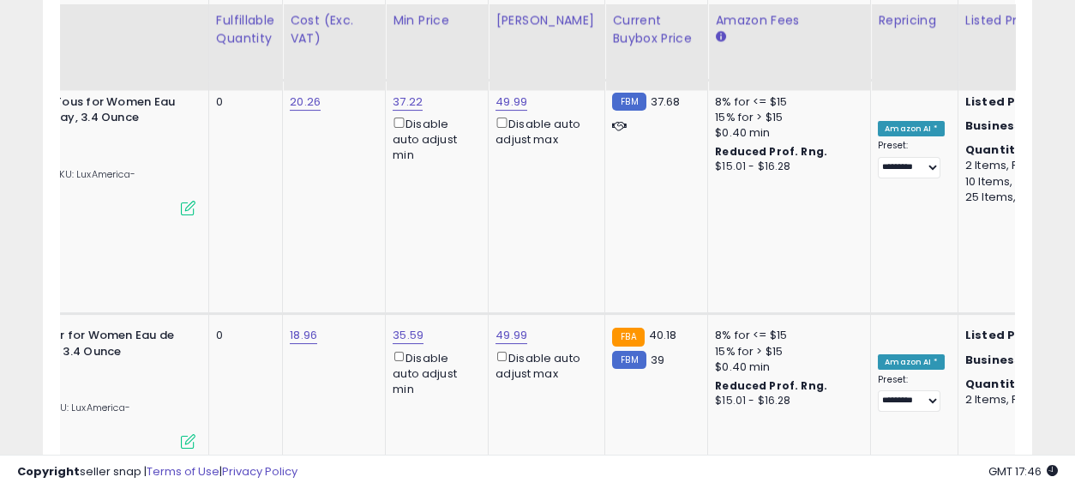
scroll to position [0, 0]
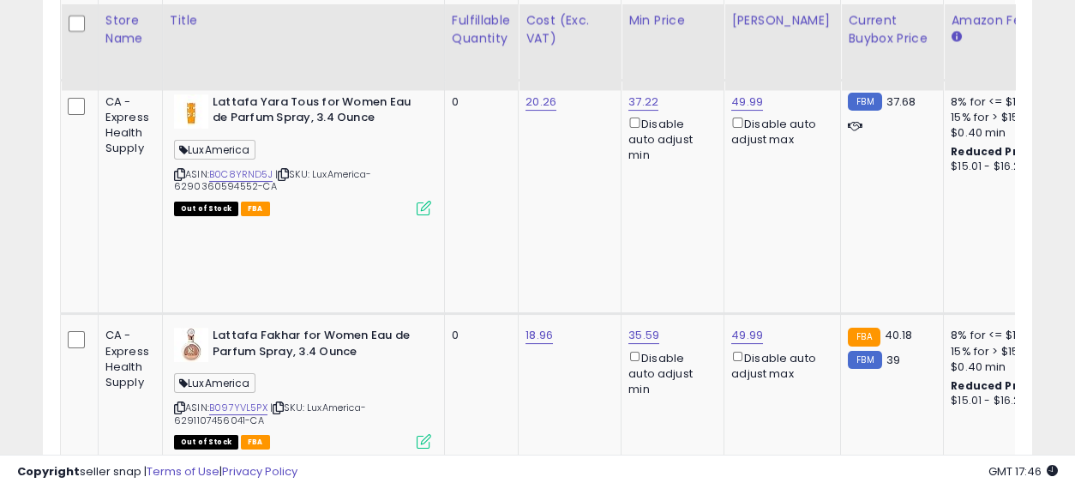
drag, startPoint x: 645, startPoint y: 327, endPoint x: 393, endPoint y: 329, distance: 251.2
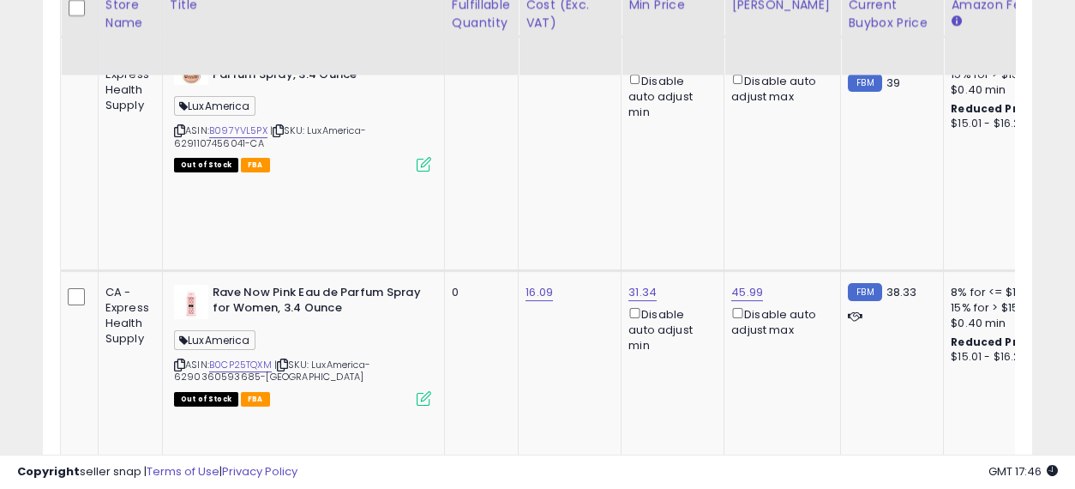
scroll to position [3143, 0]
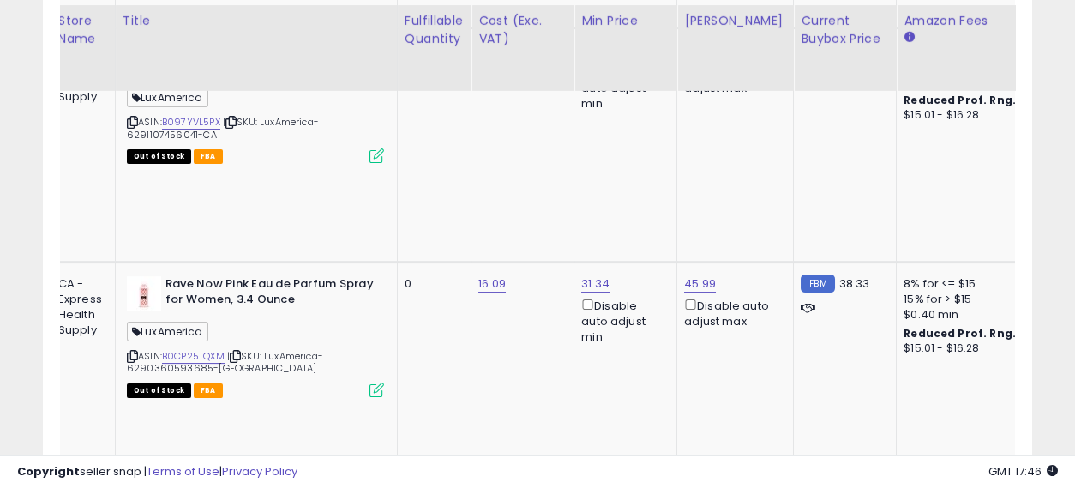
scroll to position [0, 189]
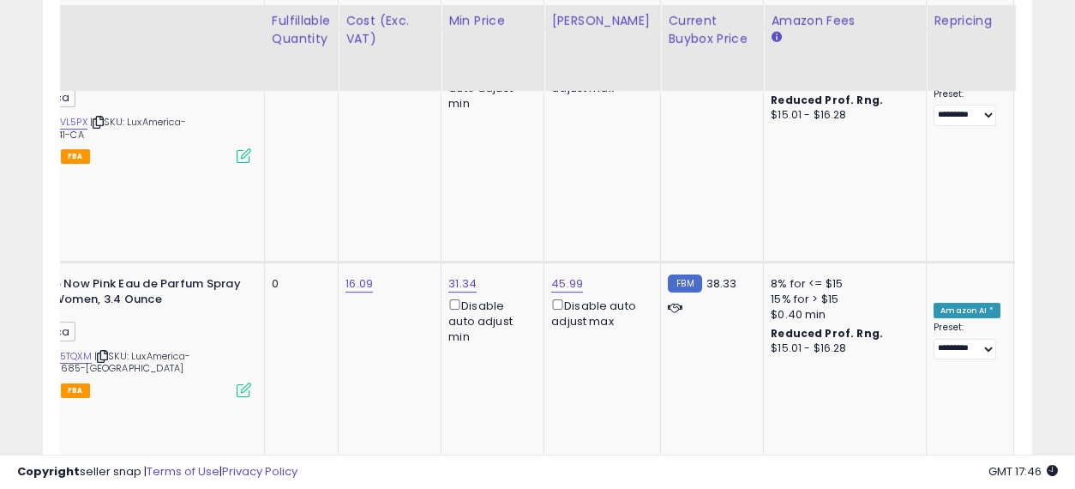
drag, startPoint x: 621, startPoint y: 225, endPoint x: 689, endPoint y: 229, distance: 68.7
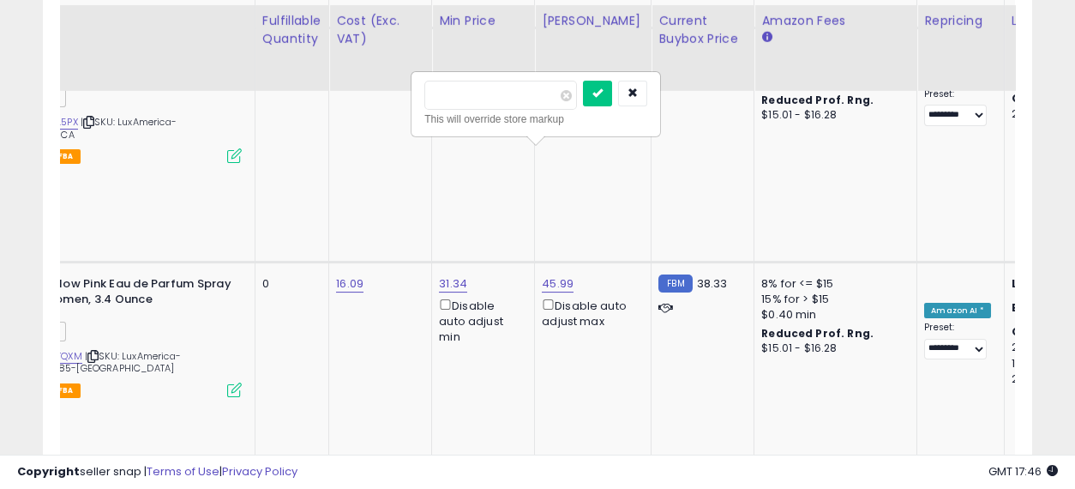
click at [503, 91] on input "number" at bounding box center [500, 95] width 153 height 29
type input "*****"
click button "submit" at bounding box center [597, 94] width 29 height 26
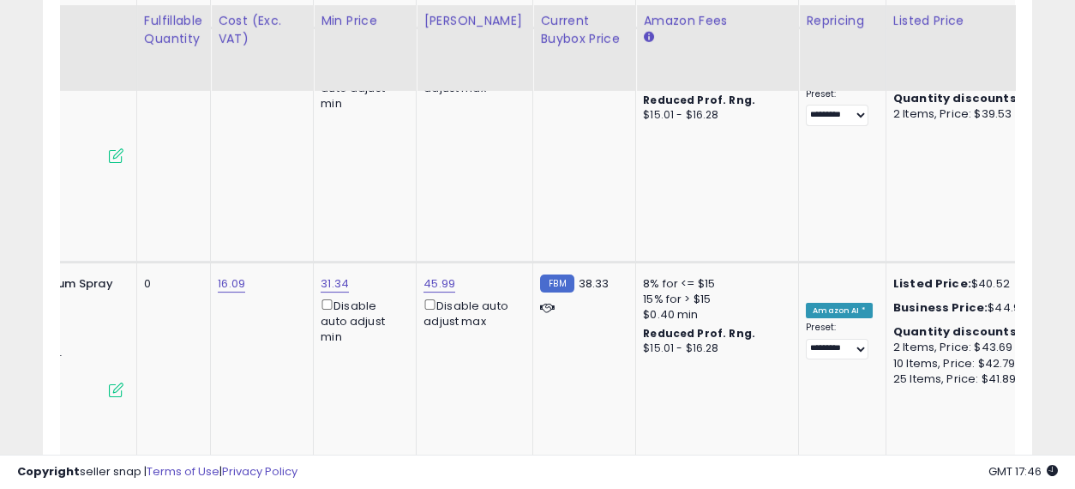
scroll to position [0, 381]
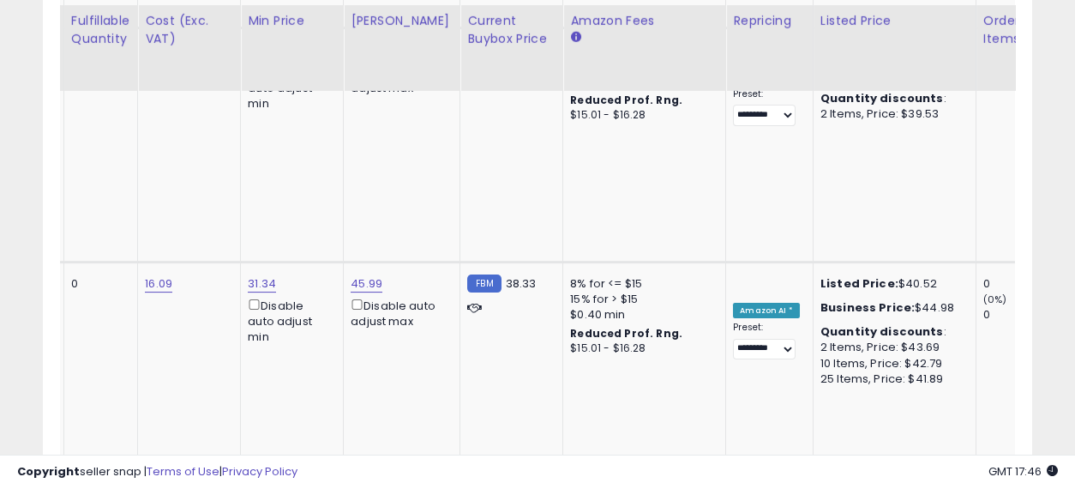
drag, startPoint x: 601, startPoint y: 219, endPoint x: 723, endPoint y: 242, distance: 123.7
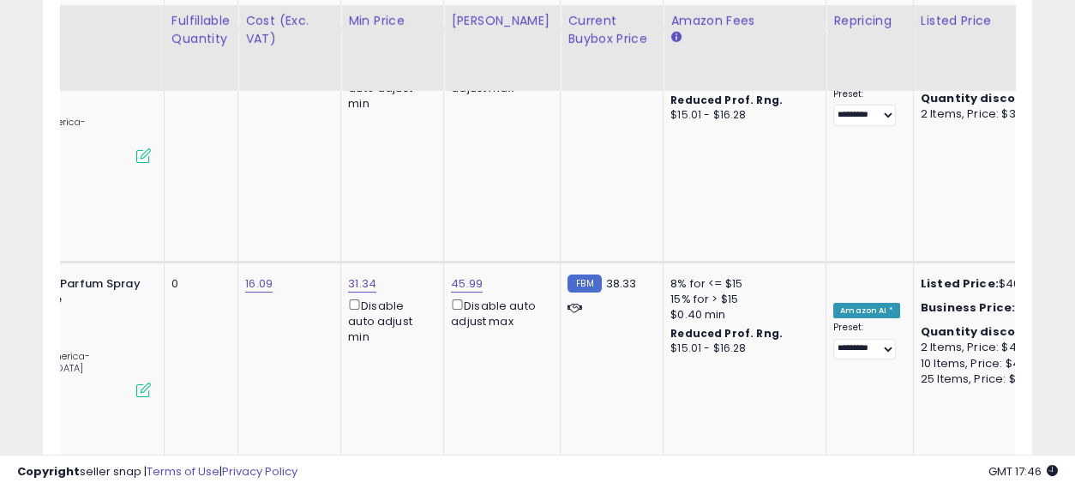
scroll to position [0, 0]
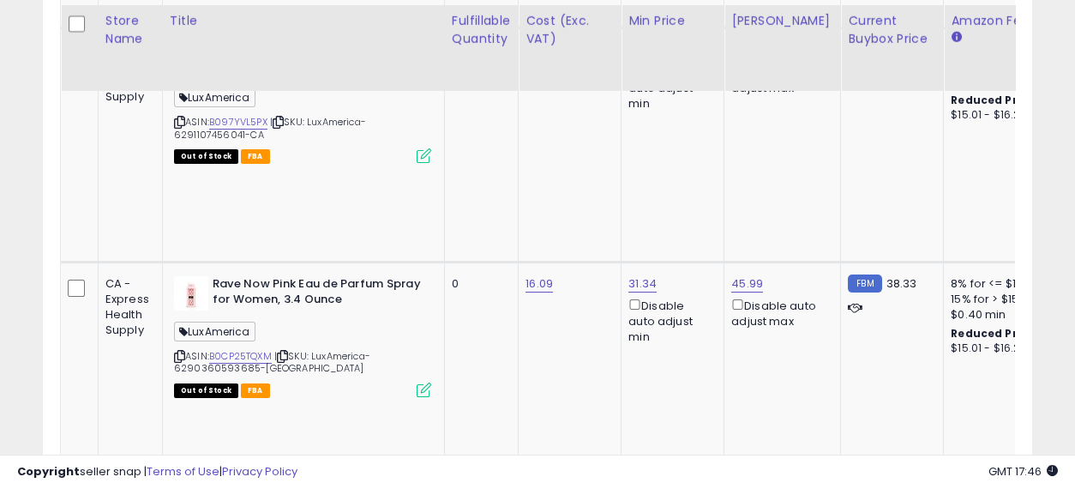
drag, startPoint x: 867, startPoint y: 236, endPoint x: 649, endPoint y: 239, distance: 217.8
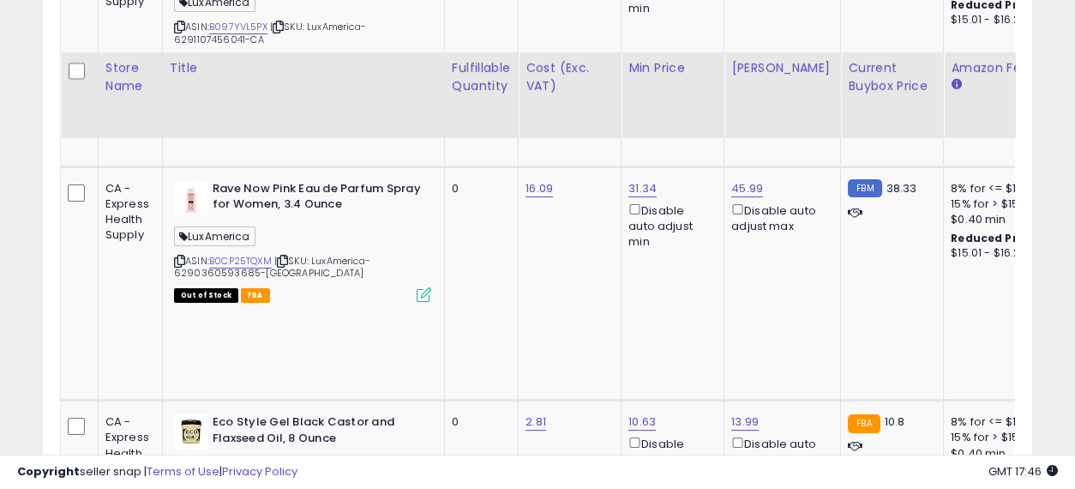
scroll to position [3333, 0]
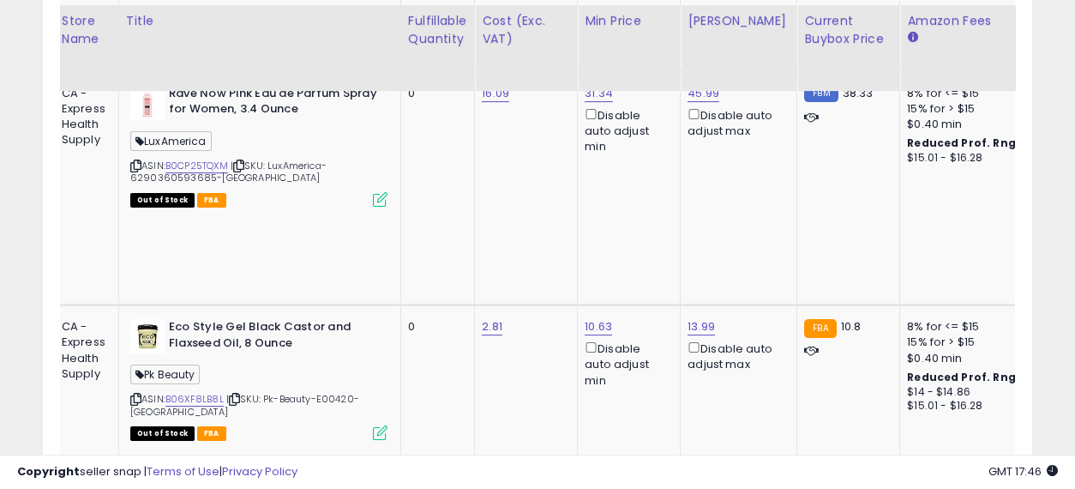
drag, startPoint x: 556, startPoint y: 204, endPoint x: 738, endPoint y: 243, distance: 186.0
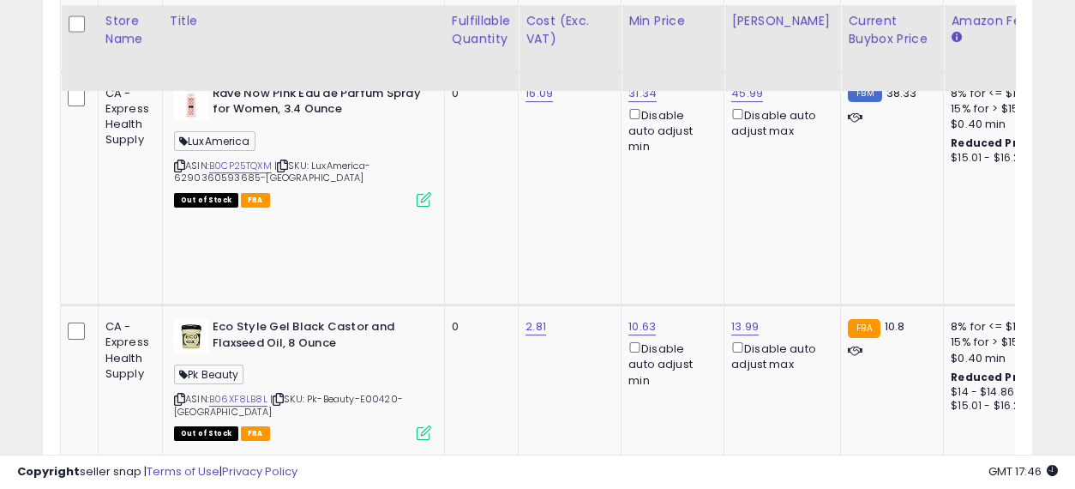
drag, startPoint x: 808, startPoint y: 232, endPoint x: 591, endPoint y: 207, distance: 219.2
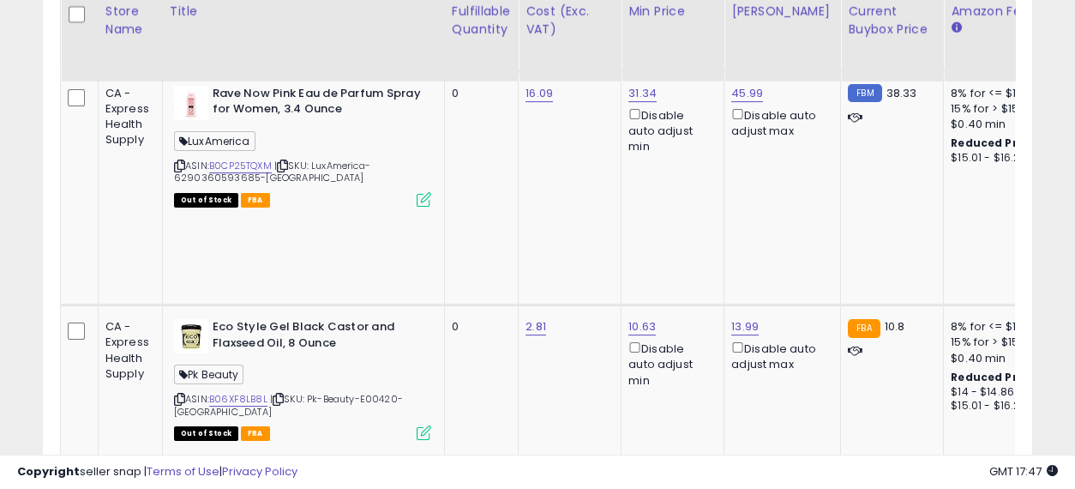
scroll to position [3238, 0]
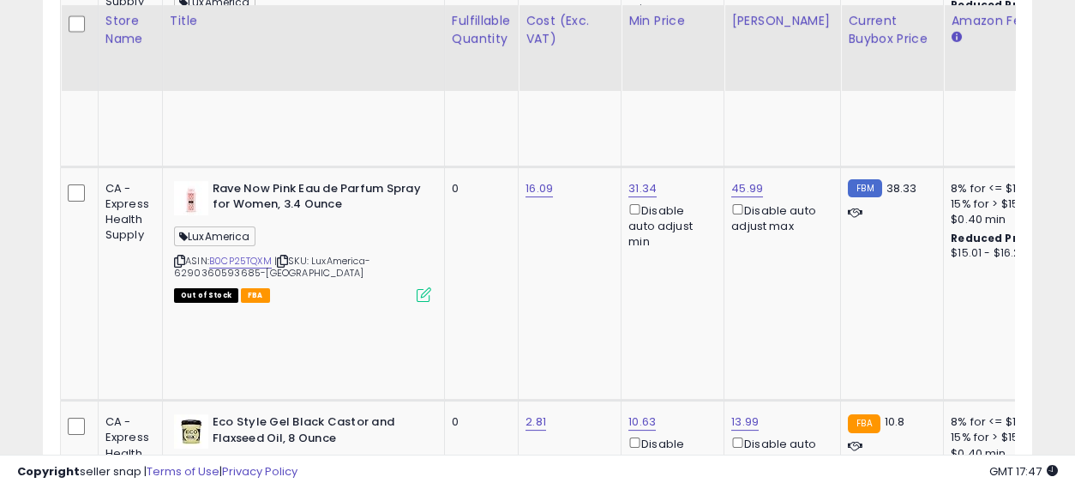
click at [687, 164] on input "number" at bounding box center [690, 167] width 153 height 29
type input "*****"
click button "submit" at bounding box center [786, 166] width 29 height 26
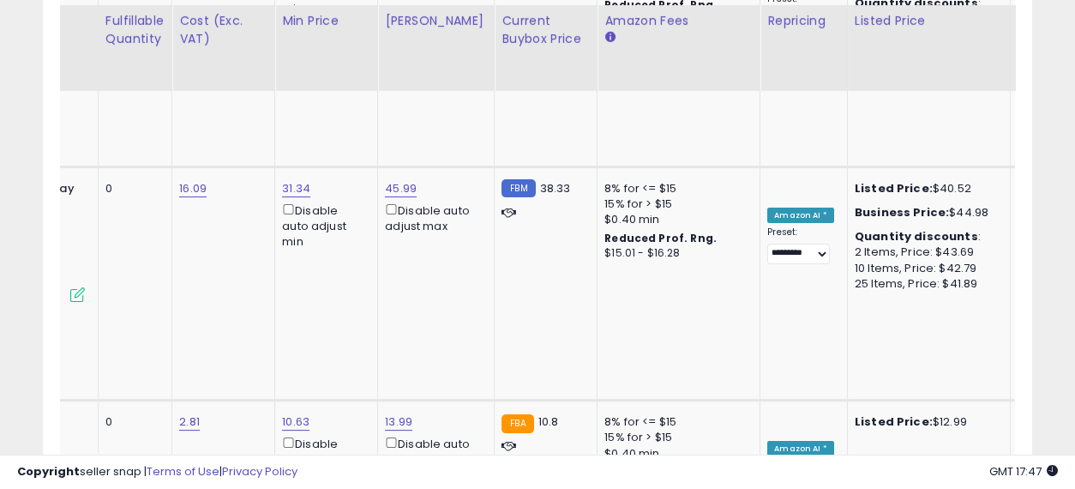
drag, startPoint x: 528, startPoint y: 266, endPoint x: 660, endPoint y: 285, distance: 133.5
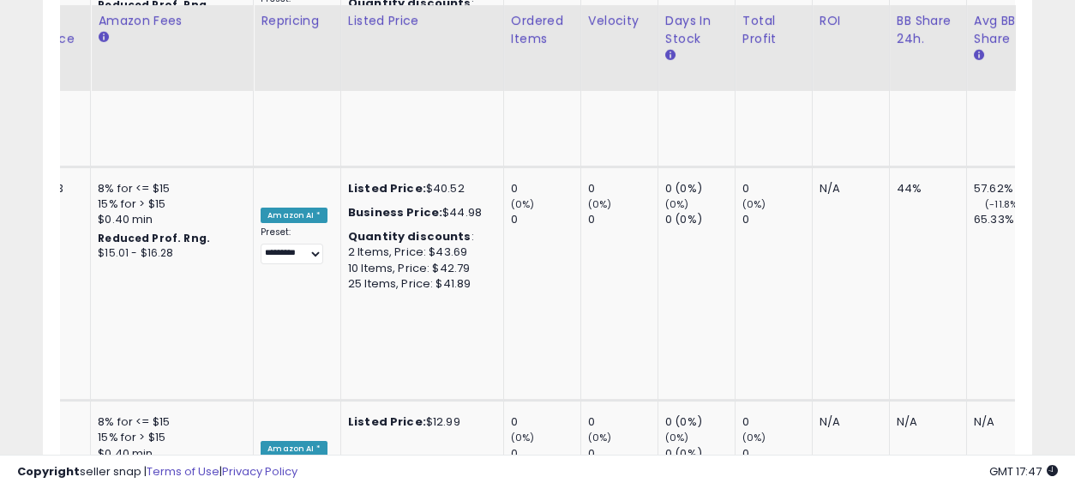
drag, startPoint x: 587, startPoint y: 291, endPoint x: 721, endPoint y: 327, distance: 138.7
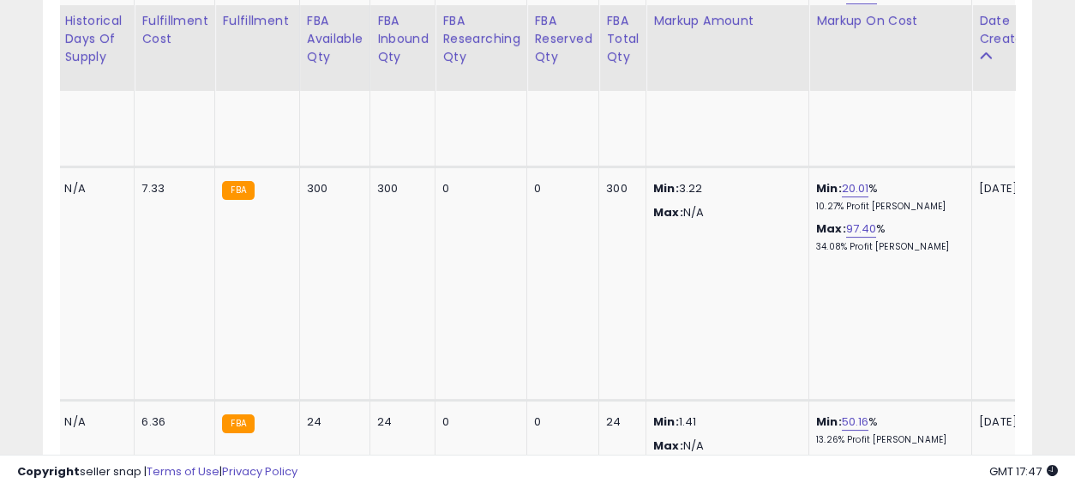
drag, startPoint x: 471, startPoint y: 292, endPoint x: 870, endPoint y: 322, distance: 399.7
drag, startPoint x: 933, startPoint y: 324, endPoint x: 778, endPoint y: 311, distance: 155.7
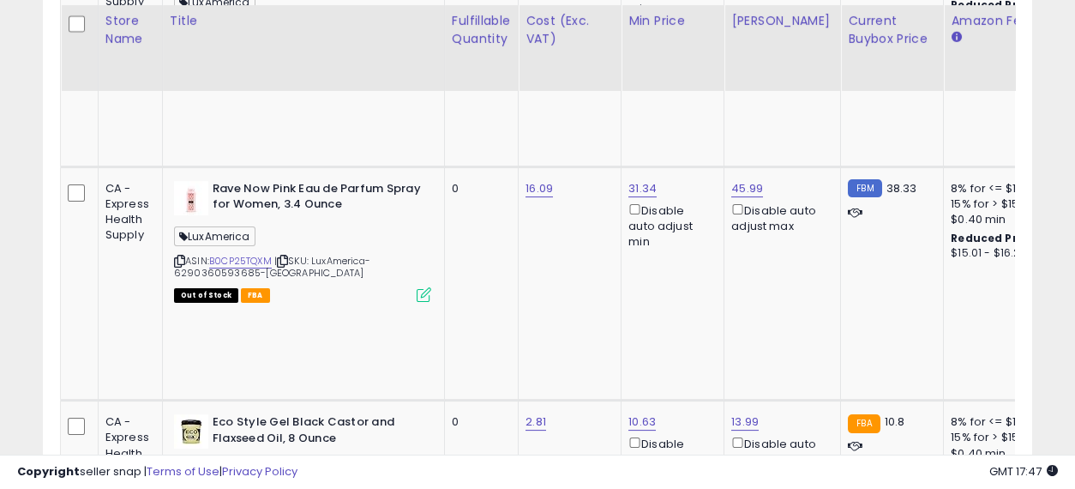
drag, startPoint x: 825, startPoint y: 304, endPoint x: 415, endPoint y: 291, distance: 410.8
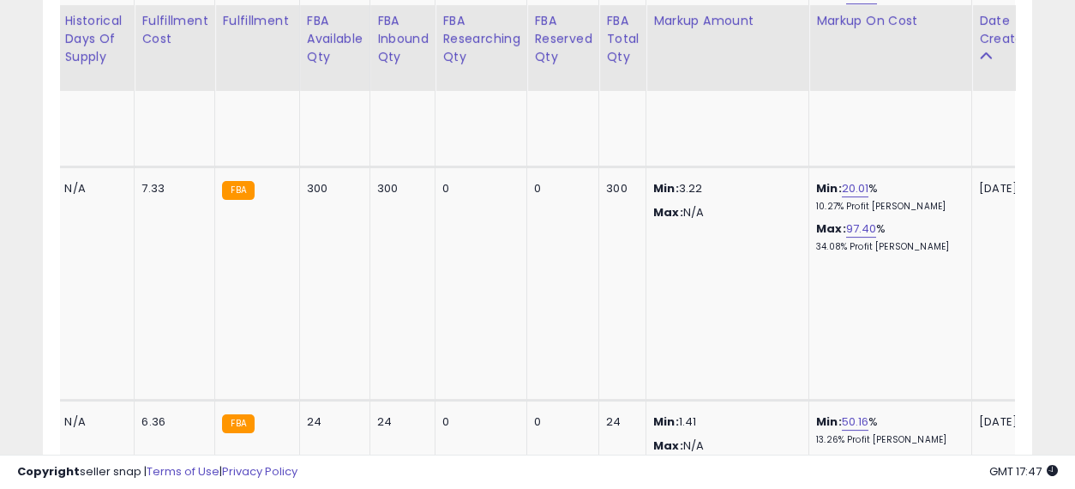
drag, startPoint x: 371, startPoint y: 271, endPoint x: 775, endPoint y: 303, distance: 405.0
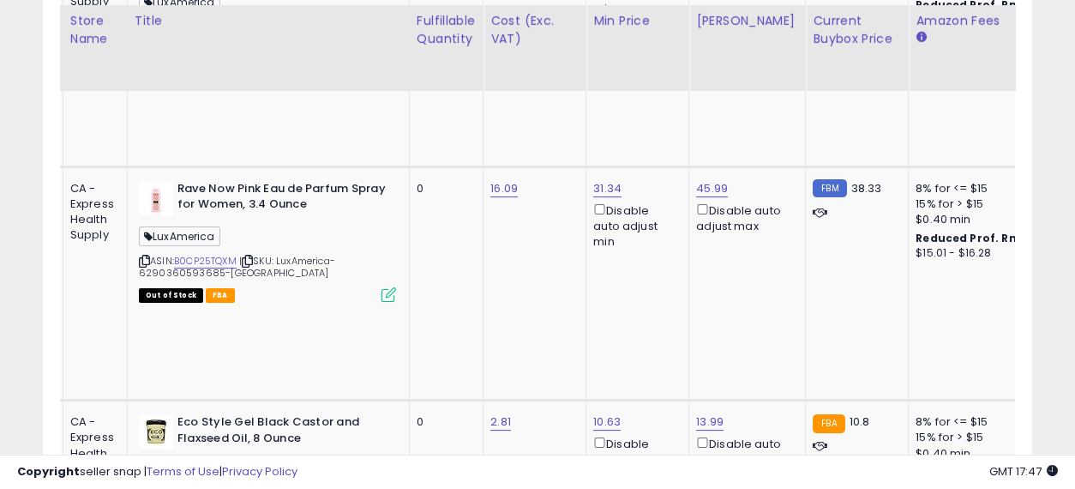
drag, startPoint x: 708, startPoint y: 295, endPoint x: 547, endPoint y: 279, distance: 161.9
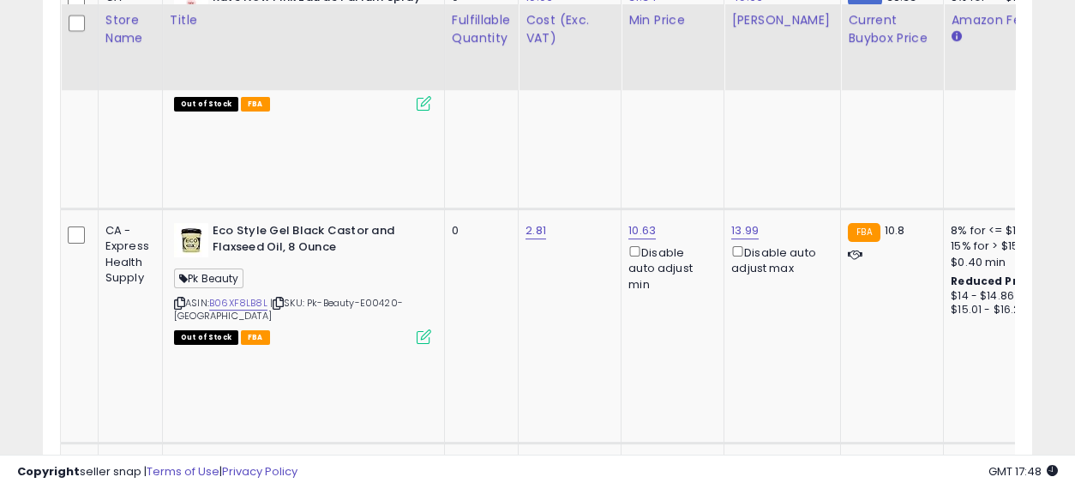
click at [689, 141] on input "number" at bounding box center [690, 143] width 153 height 29
type input "*****"
click button "submit" at bounding box center [786, 142] width 29 height 26
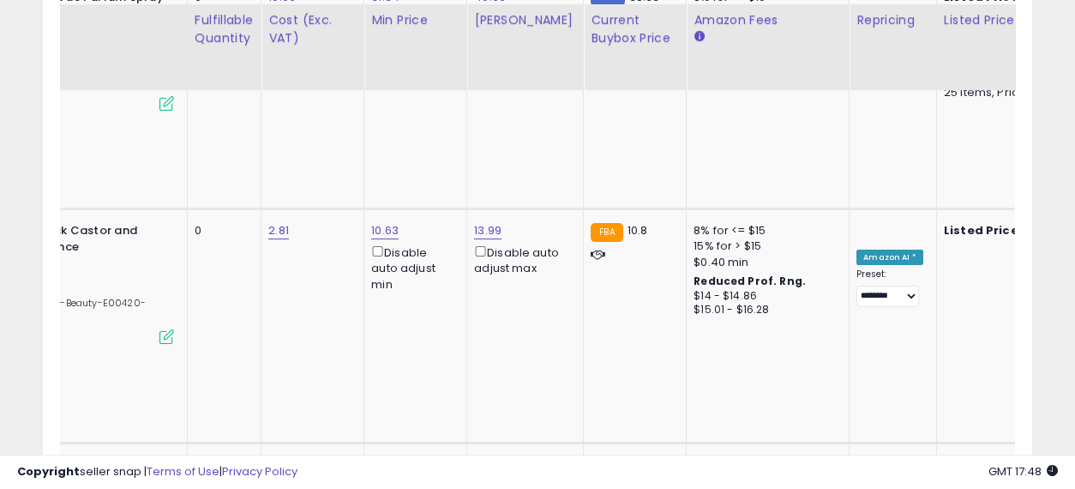
scroll to position [0, 531]
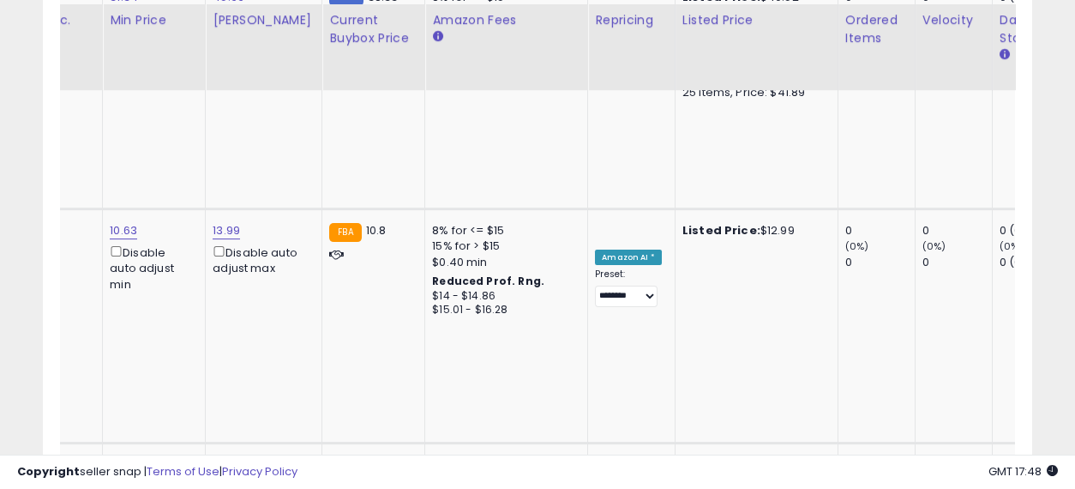
drag, startPoint x: 597, startPoint y: 272, endPoint x: 679, endPoint y: 279, distance: 81.7
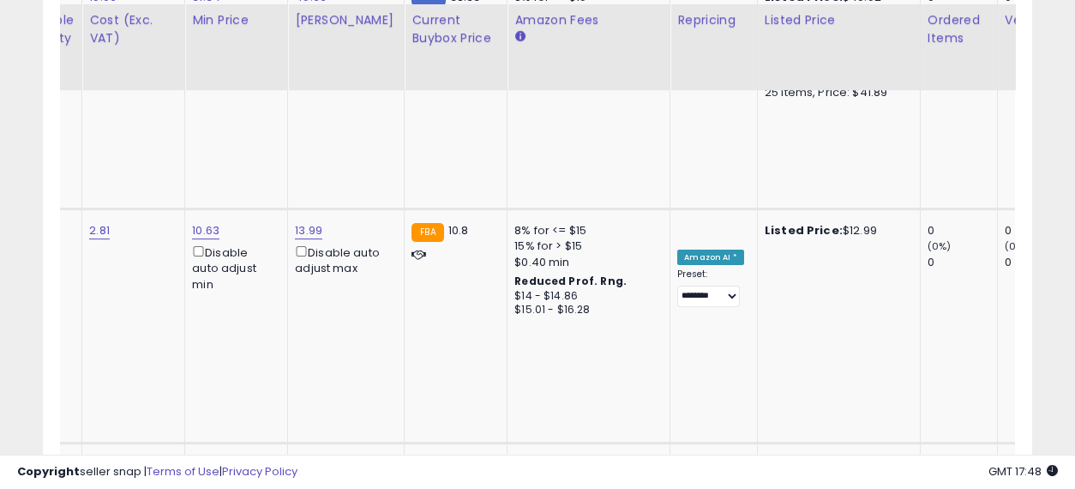
scroll to position [0, 0]
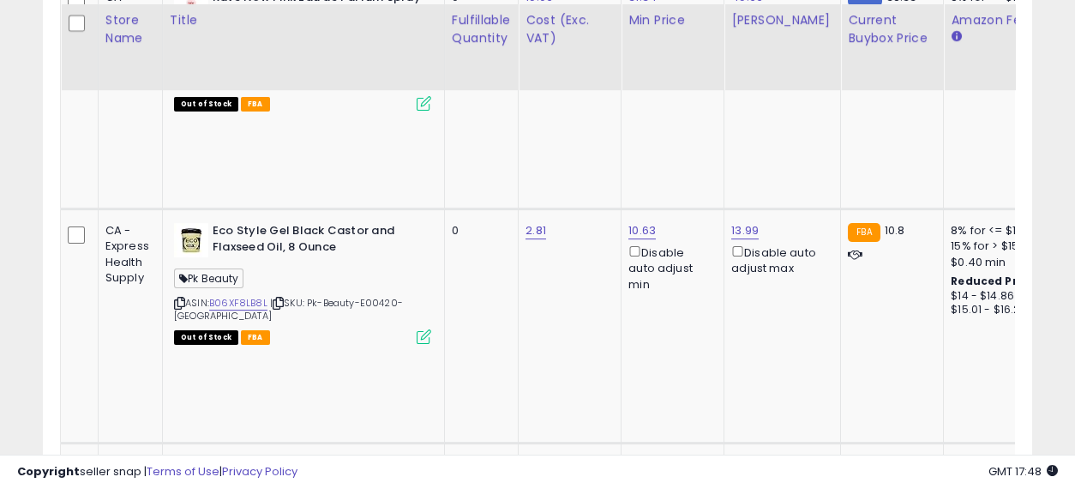
drag, startPoint x: 767, startPoint y: 271, endPoint x: 463, endPoint y: 271, distance: 304.3
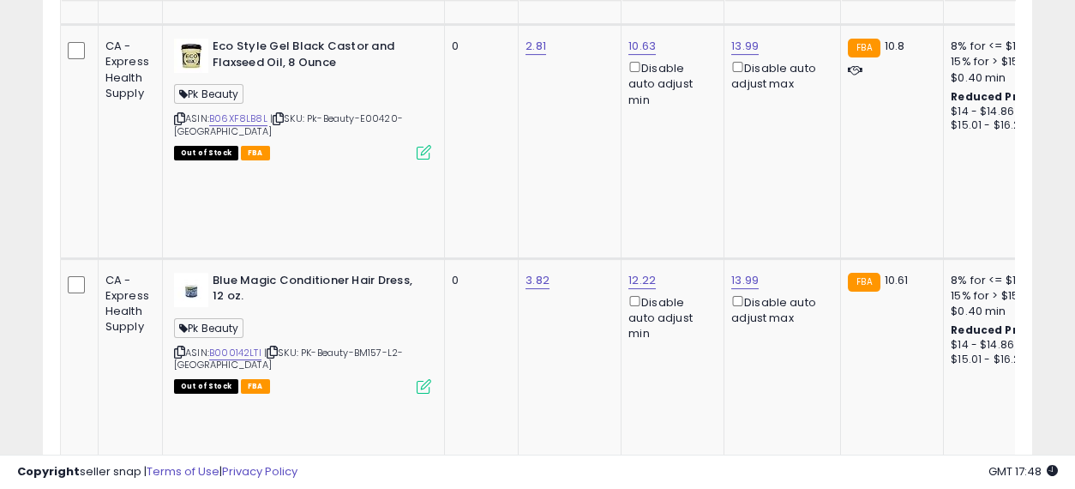
scroll to position [3619, 0]
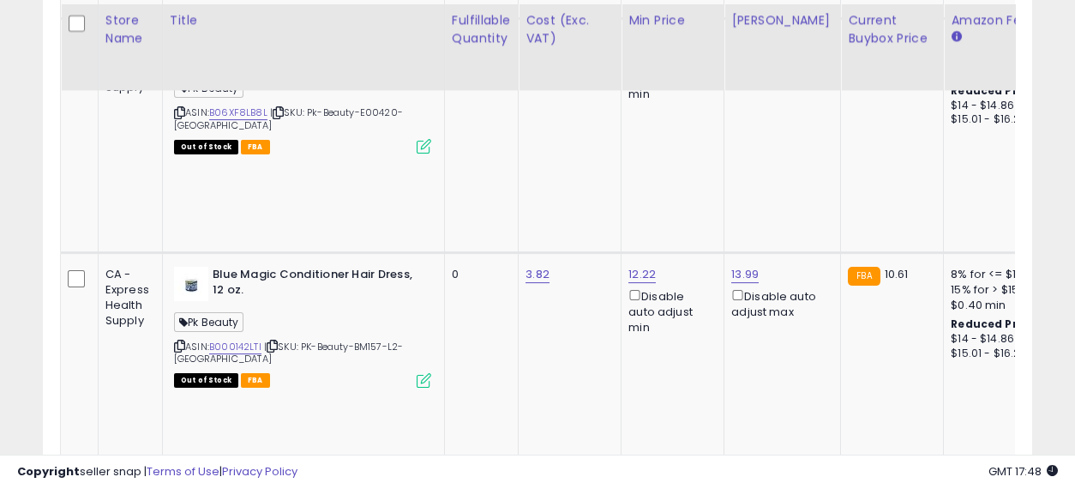
click at [673, 118] on input "number" at bounding box center [690, 121] width 153 height 29
type input "*****"
click button "submit" at bounding box center [786, 120] width 29 height 26
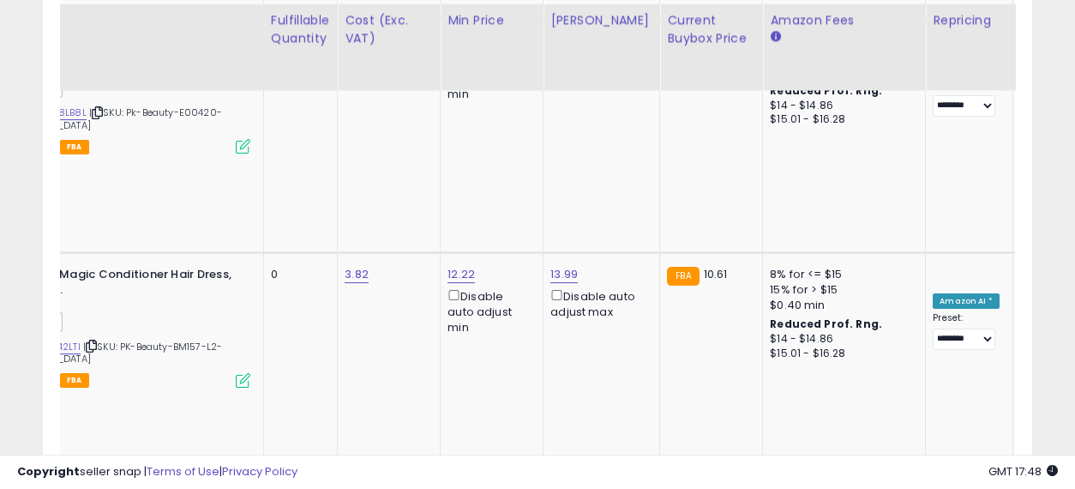
scroll to position [0, 267]
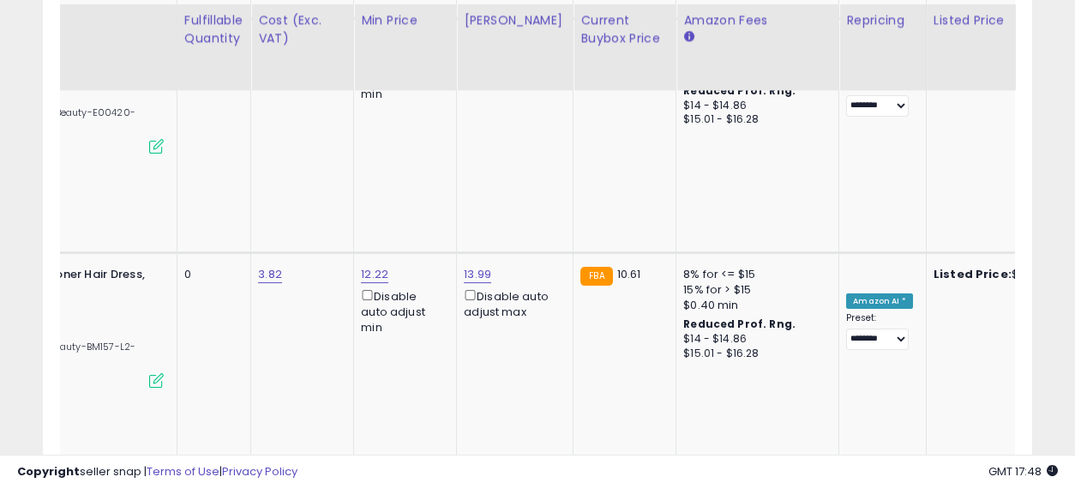
drag, startPoint x: 555, startPoint y: 245, endPoint x: 684, endPoint y: 267, distance: 130.4
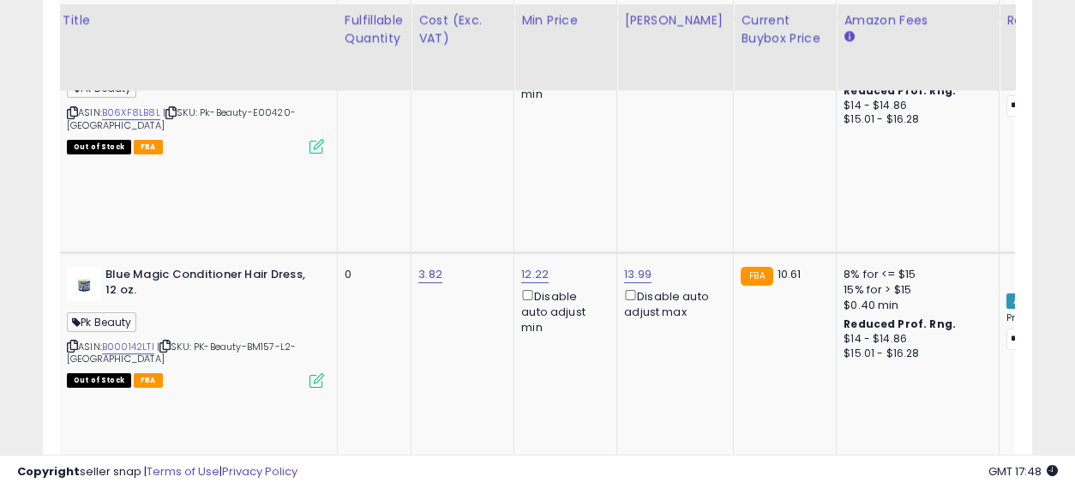
scroll to position [0, 0]
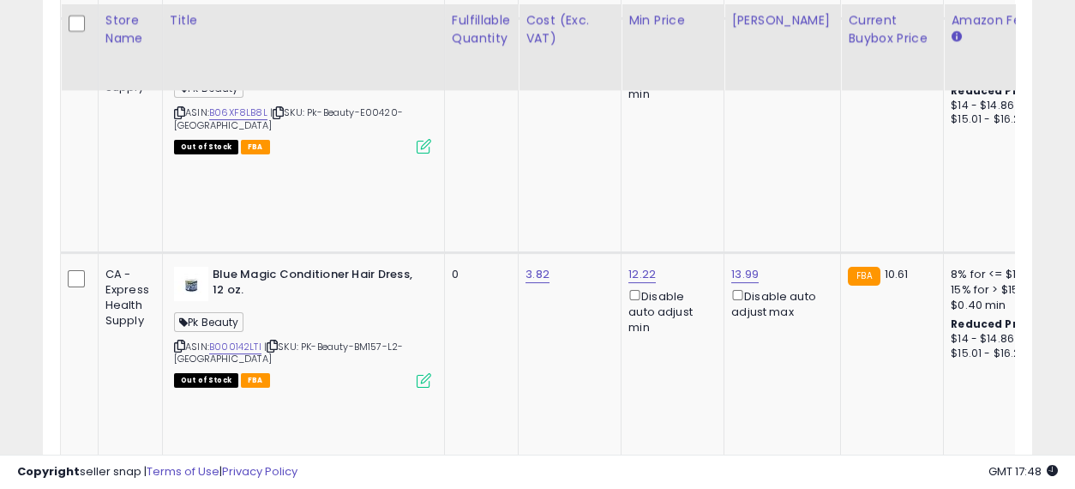
drag, startPoint x: 710, startPoint y: 249, endPoint x: 394, endPoint y: 250, distance: 315.5
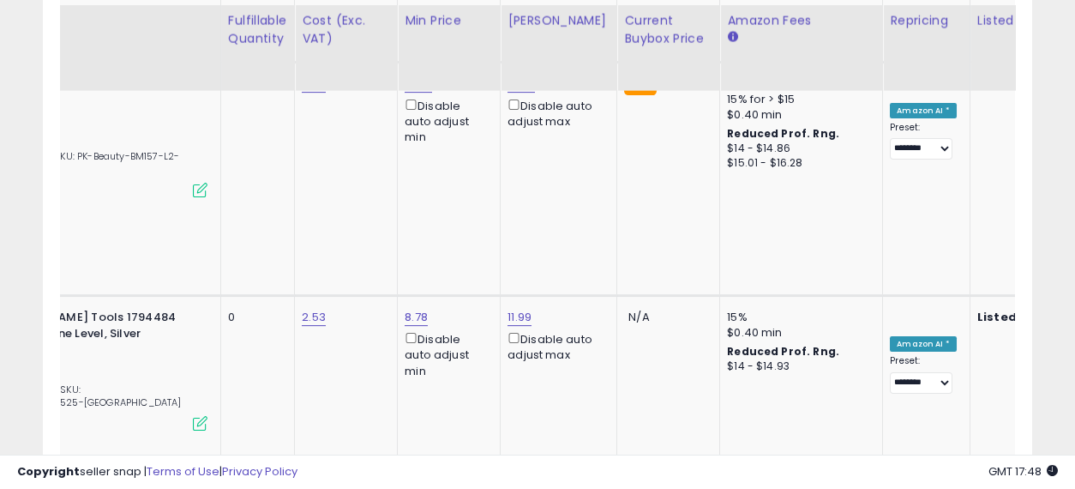
scroll to position [0, 285]
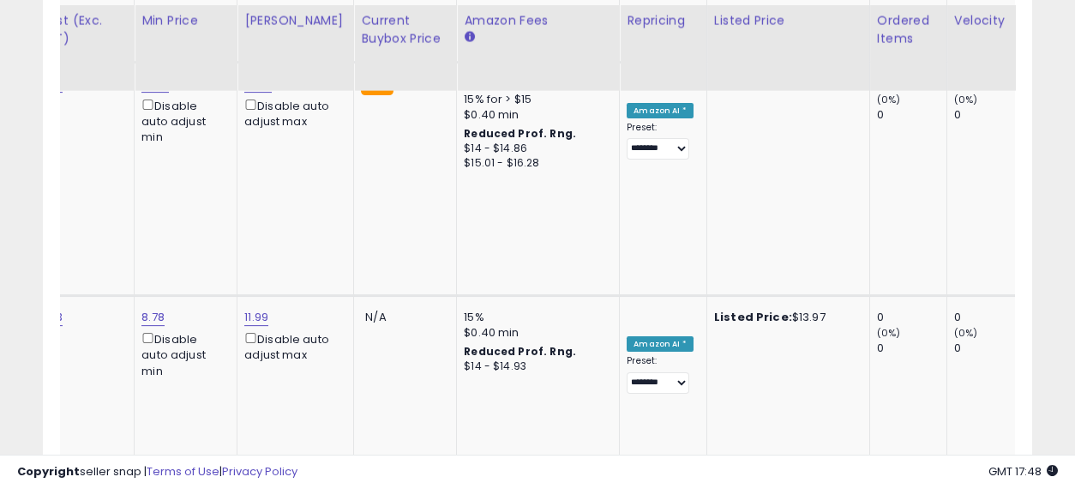
drag, startPoint x: 561, startPoint y: 250, endPoint x: 674, endPoint y: 268, distance: 114.6
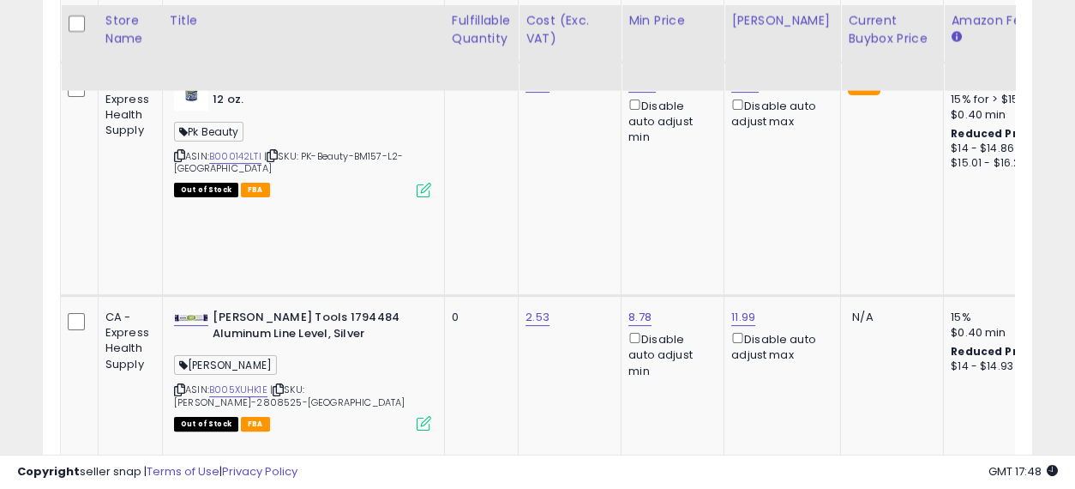
drag, startPoint x: 748, startPoint y: 269, endPoint x: 370, endPoint y: 246, distance: 378.7
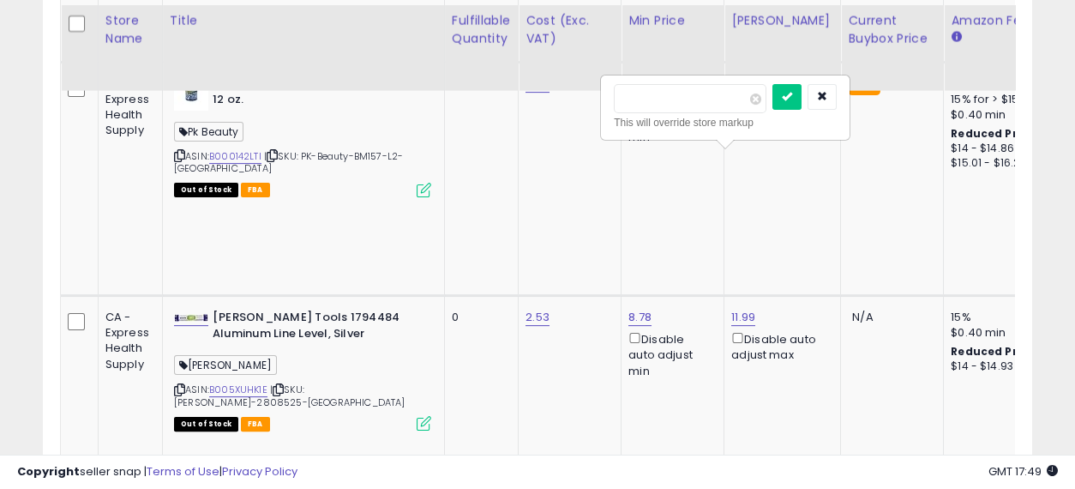
click at [670, 91] on input "number" at bounding box center [690, 98] width 153 height 29
type input "*****"
click button "submit" at bounding box center [786, 97] width 29 height 26
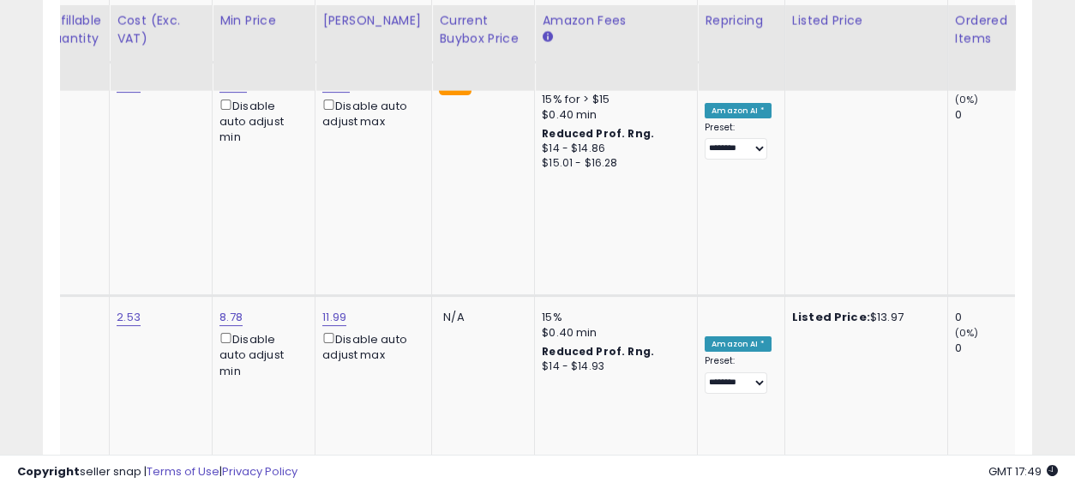
drag, startPoint x: 497, startPoint y: 230, endPoint x: 599, endPoint y: 237, distance: 102.3
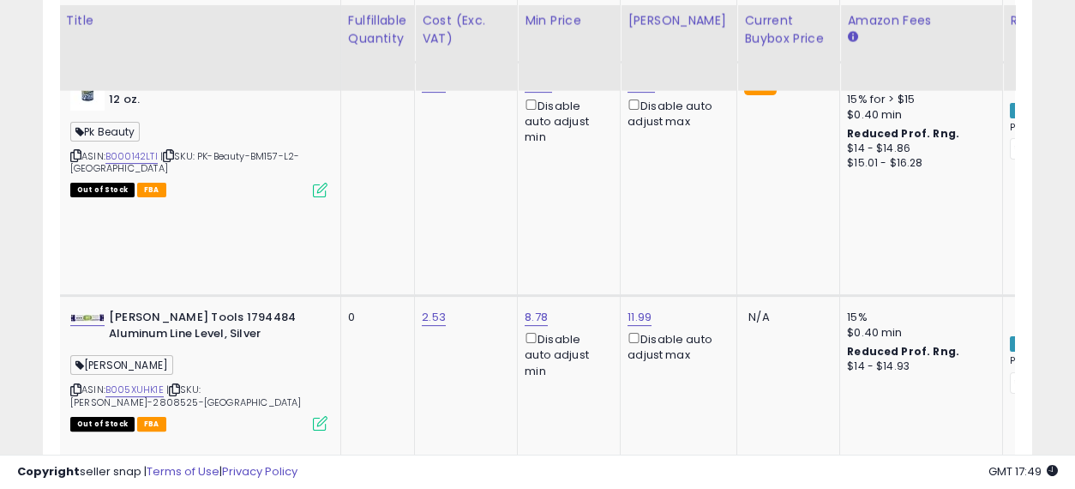
drag, startPoint x: 805, startPoint y: 241, endPoint x: 647, endPoint y: 257, distance: 158.6
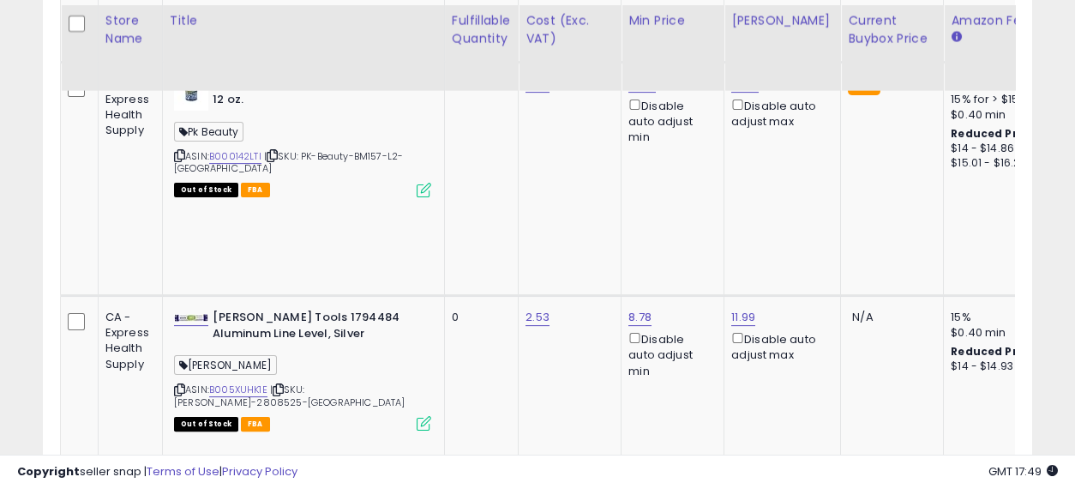
drag, startPoint x: 774, startPoint y: 237, endPoint x: 633, endPoint y: 244, distance: 140.8
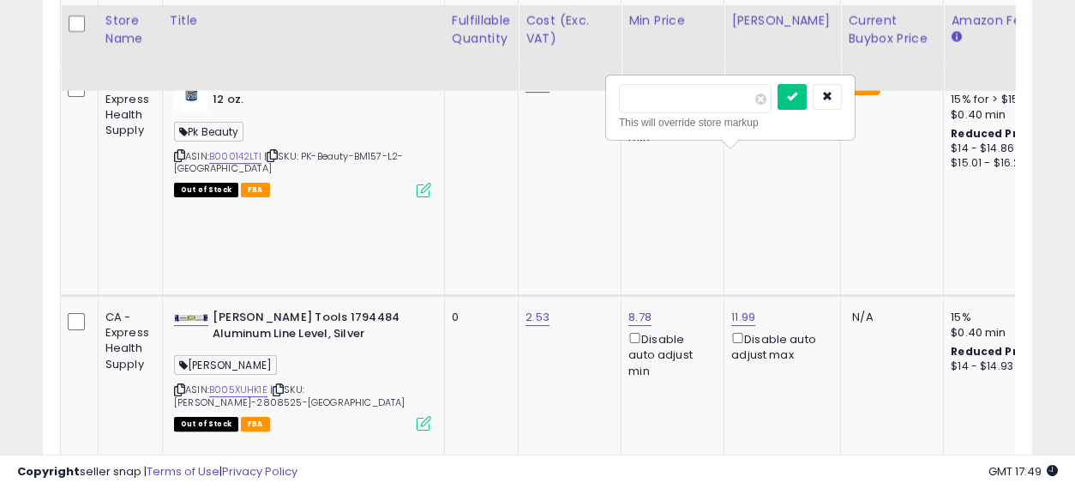
click at [643, 87] on input "*****" at bounding box center [695, 98] width 153 height 29
type input "*****"
click button "submit" at bounding box center [791, 97] width 29 height 26
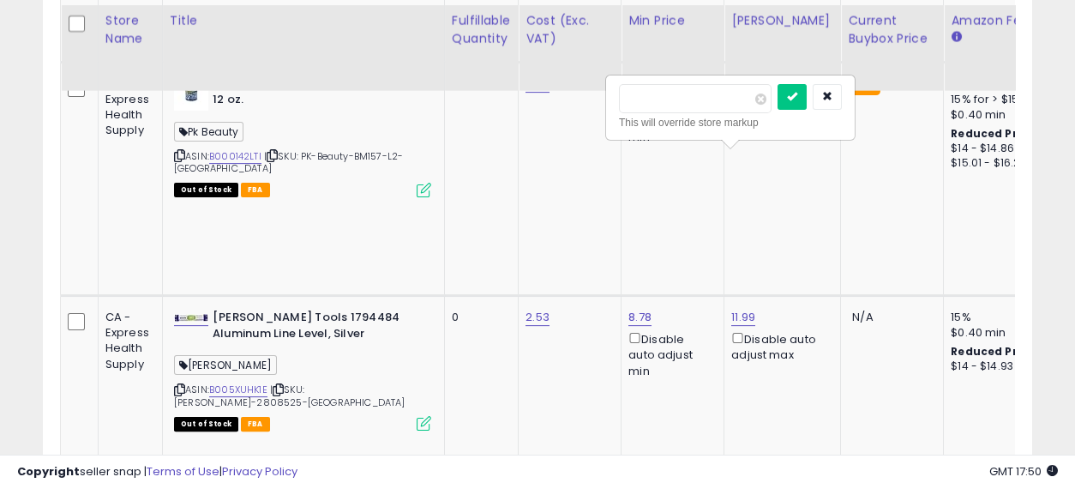
click at [640, 88] on input "*****" at bounding box center [695, 98] width 153 height 29
type input "*****"
click button "submit" at bounding box center [791, 97] width 29 height 26
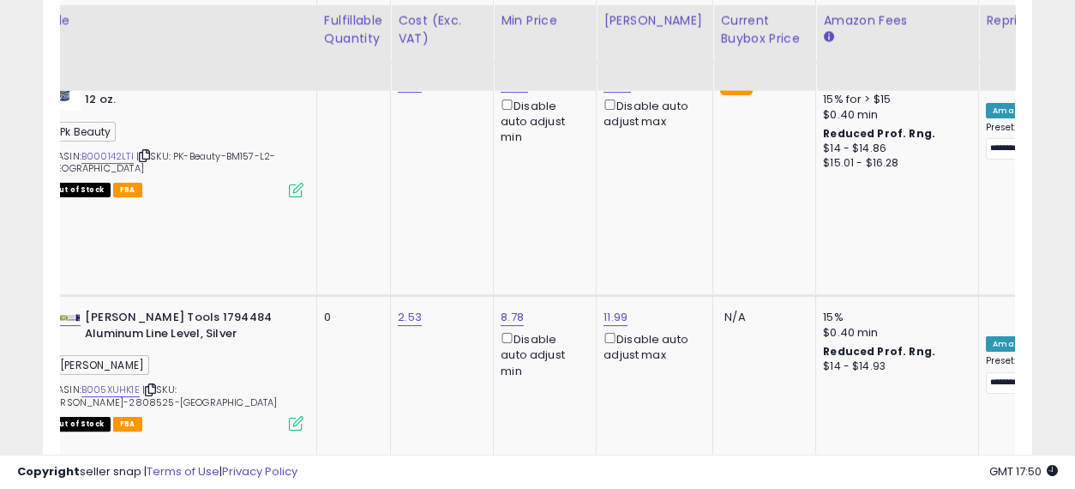
scroll to position [0, 241]
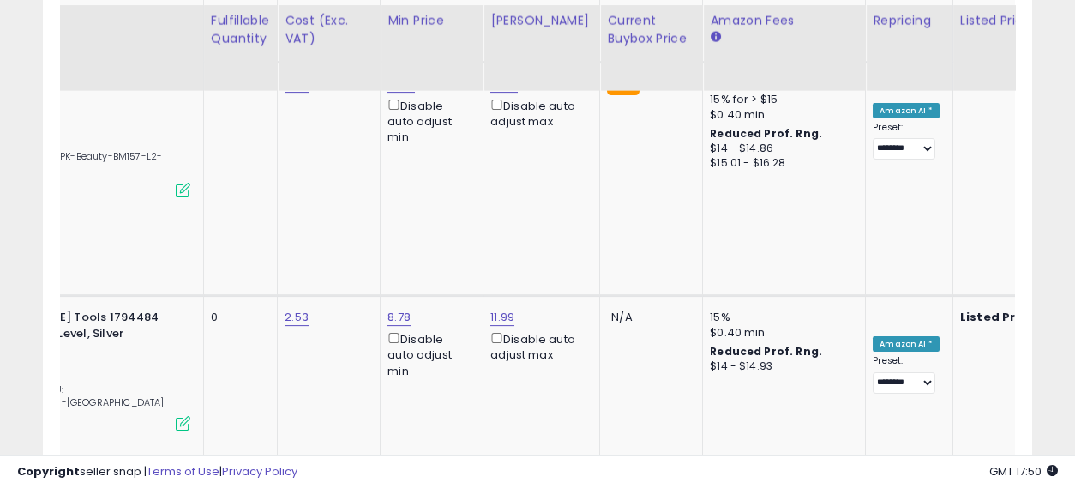
drag, startPoint x: 615, startPoint y: 252, endPoint x: 721, endPoint y: 257, distance: 106.4
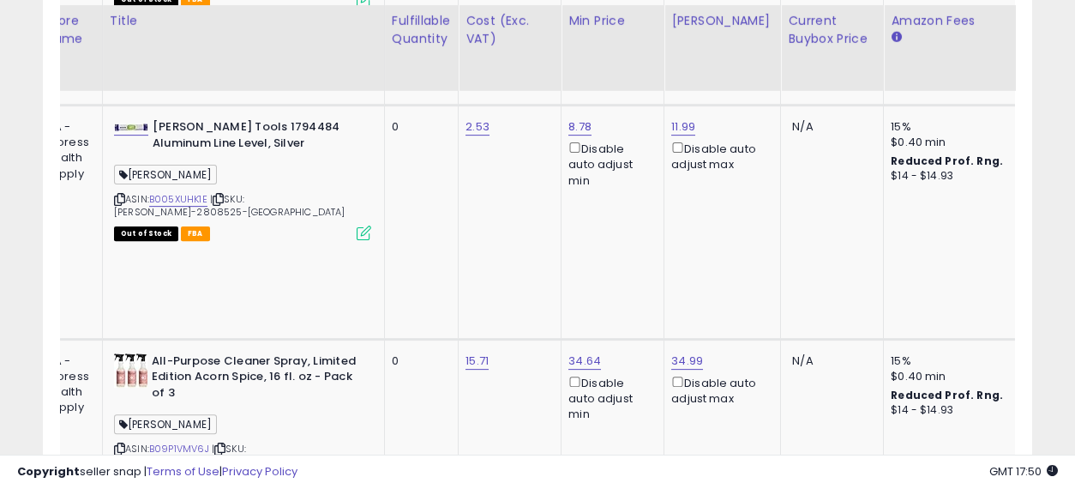
scroll to position [0, 0]
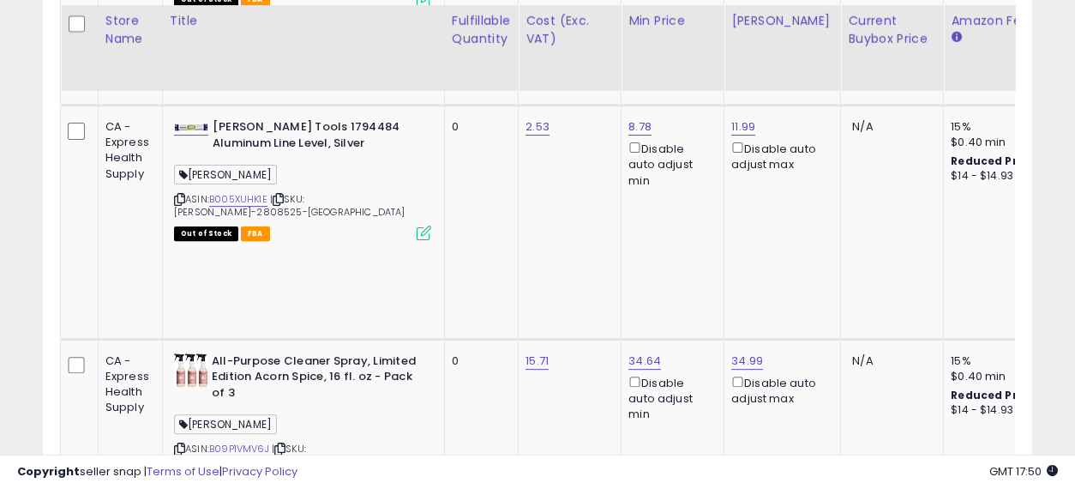
drag, startPoint x: 753, startPoint y: 261, endPoint x: 574, endPoint y: 262, distance: 178.3
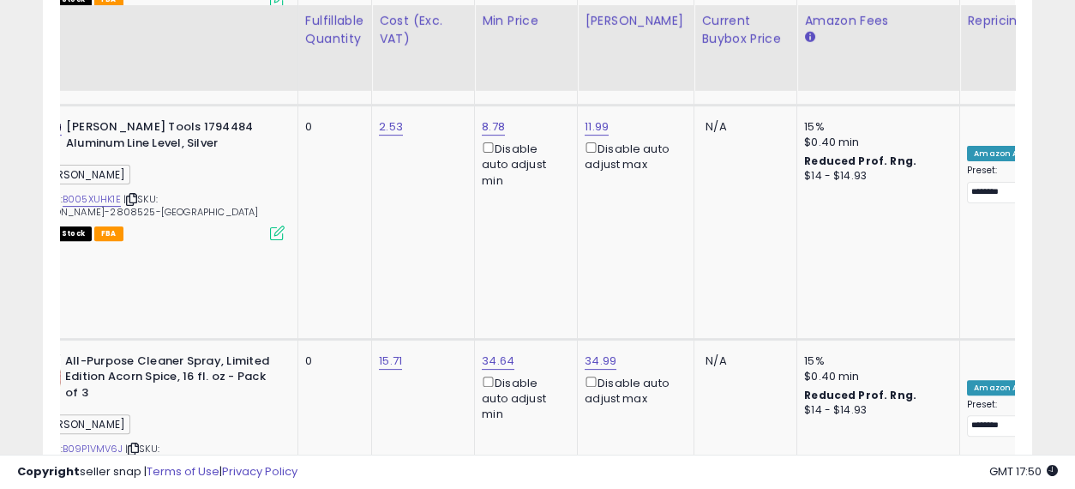
scroll to position [0, 263]
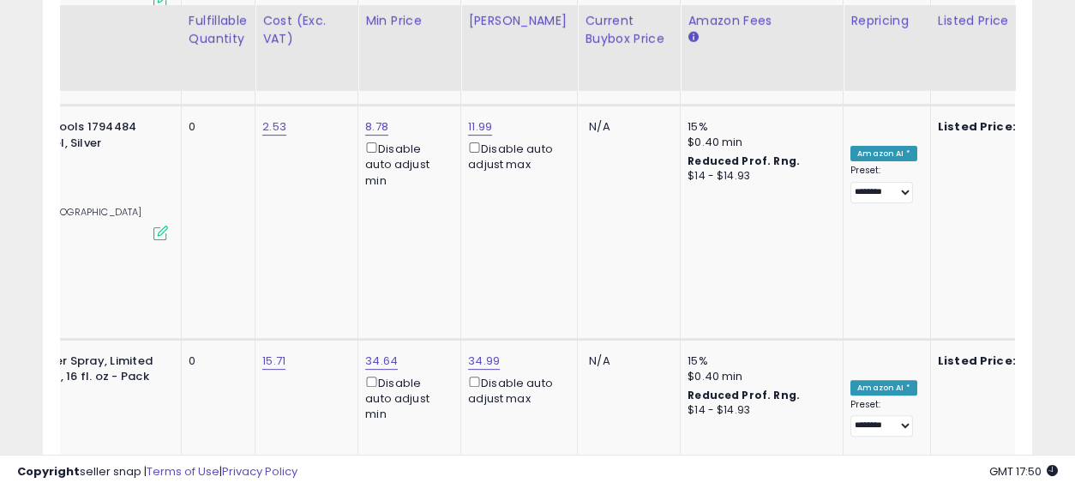
drag, startPoint x: 475, startPoint y: 215, endPoint x: 622, endPoint y: 225, distance: 147.7
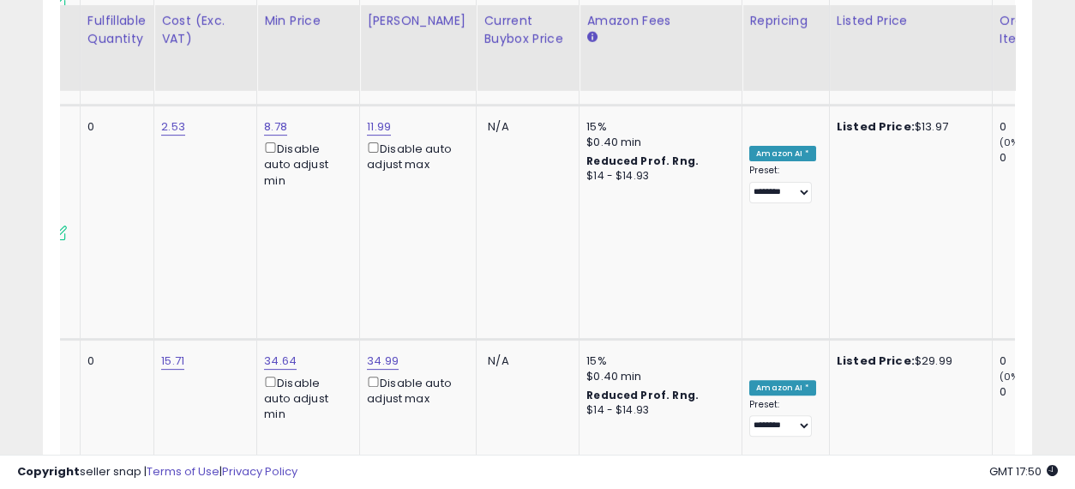
scroll to position [0, 0]
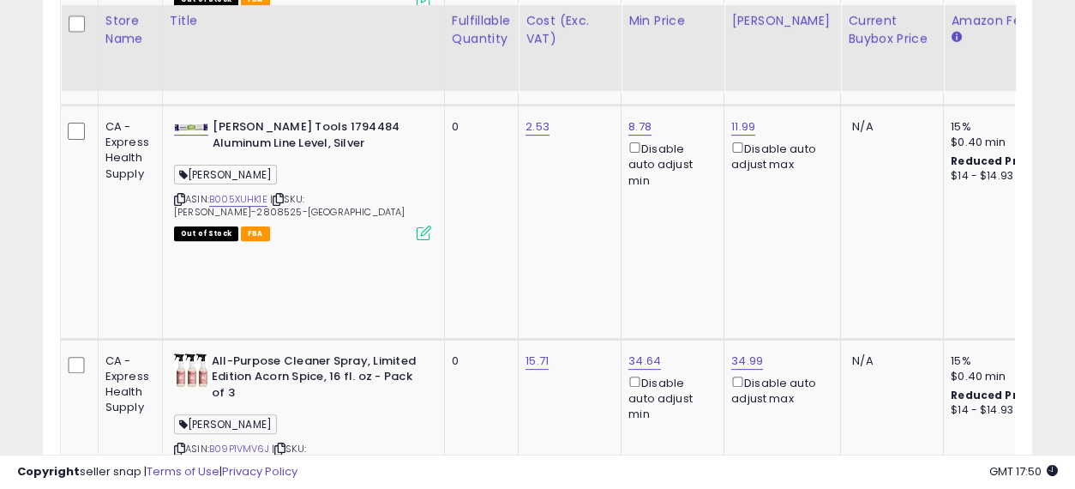
drag, startPoint x: 820, startPoint y: 241, endPoint x: 528, endPoint y: 211, distance: 293.8
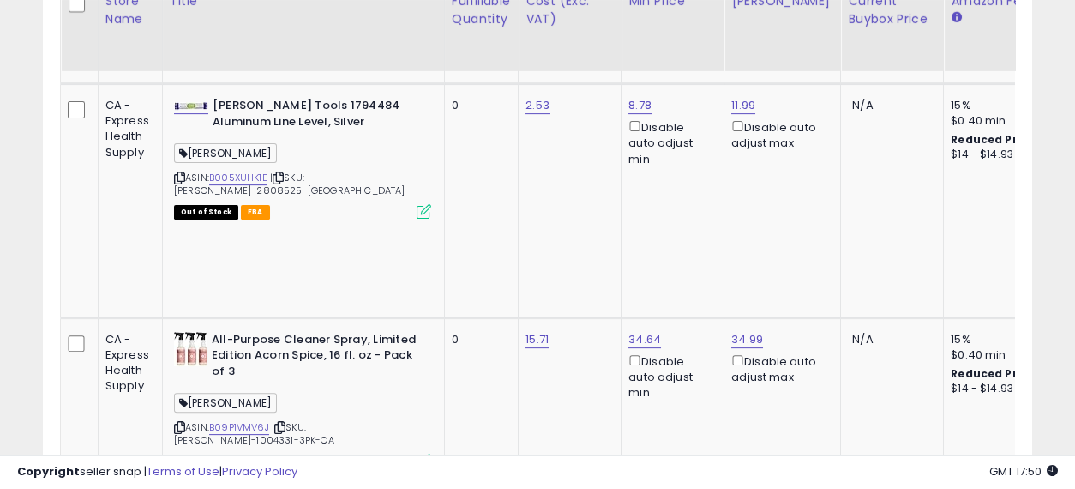
scroll to position [4000, 0]
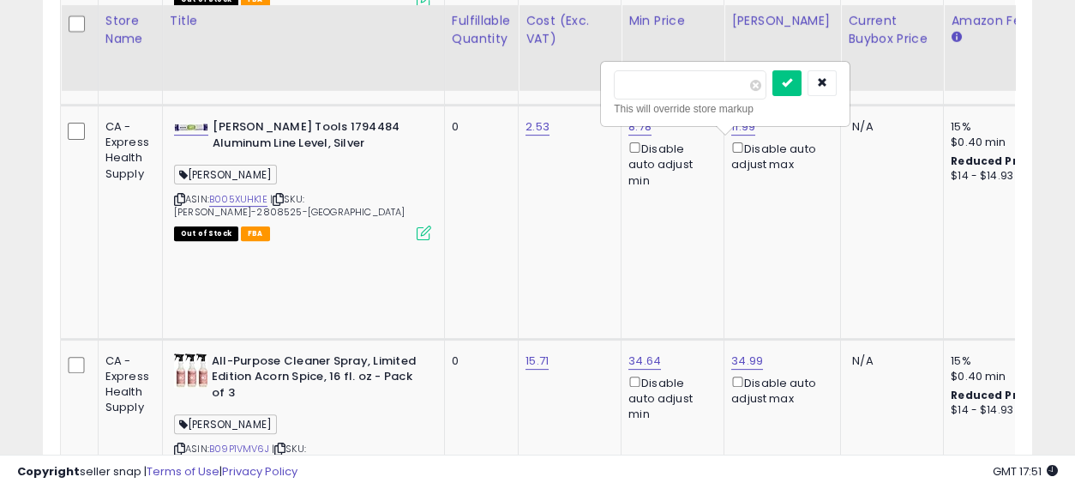
click at [676, 77] on input "number" at bounding box center [690, 84] width 153 height 29
type input "*****"
click button "submit" at bounding box center [786, 83] width 29 height 26
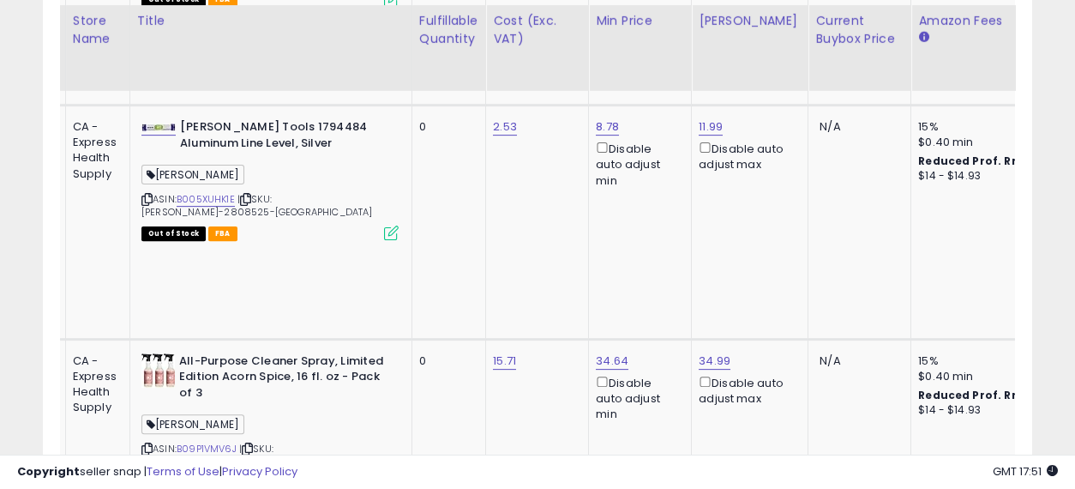
scroll to position [0, 160]
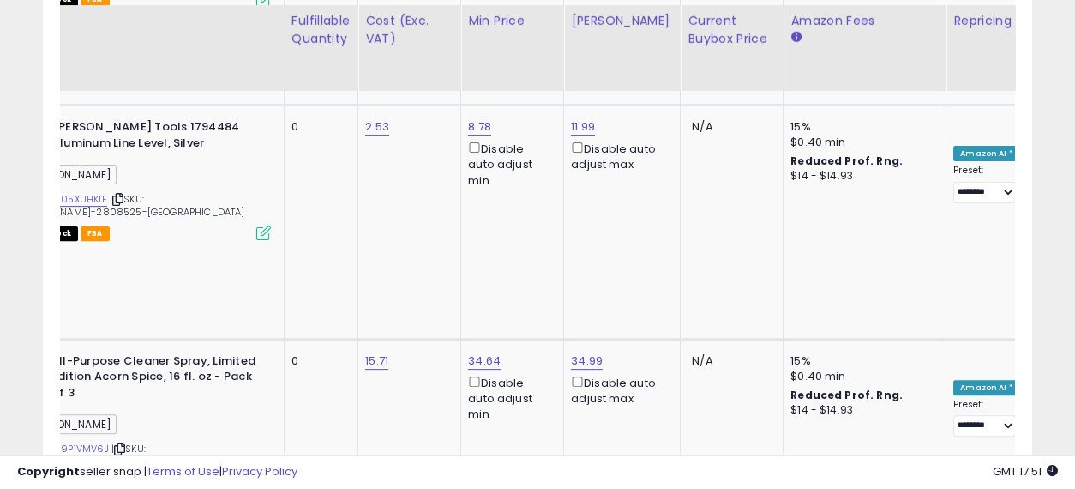
drag, startPoint x: 660, startPoint y: 194, endPoint x: 834, endPoint y: 212, distance: 174.9
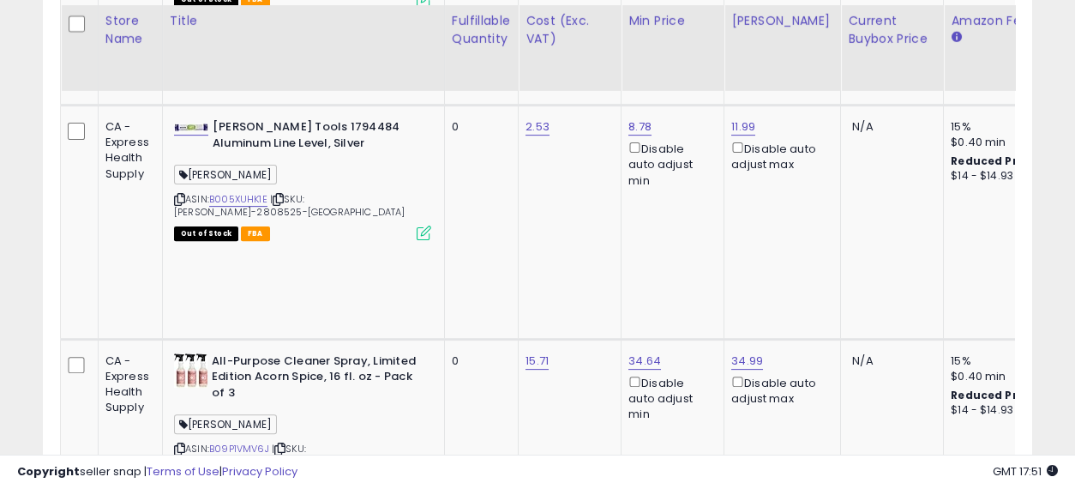
drag, startPoint x: 621, startPoint y: 258, endPoint x: 431, endPoint y: 224, distance: 193.4
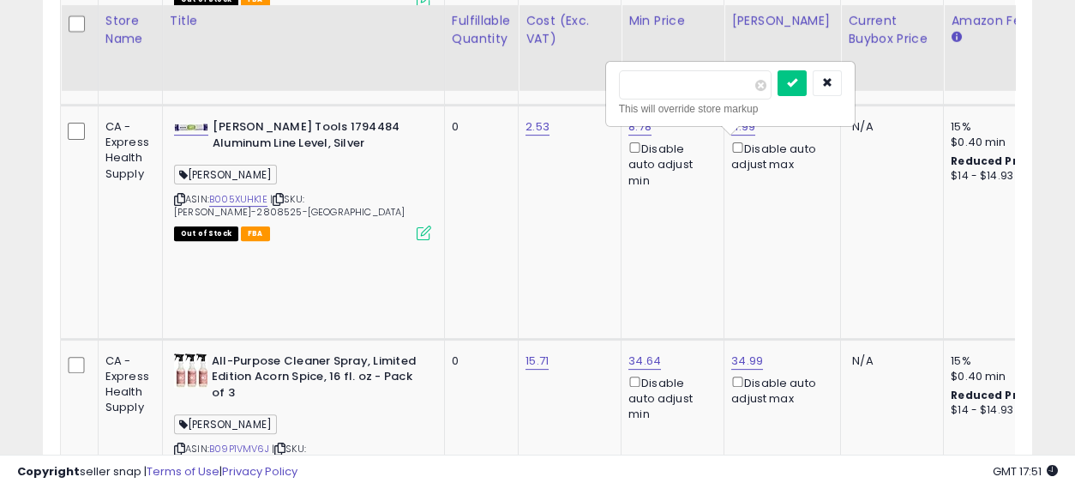
click at [643, 80] on input "*****" at bounding box center [695, 84] width 153 height 29
type input "*****"
click button "submit" at bounding box center [791, 83] width 29 height 26
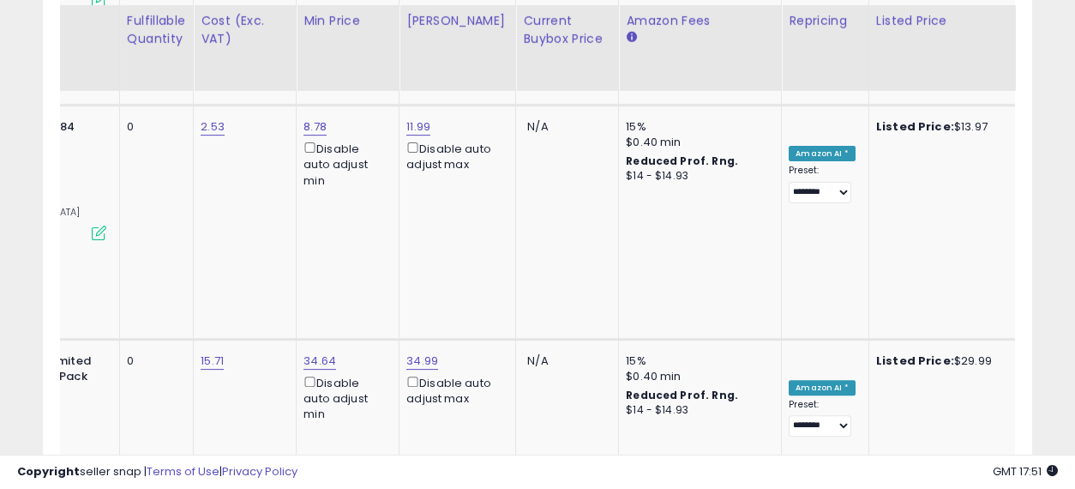
scroll to position [0, 393]
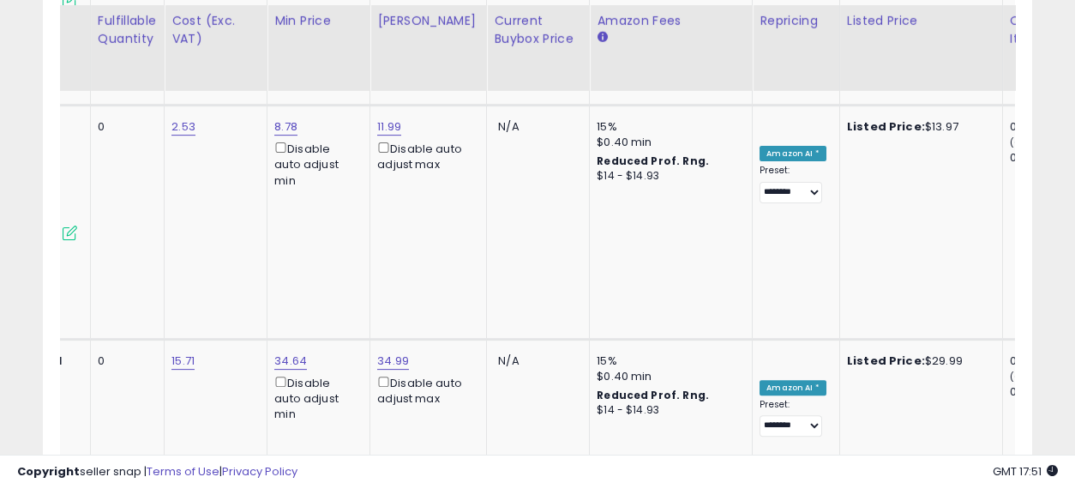
drag, startPoint x: 480, startPoint y: 202, endPoint x: 639, endPoint y: 205, distance: 159.5
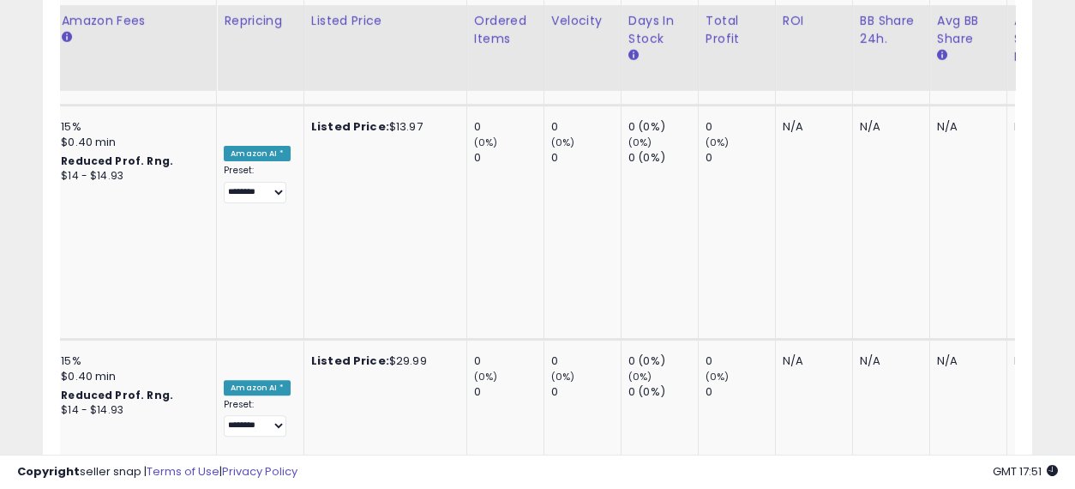
scroll to position [0, 3371]
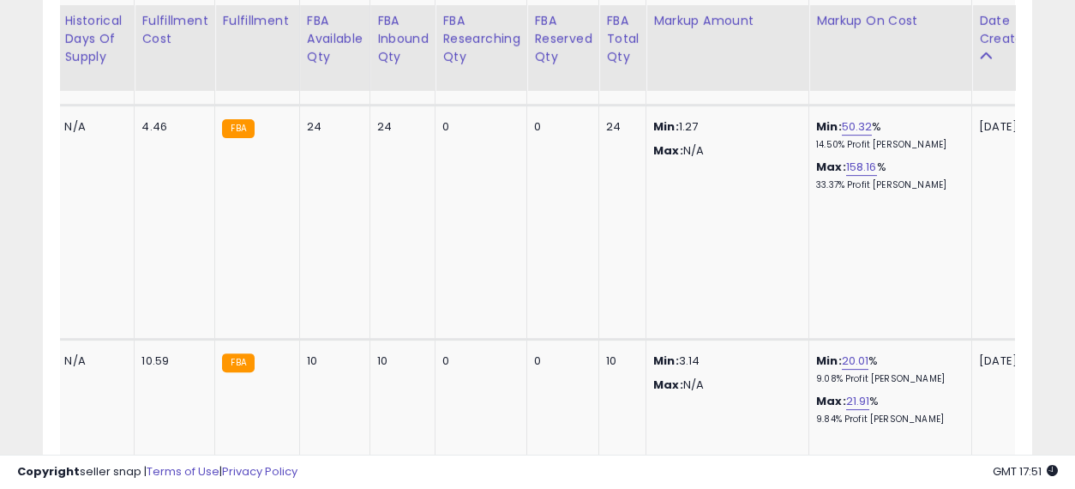
drag, startPoint x: 380, startPoint y: 208, endPoint x: 974, endPoint y: 225, distance: 594.3
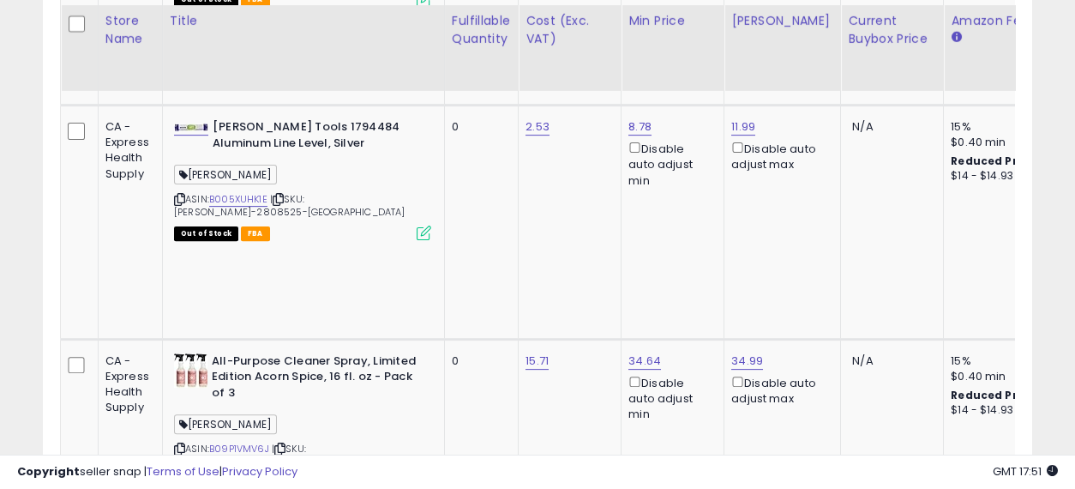
drag, startPoint x: 883, startPoint y: 224, endPoint x: 389, endPoint y: 219, distance: 493.8
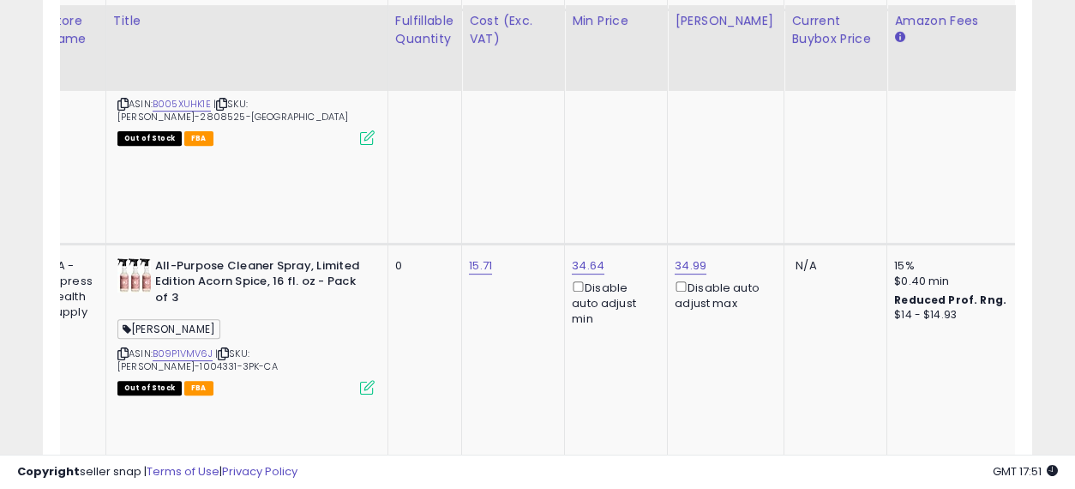
drag, startPoint x: 521, startPoint y: 268, endPoint x: 596, endPoint y: 279, distance: 75.4
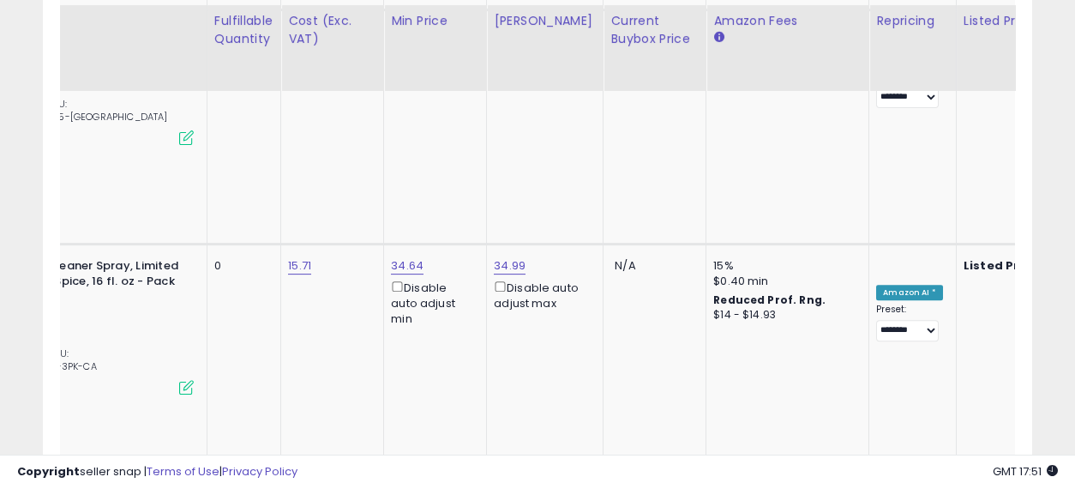
drag, startPoint x: 597, startPoint y: 289, endPoint x: 749, endPoint y: 279, distance: 152.1
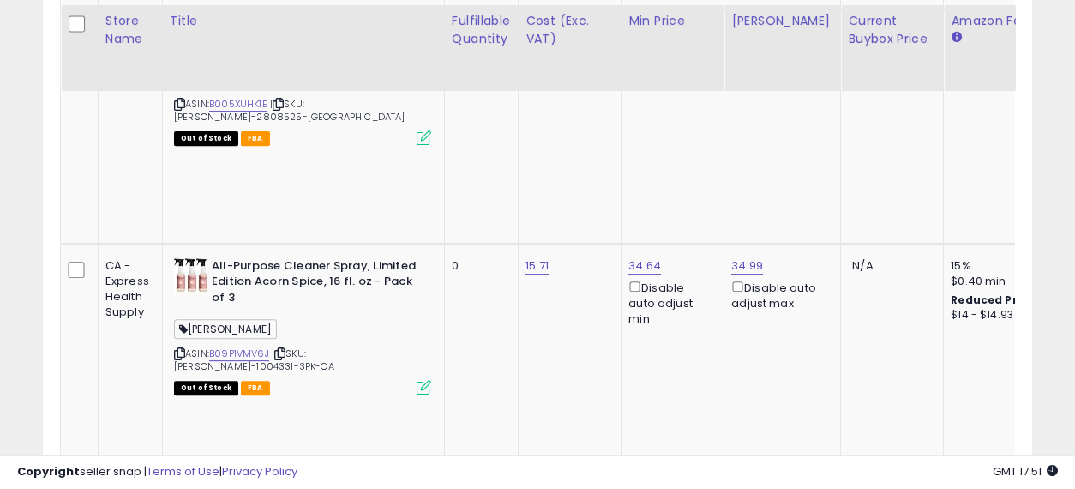
drag, startPoint x: 901, startPoint y: 289, endPoint x: 405, endPoint y: 309, distance: 496.7
type input "*****"
click button "submit" at bounding box center [786, 156] width 29 height 26
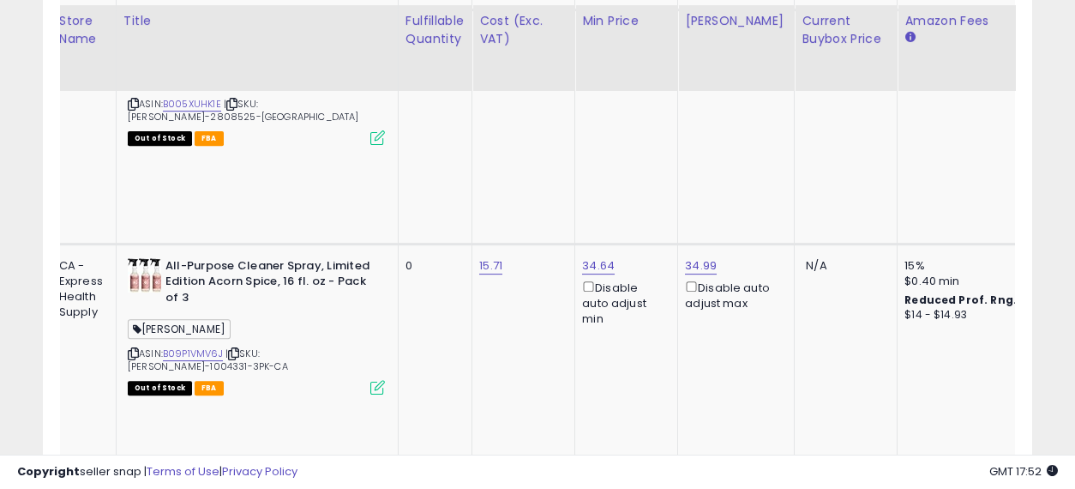
scroll to position [0, 186]
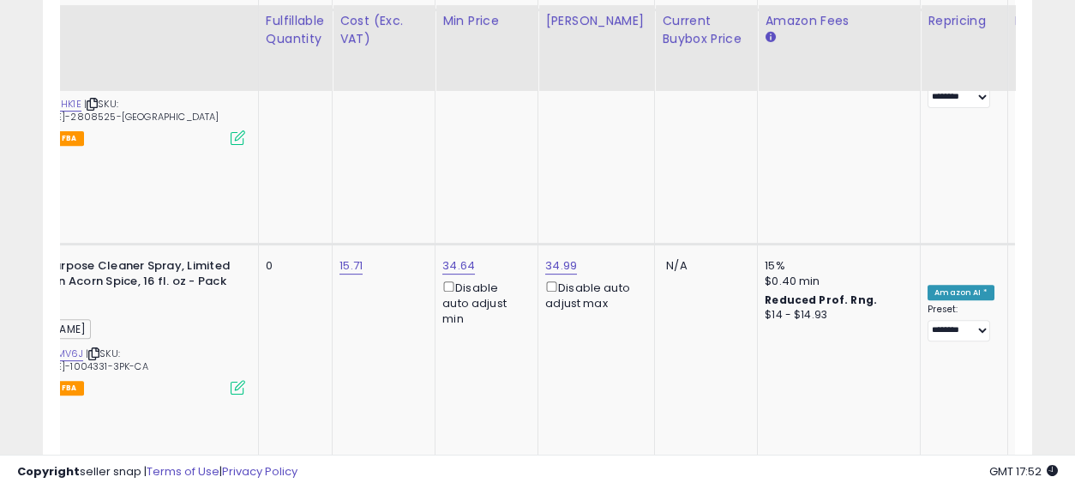
drag, startPoint x: 510, startPoint y: 261, endPoint x: 673, endPoint y: 287, distance: 165.0
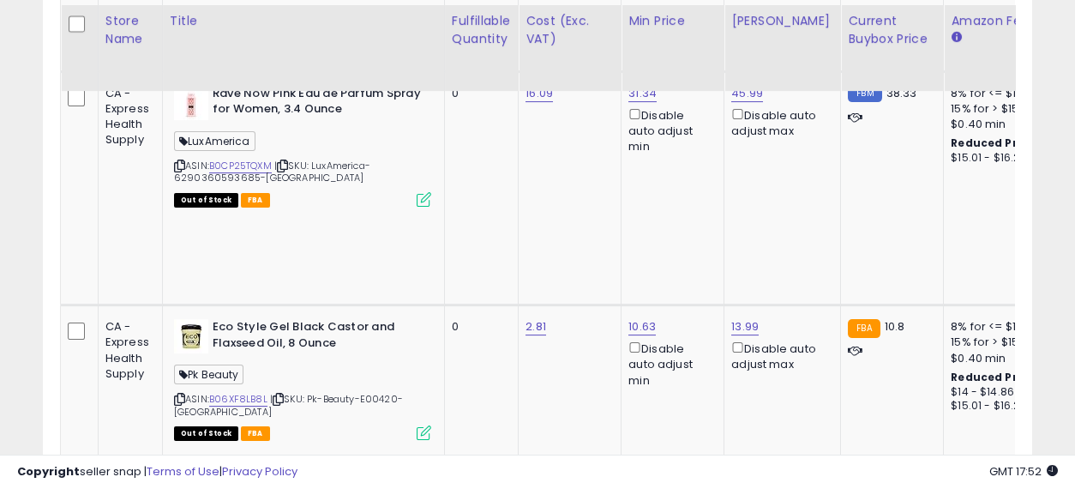
drag, startPoint x: 684, startPoint y: 272, endPoint x: 372, endPoint y: 254, distance: 312.5
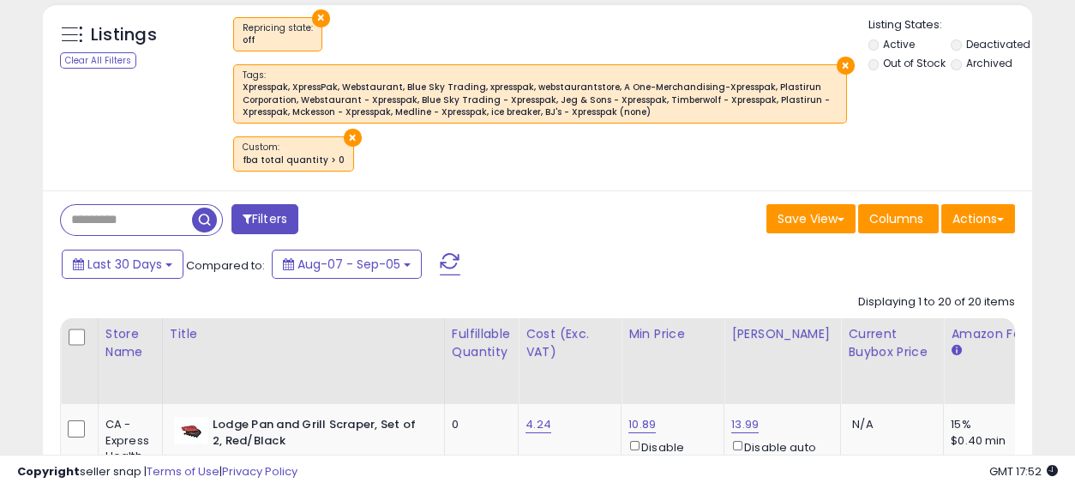
click at [204, 209] on span "button" at bounding box center [204, 219] width 25 height 25
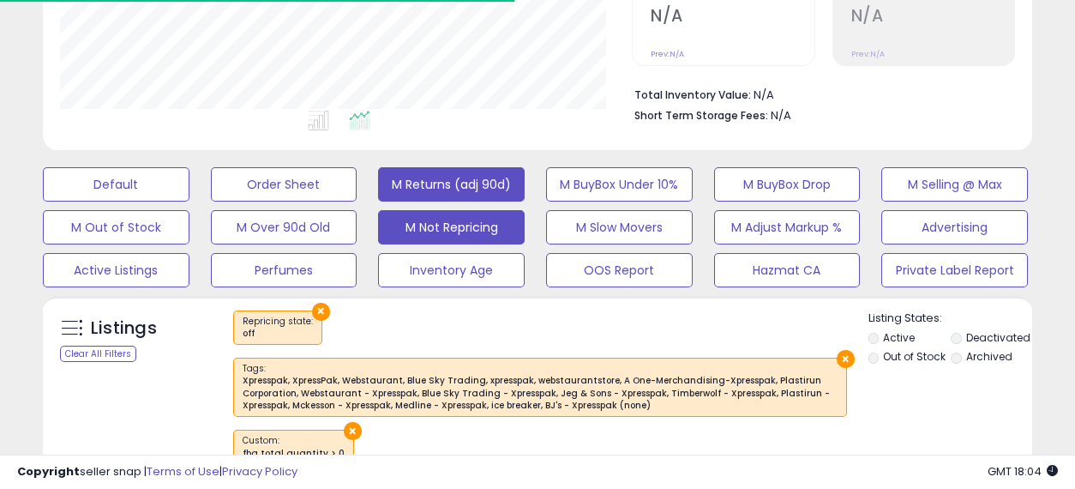
scroll to position [0, 0]
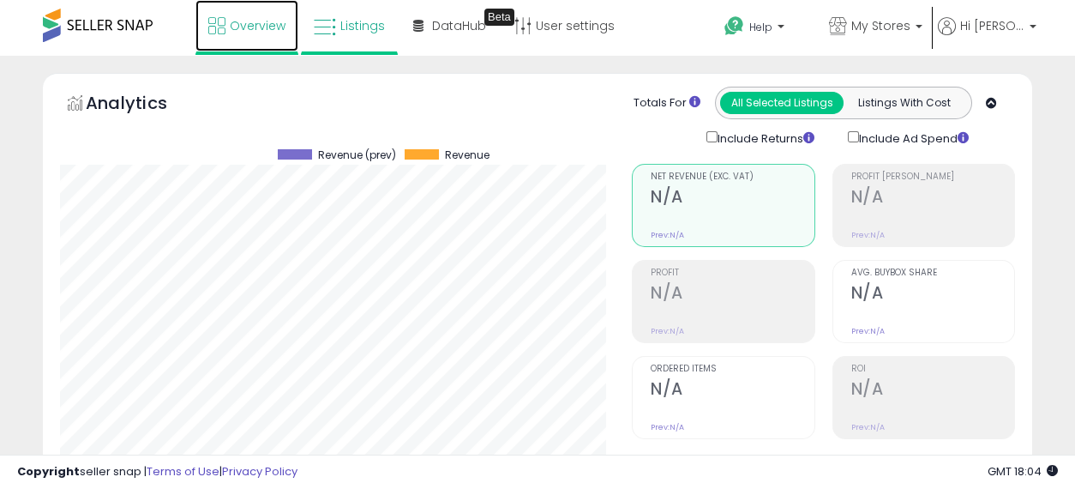
click at [249, 33] on span "Overview" at bounding box center [258, 25] width 56 height 17
